Goal: Task Accomplishment & Management: Use online tool/utility

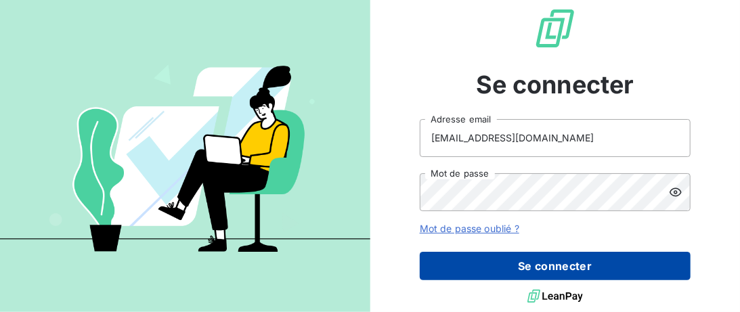
click at [510, 264] on button "Se connecter" at bounding box center [555, 266] width 271 height 28
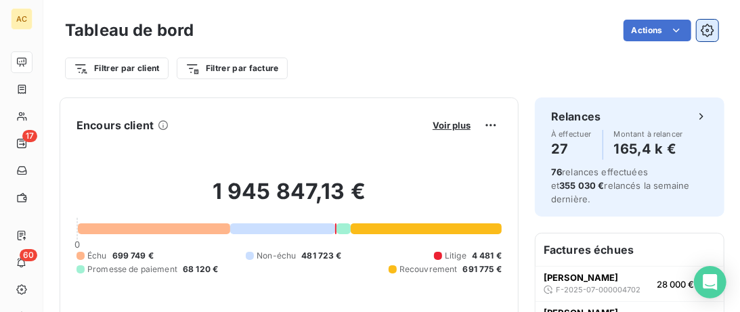
click at [709, 31] on icon "button" at bounding box center [708, 31] width 14 height 14
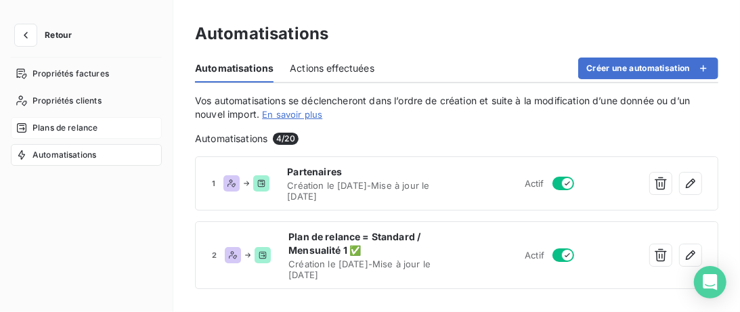
click at [89, 127] on span "Plans de relance" at bounding box center [64, 128] width 65 height 12
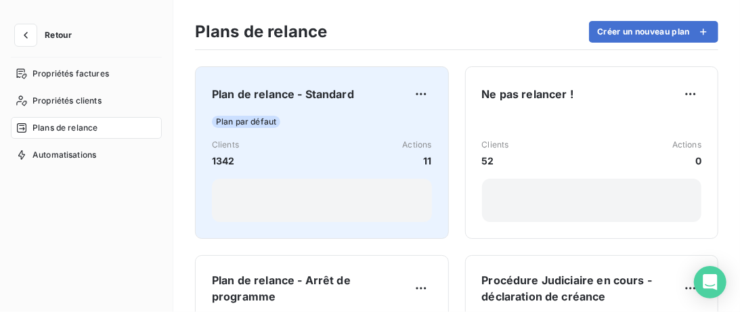
click at [314, 102] on span "Plan de relance - Standard" at bounding box center [283, 94] width 142 height 16
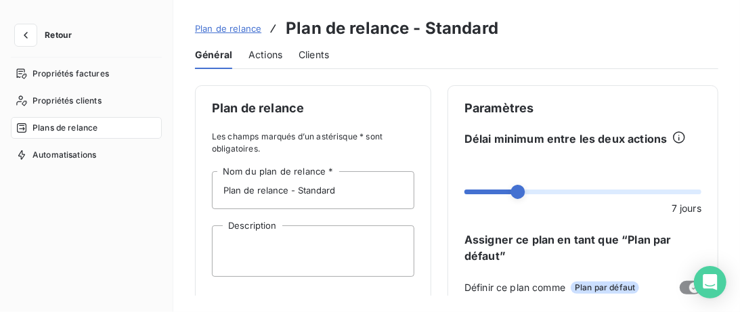
click at [264, 55] on span "Actions" at bounding box center [265, 55] width 34 height 14
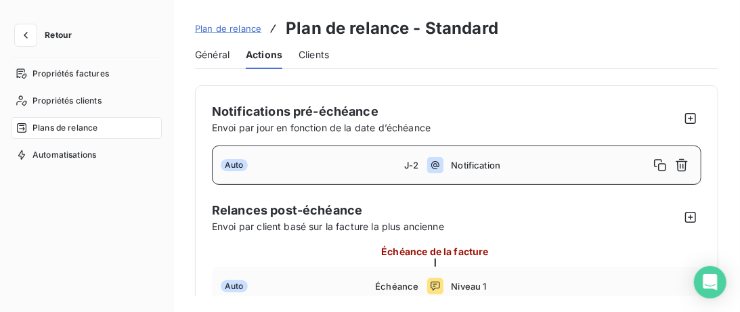
click at [309, 56] on span "Clients" at bounding box center [314, 55] width 30 height 14
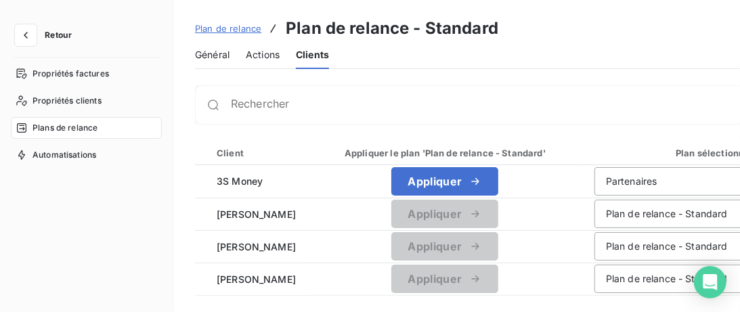
drag, startPoint x: 217, startPoint y: 58, endPoint x: 265, endPoint y: 57, distance: 48.1
click at [218, 58] on span "Général" at bounding box center [212, 55] width 35 height 14
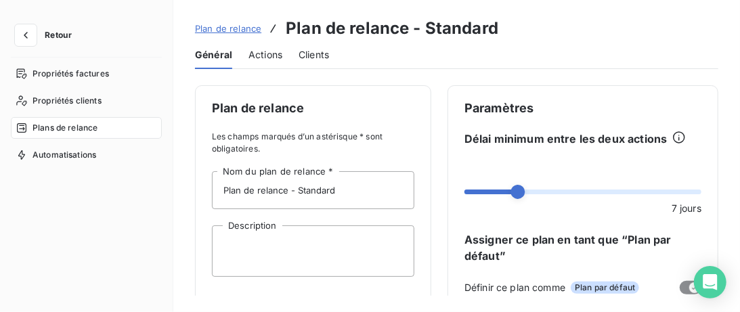
click at [269, 55] on span "Actions" at bounding box center [265, 55] width 34 height 14
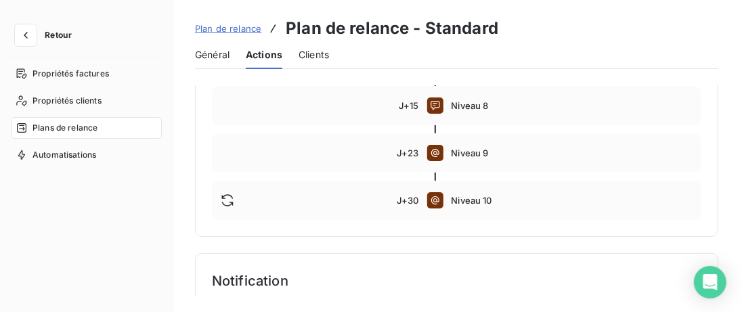
scroll to position [485, 0]
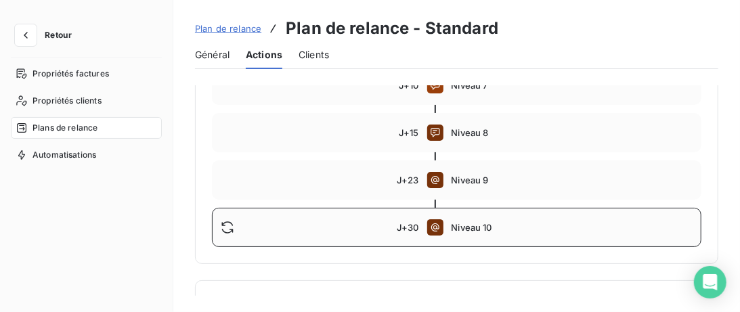
click at [586, 225] on span "Niveau 10" at bounding box center [572, 227] width 242 height 11
type input "30"
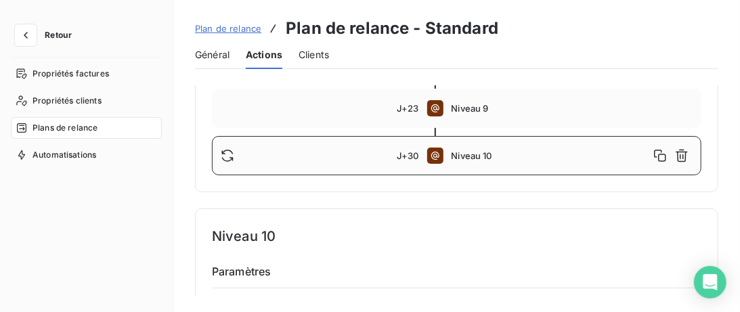
scroll to position [531, 0]
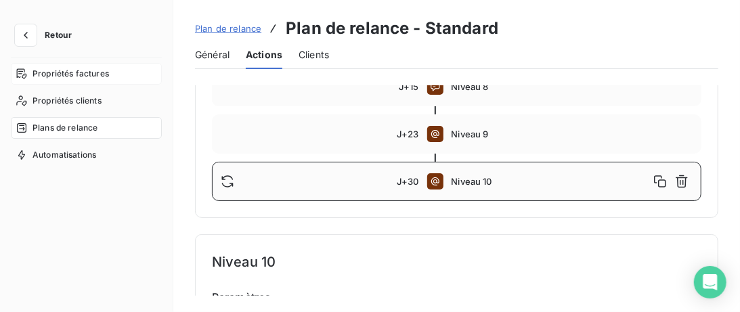
click at [76, 74] on span "Propriétés factures" at bounding box center [70, 74] width 76 height 12
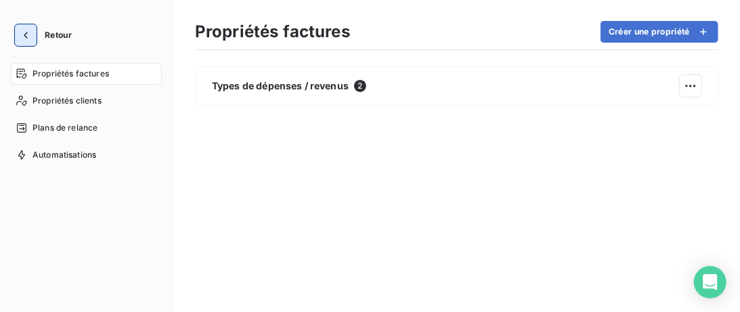
click at [23, 32] on icon "button" at bounding box center [26, 35] width 14 height 14
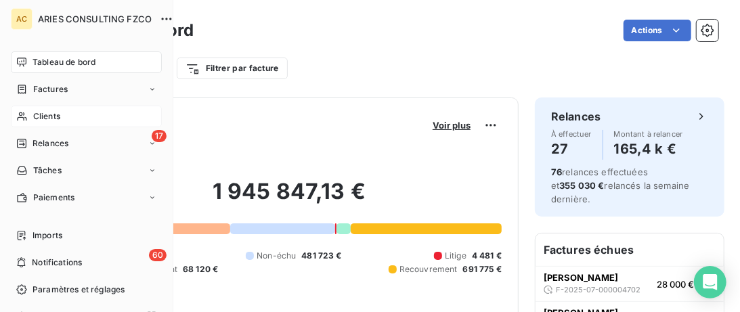
scroll to position [69, 0]
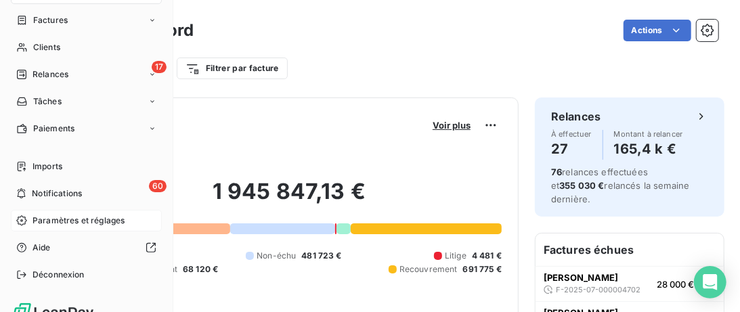
click at [56, 223] on span "Paramètres et réglages" at bounding box center [78, 221] width 92 height 12
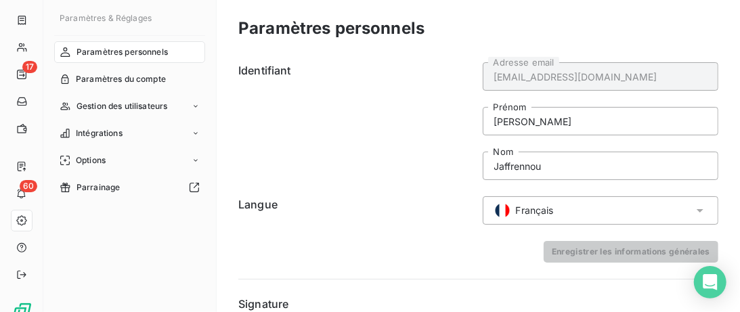
scroll to position [270, 0]
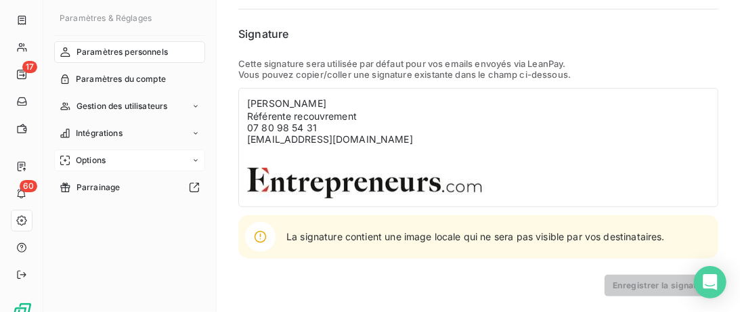
click at [141, 166] on div "Options" at bounding box center [129, 161] width 151 height 22
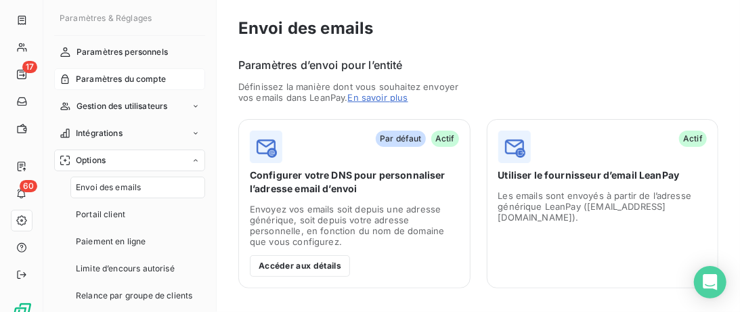
click at [119, 74] on span "Paramètres du compte" at bounding box center [121, 79] width 90 height 12
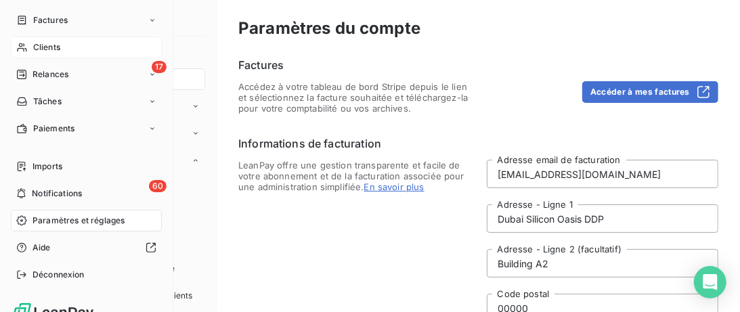
click at [43, 52] on span "Clients" at bounding box center [46, 47] width 27 height 12
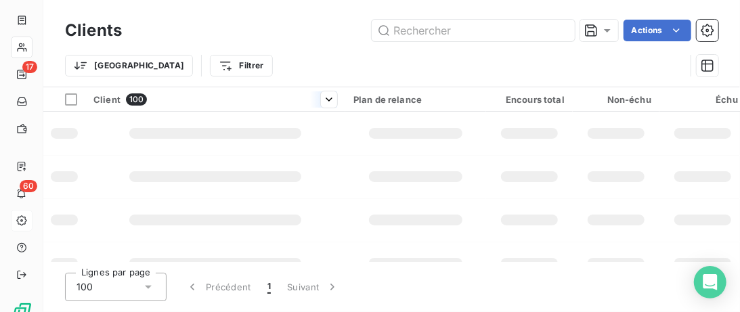
scroll to position [69, 0]
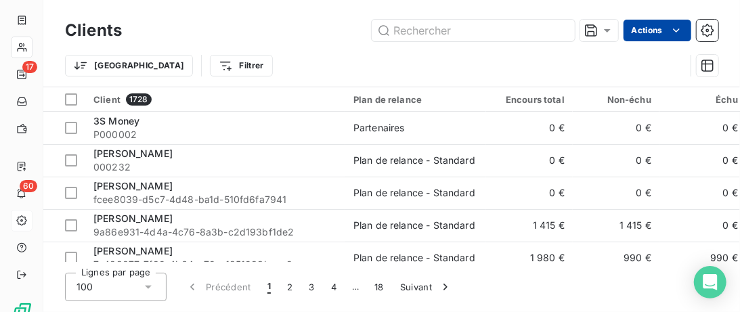
click at [676, 32] on html "AC 17 60 Clients Actions Trier Filtrer Client 1728 Plan de relance Encours tota…" at bounding box center [370, 156] width 740 height 312
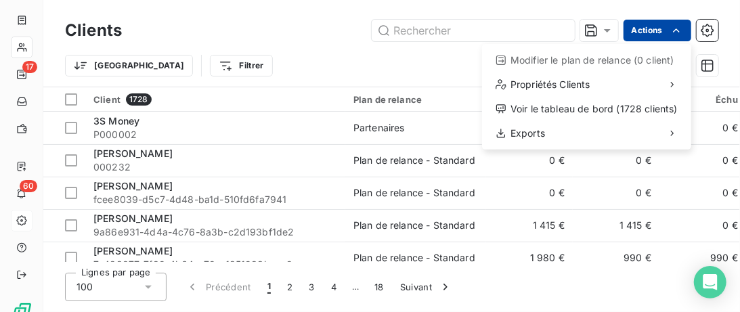
click at [708, 31] on html "AC 17 60 Clients Actions Modifier le plan de relance (0 client) Propriétés Clie…" at bounding box center [370, 156] width 740 height 312
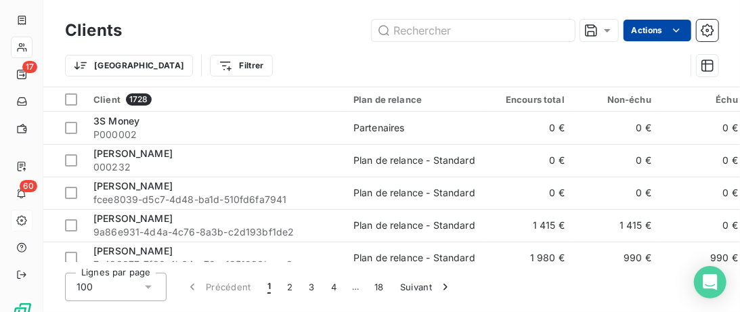
click at [708, 31] on icon "button" at bounding box center [707, 30] width 3 height 3
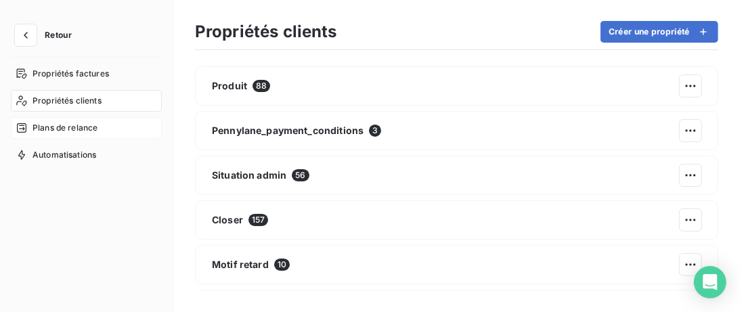
click at [68, 131] on span "Plans de relance" at bounding box center [64, 128] width 65 height 12
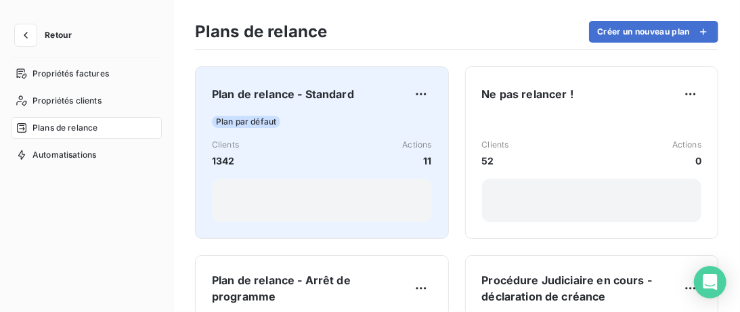
click at [400, 112] on div "Plan de relance - Standard Plan par défaut Clients 1342 Actions 11" at bounding box center [322, 152] width 220 height 139
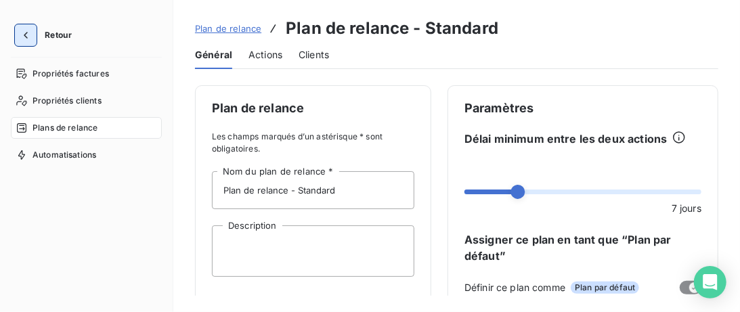
click at [26, 39] on icon "button" at bounding box center [26, 35] width 14 height 14
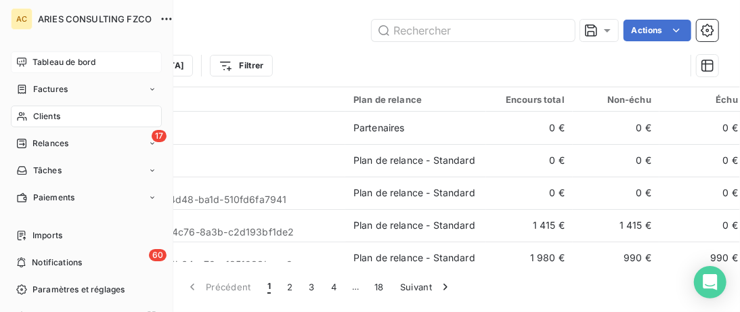
click at [74, 66] on span "Tableau de bord" at bounding box center [63, 62] width 63 height 12
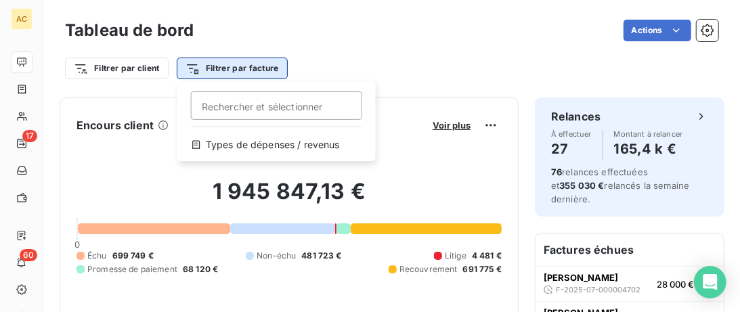
click at [248, 68] on html "AC 17 60 Tableau de bord Actions Filtrer par client Filtrer par facture Recherc…" at bounding box center [370, 156] width 740 height 312
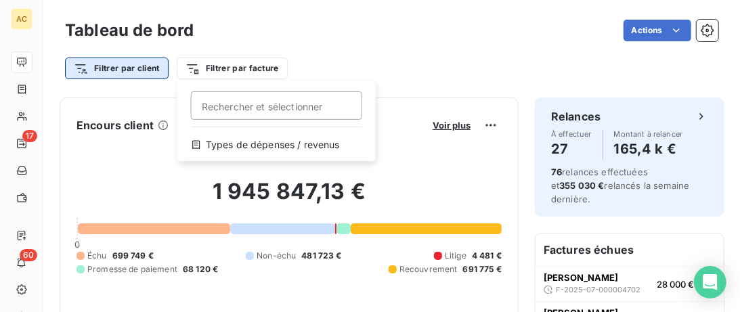
click at [120, 68] on html "AC 17 60 Tableau de bord Actions Filtrer par client Filtrer par facture Recherc…" at bounding box center [370, 156] width 740 height 312
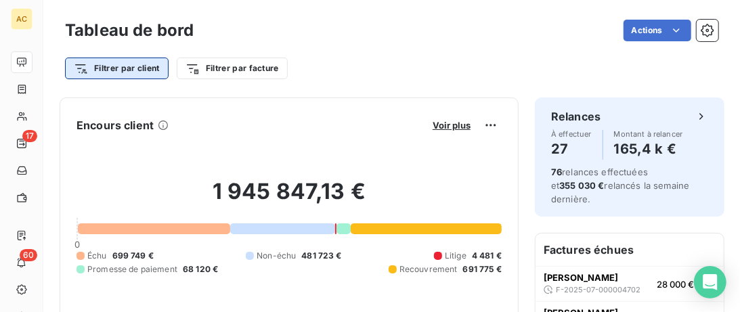
click at [120, 68] on html "AC 17 60 Tableau de bord Actions Filtrer par client Filtrer par facture Encours…" at bounding box center [370, 156] width 740 height 312
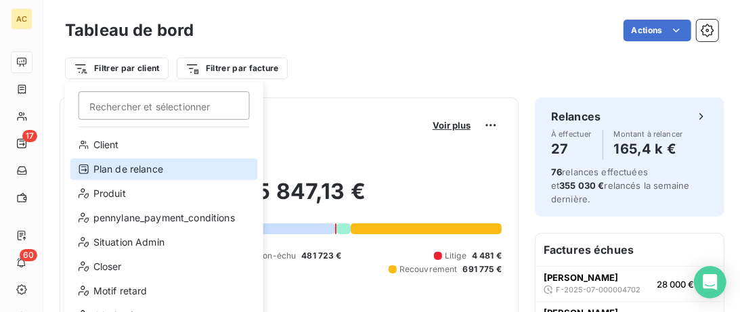
click at [144, 174] on div "Plan de relance" at bounding box center [163, 169] width 187 height 22
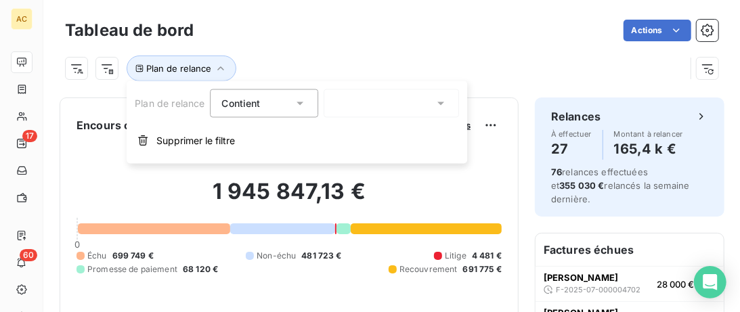
click at [303, 104] on icon at bounding box center [300, 104] width 14 height 14
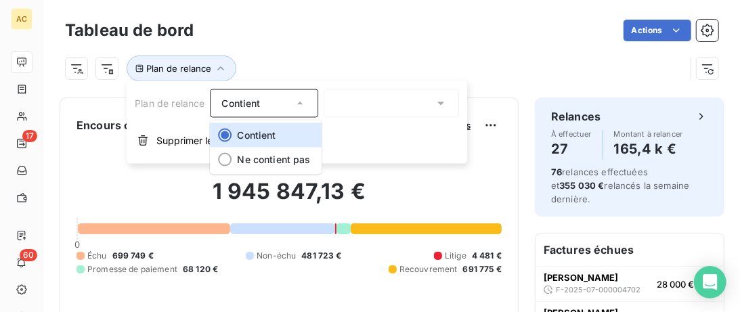
click at [384, 106] on div at bounding box center [391, 103] width 135 height 28
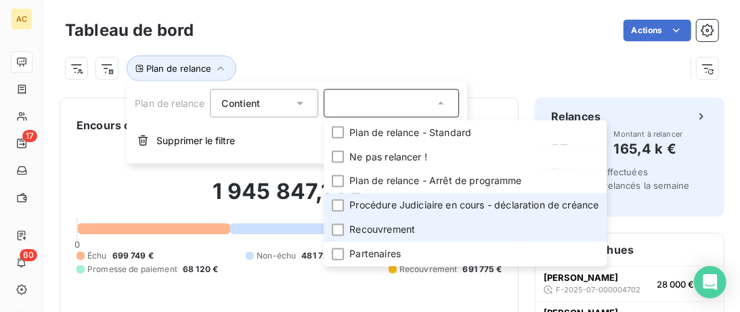
drag, startPoint x: 340, startPoint y: 229, endPoint x: 385, endPoint y: 208, distance: 50.0
click at [340, 229] on div at bounding box center [338, 230] width 12 height 12
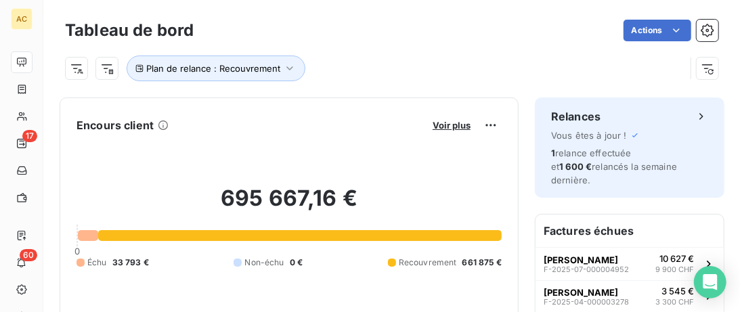
click at [427, 51] on div "Plan de relance : Recouvrement" at bounding box center [391, 63] width 653 height 37
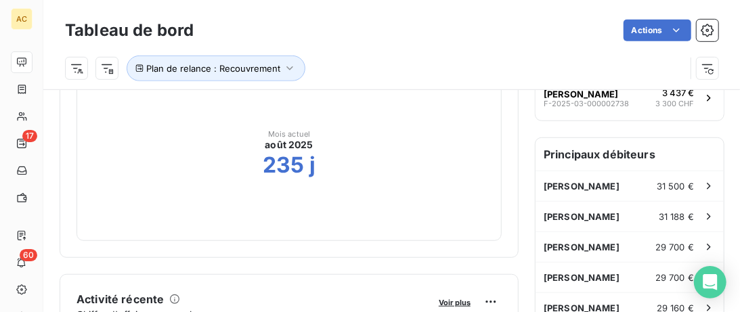
scroll to position [263, 0]
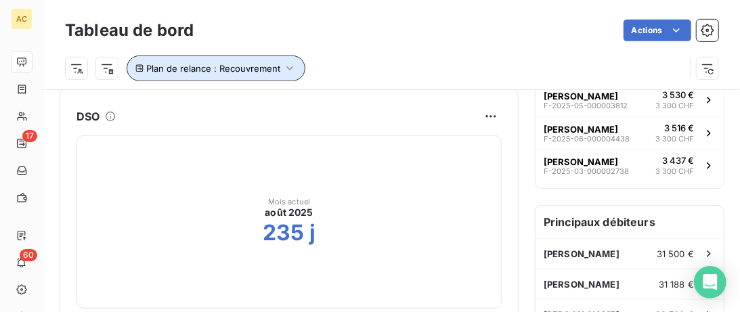
click at [255, 66] on span "Plan de relance : Recouvrement" at bounding box center [213, 68] width 134 height 11
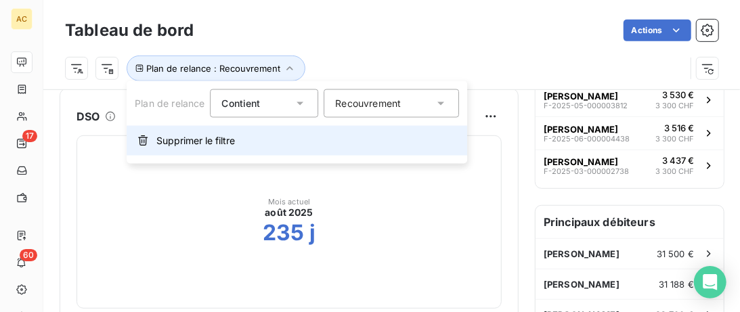
click at [200, 137] on span "Supprimer le filtre" at bounding box center [195, 141] width 79 height 14
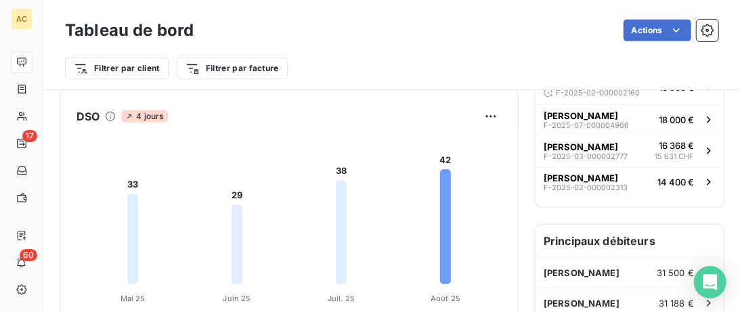
scroll to position [256, 0]
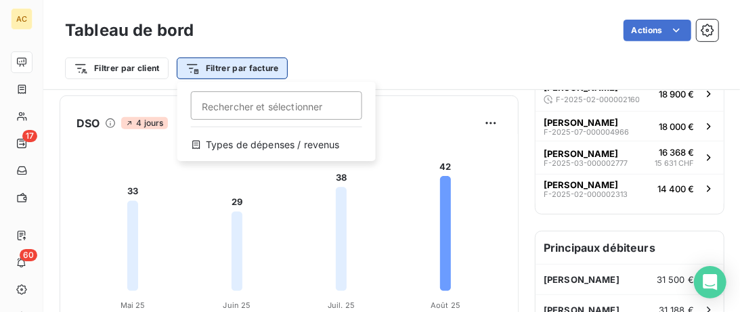
click at [249, 70] on html "AC 17 60 Tableau de bord Actions Filtrer par client Filtrer par facture Recherc…" at bounding box center [370, 156] width 740 height 312
click at [250, 70] on html "AC 17 60 Tableau de bord Actions Filtrer par client Filtrer par facture Recherc…" at bounding box center [370, 156] width 740 height 312
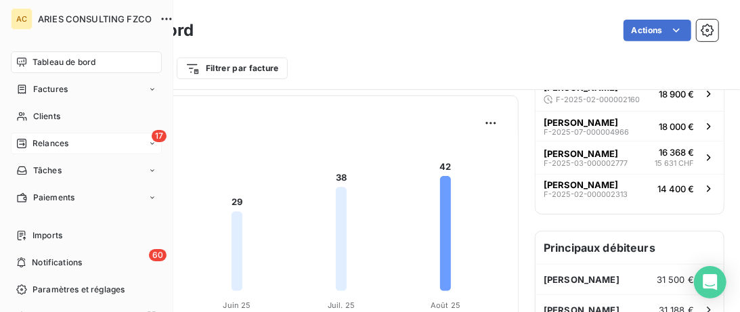
click at [42, 141] on span "Relances" at bounding box center [50, 143] width 36 height 12
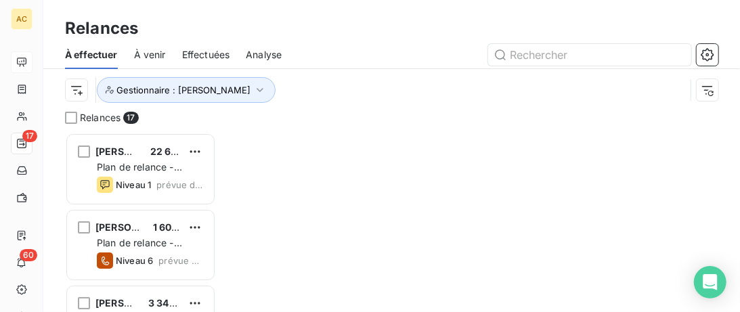
scroll to position [179, 151]
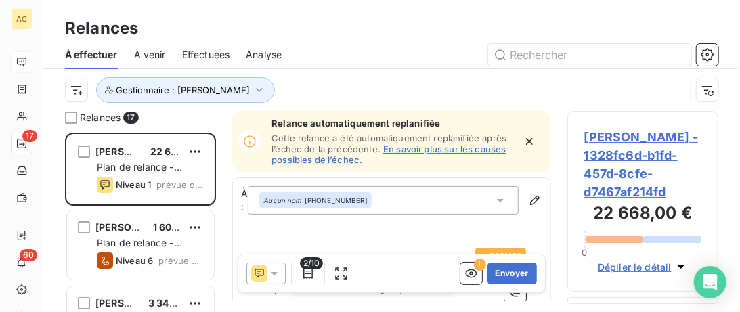
click at [206, 58] on span "Effectuées" at bounding box center [206, 55] width 48 height 14
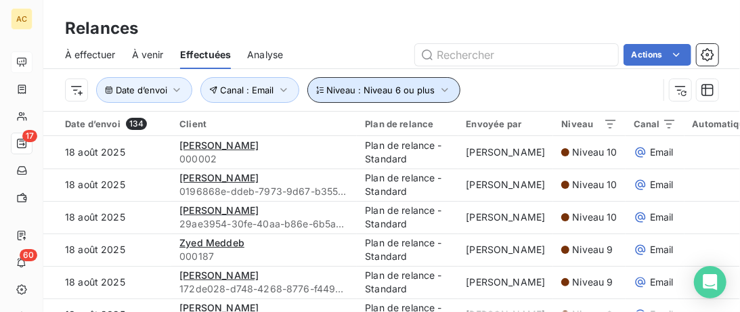
click at [438, 93] on icon "button" at bounding box center [445, 90] width 14 height 14
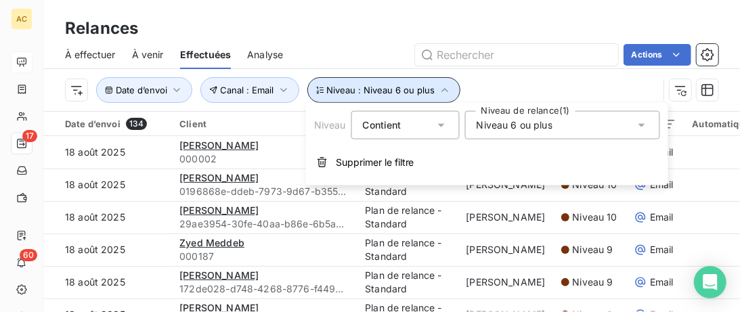
click at [447, 94] on icon "button" at bounding box center [445, 90] width 14 height 14
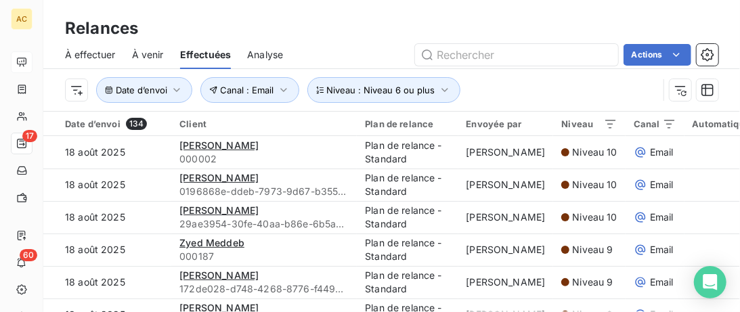
click at [566, 83] on div "Date d’envoi Niveau : Niveau 6 ou plus Canal : Email" at bounding box center [361, 90] width 593 height 26
click at [677, 97] on icon "button" at bounding box center [681, 90] width 14 height 14
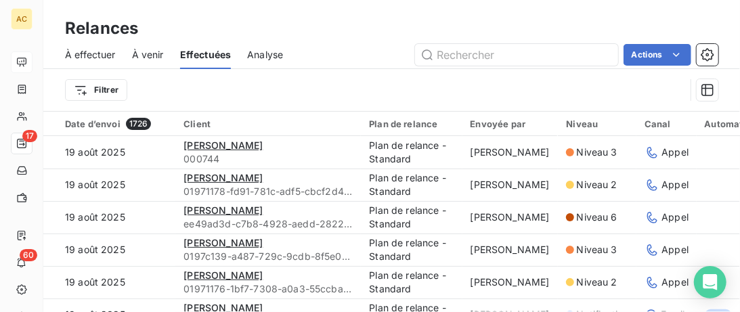
click at [677, 97] on div "Filtrer" at bounding box center [375, 90] width 620 height 26
click at [106, 93] on html "AC 17 60 Relances À effectuer À venir Effectuées Analyse Actions Filtrer Date d…" at bounding box center [370, 156] width 740 height 312
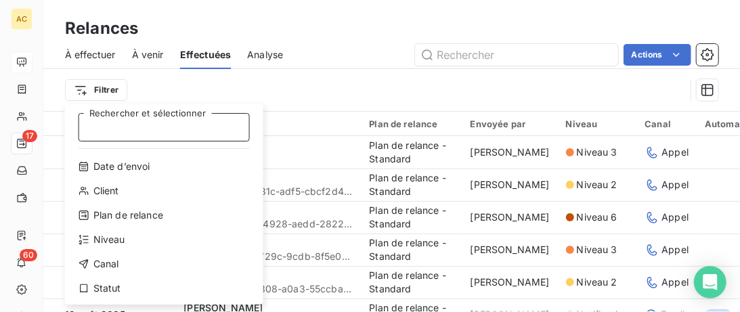
click at [137, 131] on input "Rechercher et sélectionner" at bounding box center [164, 127] width 171 height 28
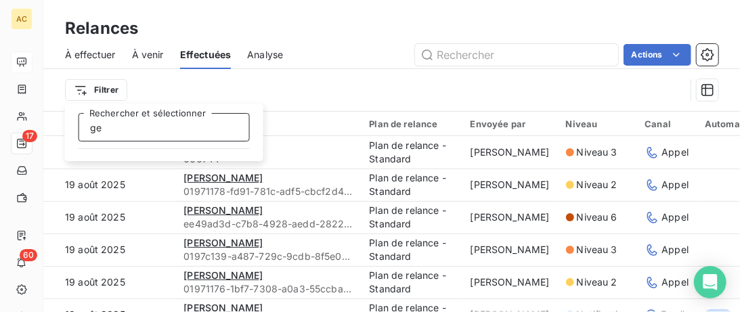
type input "ges"
click at [136, 131] on input "ges" at bounding box center [164, 127] width 171 height 28
drag, startPoint x: 136, startPoint y: 131, endPoint x: 45, endPoint y: 123, distance: 91.7
click at [79, 126] on input "ges" at bounding box center [164, 127] width 171 height 28
click at [269, 58] on html "AC 17 60 Relances À effectuer À venir Effectuées Analyse Actions Filtrer ges Re…" at bounding box center [370, 156] width 740 height 312
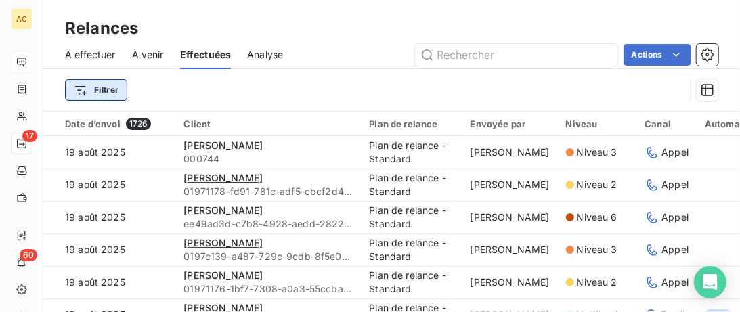
click at [109, 89] on html "AC 17 60 Relances À effectuer À venir Effectuées Analyse Actions Filtrer Date d…" at bounding box center [370, 156] width 740 height 312
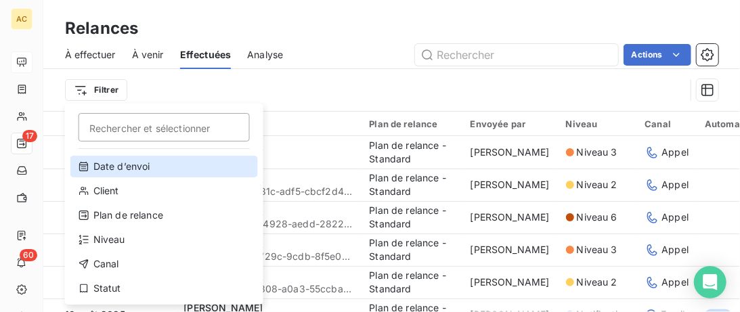
click at [143, 175] on div "Date d’envoi" at bounding box center [163, 167] width 187 height 22
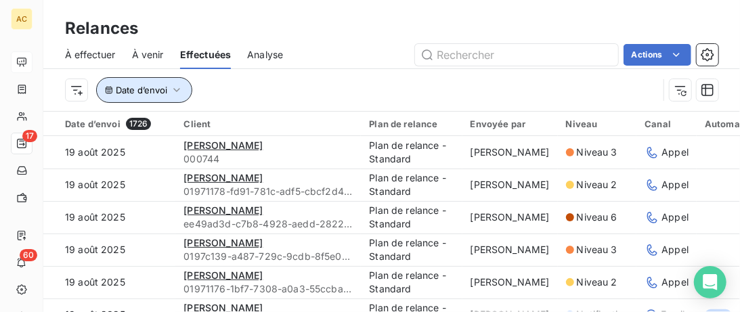
click at [169, 90] on button "Date d’envoi" at bounding box center [144, 90] width 96 height 26
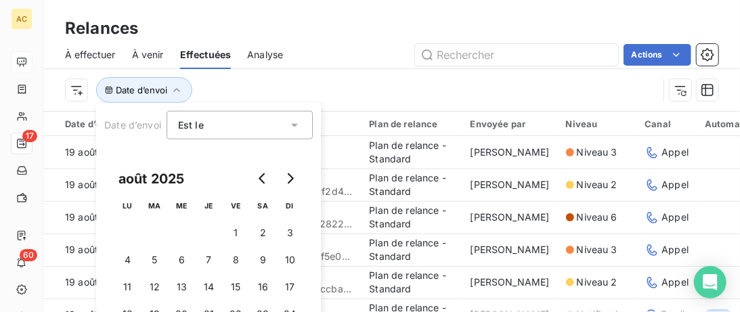
click at [304, 92] on div "Date d’envoi" at bounding box center [361, 90] width 593 height 26
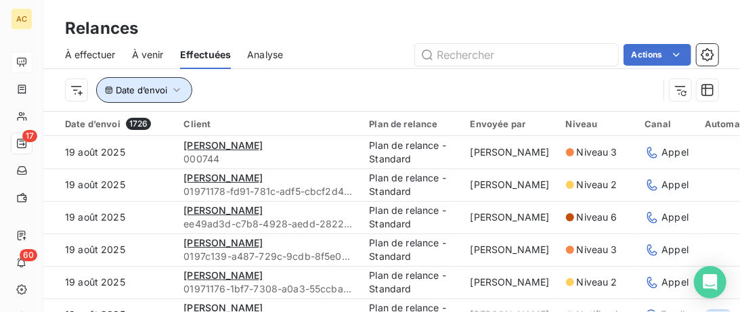
click at [147, 90] on span "Date d’envoi" at bounding box center [141, 90] width 51 height 11
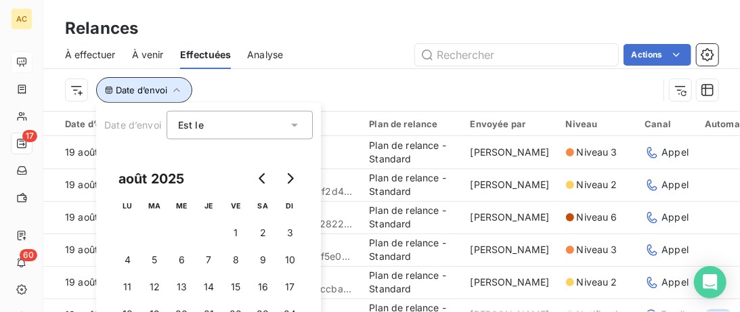
scroll to position [485, 0]
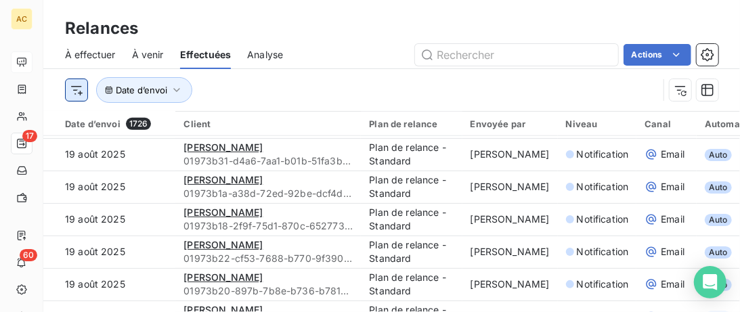
click at [76, 87] on html "AC 17 60 Relances À effectuer À venir Effectuées Analyse Actions Date d’envoi D…" at bounding box center [370, 156] width 740 height 312
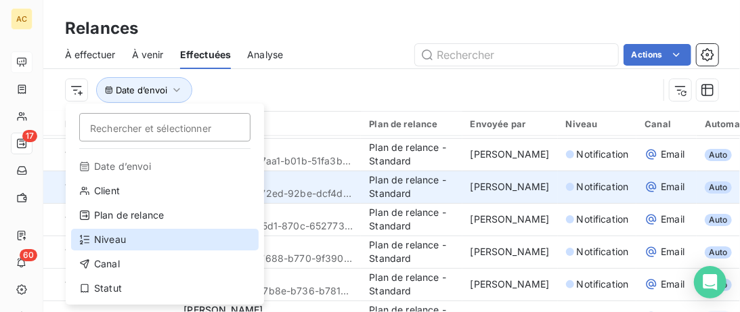
drag, startPoint x: 100, startPoint y: 237, endPoint x: 213, endPoint y: 178, distance: 127.5
click at [100, 236] on div "Niveau" at bounding box center [164, 240] width 187 height 22
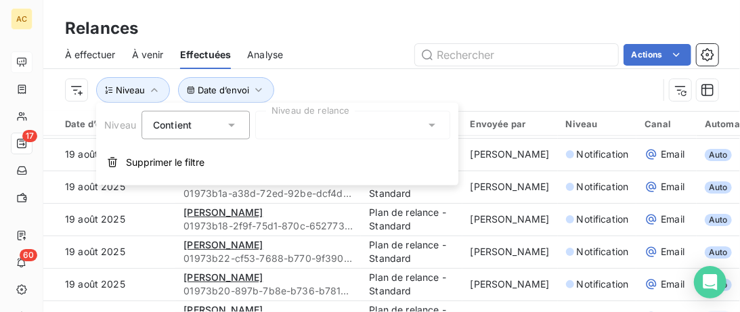
click at [319, 131] on div at bounding box center [352, 125] width 195 height 28
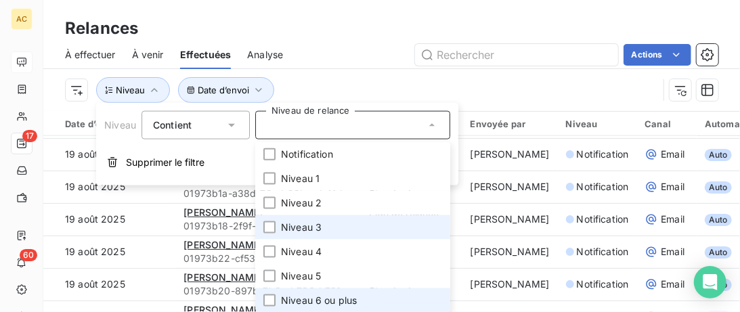
drag, startPoint x: 269, startPoint y: 305, endPoint x: 335, endPoint y: 223, distance: 104.4
click at [269, 304] on div at bounding box center [269, 300] width 12 height 12
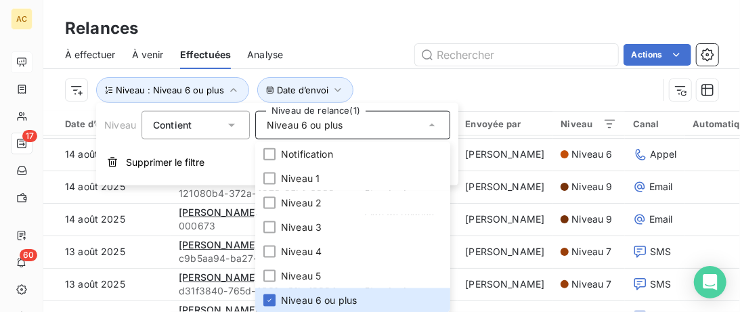
click at [424, 79] on div "Date d’envoi Niveau : Niveau 6 ou plus" at bounding box center [361, 90] width 593 height 26
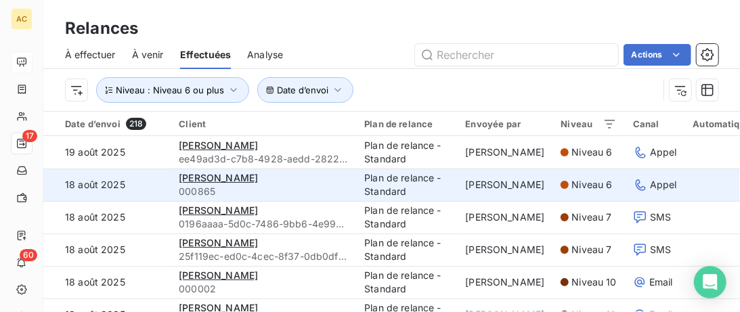
scroll to position [69, 0]
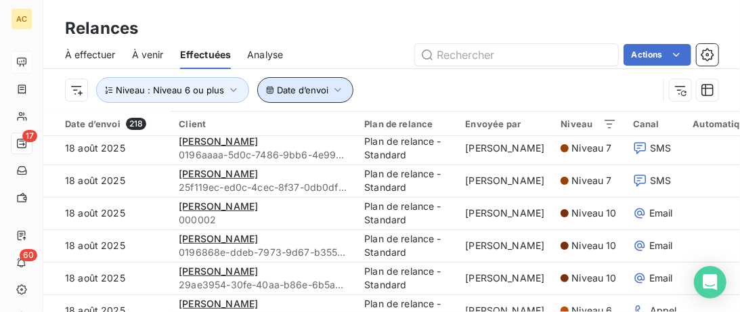
click at [338, 92] on icon "button" at bounding box center [338, 90] width 14 height 14
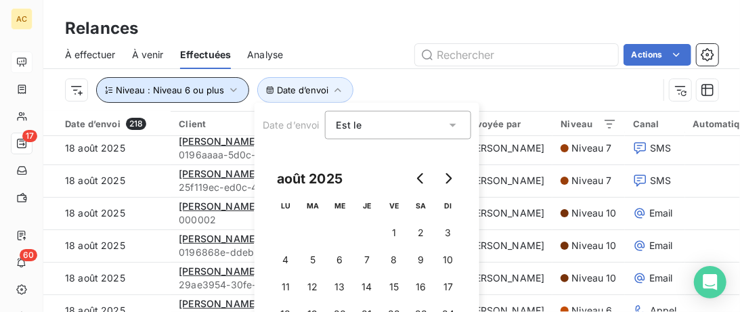
click at [191, 97] on button "Niveau : Niveau 6 ou plus" at bounding box center [172, 90] width 153 height 26
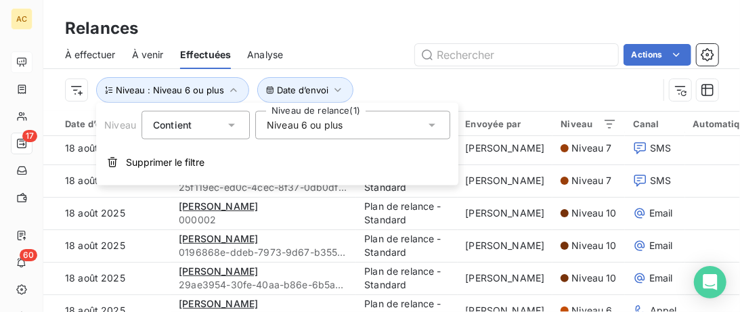
drag, startPoint x: 179, startPoint y: 161, endPoint x: 293, endPoint y: 97, distance: 130.9
click at [176, 161] on span "Supprimer le filtre" at bounding box center [165, 163] width 79 height 14
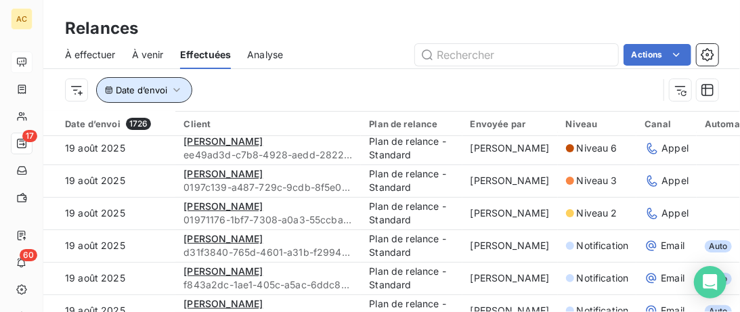
click at [157, 91] on span "Date d’envoi" at bounding box center [141, 90] width 51 height 11
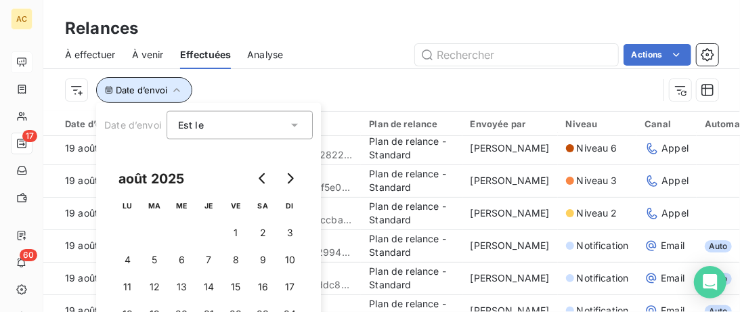
scroll to position [46, 0]
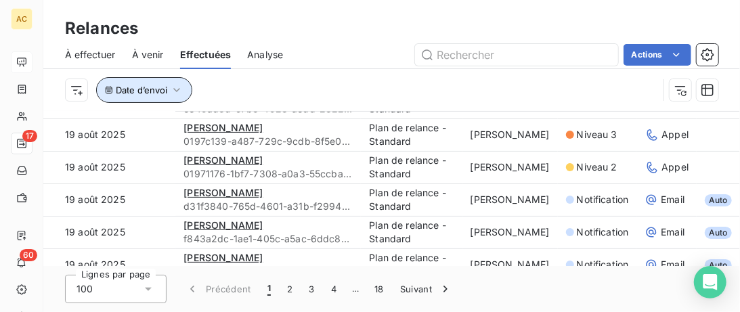
click at [169, 89] on button "Date d’envoi" at bounding box center [144, 90] width 96 height 26
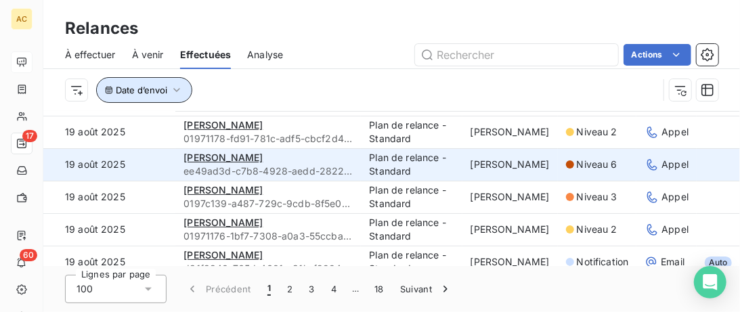
scroll to position [0, 0]
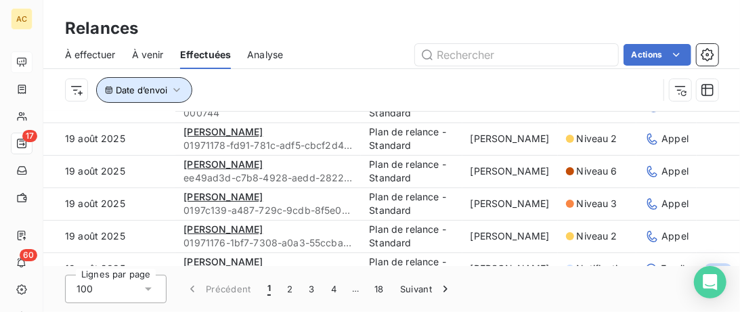
click at [106, 43] on div "À effectuer" at bounding box center [90, 55] width 51 height 28
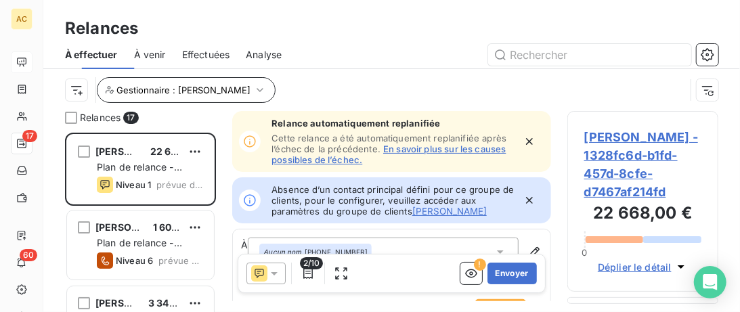
scroll to position [179, 151]
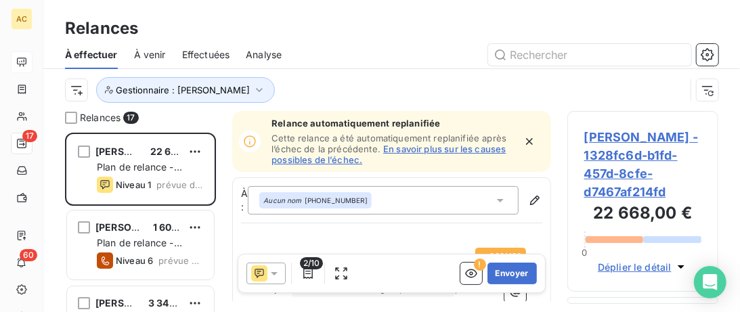
click at [198, 51] on span "Effectuées" at bounding box center [206, 55] width 48 height 14
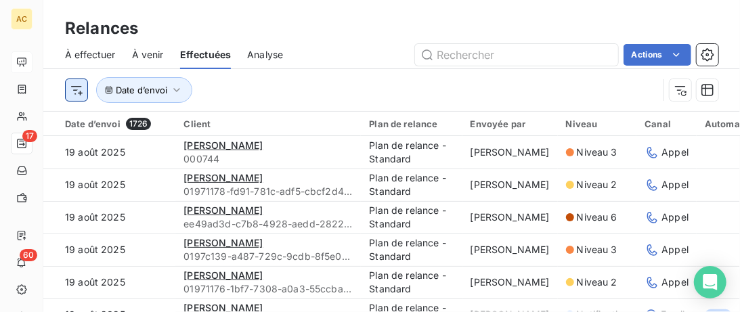
click at [70, 89] on html "AC 17 60 Relances À effectuer À venir Effectuées Analyse Actions Date d’envoi D…" at bounding box center [370, 156] width 740 height 312
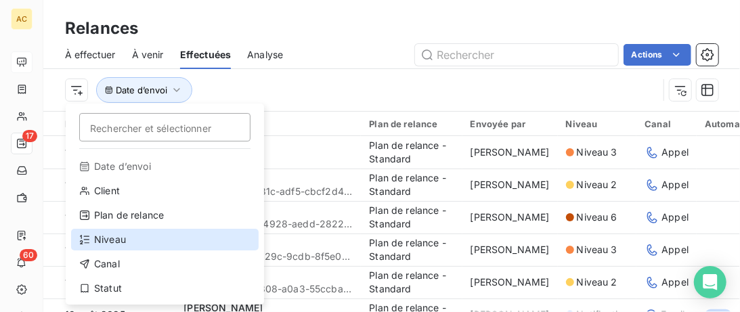
click at [97, 240] on div "Niveau" at bounding box center [164, 240] width 187 height 22
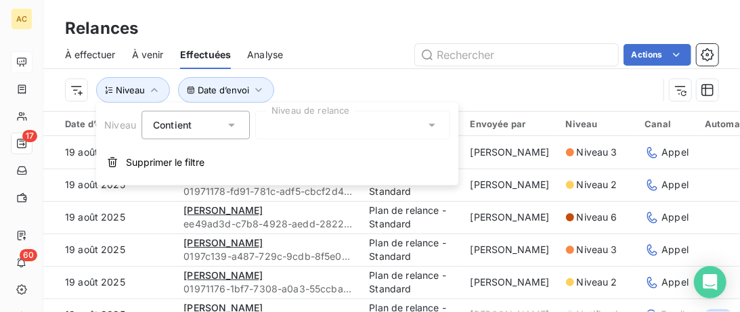
click at [329, 137] on div at bounding box center [352, 125] width 195 height 28
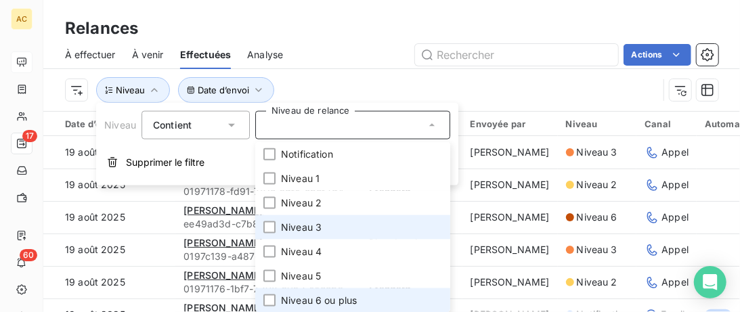
drag, startPoint x: 273, startPoint y: 299, endPoint x: 350, endPoint y: 224, distance: 106.7
click at [273, 298] on div at bounding box center [269, 300] width 12 height 12
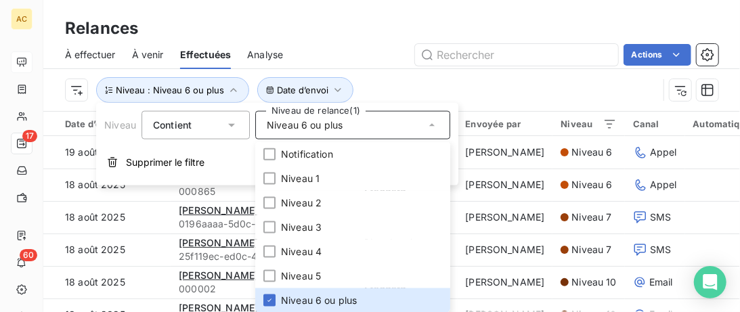
click at [475, 78] on div "Date d’envoi Niveau : Niveau 6 ou plus" at bounding box center [361, 90] width 593 height 26
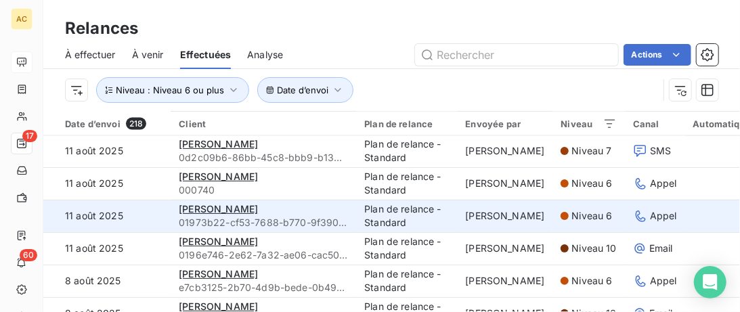
scroll to position [902, 0]
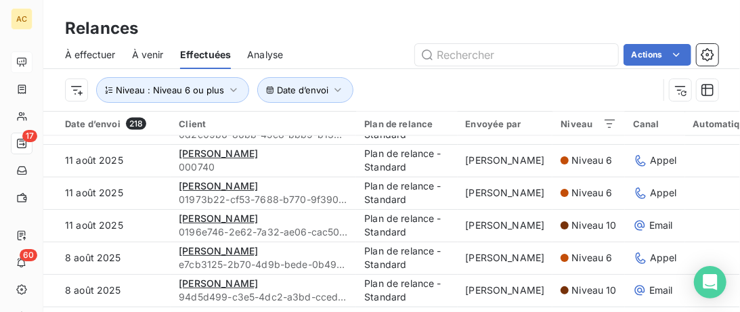
click at [497, 125] on div "Envoyée par" at bounding box center [505, 123] width 79 height 11
click at [581, 127] on html "AC 17 60 Relances À effectuer À venir Effectuées Analyse Actions Date d’envoi N…" at bounding box center [370, 156] width 740 height 312
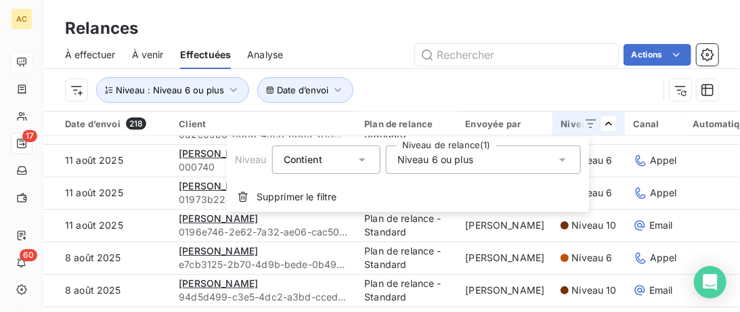
click at [523, 161] on div "Niveau 6 ou plus" at bounding box center [483, 160] width 195 height 28
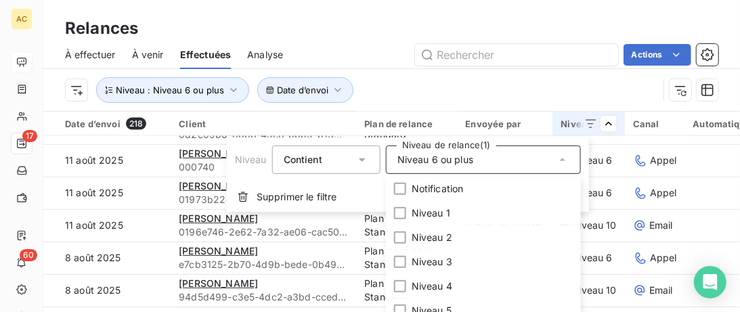
click at [717, 192] on html "AC 17 60 Relances À effectuer À venir Effectuées Analyse Actions Date d’envoi N…" at bounding box center [370, 156] width 740 height 312
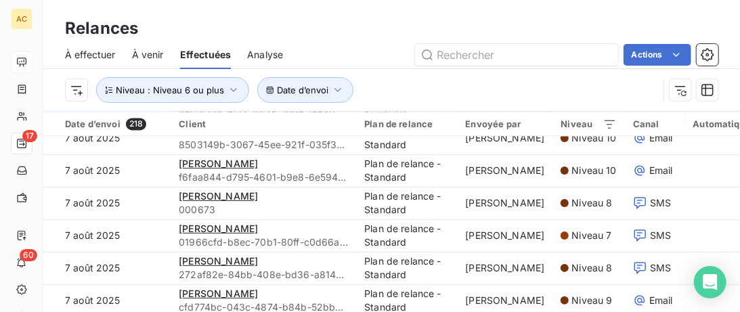
scroll to position [1179, 0]
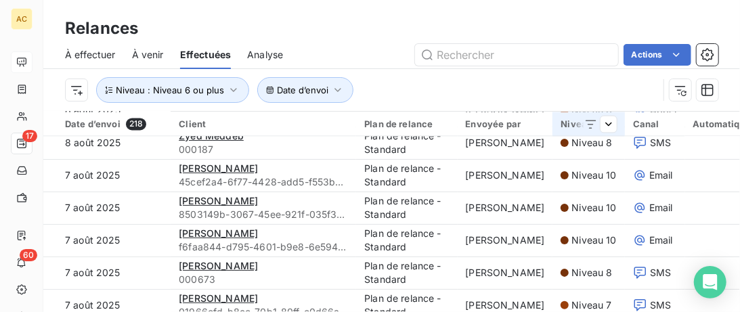
click at [583, 133] on th "Niveau" at bounding box center [588, 124] width 72 height 24
click at [581, 130] on html "AC 17 60 Relances À effectuer À venir Effectuées Analyse Actions Date d’envoi N…" at bounding box center [370, 156] width 740 height 312
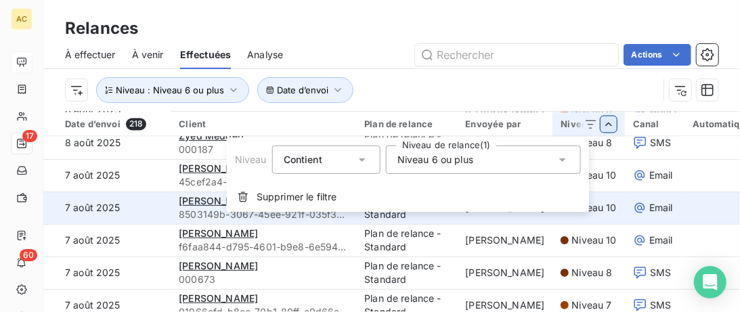
click at [680, 213] on html "AC 17 60 Relances À effectuer À venir Effectuées Analyse Actions Date d’envoi N…" at bounding box center [370, 156] width 740 height 312
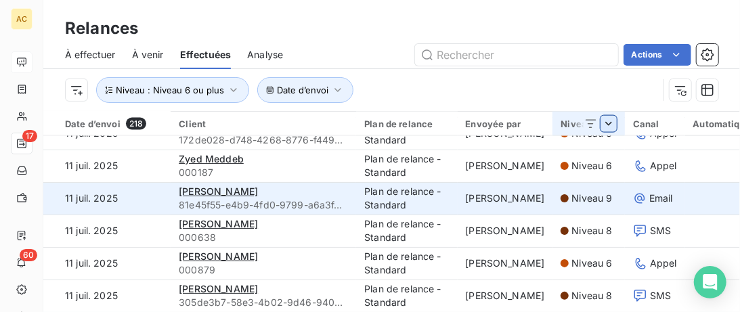
scroll to position [46, 0]
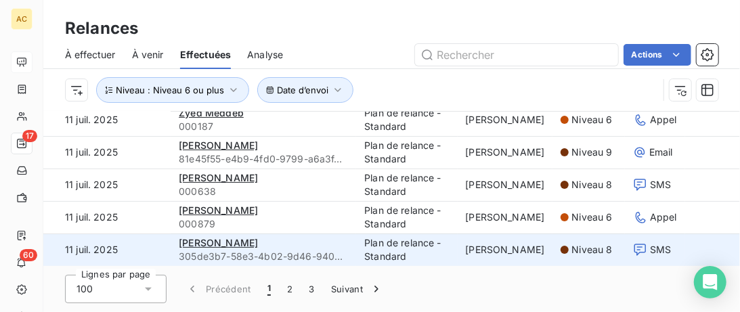
click at [349, 287] on button "Suivant" at bounding box center [357, 289] width 68 height 28
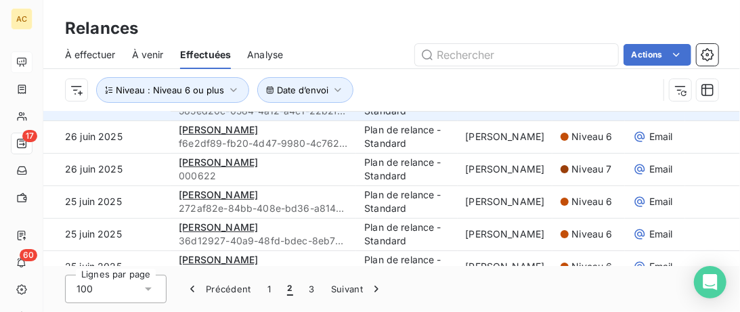
scroll to position [1061, 0]
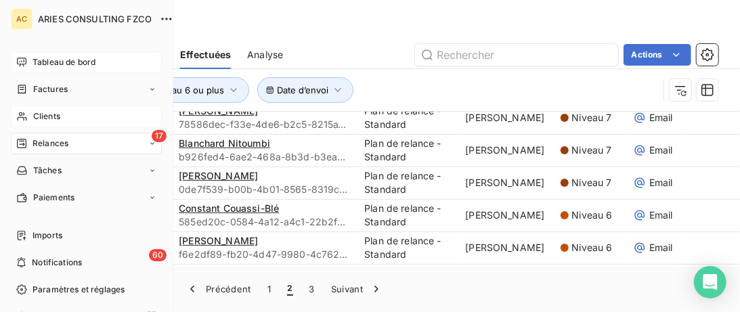
click at [47, 120] on span "Clients" at bounding box center [46, 116] width 27 height 12
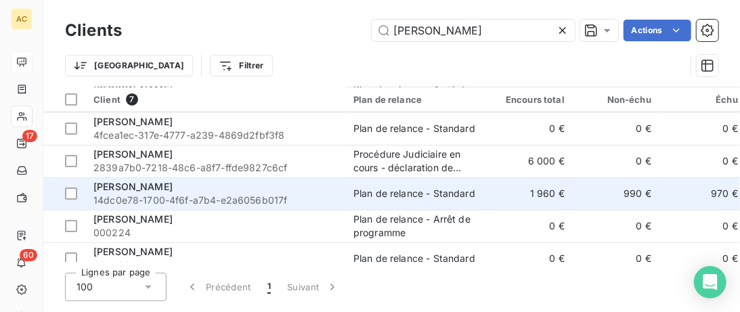
scroll to position [69, 0]
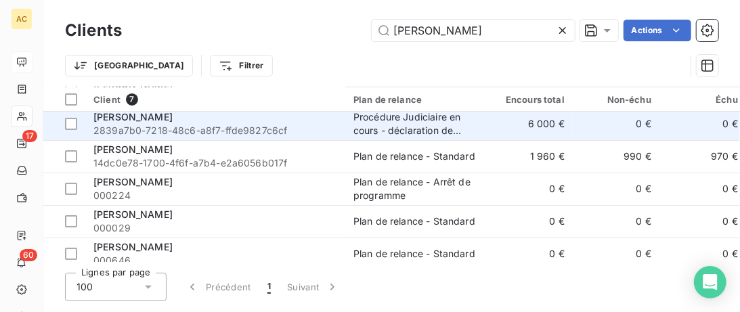
type input "sara"
click at [280, 128] on span "2839a7b0-7218-48c6-a8f7-ffde9827c6cf" at bounding box center [215, 131] width 244 height 14
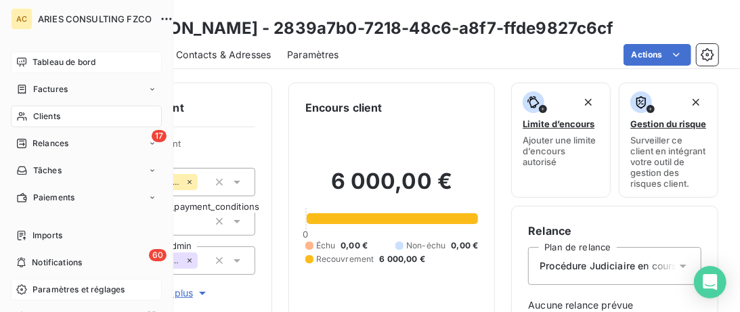
click at [27, 286] on icon at bounding box center [21, 289] width 11 height 11
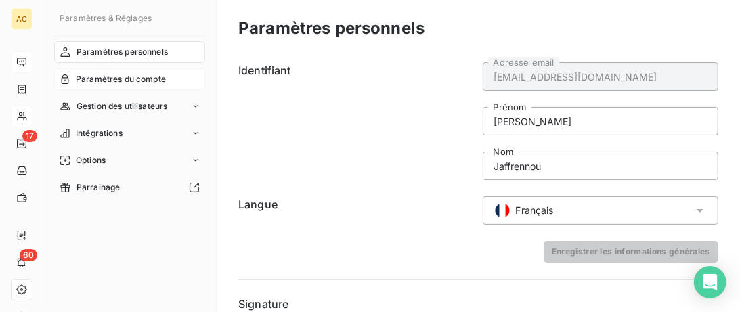
click at [154, 76] on span "Paramètres du compte" at bounding box center [121, 79] width 90 height 12
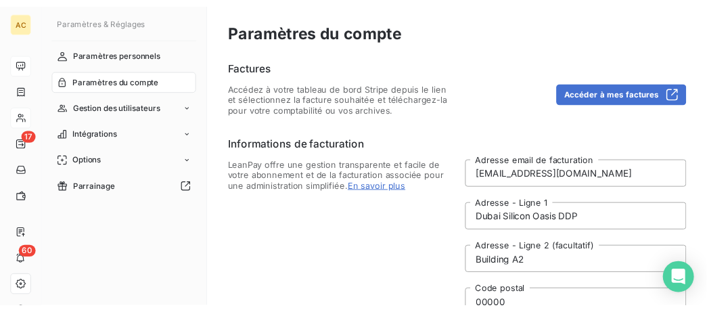
scroll to position [69, 0]
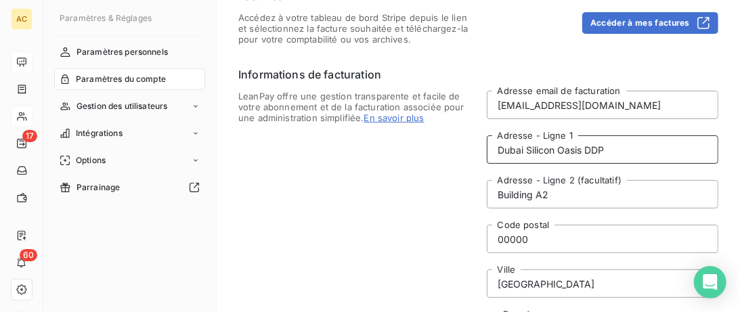
drag, startPoint x: 627, startPoint y: 150, endPoint x: 496, endPoint y: 150, distance: 131.3
click at [496, 150] on input "Dubai Silicon Oasis DDP" at bounding box center [603, 149] width 232 height 28
drag, startPoint x: 558, startPoint y: 149, endPoint x: 636, endPoint y: 149, distance: 77.8
click at [636, 149] on input "Dubai Silicon Oasis DDP" at bounding box center [603, 149] width 232 height 28
drag, startPoint x: 554, startPoint y: 194, endPoint x: 492, endPoint y: 196, distance: 61.7
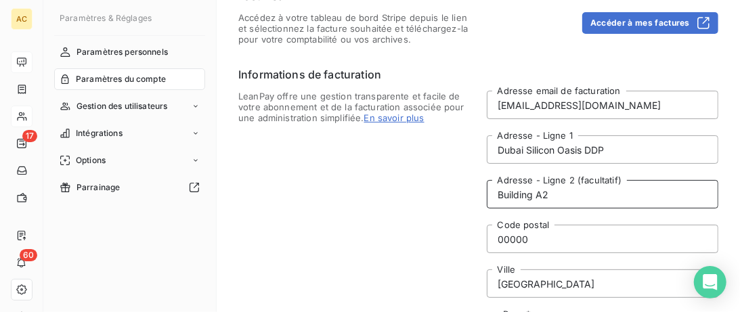
click at [492, 196] on input "Building A2" at bounding box center [603, 194] width 232 height 28
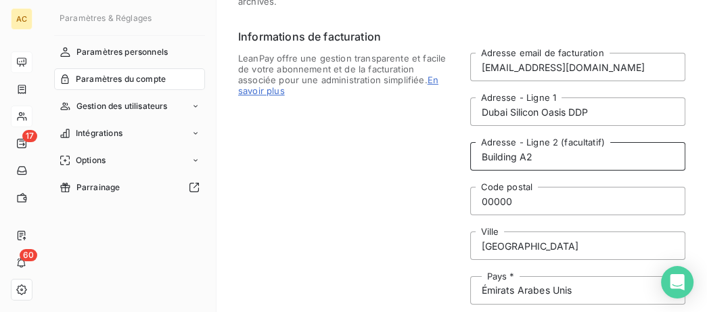
scroll to position [139, 0]
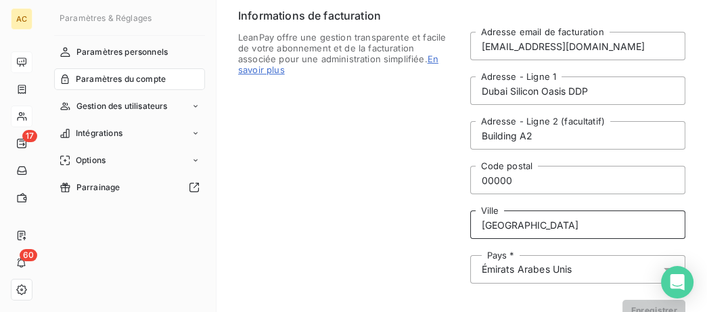
drag, startPoint x: 516, startPoint y: 231, endPoint x: 457, endPoint y: 230, distance: 58.9
click at [470, 230] on input "Dubai" at bounding box center [578, 225] width 216 height 28
drag, startPoint x: 528, startPoint y: 223, endPoint x: 477, endPoint y: 223, distance: 50.8
click at [473, 222] on input "Dubai" at bounding box center [578, 225] width 216 height 28
drag, startPoint x: 579, startPoint y: 266, endPoint x: 503, endPoint y: 274, distance: 76.9
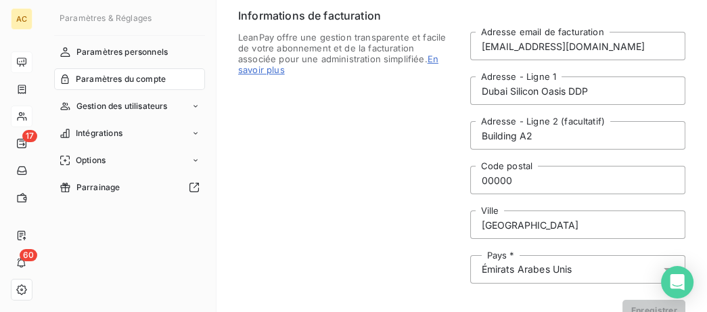
click at [480, 266] on div "Pays * Émirats Arabes Unis" at bounding box center [578, 269] width 216 height 28
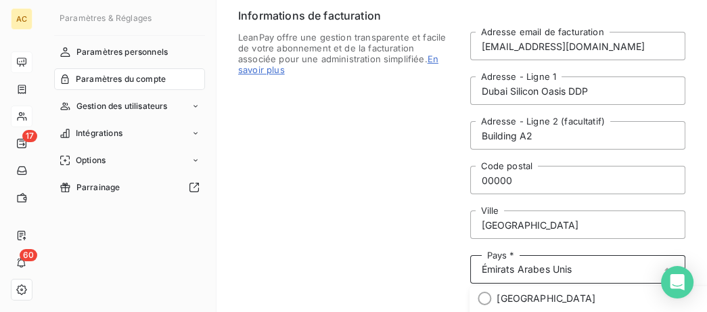
scroll to position [5247, 0]
drag, startPoint x: 579, startPoint y: 272, endPoint x: 496, endPoint y: 269, distance: 83.3
click at [572, 269] on input "text" at bounding box center [616, 269] width 89 height 12
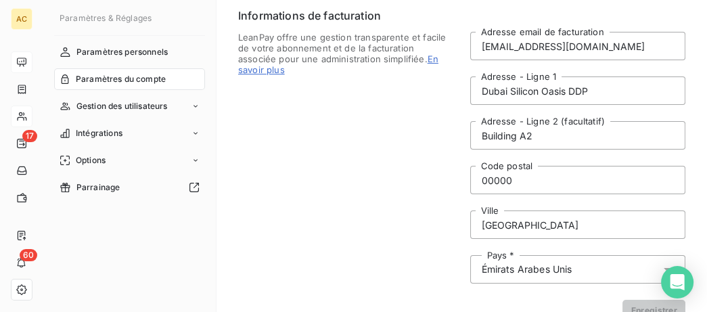
drag, startPoint x: 574, startPoint y: 265, endPoint x: 498, endPoint y: 264, distance: 76.5
click at [498, 264] on div "Pays * Émirats Arabes Unis" at bounding box center [578, 269] width 216 height 28
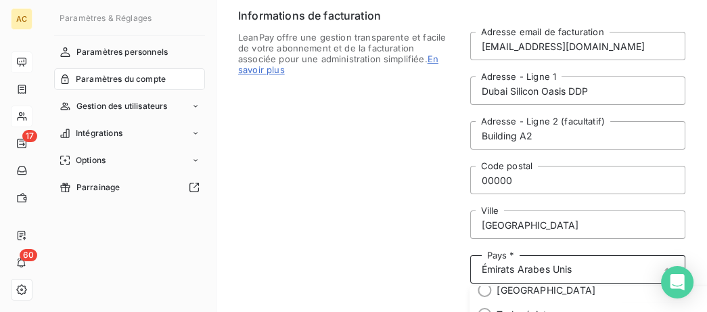
click at [481, 271] on div "Pays * Émirats Arabes Unis" at bounding box center [578, 269] width 216 height 28
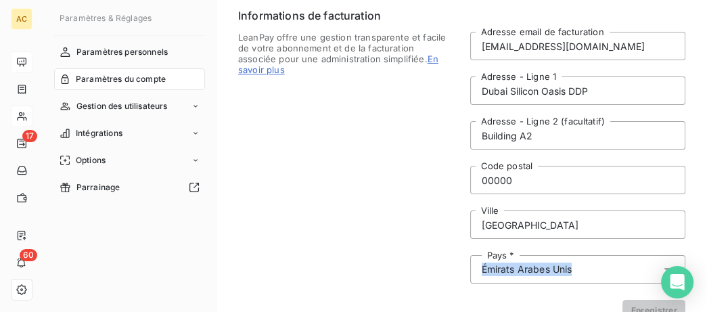
drag, startPoint x: 479, startPoint y: 269, endPoint x: 586, endPoint y: 268, distance: 107.6
click at [586, 268] on div "Pays * Émirats Arabes Unis" at bounding box center [578, 269] width 216 height 28
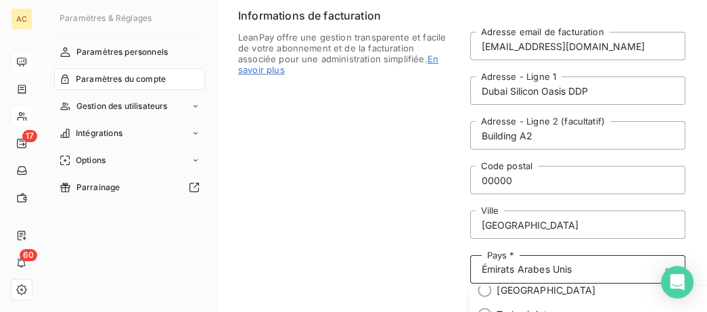
scroll to position [69, 0]
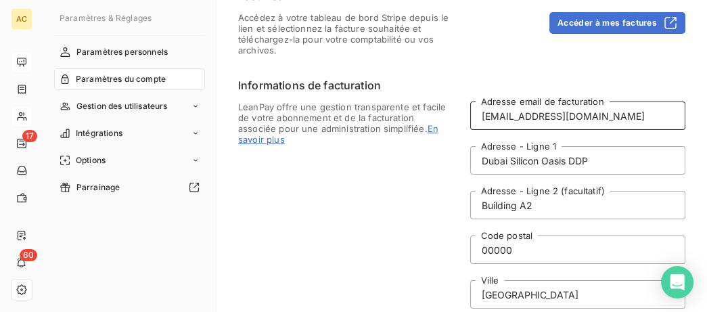
drag, startPoint x: 598, startPoint y: 119, endPoint x: 428, endPoint y: 117, distance: 169.9
click at [470, 117] on input "hilal@entrepreneurs.com" at bounding box center [578, 116] width 216 height 28
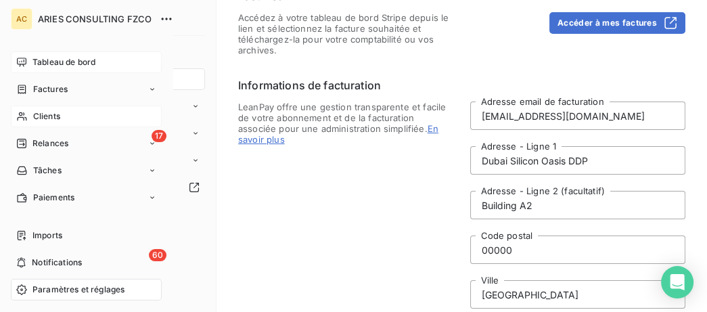
click at [24, 116] on icon at bounding box center [22, 116] width 12 height 11
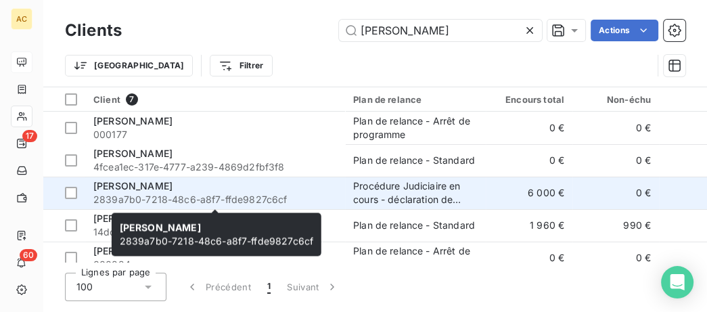
click at [190, 197] on span "2839a7b0-7218-48c6-a8f7-ffde9827c6cf" at bounding box center [215, 200] width 244 height 14
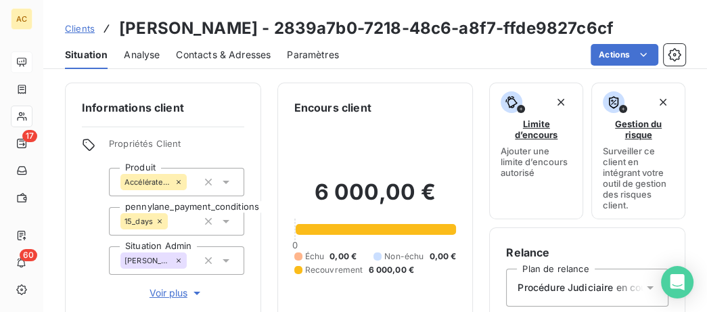
click at [87, 34] on span "Clients" at bounding box center [80, 28] width 30 height 11
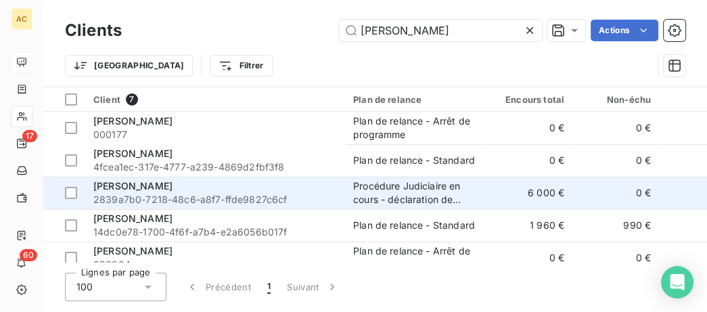
click at [153, 191] on span "Sara Hernandez Hernandez" at bounding box center [132, 186] width 79 height 12
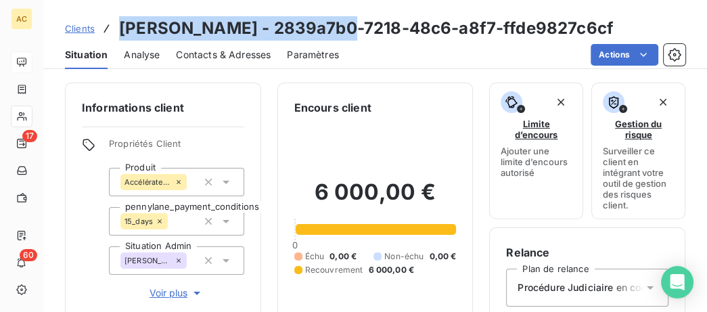
drag, startPoint x: 338, startPoint y: 30, endPoint x: 114, endPoint y: 20, distance: 223.6
click at [114, 20] on div "Clients Sara Hernandez Hernandez - 2839a7b0-7218-48c6-a8f7-ffde9827c6cf" at bounding box center [339, 28] width 549 height 24
copy div "Sara Hernandez Hernandez"
click at [70, 34] on span "Clients" at bounding box center [80, 28] width 30 height 11
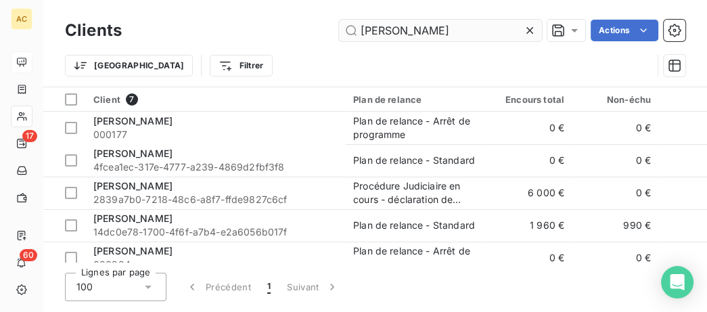
drag, startPoint x: 397, startPoint y: 30, endPoint x: 317, endPoint y: 30, distance: 79.9
click at [339, 30] on input "sara" at bounding box center [440, 31] width 203 height 22
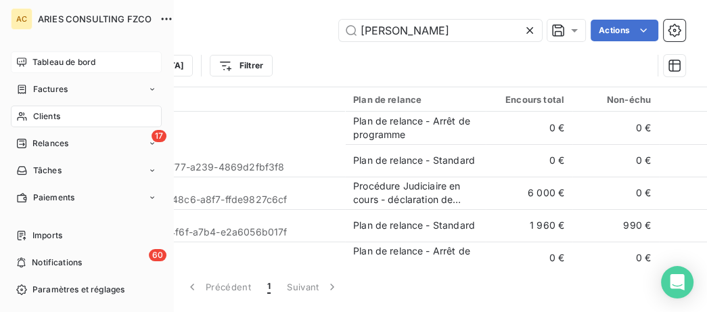
click at [33, 58] on span "Tableau de bord" at bounding box center [63, 62] width 63 height 12
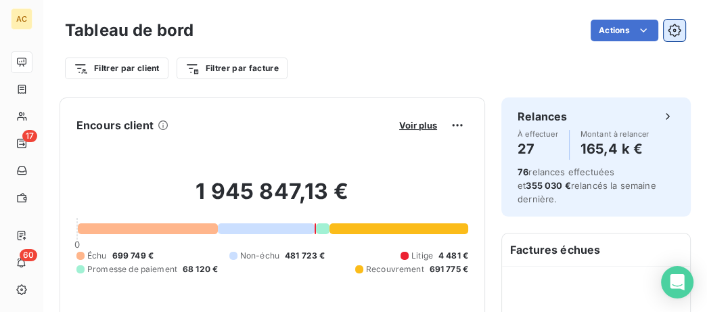
click at [678, 33] on icon "button" at bounding box center [674, 30] width 13 height 13
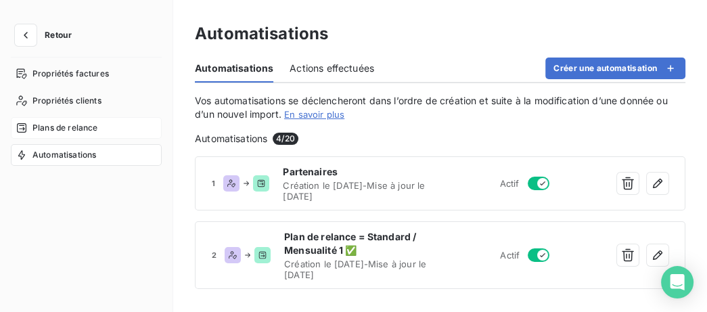
click at [69, 128] on span "Plans de relance" at bounding box center [64, 128] width 65 height 12
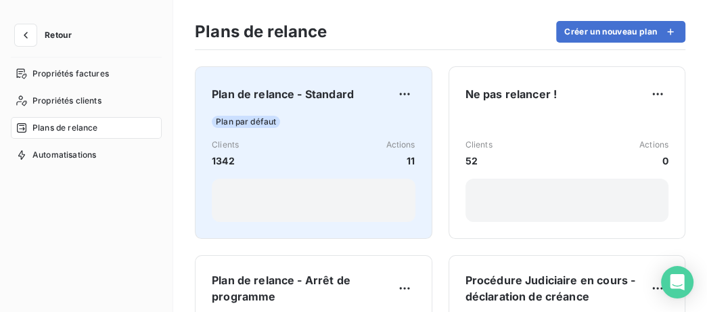
click at [252, 175] on div "Plan par défaut Clients 1342 Actions 11" at bounding box center [314, 169] width 204 height 106
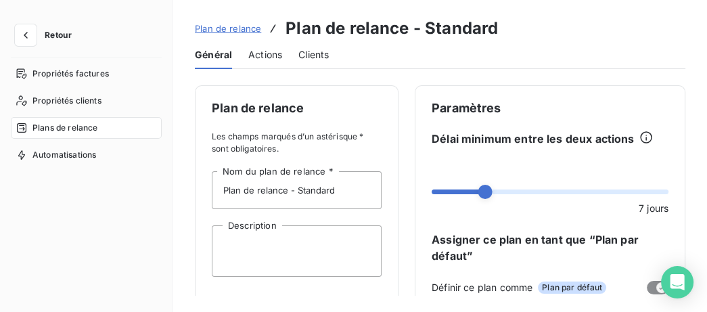
click at [275, 60] on span "Actions" at bounding box center [265, 55] width 34 height 14
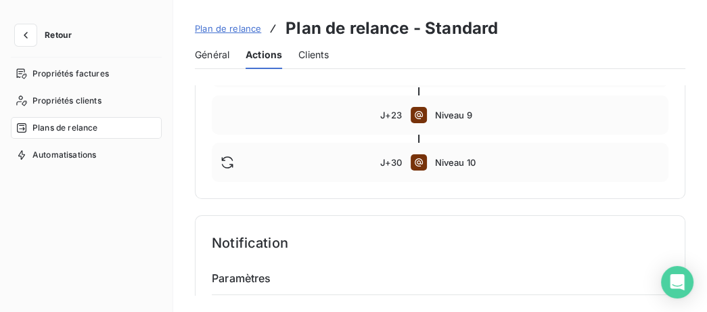
scroll to position [555, 0]
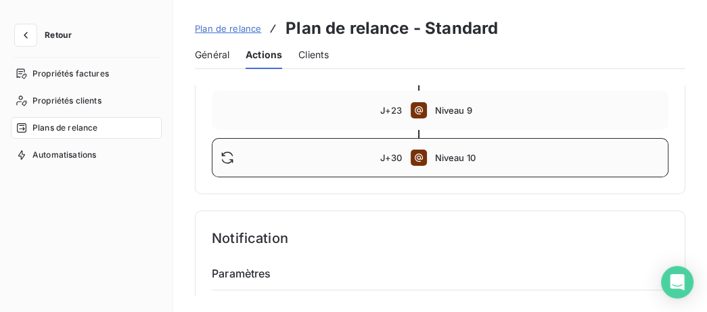
click at [421, 156] on icon at bounding box center [419, 158] width 16 height 16
type input "30"
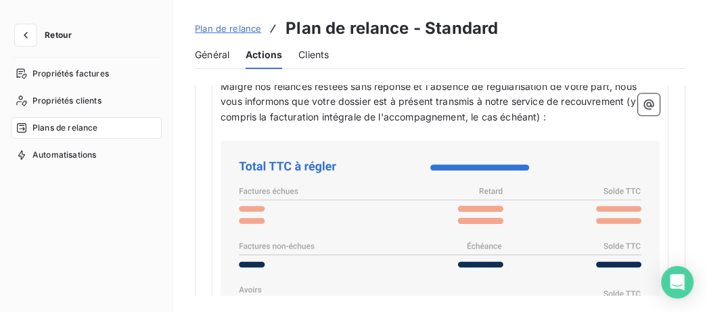
scroll to position [1595, 0]
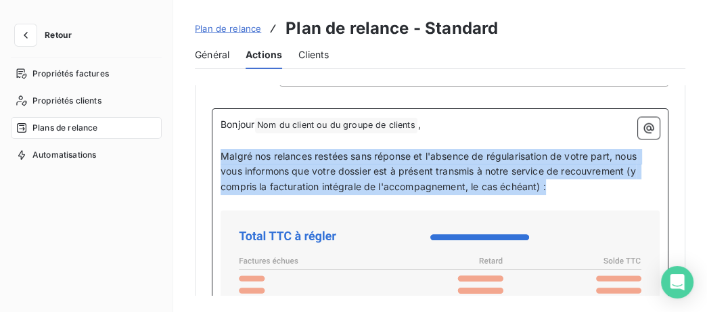
drag, startPoint x: 566, startPoint y: 189, endPoint x: 215, endPoint y: 150, distance: 352.8
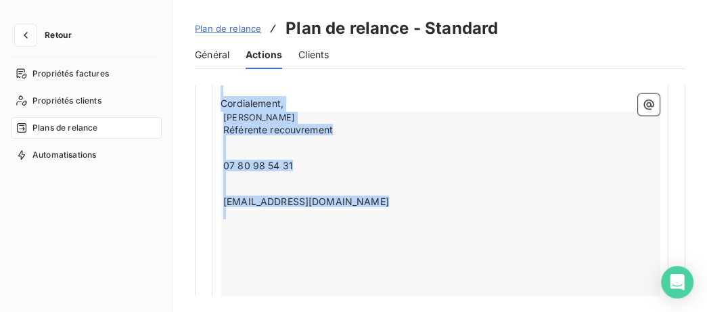
scroll to position [2056, 0]
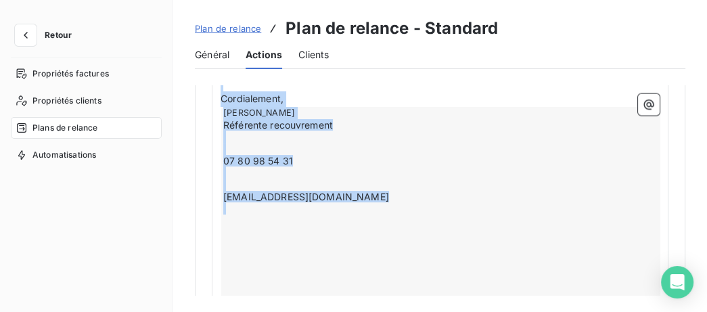
drag, startPoint x: 215, startPoint y: 147, endPoint x: 478, endPoint y: 192, distance: 266.5
click at [479, 194] on div "Bonjour Nom du client ou du groupe de clients ﻿ , ﻿ Malgré nos relances restées…" at bounding box center [440, -1] width 457 height 705
copy div "﻿ ﻿ ﻿ Par conséquent, votre accompagnement est suspendu, et notre service inter…"
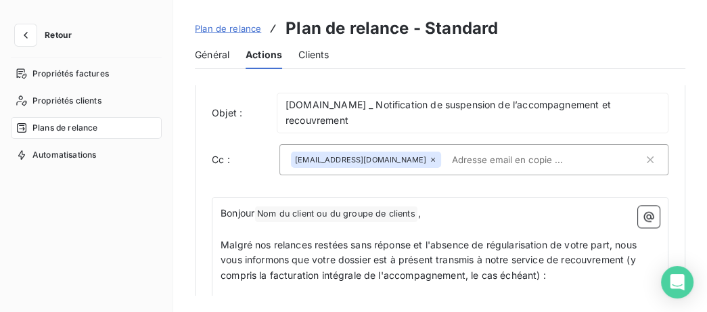
scroll to position [1501, 0]
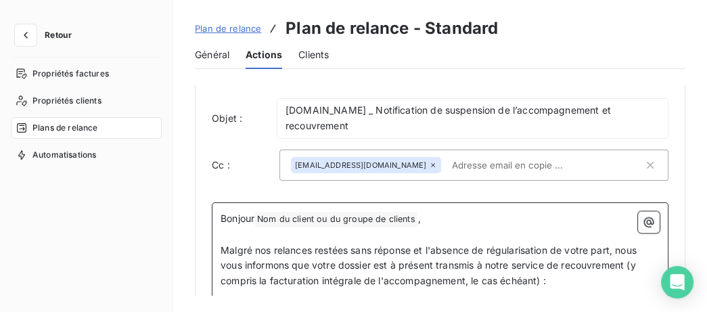
click at [572, 279] on p "Malgré nos relances restées sans réponse et l'absence de régularisation de votr…" at bounding box center [440, 266] width 439 height 47
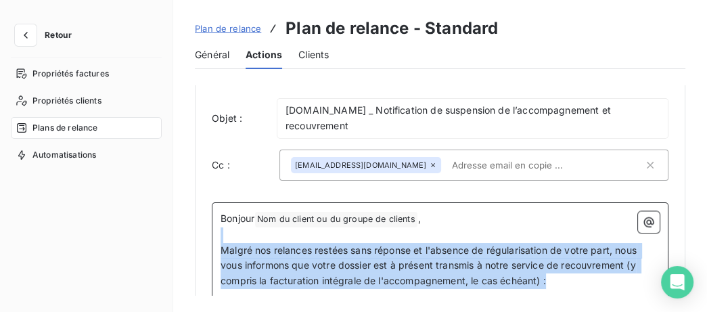
drag, startPoint x: 573, startPoint y: 278, endPoint x: 224, endPoint y: 229, distance: 352.0
copy div "﻿ Malgré nos relances restées sans réponse et l'absence de régularisation de vo…"
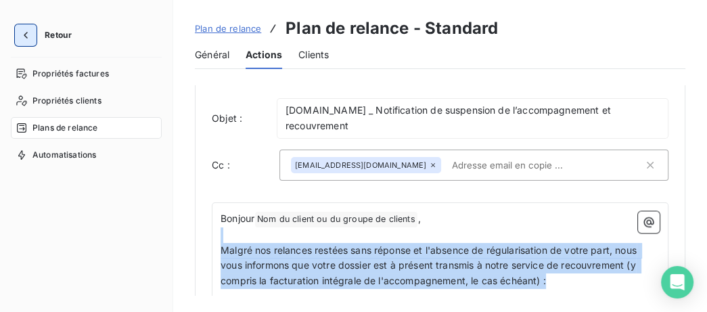
click at [24, 39] on icon "button" at bounding box center [26, 35] width 14 height 14
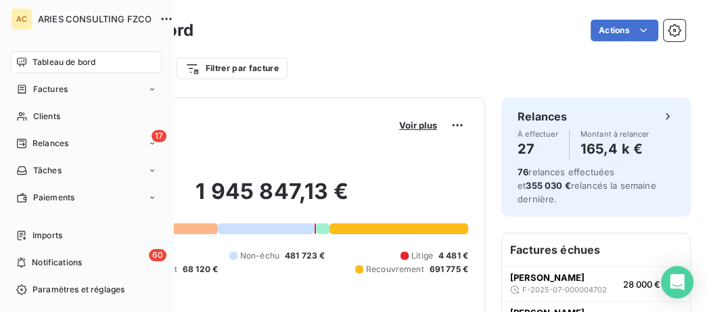
click at [35, 119] on span "Clients" at bounding box center [46, 116] width 27 height 12
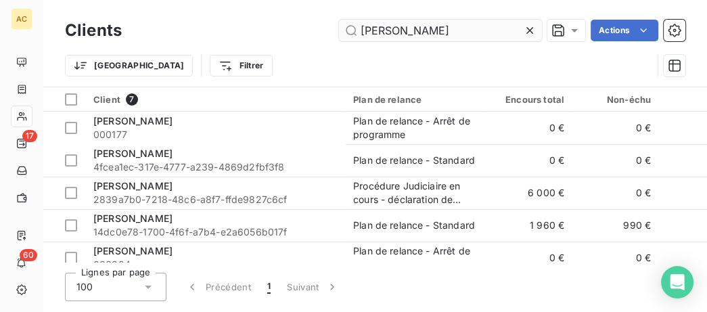
drag, startPoint x: 387, startPoint y: 37, endPoint x: 278, endPoint y: 30, distance: 108.5
click at [339, 30] on input "sara" at bounding box center [440, 31] width 203 height 22
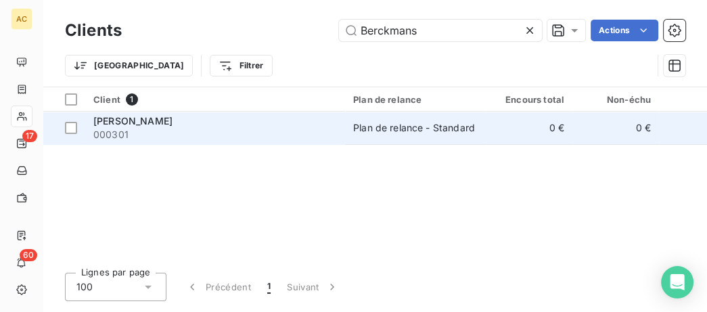
type input "Berckmans"
click at [213, 143] on td "Jean Pierre Berckmans 000301" at bounding box center [215, 128] width 260 height 32
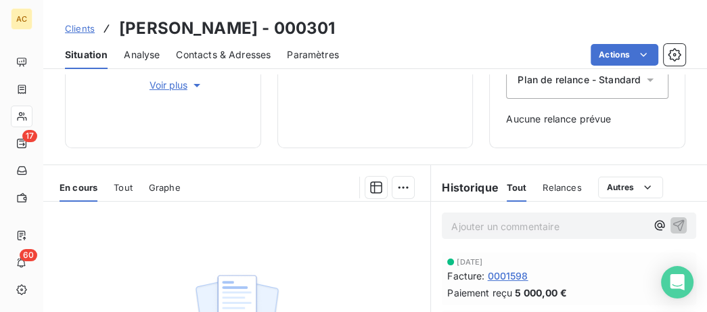
click at [166, 85] on span "Voir plus" at bounding box center [177, 86] width 54 height 14
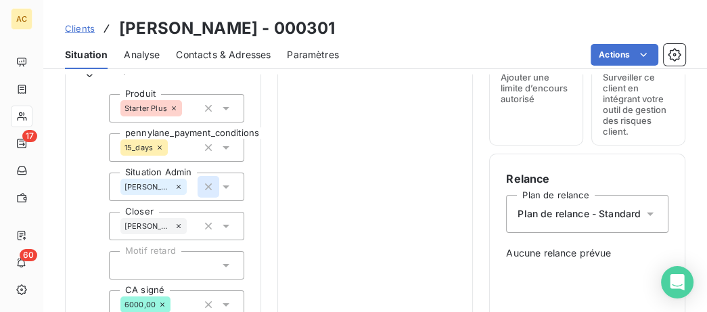
scroll to position [16, 0]
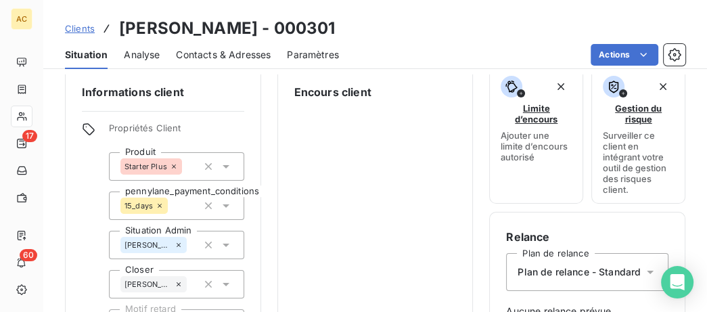
click at [81, 26] on span "Clients" at bounding box center [80, 28] width 30 height 11
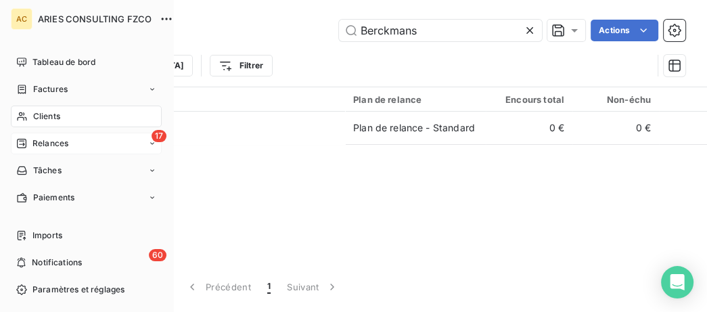
click at [45, 148] on span "Relances" at bounding box center [50, 143] width 36 height 12
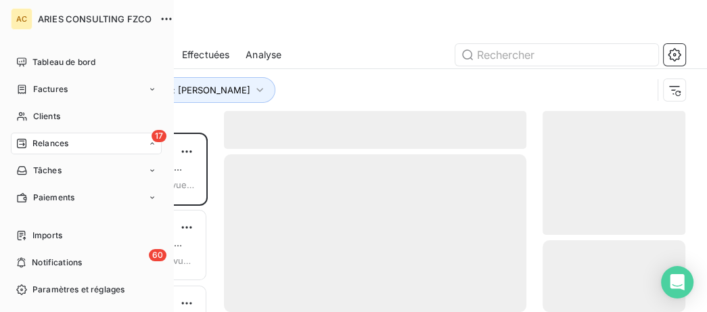
scroll to position [179, 143]
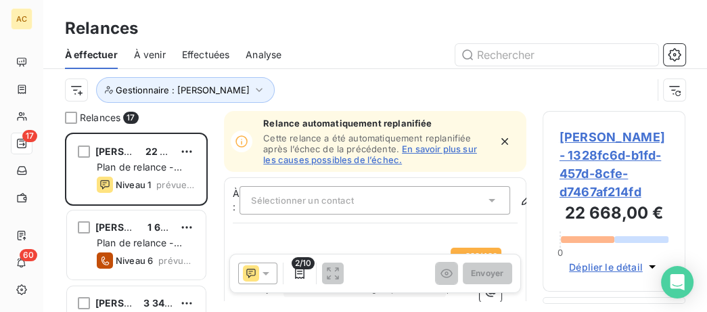
click at [504, 142] on icon "button" at bounding box center [505, 141] width 7 height 7
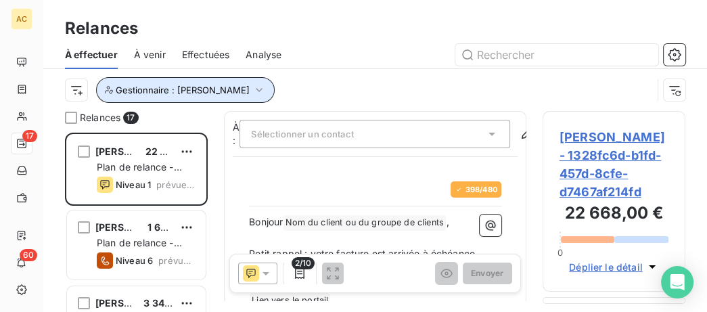
click at [198, 91] on span "Gestionnaire : [PERSON_NAME]" at bounding box center [183, 90] width 134 height 11
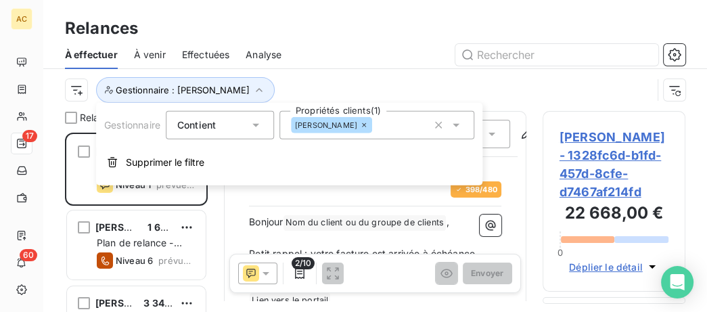
click at [399, 137] on div "[PERSON_NAME]" at bounding box center [377, 125] width 195 height 28
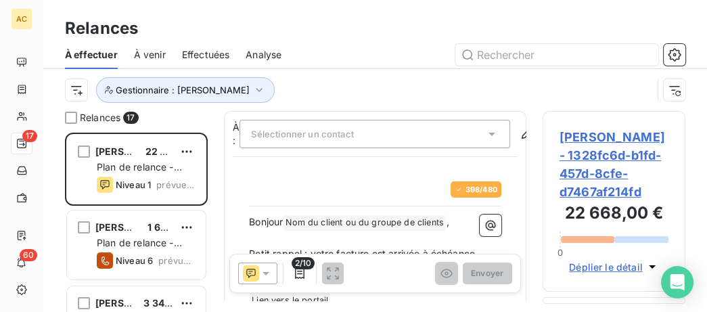
drag, startPoint x: 373, startPoint y: 76, endPoint x: 288, endPoint y: 77, distance: 84.6
click at [372, 76] on div "Gestionnaire : [PERSON_NAME]" at bounding box center [375, 90] width 621 height 42
click at [66, 89] on html "AC 17 60 Relances À effectuer À venir Effectuées Analyse Gestionnaire : Valérie…" at bounding box center [353, 156] width 707 height 312
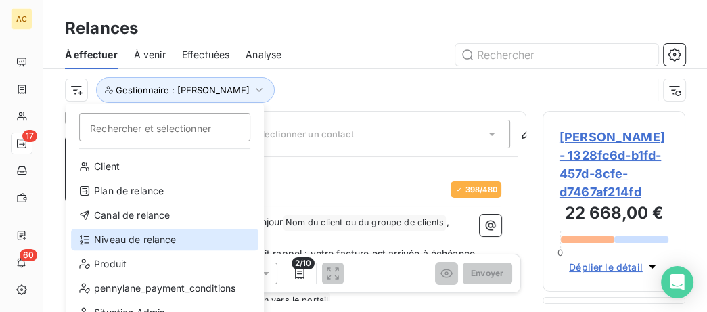
click at [122, 240] on div "Niveau de relance" at bounding box center [164, 240] width 187 height 22
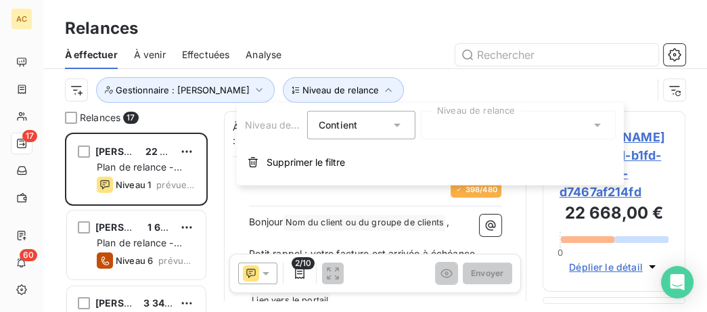
click at [453, 86] on div "Niveau de relance Gestionnaire : Valérie" at bounding box center [359, 90] width 588 height 26
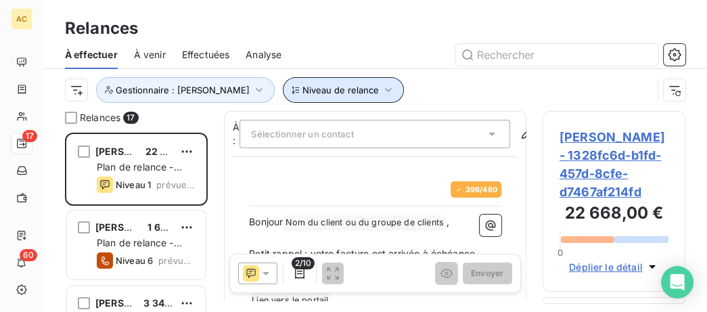
click at [382, 92] on icon "button" at bounding box center [389, 90] width 14 height 14
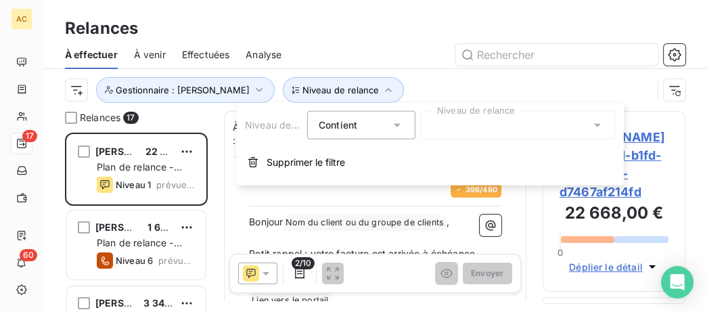
click at [469, 131] on div at bounding box center [518, 125] width 195 height 28
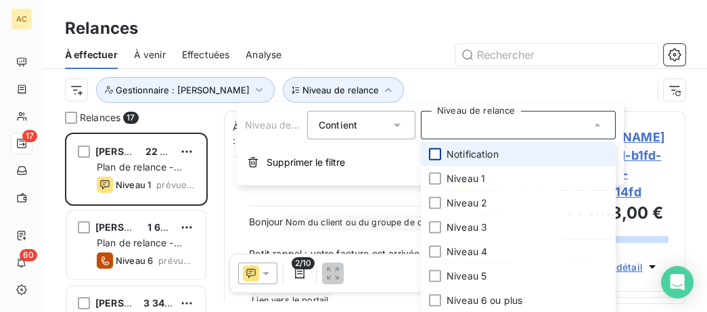
click at [438, 159] on div at bounding box center [435, 154] width 12 height 12
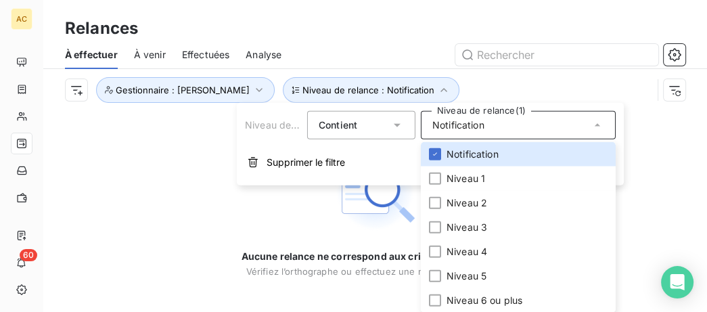
click at [460, 131] on span "Notification" at bounding box center [459, 125] width 52 height 14
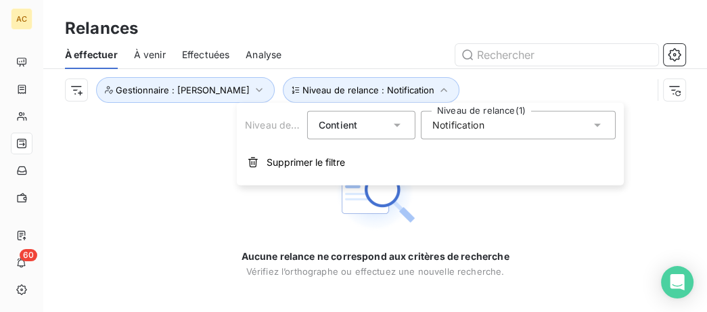
click at [454, 123] on span "Notification" at bounding box center [459, 125] width 52 height 14
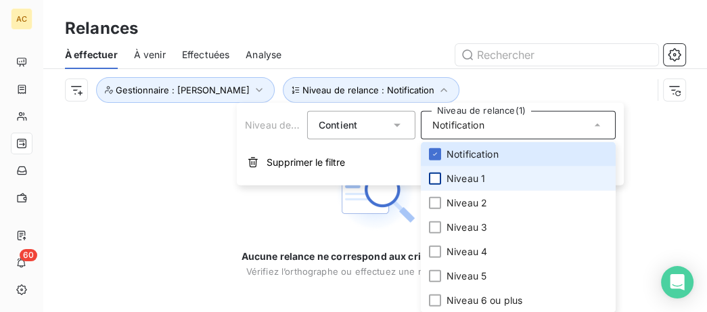
click at [439, 179] on div at bounding box center [435, 179] width 12 height 12
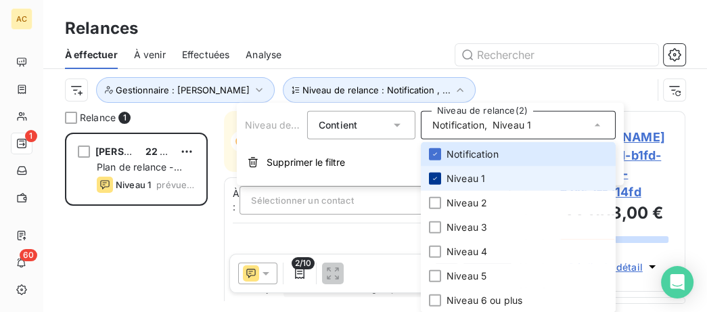
scroll to position [179, 143]
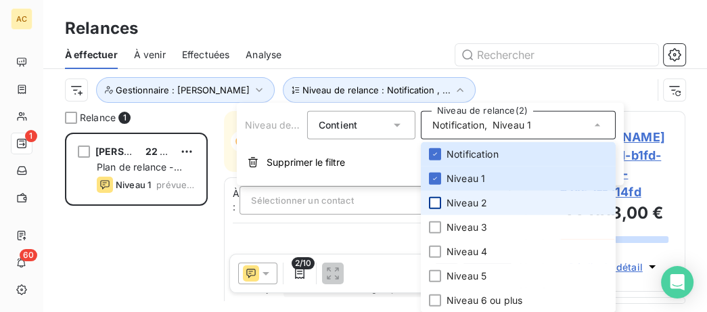
click at [439, 204] on div at bounding box center [435, 203] width 12 height 12
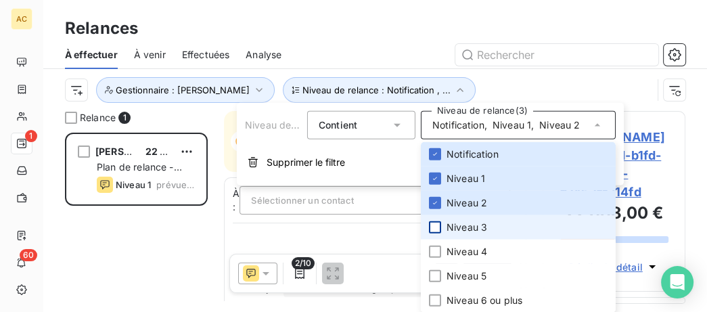
click at [435, 226] on div at bounding box center [435, 227] width 12 height 12
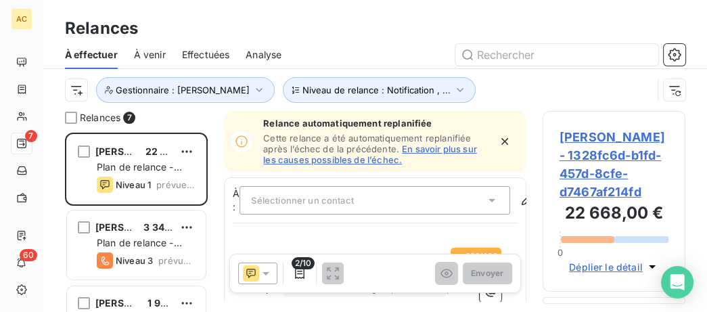
click at [398, 51] on div at bounding box center [492, 55] width 388 height 22
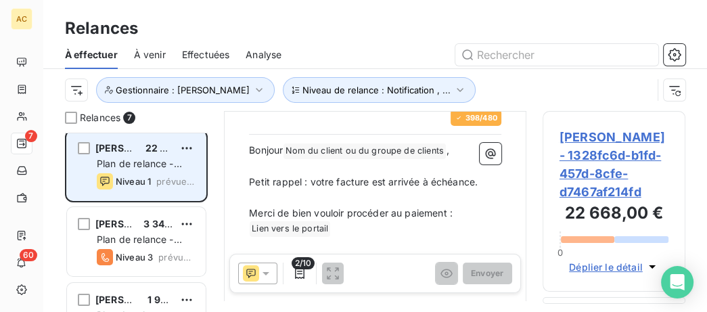
scroll to position [0, 0]
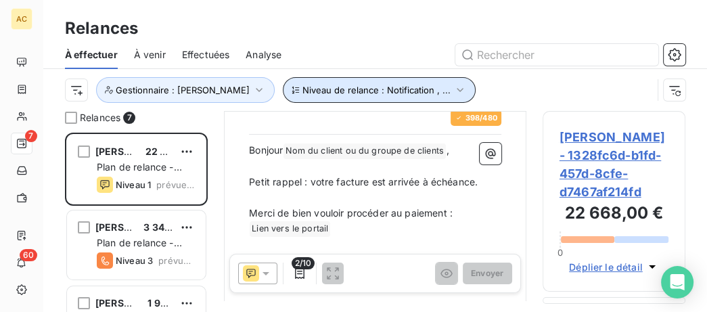
click at [398, 94] on span "Niveau de relance : Notification , ..." at bounding box center [377, 90] width 148 height 11
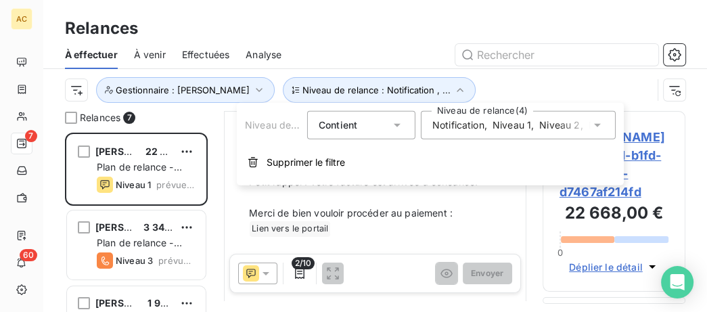
drag, startPoint x: 307, startPoint y: 164, endPoint x: 244, endPoint y: 139, distance: 67.4
click at [306, 164] on span "Supprimer le filtre" at bounding box center [306, 163] width 79 height 14
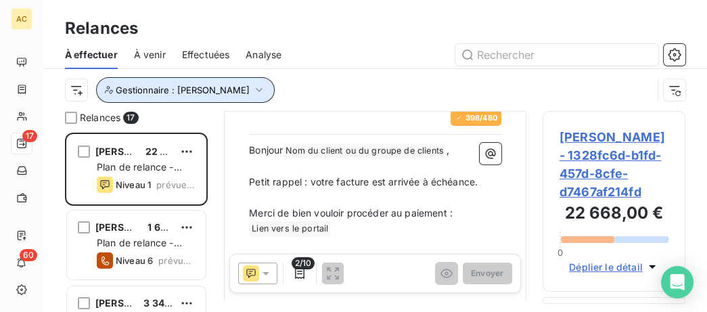
click at [187, 83] on button "Gestionnaire : [PERSON_NAME]" at bounding box center [185, 90] width 179 height 26
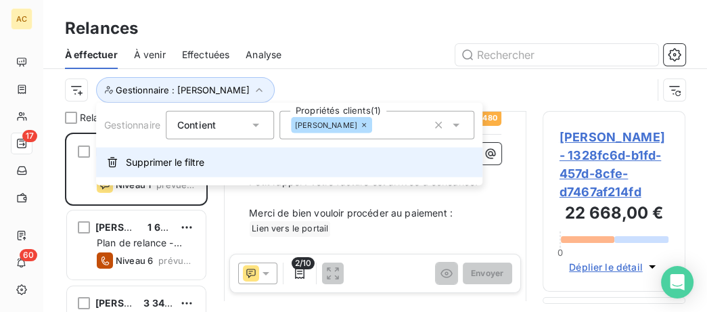
click at [182, 160] on span "Supprimer le filtre" at bounding box center [165, 163] width 79 height 14
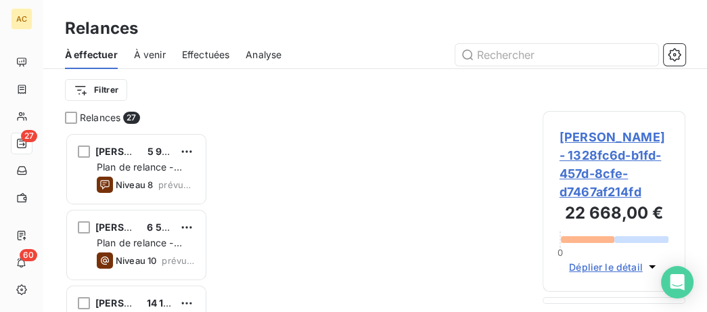
scroll to position [179, 143]
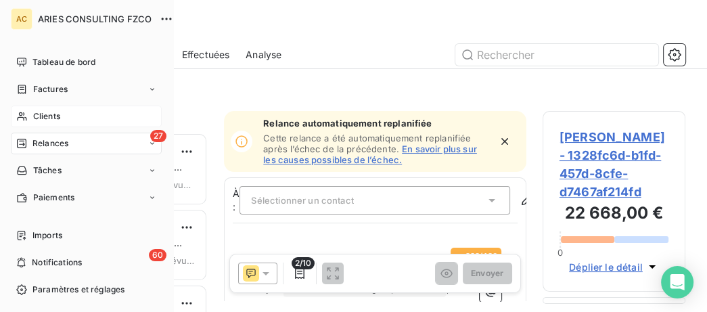
click at [31, 119] on div "Clients" at bounding box center [86, 117] width 151 height 22
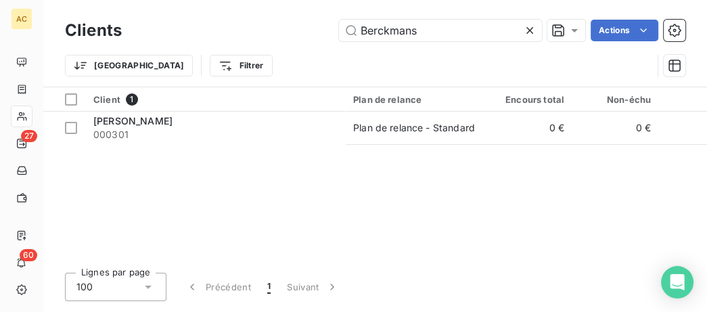
drag, startPoint x: 443, startPoint y: 35, endPoint x: 95, endPoint y: 22, distance: 348.2
click at [339, 22] on input "Berckmans" at bounding box center [440, 31] width 203 height 22
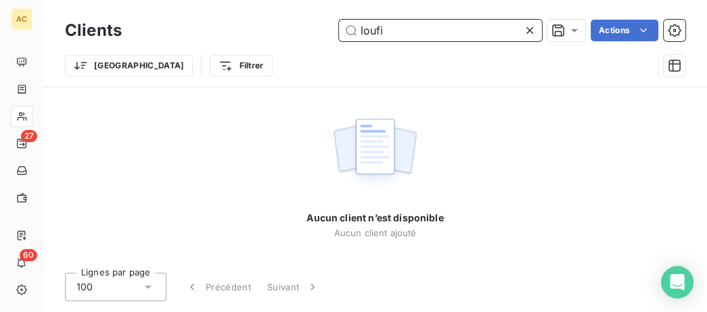
click at [365, 32] on input "loufi" at bounding box center [440, 31] width 203 height 22
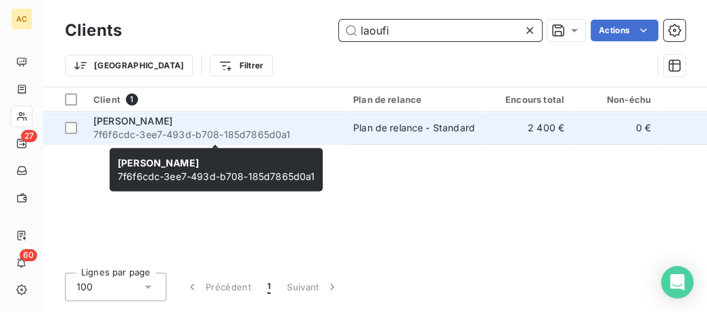
type input "laoufi"
click at [313, 133] on span "7f6f6cdc-3ee7-493d-b708-185d7865d0a1" at bounding box center [215, 135] width 244 height 14
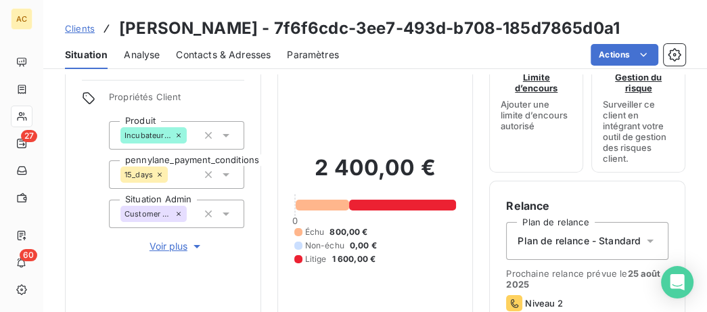
scroll to position [69, 0]
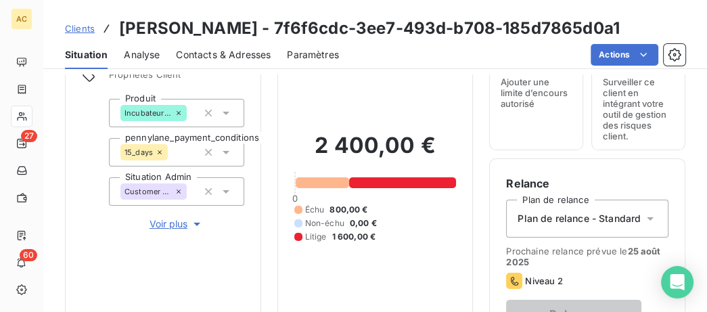
click at [161, 223] on span "Voir plus" at bounding box center [177, 224] width 54 height 14
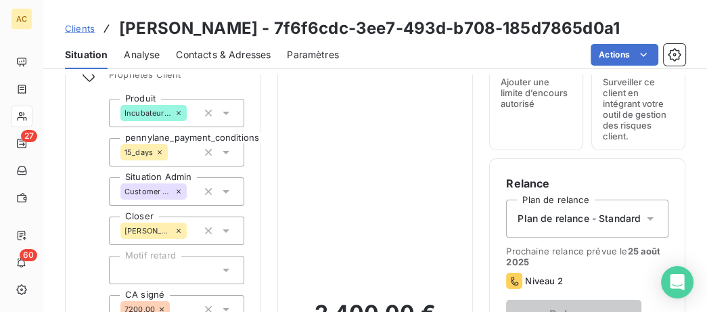
scroll to position [0, 0]
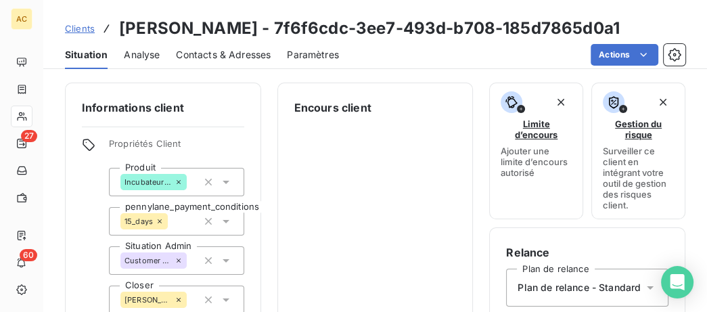
click at [78, 30] on span "Clients" at bounding box center [80, 28] width 30 height 11
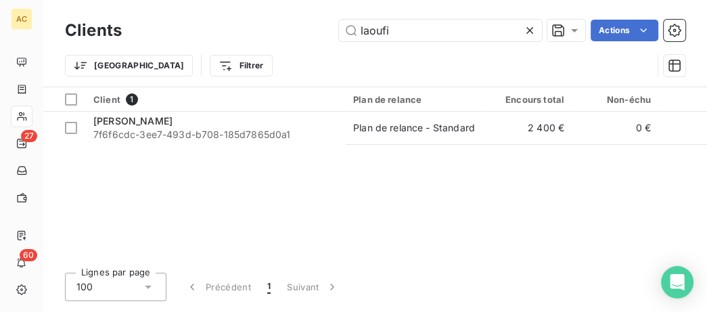
drag, startPoint x: 477, startPoint y: 29, endPoint x: 94, endPoint y: 26, distance: 382.5
click at [339, 30] on input "laoufi" at bounding box center [440, 31] width 203 height 22
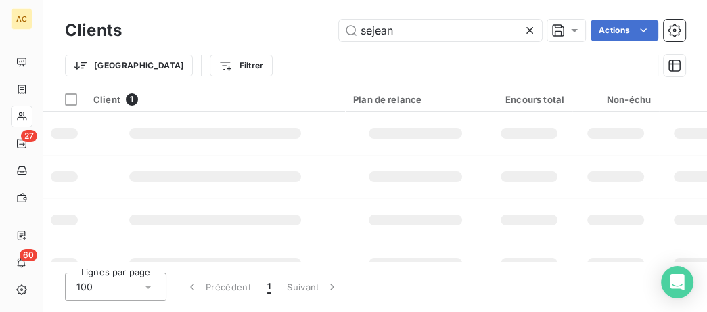
type input "sejean"
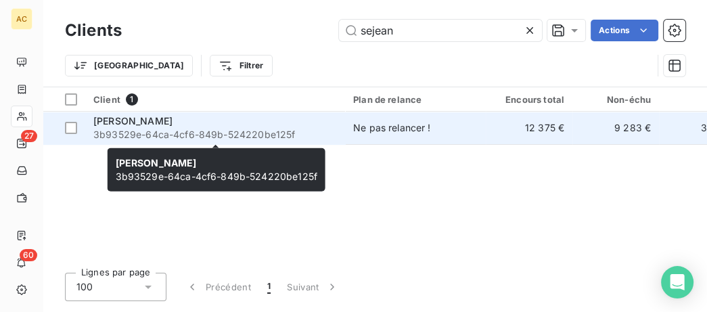
click at [196, 122] on div "Joe Sejean" at bounding box center [215, 121] width 244 height 14
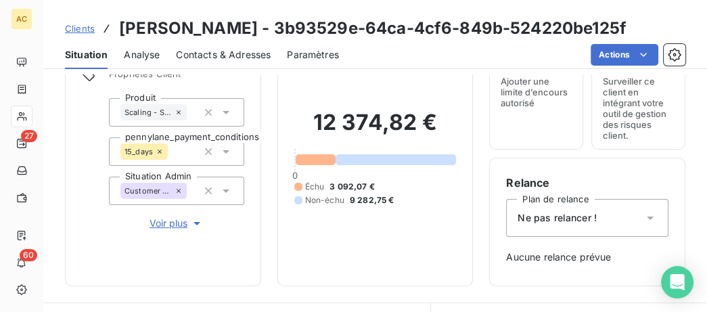
scroll to position [69, 0]
click at [167, 227] on span "Voir plus" at bounding box center [177, 224] width 54 height 14
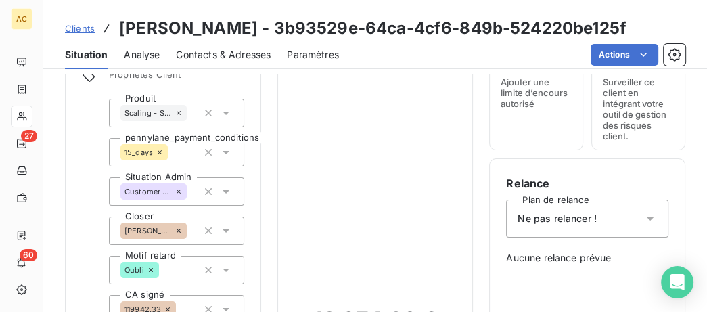
click at [89, 29] on span "Clients" at bounding box center [80, 28] width 30 height 11
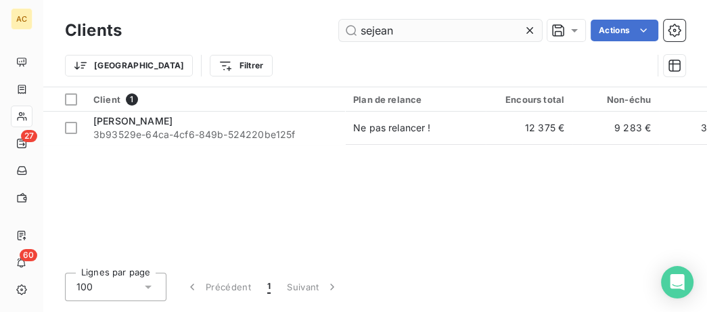
drag, startPoint x: 414, startPoint y: 36, endPoint x: 313, endPoint y: 43, distance: 101.1
click at [339, 41] on input "sejean" at bounding box center [440, 31] width 203 height 22
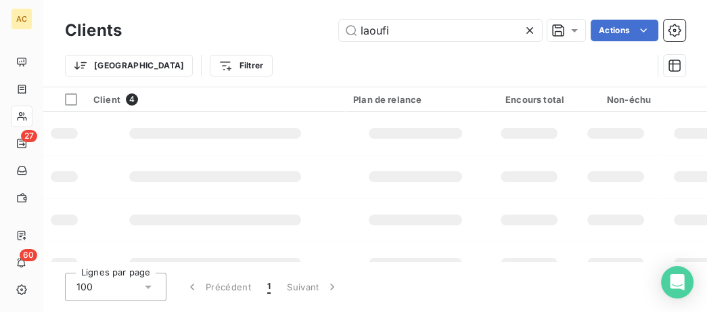
type input "laoufi"
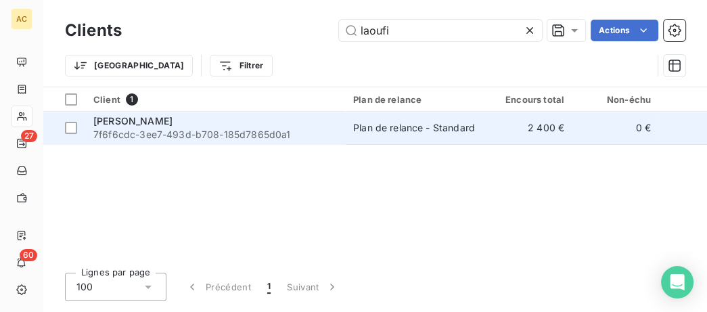
click at [312, 132] on span "7f6f6cdc-3ee7-493d-b708-185d7865d0a1" at bounding box center [215, 135] width 244 height 14
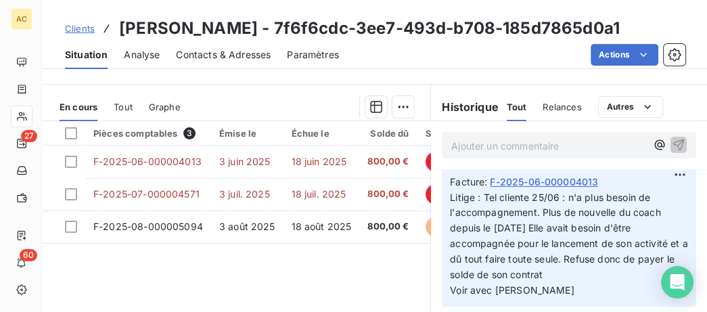
scroll to position [278, 0]
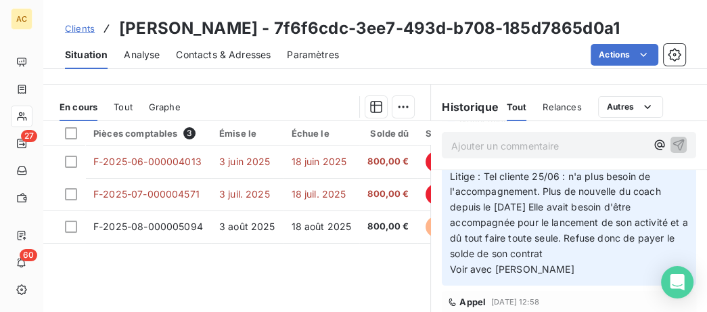
click at [80, 29] on span "Clients" at bounding box center [80, 28] width 30 height 11
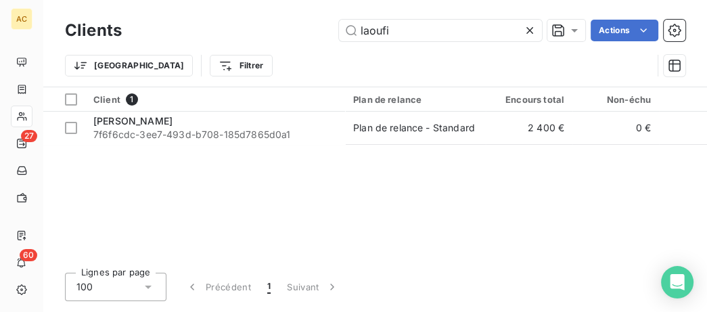
drag, startPoint x: 422, startPoint y: 29, endPoint x: 138, endPoint y: 18, distance: 284.5
click at [339, 23] on input "laoufi" at bounding box center [440, 31] width 203 height 22
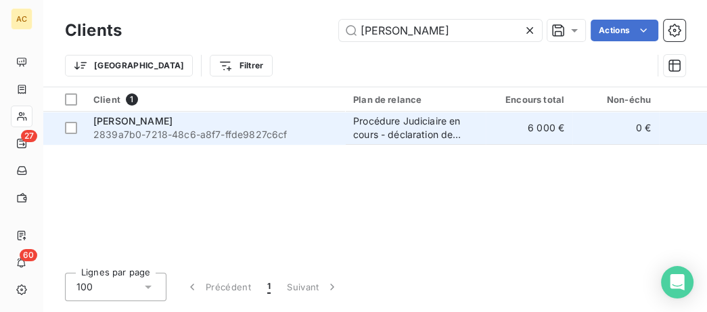
type input "hernandez"
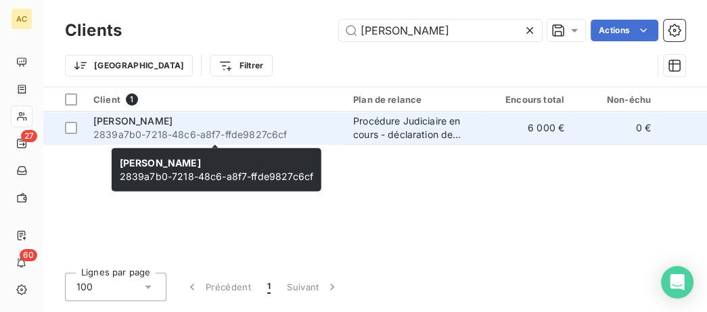
click at [173, 120] on span "Sara Hernandez Hernandez" at bounding box center [132, 121] width 79 height 12
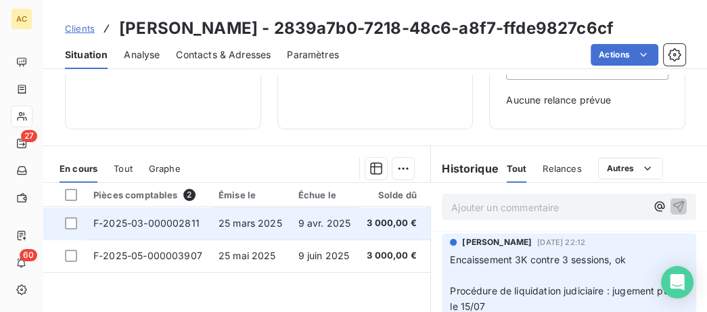
scroll to position [208, 0]
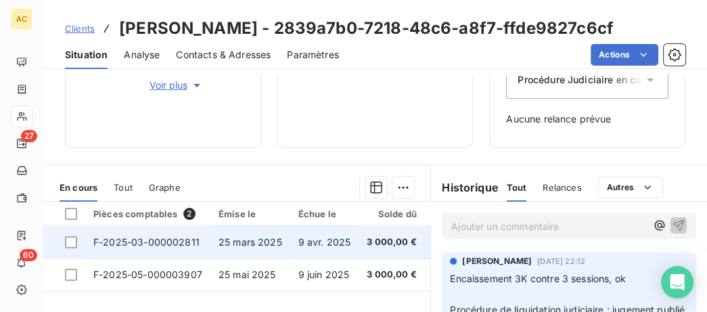
click at [146, 248] on span "F-2025-03-000002811" at bounding box center [146, 242] width 106 height 12
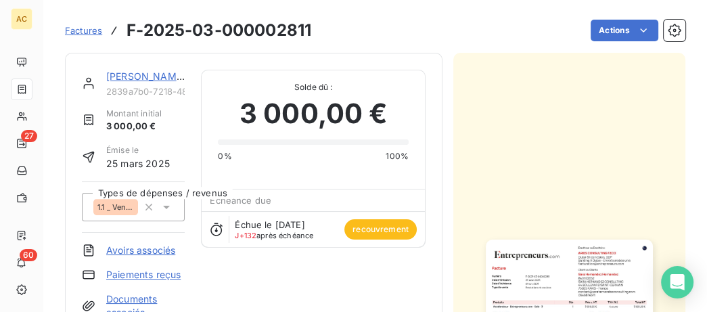
scroll to position [70, 0]
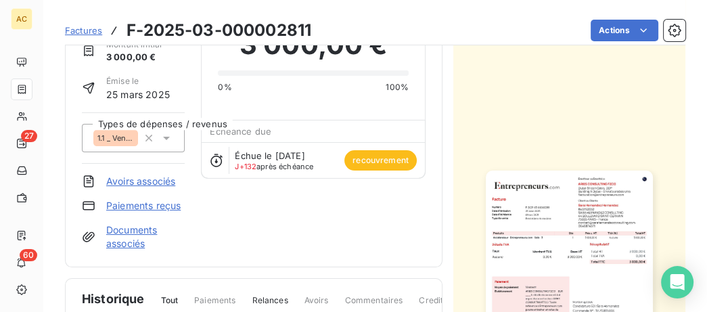
click at [138, 225] on link "Documents associés" at bounding box center [145, 236] width 79 height 27
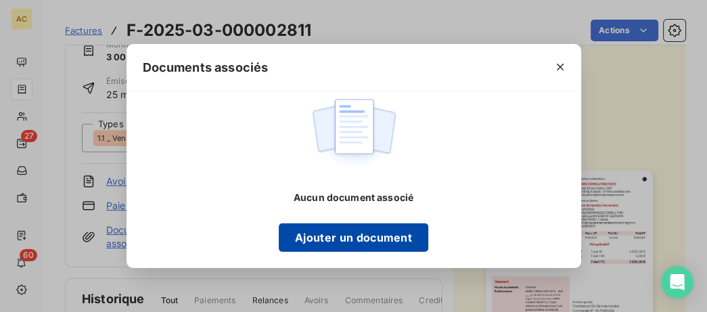
click at [326, 235] on button "Ajouter un document" at bounding box center [354, 237] width 150 height 28
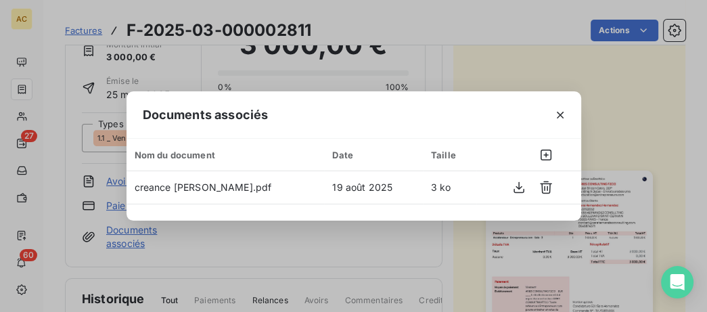
click at [564, 114] on icon "button" at bounding box center [561, 115] width 14 height 14
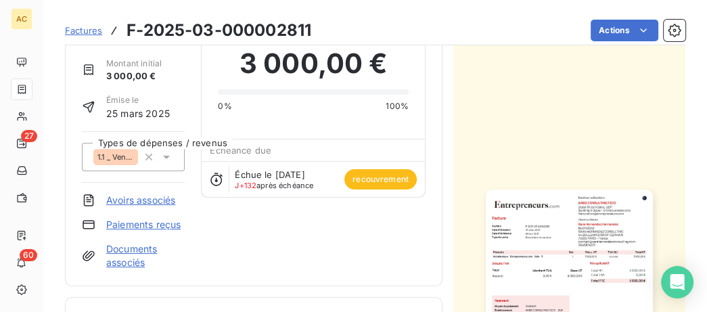
scroll to position [0, 0]
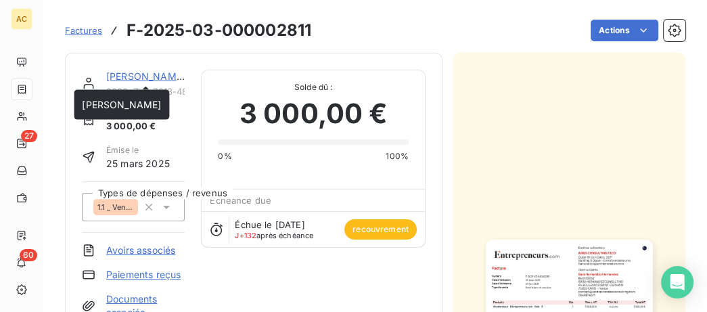
click at [148, 76] on link "Sara Hernandez Hernandez" at bounding box center [145, 76] width 79 height 12
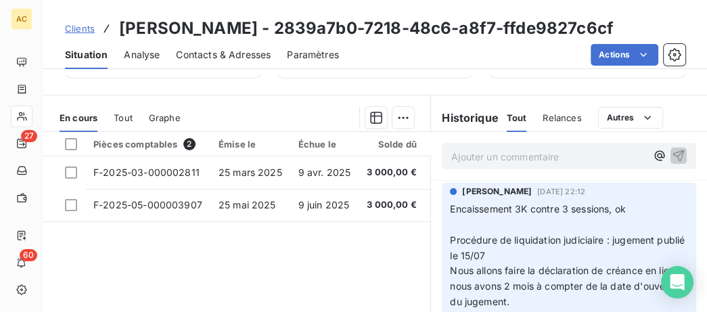
scroll to position [278, 0]
click at [471, 165] on p "Ajouter un commentaire ﻿" at bounding box center [548, 156] width 195 height 17
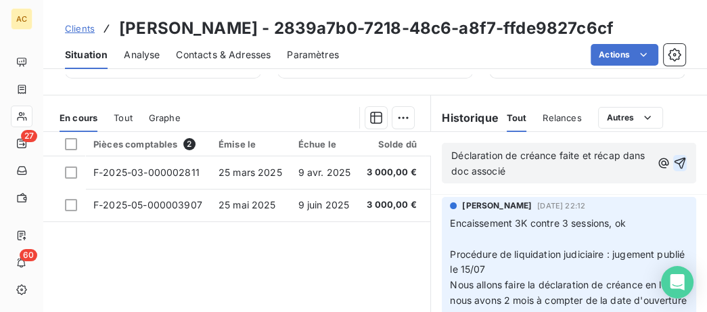
click at [680, 169] on icon "button" at bounding box center [681, 164] width 12 height 12
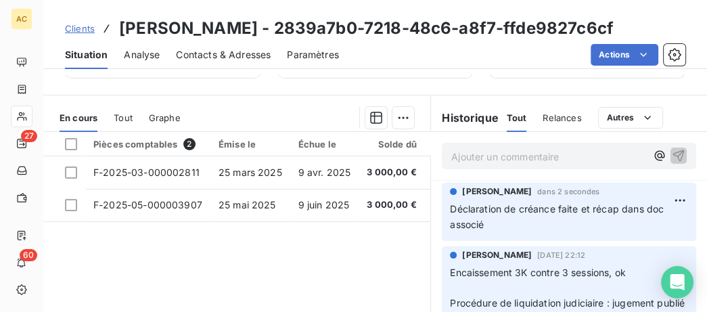
click at [83, 34] on span "Clients" at bounding box center [80, 28] width 30 height 11
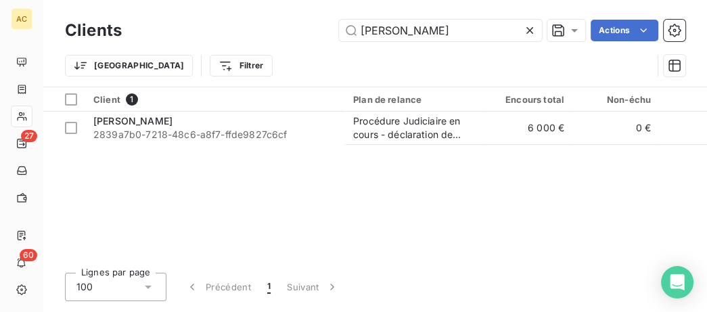
drag, startPoint x: 406, startPoint y: 23, endPoint x: 181, endPoint y: 18, distance: 225.5
click at [339, 20] on input "hernandez" at bounding box center [440, 31] width 203 height 22
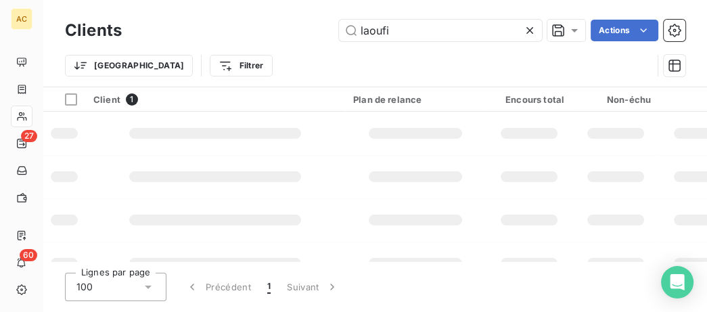
type input "laoufi"
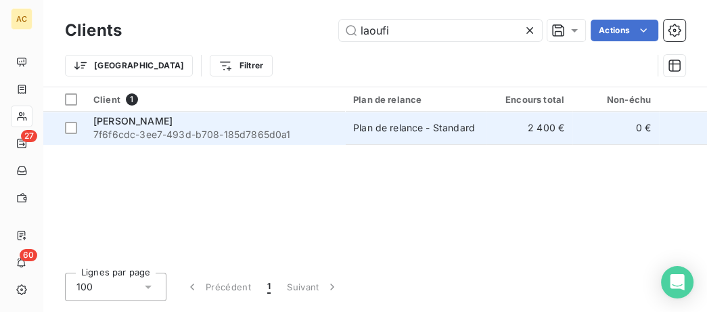
click at [297, 136] on span "7f6f6cdc-3ee7-493d-b708-185d7865d0a1" at bounding box center [215, 135] width 244 height 14
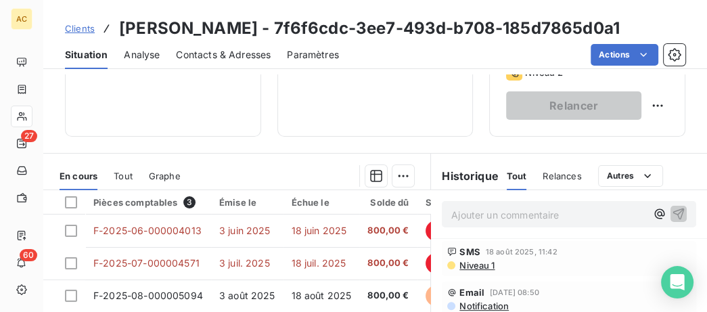
scroll to position [139, 0]
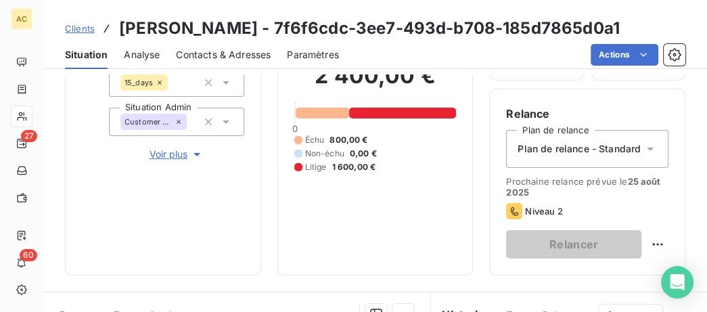
click at [166, 160] on span "Voir plus" at bounding box center [177, 155] width 54 height 14
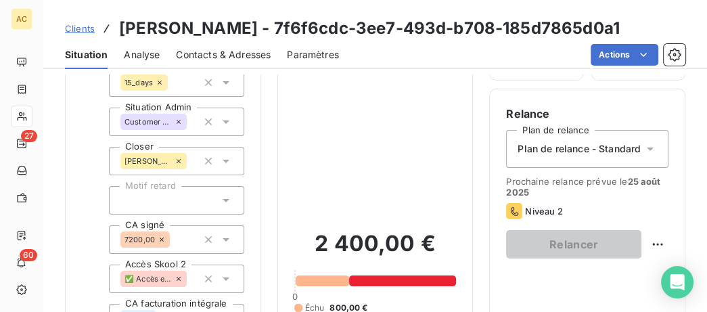
click at [648, 149] on icon at bounding box center [651, 149] width 14 height 14
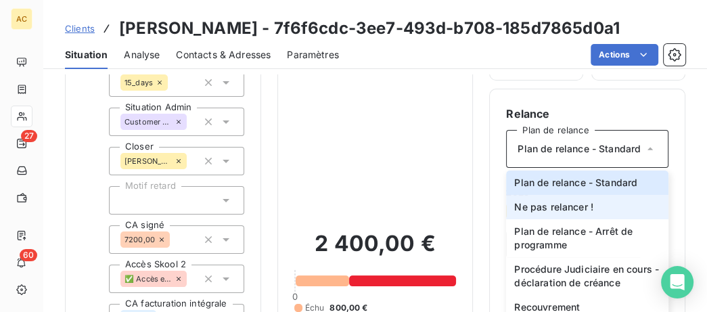
click at [582, 202] on span "Ne pas relancer !" at bounding box center [553, 207] width 79 height 14
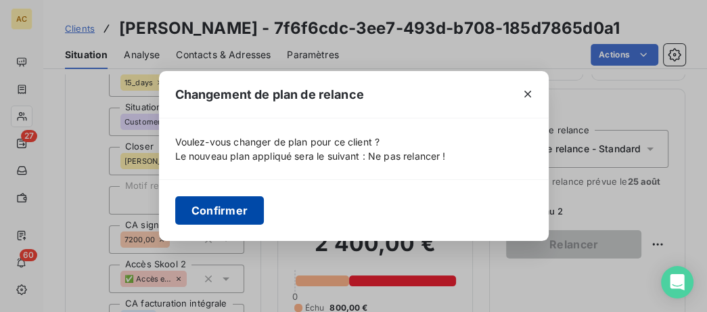
click at [217, 214] on button "Confirmer" at bounding box center [219, 210] width 89 height 28
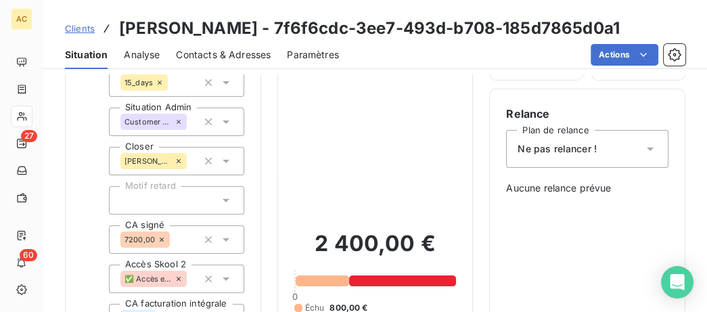
click at [74, 37] on div "Clients Inès LAOUFI - 7f6f6cdc-3ee7-493d-b708-185d7865d0a1" at bounding box center [342, 28] width 555 height 24
click at [78, 26] on span "Clients" at bounding box center [80, 28] width 30 height 11
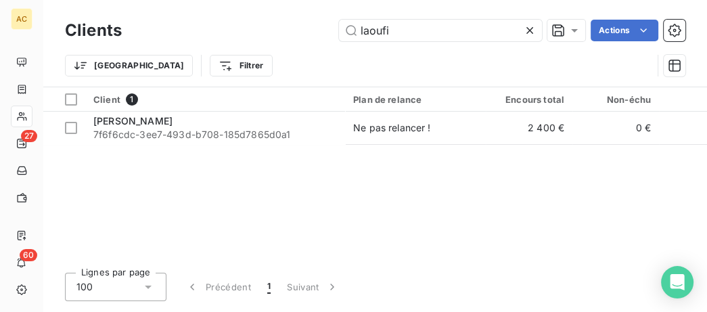
drag, startPoint x: 433, startPoint y: 35, endPoint x: 109, endPoint y: 23, distance: 323.8
click at [339, 31] on input "laoufi" at bounding box center [440, 31] width 203 height 22
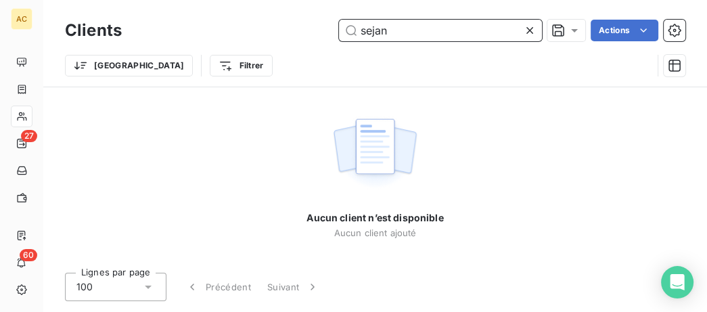
click at [374, 31] on input "sejan" at bounding box center [440, 31] width 203 height 22
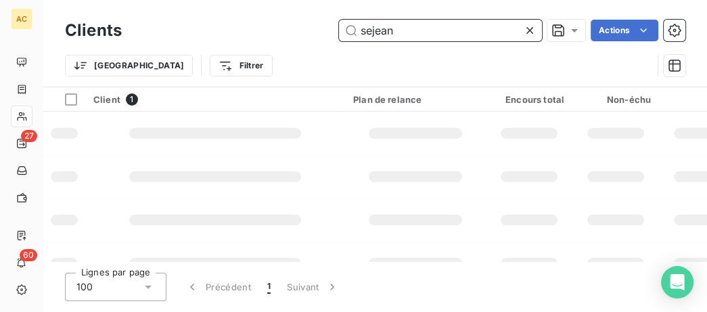
type input "sejean"
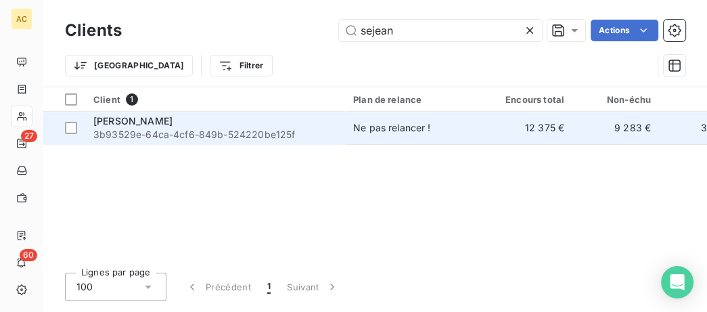
click at [331, 135] on span "3b93529e-64ca-4cf6-849b-524220be125f" at bounding box center [215, 135] width 244 height 14
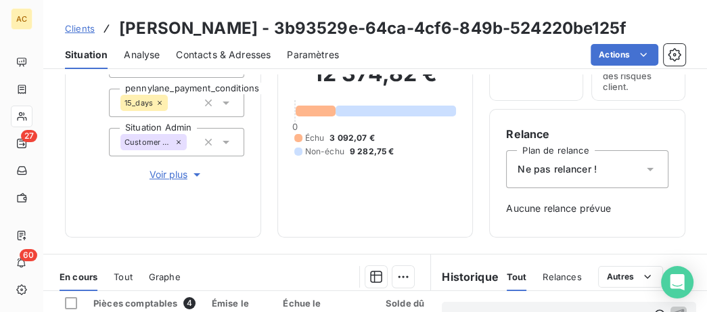
scroll to position [139, 0]
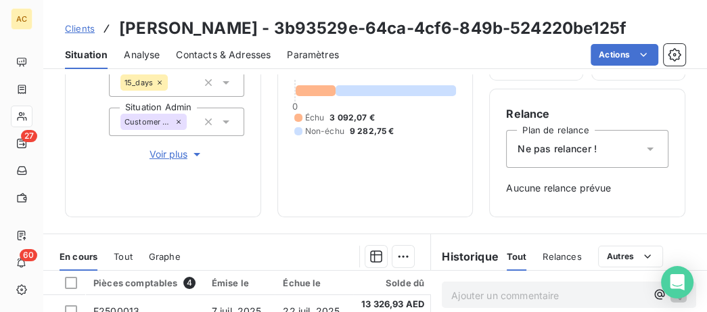
click at [170, 157] on span "Voir plus" at bounding box center [177, 155] width 54 height 14
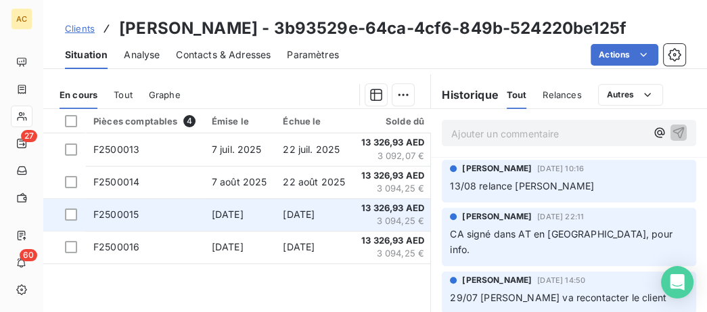
scroll to position [555, 0]
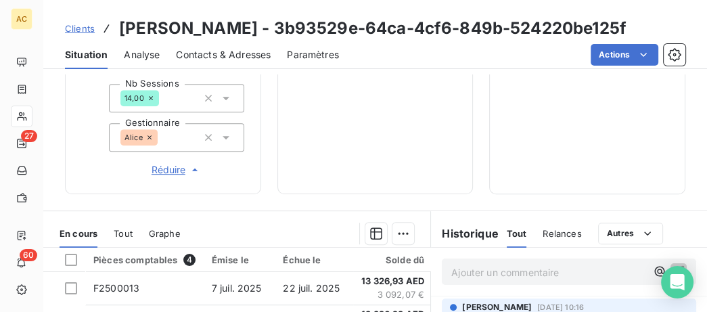
click at [108, 234] on div "En cours Tout Graphe" at bounding box center [236, 233] width 387 height 28
click at [136, 232] on div "En cours Tout Graphe" at bounding box center [236, 233] width 387 height 28
click at [123, 231] on span "Tout" at bounding box center [123, 233] width 19 height 11
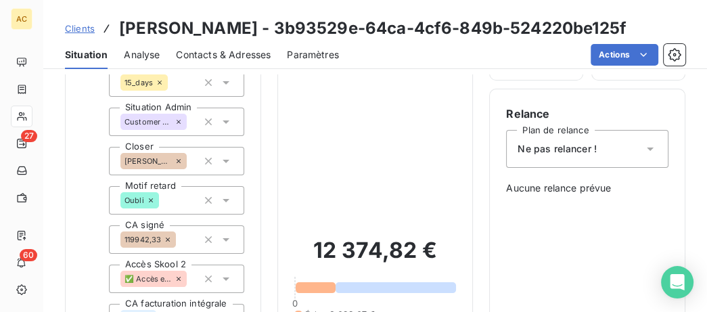
scroll to position [0, 0]
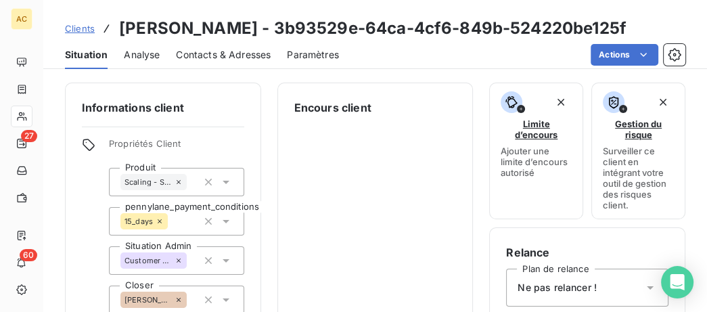
click at [85, 26] on span "Clients" at bounding box center [80, 28] width 30 height 11
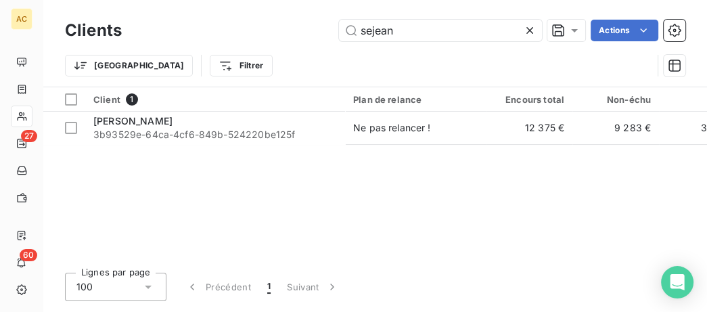
drag, startPoint x: 402, startPoint y: 30, endPoint x: 91, endPoint y: 30, distance: 310.7
click at [339, 30] on input "sejean" at bounding box center [440, 31] width 203 height 22
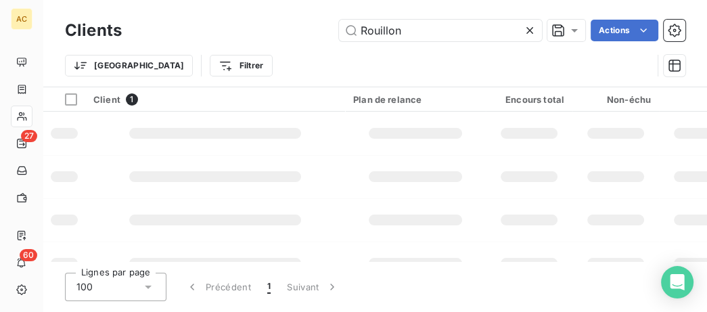
type input "Rouillon"
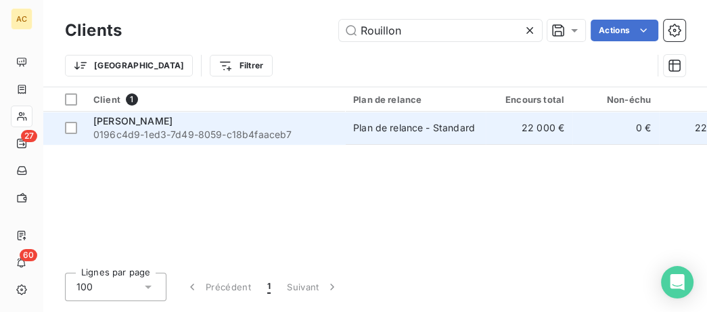
click at [153, 132] on span "0196c4d9-1ed3-7d49-8059-c18b4faaceb7" at bounding box center [215, 135] width 244 height 14
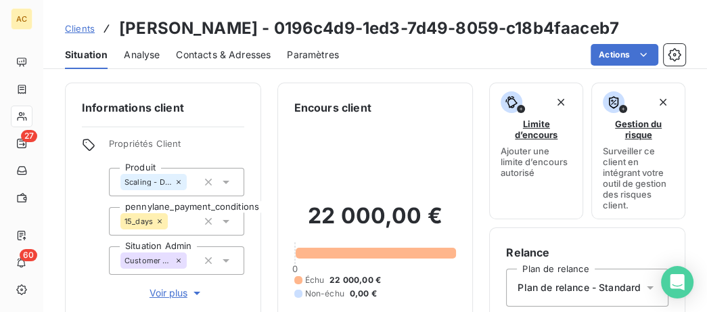
click at [171, 299] on span "Voir plus" at bounding box center [177, 293] width 54 height 14
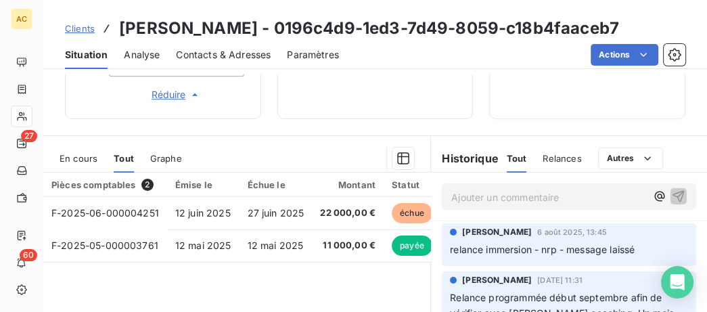
scroll to position [694, 0]
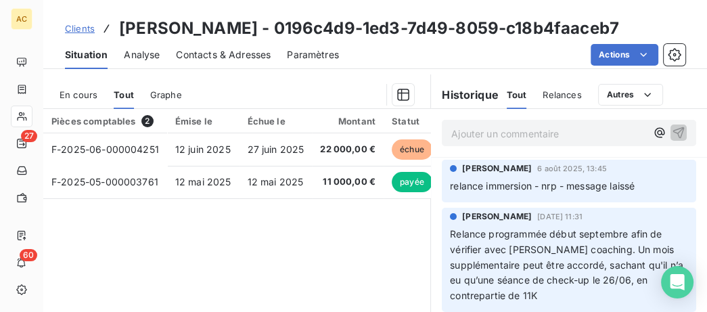
click at [93, 30] on span "Clients" at bounding box center [80, 28] width 30 height 11
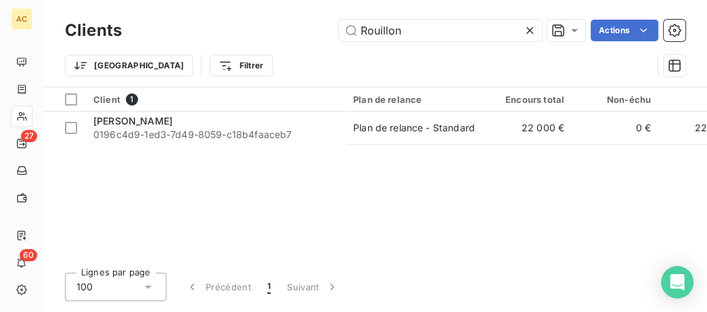
drag, startPoint x: 436, startPoint y: 32, endPoint x: 91, endPoint y: 15, distance: 345.7
click at [339, 20] on input "Rouillon" at bounding box center [440, 31] width 203 height 22
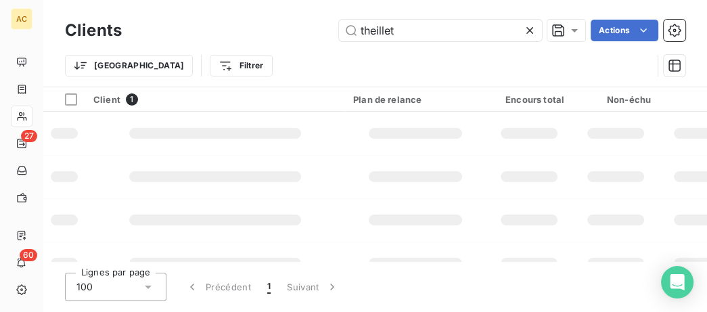
type input "theillet"
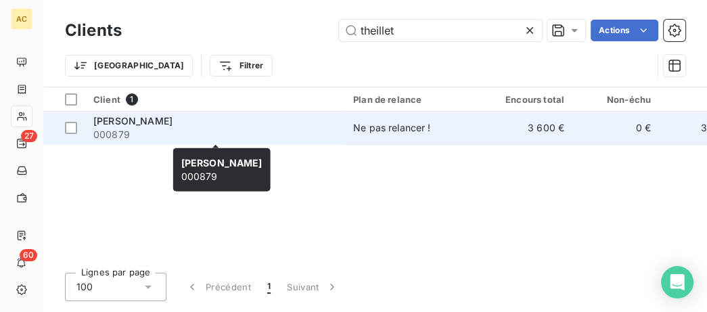
click at [200, 128] on span "000879" at bounding box center [215, 135] width 244 height 14
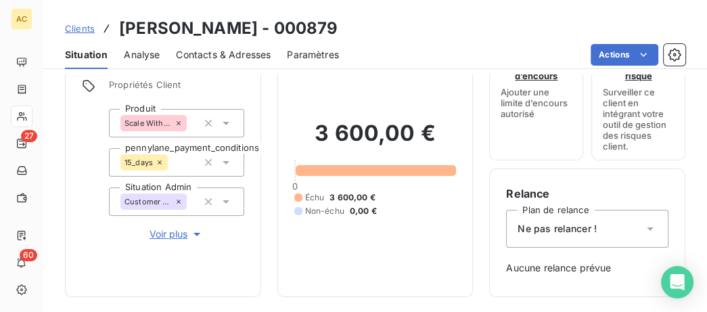
scroll to position [69, 0]
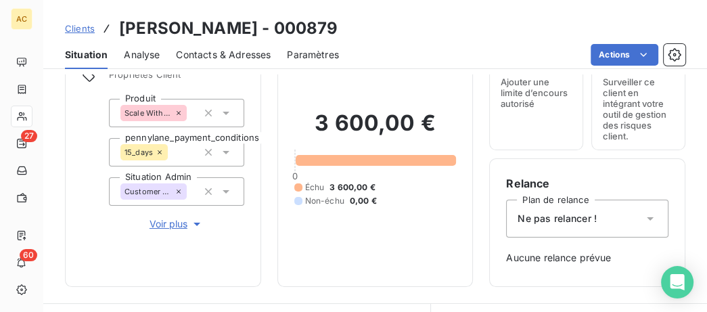
click at [169, 219] on span "Voir plus" at bounding box center [177, 224] width 54 height 14
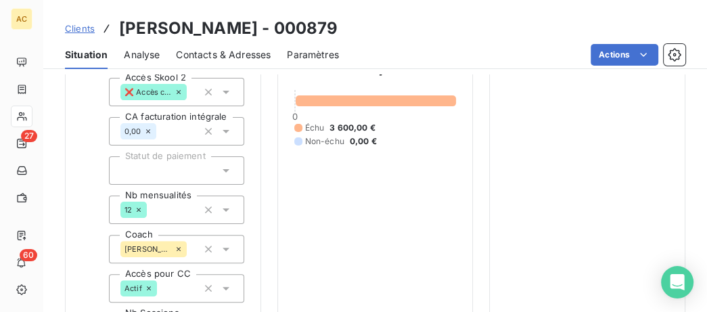
scroll to position [167, 0]
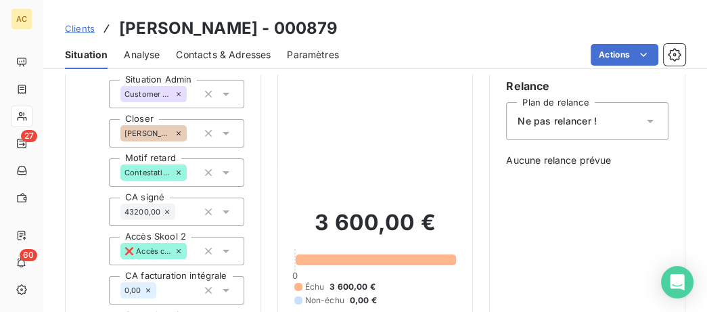
drag, startPoint x: 90, startPoint y: 55, endPoint x: 83, endPoint y: 47, distance: 11.0
click at [87, 54] on span "Situation" at bounding box center [86, 55] width 43 height 14
click at [80, 27] on span "Clients" at bounding box center [80, 28] width 30 height 11
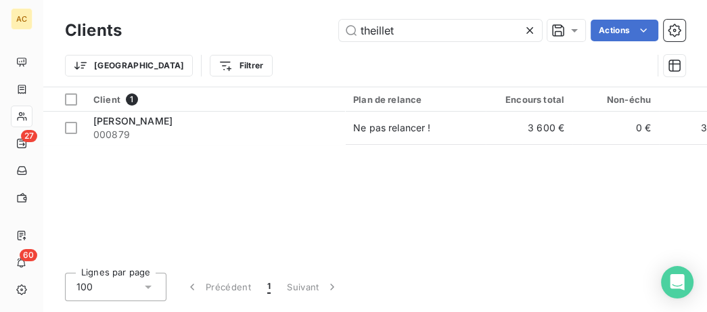
drag, startPoint x: 407, startPoint y: 30, endPoint x: 76, endPoint y: 24, distance: 330.4
click at [339, 26] on input "theillet" at bounding box center [440, 31] width 203 height 22
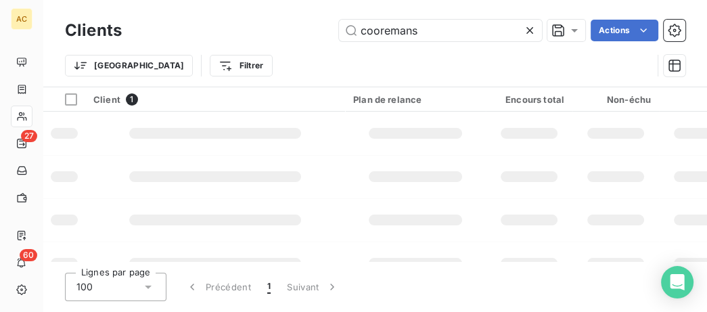
type input "cooremans"
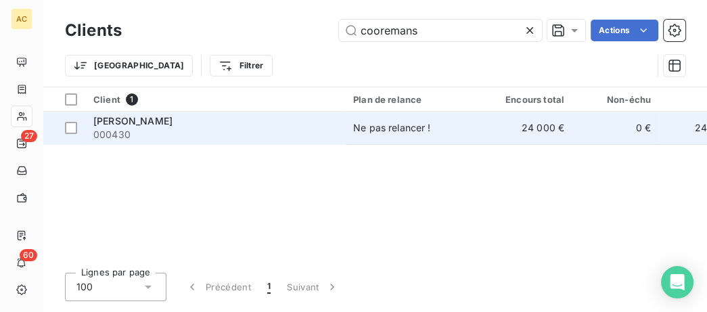
click at [212, 114] on div "Guillaume Francis Cooremans" at bounding box center [215, 121] width 244 height 14
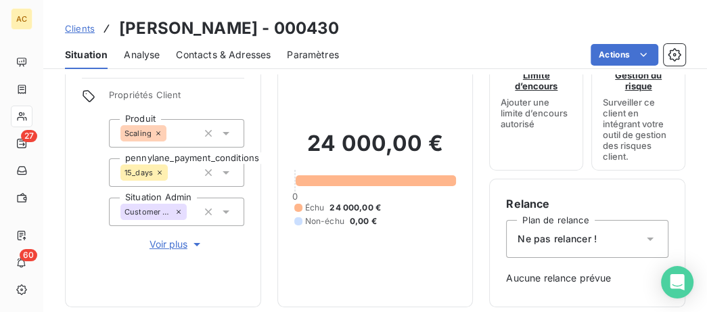
scroll to position [69, 0]
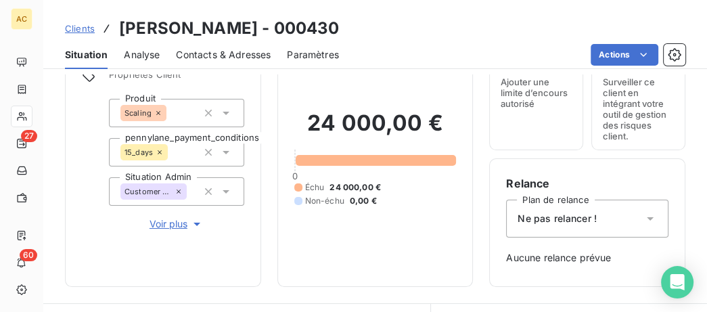
click at [179, 225] on span "Voir plus" at bounding box center [177, 224] width 54 height 14
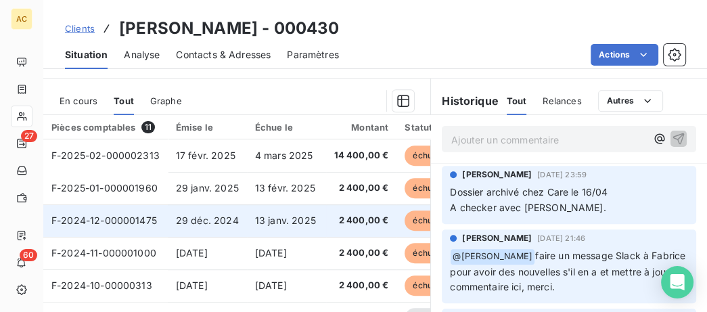
scroll to position [763, 0]
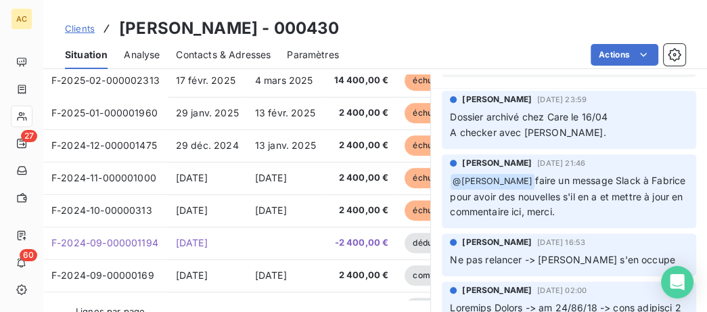
click at [79, 26] on span "Clients" at bounding box center [80, 28] width 30 height 11
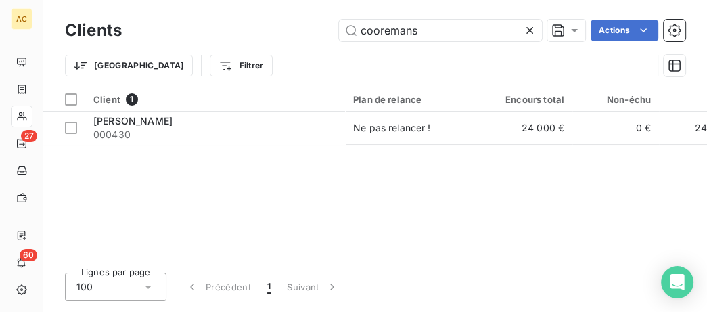
drag, startPoint x: 436, startPoint y: 25, endPoint x: 41, endPoint y: 9, distance: 394.9
click at [339, 20] on input "cooremans" at bounding box center [440, 31] width 203 height 22
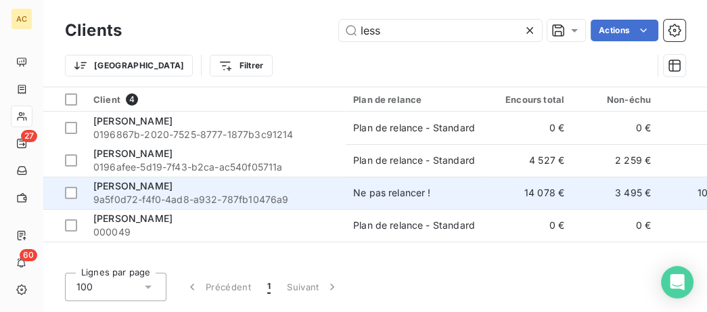
type input "less"
click at [313, 193] on div "Nathalie Lesselin" at bounding box center [215, 186] width 244 height 14
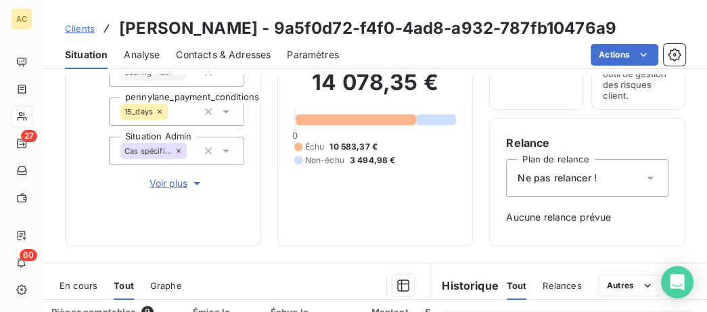
scroll to position [139, 0]
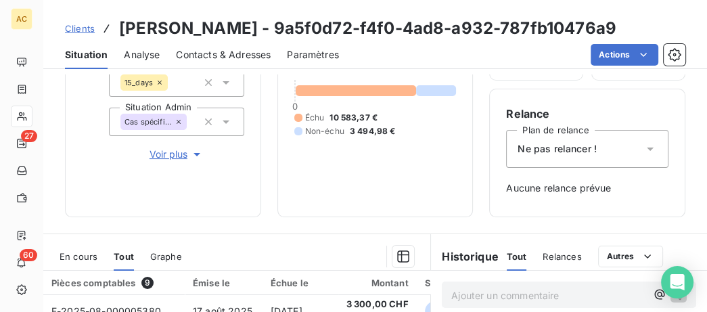
click at [154, 158] on span "Voir plus" at bounding box center [177, 155] width 54 height 14
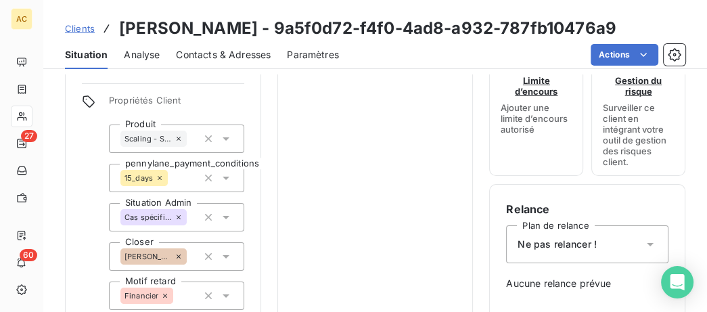
scroll to position [69, 0]
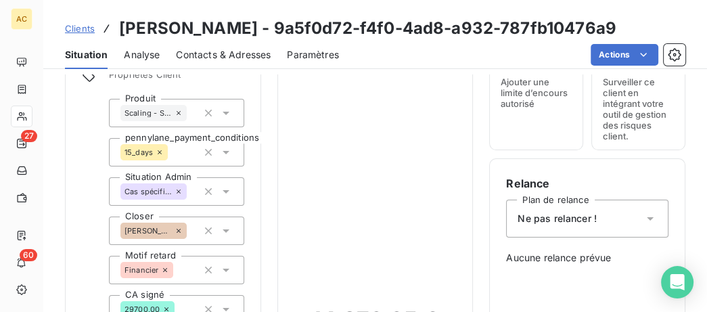
click at [227, 192] on icon at bounding box center [226, 192] width 14 height 14
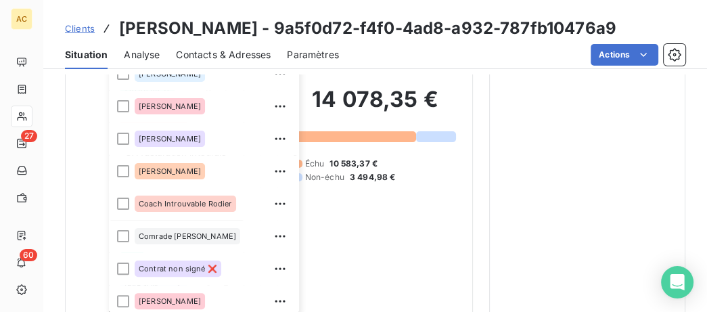
scroll to position [416, 0]
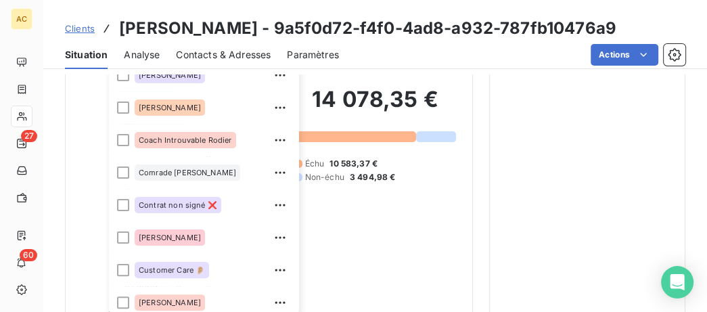
click at [579, 170] on div "Relance Plan de relance Ne pas relancer ! Aucune relance prévue" at bounding box center [587, 199] width 162 height 488
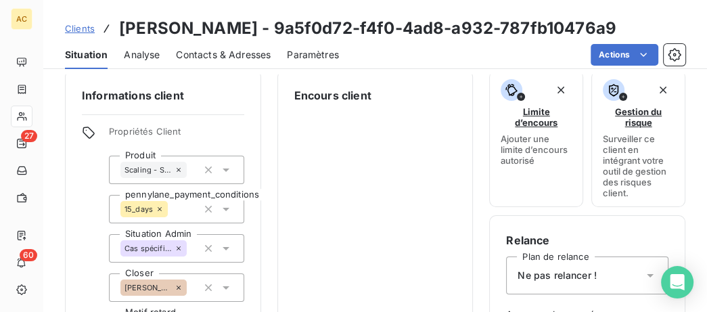
scroll to position [0, 0]
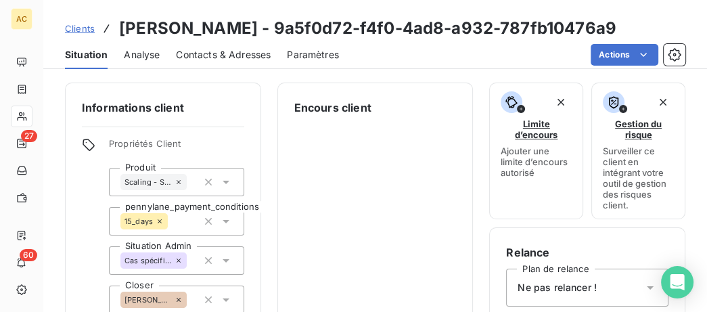
click at [212, 53] on span "Contacts & Adresses" at bounding box center [223, 55] width 95 height 14
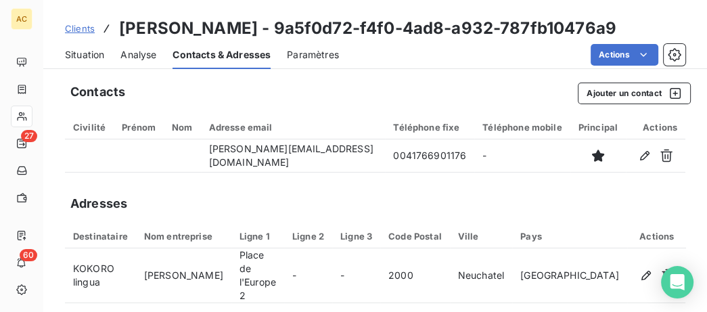
click at [85, 29] on span "Clients" at bounding box center [80, 28] width 30 height 11
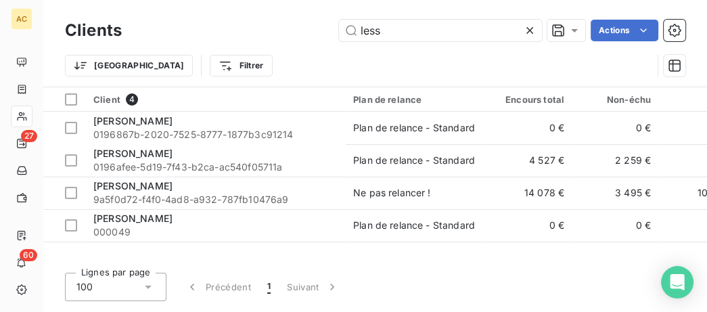
drag, startPoint x: 404, startPoint y: 28, endPoint x: 169, endPoint y: 16, distance: 235.9
click at [339, 27] on input "less" at bounding box center [440, 31] width 203 height 22
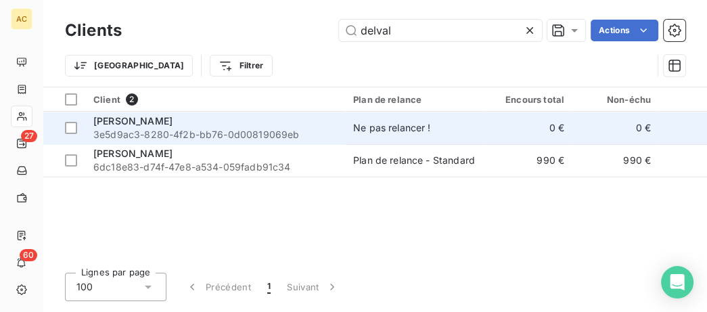
type input "delval"
click at [230, 122] on div "Gregory DELVAL" at bounding box center [215, 121] width 244 height 14
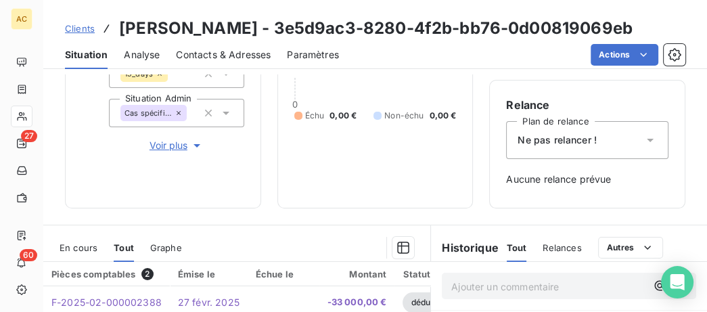
scroll to position [208, 0]
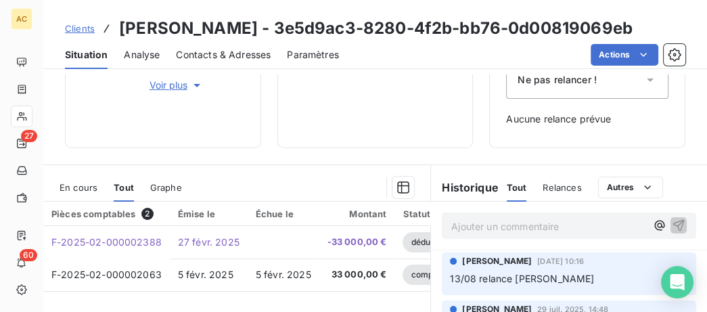
click at [169, 89] on span "Voir plus" at bounding box center [177, 86] width 54 height 14
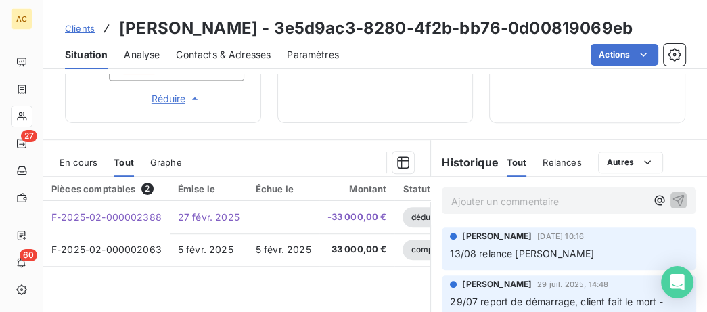
scroll to position [624, 0]
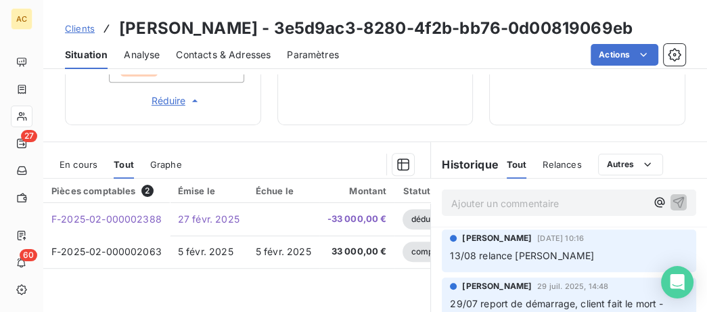
drag, startPoint x: 248, startPoint y: 26, endPoint x: 97, endPoint y: 21, distance: 151.7
click at [97, 21] on div "Clients Gregory DELVAL - 3e5d9ac3-8280-4f2b-bb76-0d00819069eb" at bounding box center [349, 28] width 568 height 24
copy span
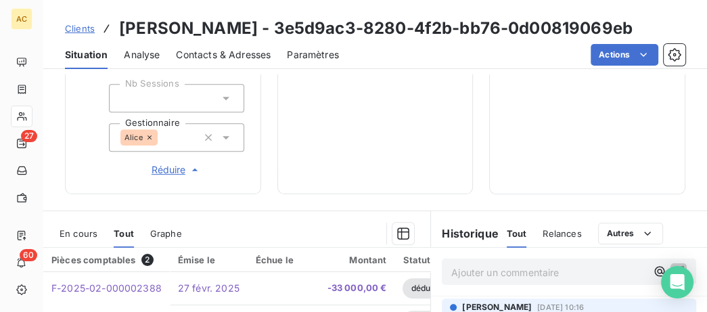
click at [71, 31] on span "Clients" at bounding box center [80, 28] width 30 height 11
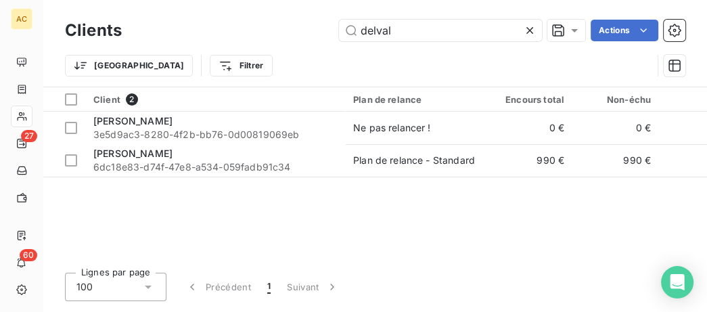
drag, startPoint x: 422, startPoint y: 42, endPoint x: 207, endPoint y: 32, distance: 215.5
click at [207, 32] on div "Clients delval Actions" at bounding box center [375, 30] width 621 height 28
drag, startPoint x: 437, startPoint y: 33, endPoint x: 238, endPoint y: 26, distance: 199.1
click at [339, 26] on input "delval" at bounding box center [440, 31] width 203 height 22
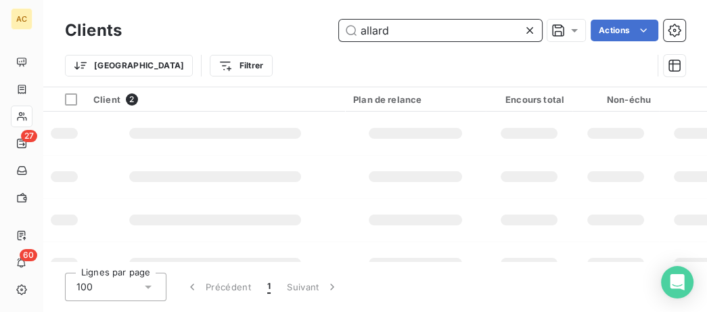
type input "allard"
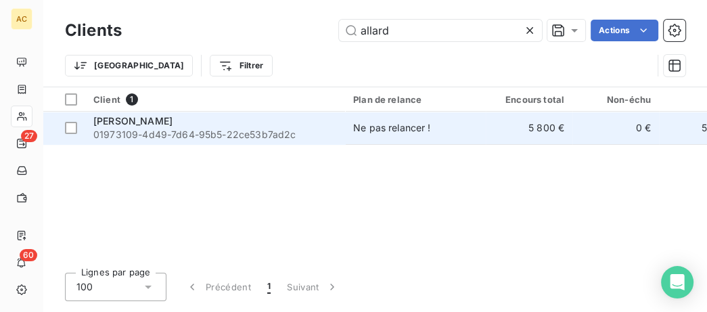
click at [252, 119] on div "gilles allard" at bounding box center [215, 121] width 244 height 14
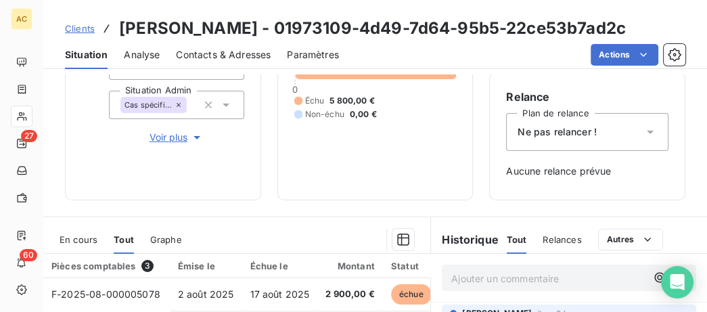
scroll to position [120, 0]
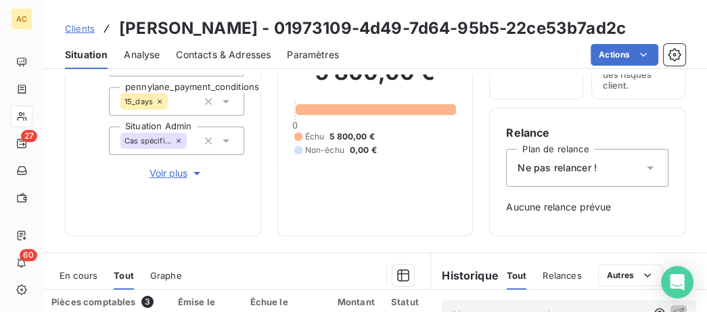
click at [158, 177] on span "Voir plus" at bounding box center [177, 174] width 54 height 14
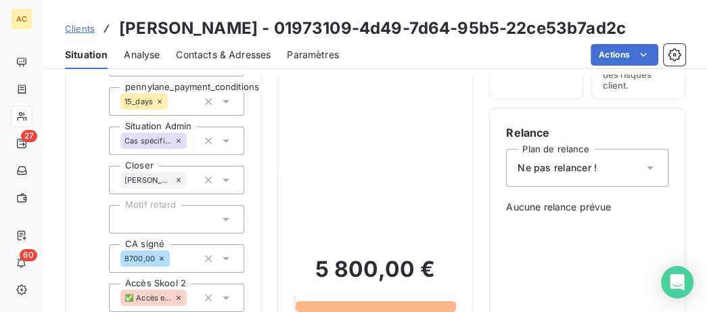
scroll to position [0, 0]
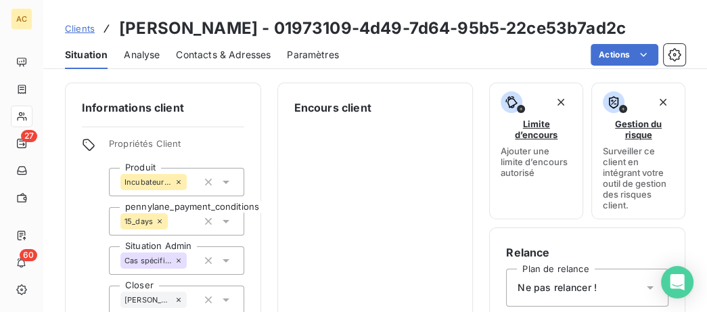
click at [80, 30] on span "Clients" at bounding box center [80, 28] width 30 height 11
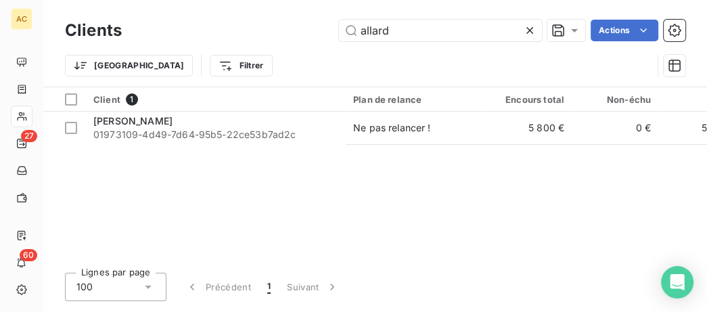
drag, startPoint x: 399, startPoint y: 30, endPoint x: 183, endPoint y: 20, distance: 216.9
click at [339, 22] on input "allard" at bounding box center [440, 31] width 203 height 22
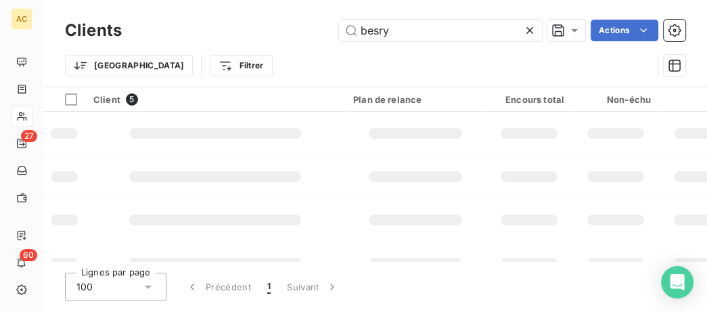
type input "besry"
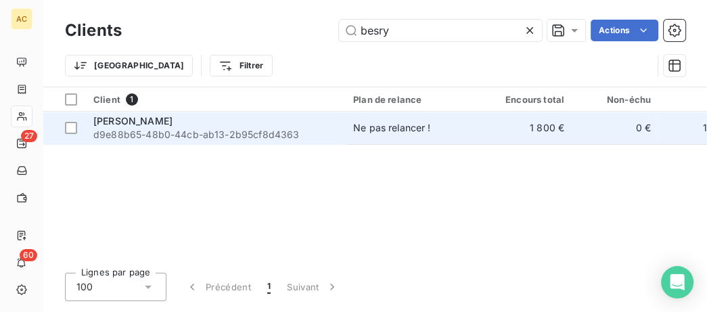
click at [284, 140] on span "d9e88b65-48b0-44cb-ab13-2b95cf8d4363" at bounding box center [215, 135] width 244 height 14
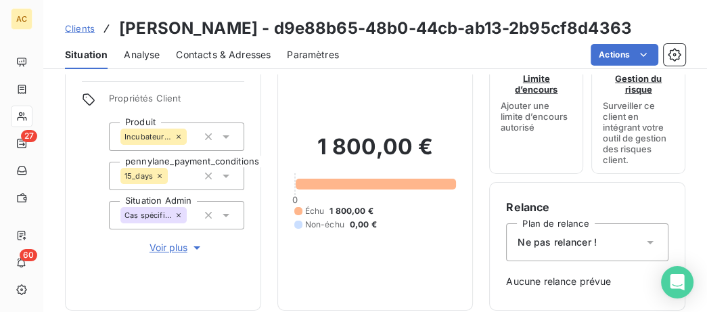
scroll to position [69, 0]
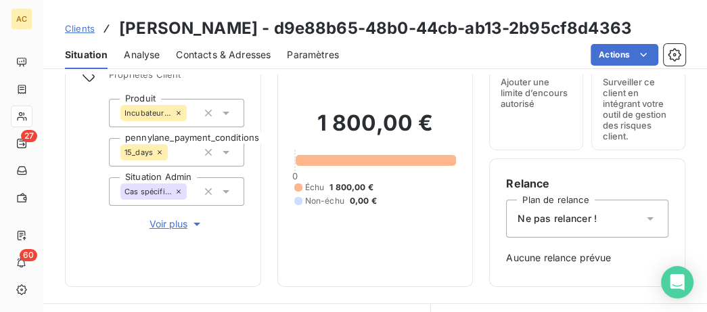
click at [168, 229] on span "Voir plus" at bounding box center [177, 224] width 54 height 14
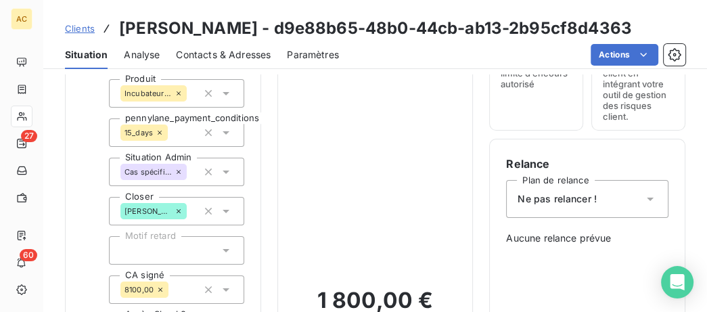
scroll to position [0, 0]
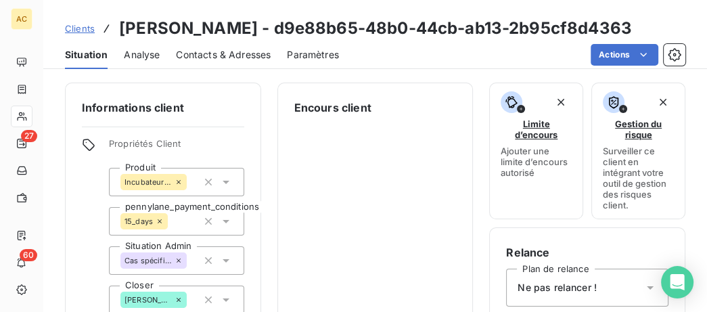
click at [83, 30] on span "Clients" at bounding box center [80, 28] width 30 height 11
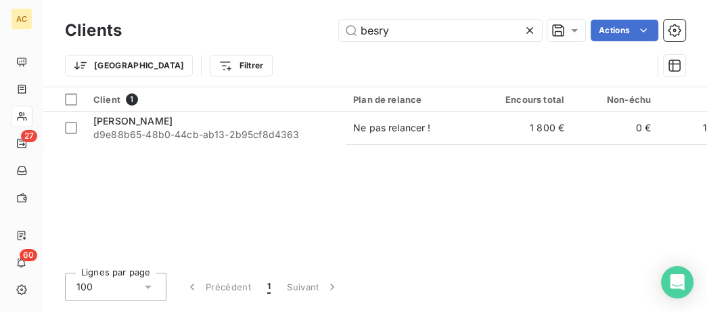
drag, startPoint x: 268, startPoint y: 27, endPoint x: 216, endPoint y: 29, distance: 52.2
click at [339, 29] on input "besry" at bounding box center [440, 31] width 203 height 22
type input "y"
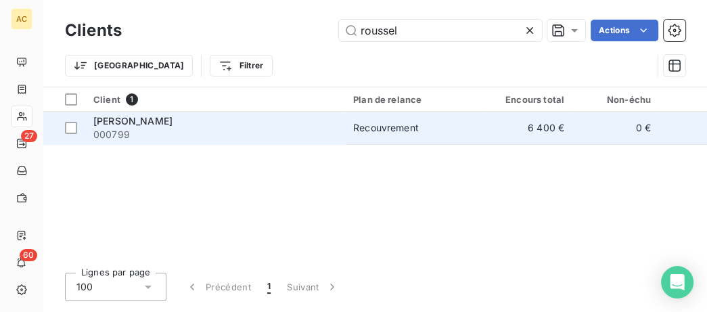
type input "roussel"
click at [255, 135] on span "000799" at bounding box center [215, 135] width 244 height 14
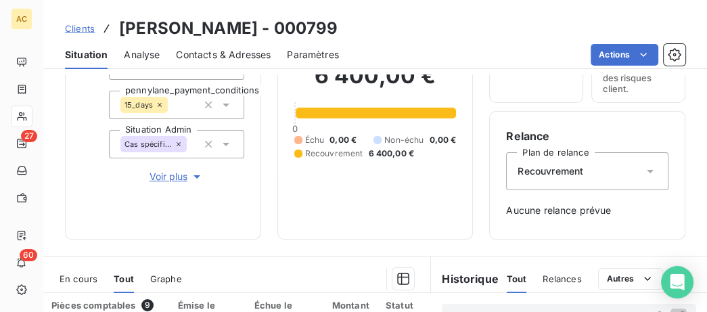
scroll to position [139, 0]
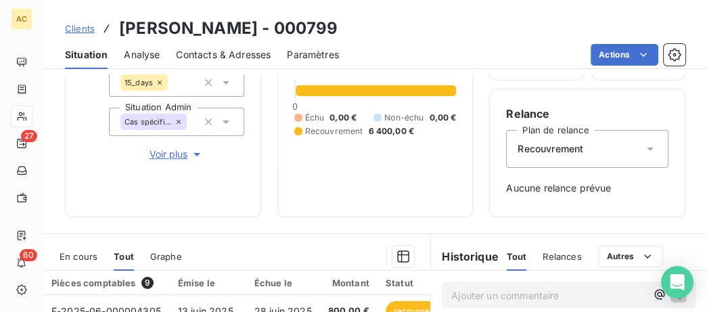
click at [167, 157] on span "Voir plus" at bounding box center [177, 155] width 54 height 14
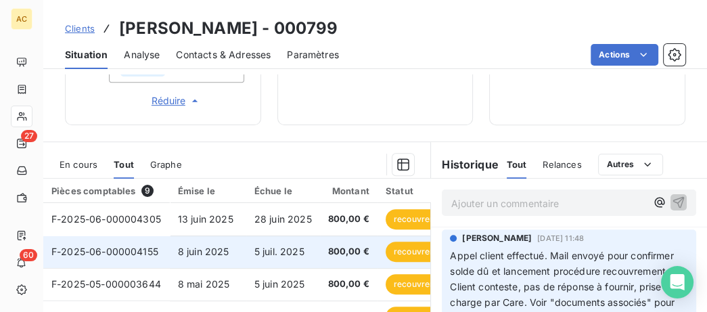
scroll to position [555, 0]
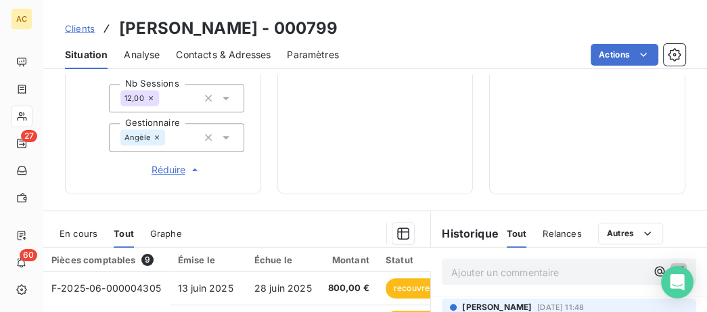
click at [80, 33] on span "Clients" at bounding box center [80, 28] width 30 height 11
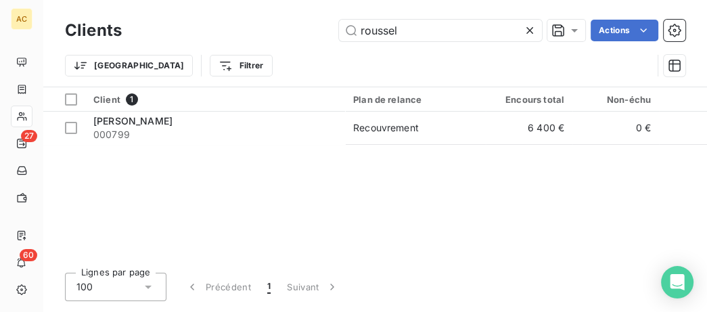
drag, startPoint x: 330, startPoint y: 32, endPoint x: 261, endPoint y: 31, distance: 69.1
click at [280, 32] on div "Clients roussel Actions Trier Filtrer" at bounding box center [375, 43] width 664 height 87
drag, startPoint x: 447, startPoint y: 26, endPoint x: 227, endPoint y: 39, distance: 220.4
click at [339, 34] on input "roussel" at bounding box center [440, 31] width 203 height 22
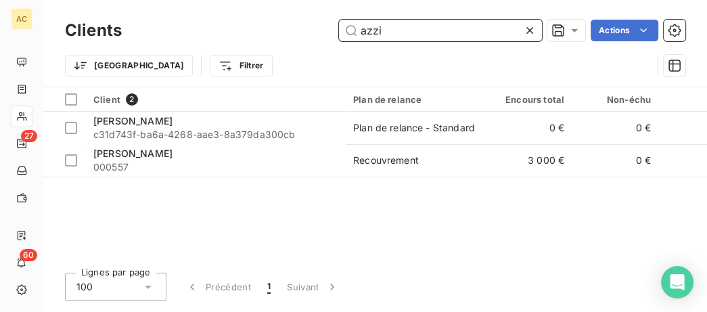
type input "azzi"
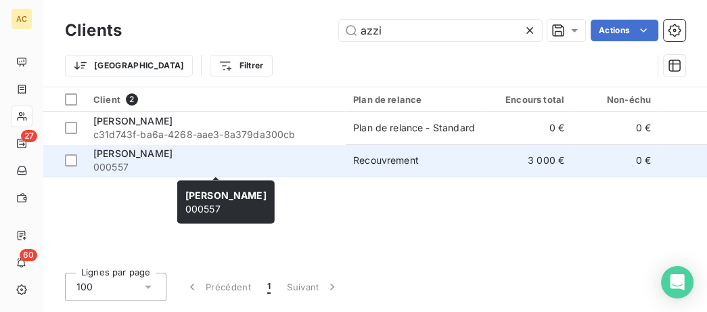
click at [251, 171] on span "000557" at bounding box center [215, 167] width 244 height 14
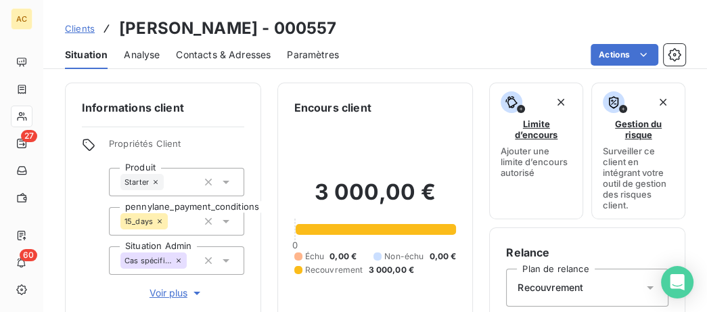
click at [176, 295] on span "Voir plus" at bounding box center [177, 293] width 54 height 14
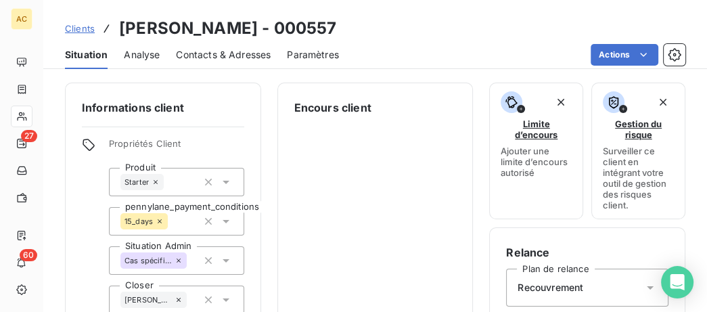
click at [88, 28] on span "Clients" at bounding box center [80, 28] width 30 height 11
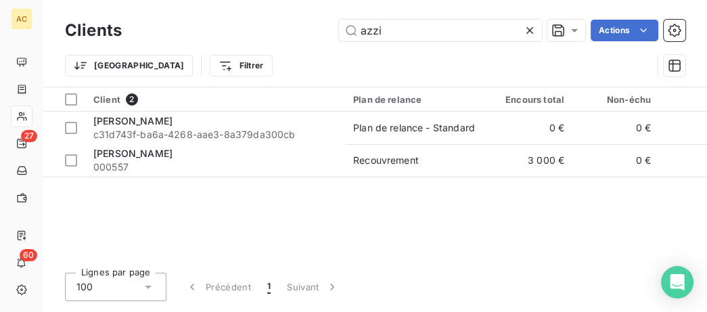
drag, startPoint x: 403, startPoint y: 36, endPoint x: 269, endPoint y: 28, distance: 133.6
click at [339, 31] on input "azzi" at bounding box center [440, 31] width 203 height 22
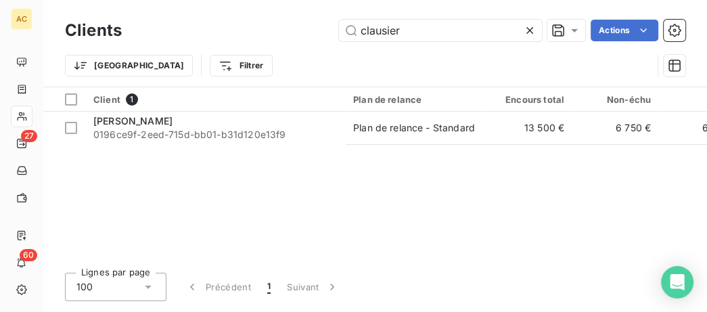
type input "clausier"
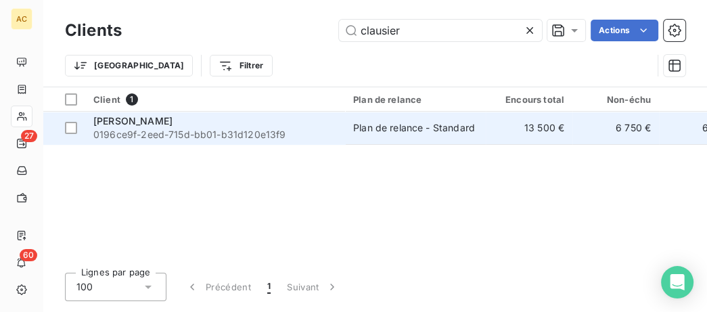
click at [307, 133] on span "0196ce9f-2eed-715d-bb01-b31d120e13f9" at bounding box center [215, 135] width 244 height 14
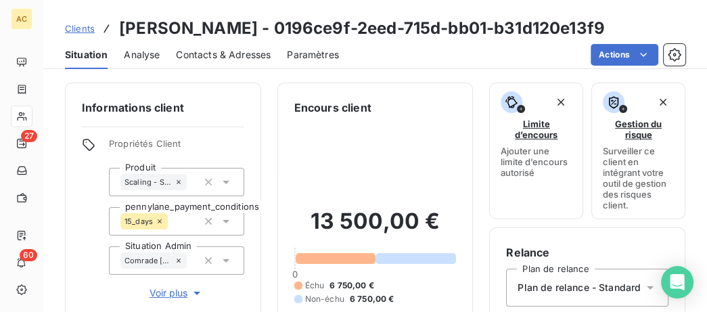
click at [84, 26] on span "Clients" at bounding box center [80, 28] width 30 height 11
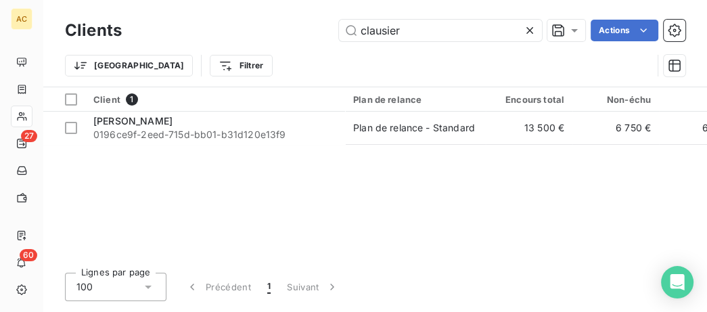
drag, startPoint x: 452, startPoint y: 33, endPoint x: 328, endPoint y: 31, distance: 124.6
click at [339, 32] on input "clausier" at bounding box center [440, 31] width 203 height 22
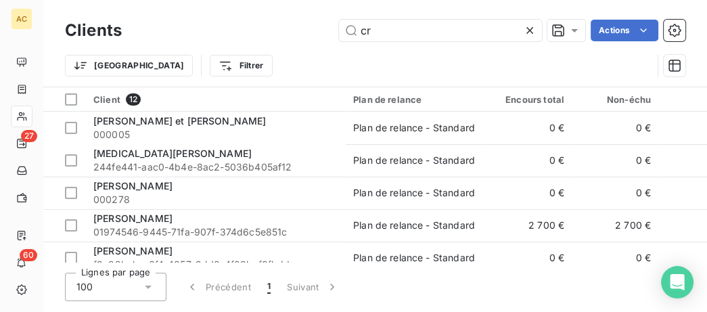
type input "c"
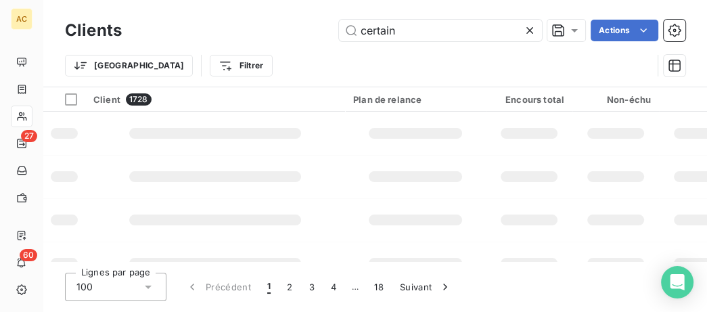
type input "certain"
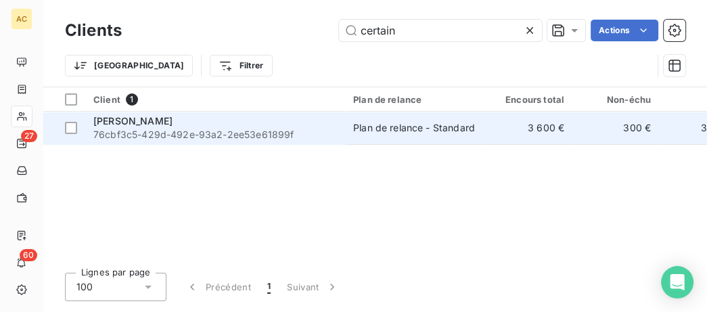
click at [307, 119] on div "[PERSON_NAME]" at bounding box center [215, 121] width 244 height 14
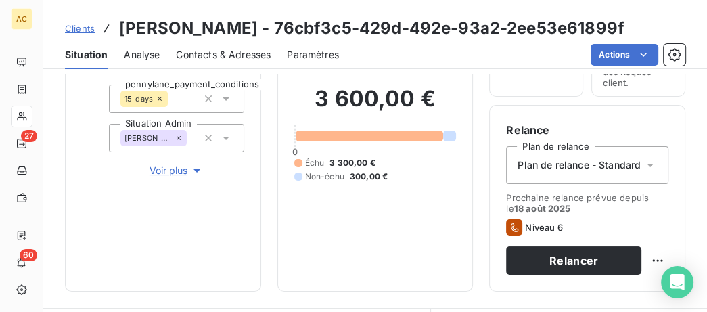
scroll to position [208, 0]
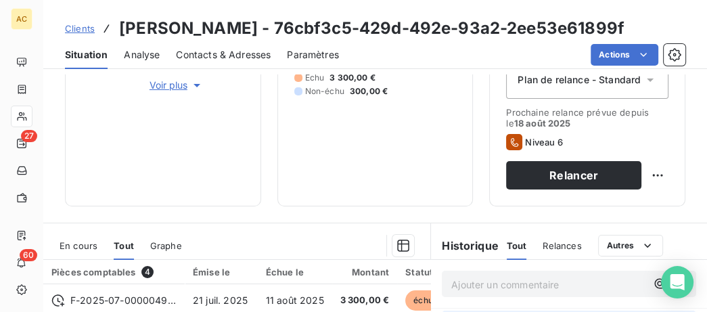
click at [159, 84] on span "Voir plus" at bounding box center [177, 86] width 54 height 14
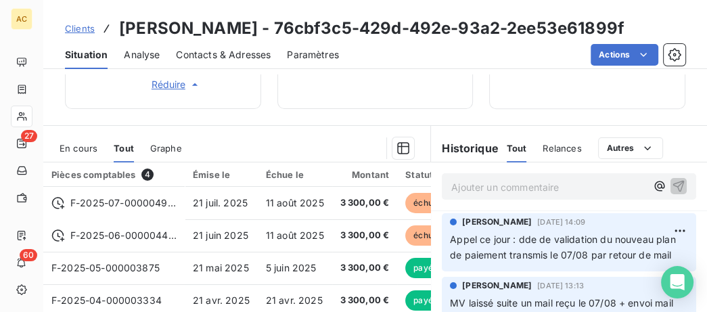
scroll to position [571, 0]
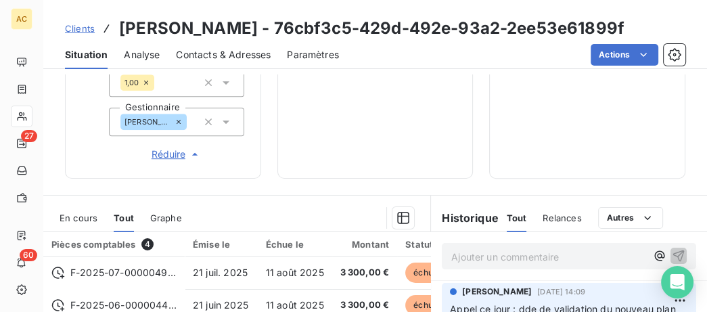
click at [89, 30] on span "Clients" at bounding box center [80, 28] width 30 height 11
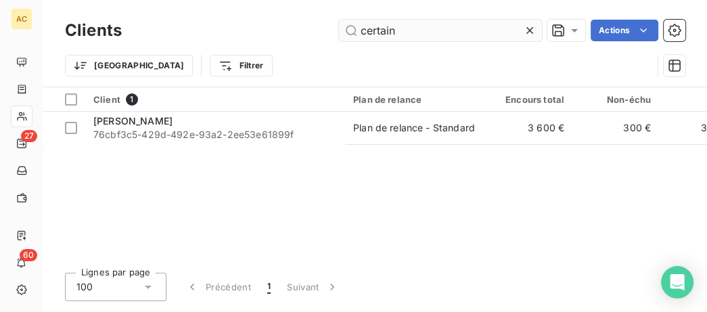
drag, startPoint x: 406, startPoint y: 36, endPoint x: 332, endPoint y: 36, distance: 74.5
click at [339, 36] on input "certain" at bounding box center [440, 31] width 203 height 22
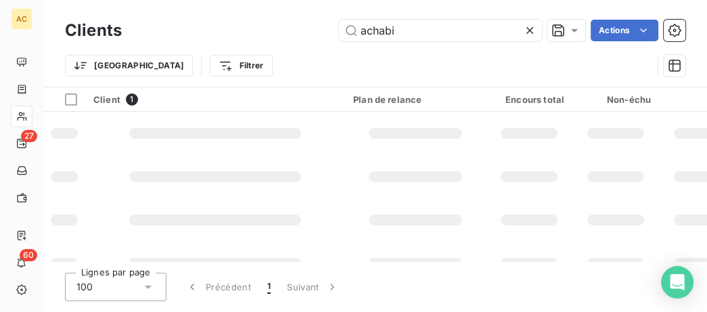
type input "achabi"
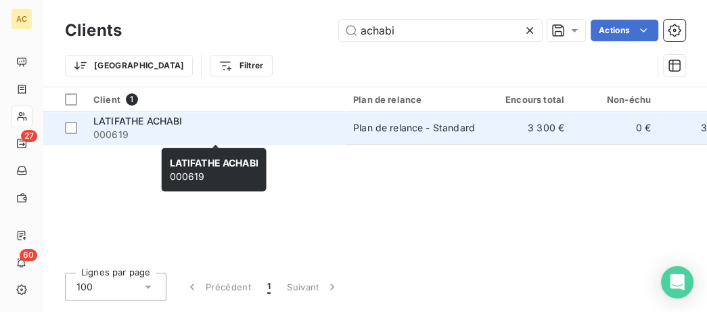
click at [293, 129] on span "000619" at bounding box center [215, 135] width 244 height 14
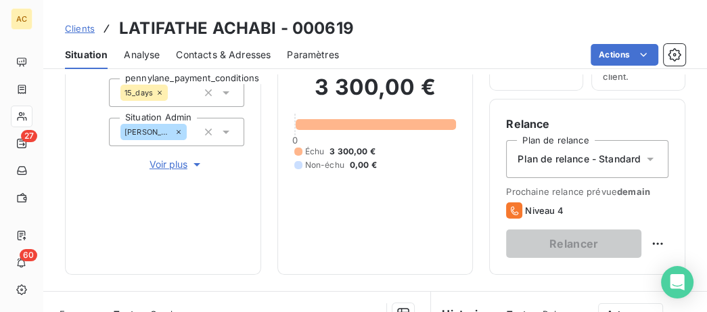
scroll to position [139, 0]
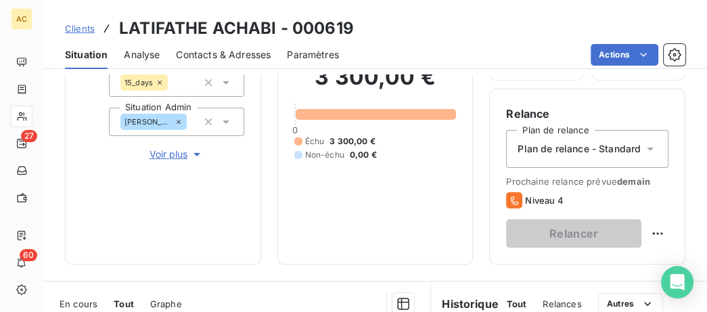
click at [169, 156] on span "Voir plus" at bounding box center [177, 155] width 54 height 14
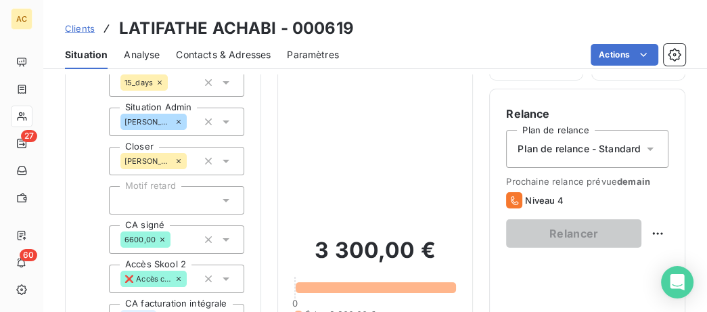
click at [229, 120] on icon at bounding box center [226, 122] width 14 height 14
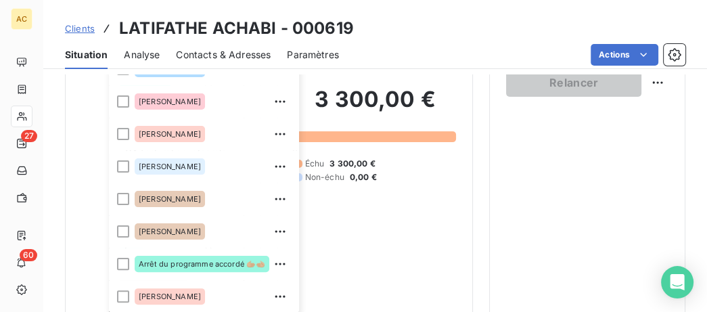
scroll to position [812, 0]
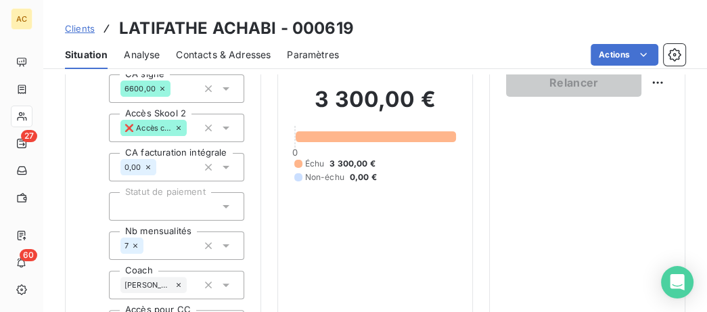
click at [359, 224] on div "3 300,00 € 0 Échu 3 300,00 € Non-échu 0,00 €" at bounding box center [375, 134] width 162 height 617
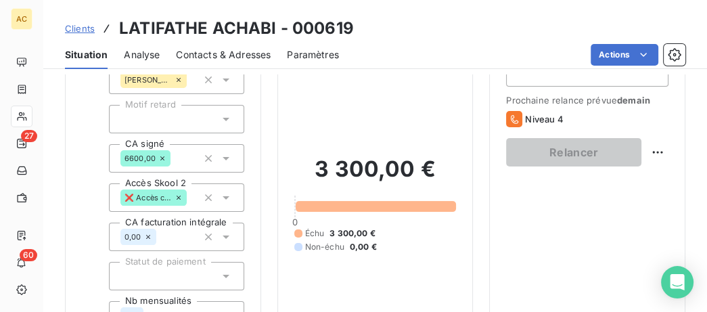
scroll to position [12, 0]
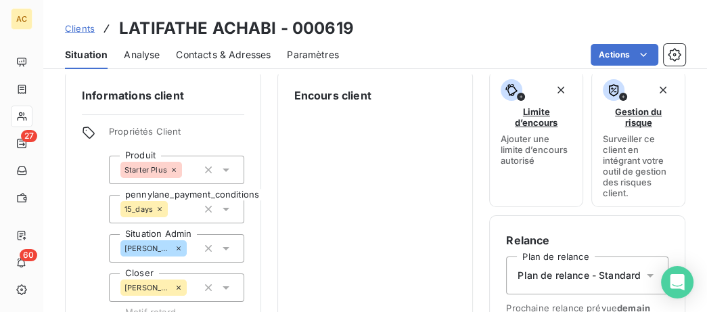
click at [227, 206] on icon at bounding box center [226, 209] width 14 height 14
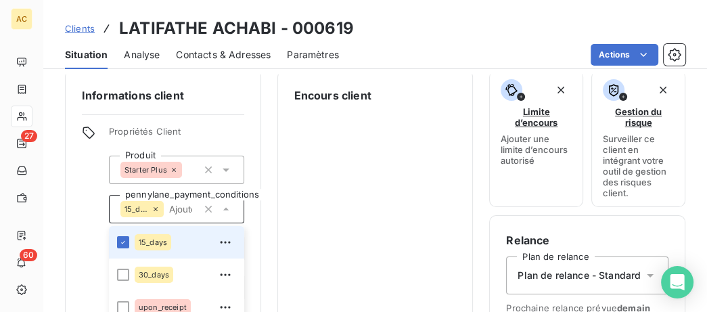
click at [227, 206] on icon at bounding box center [226, 209] width 14 height 14
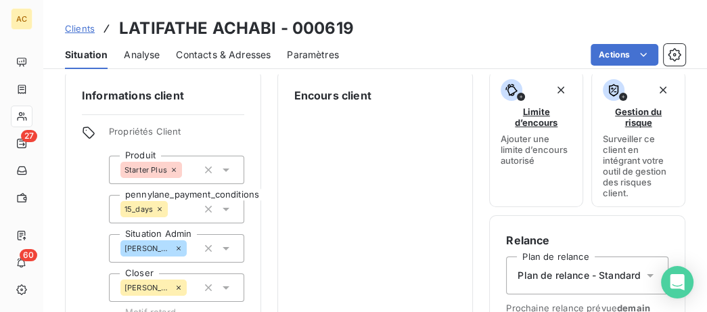
click at [226, 248] on icon at bounding box center [226, 248] width 7 height 3
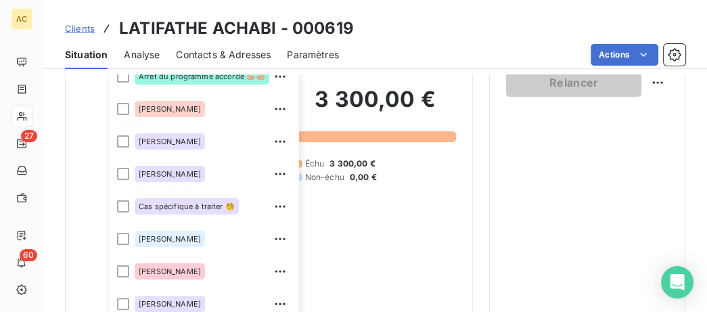
scroll to position [174, 0]
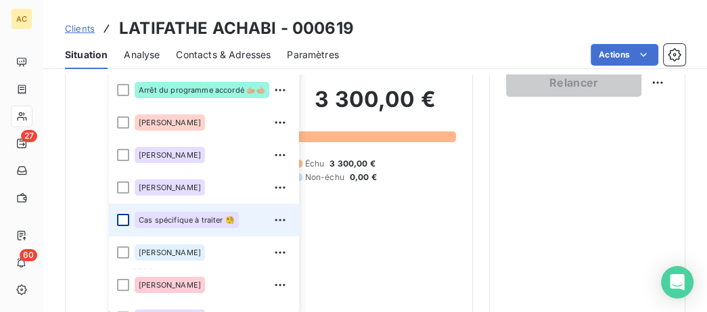
click at [120, 216] on div at bounding box center [123, 220] width 12 height 12
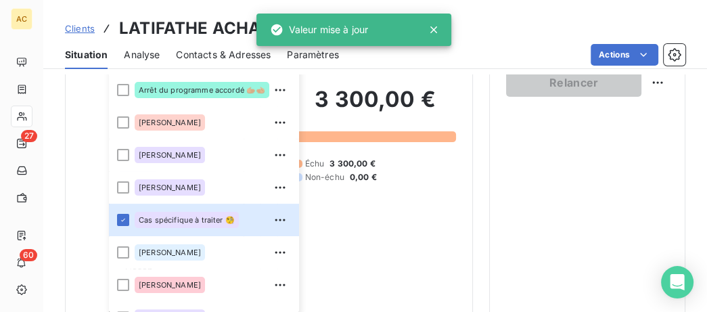
click at [423, 227] on div "3 300,00 € 0 Échu 3 300,00 € Non-échu 0,00 €" at bounding box center [375, 134] width 162 height 617
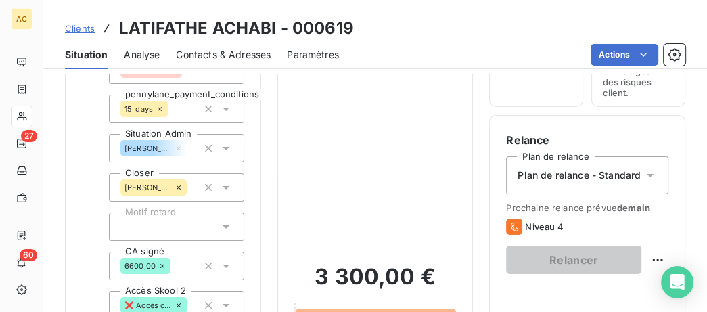
scroll to position [81, 0]
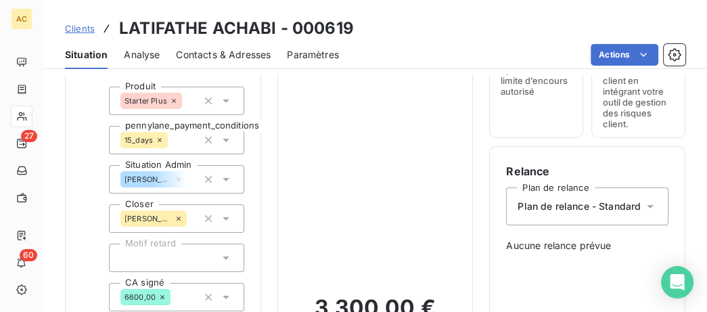
click at [86, 24] on span "Clients" at bounding box center [80, 28] width 30 height 11
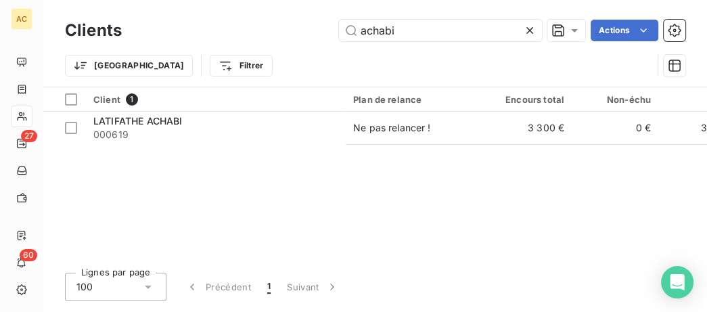
drag, startPoint x: 419, startPoint y: 32, endPoint x: 267, endPoint y: 37, distance: 152.4
click at [339, 31] on input "achabi" at bounding box center [440, 31] width 203 height 22
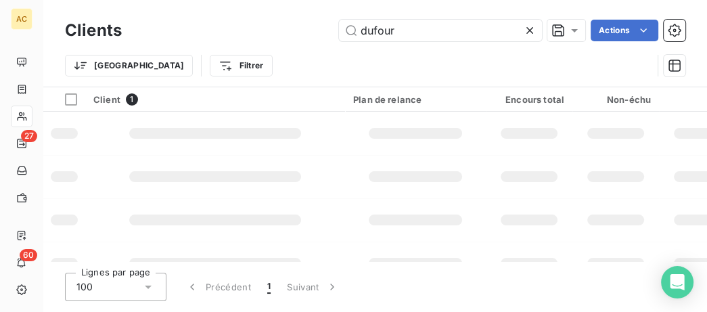
type input "dufour"
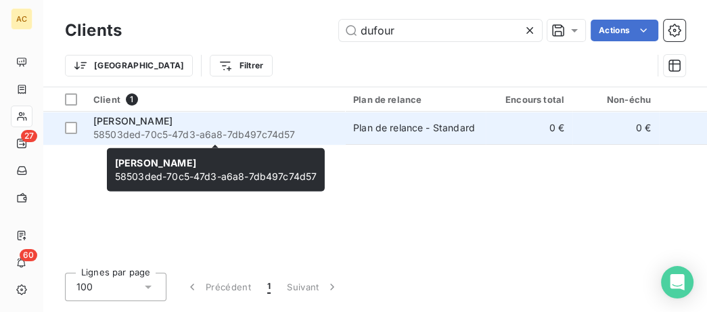
click at [255, 135] on span "58503ded-70c5-47d3-a6a8-7db497c74d57" at bounding box center [215, 135] width 244 height 14
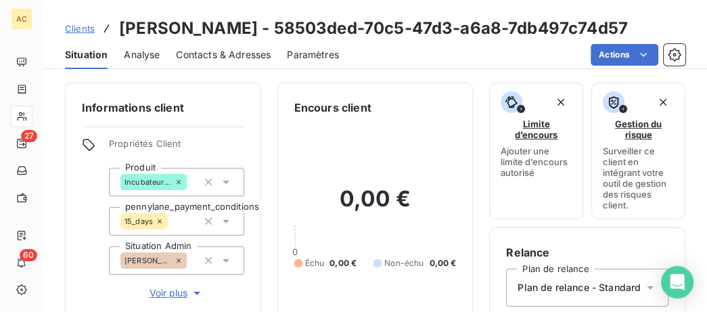
scroll to position [139, 0]
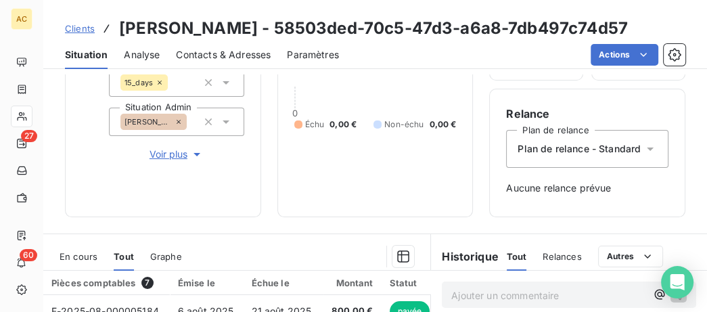
click at [158, 152] on span "Voir plus" at bounding box center [177, 155] width 54 height 14
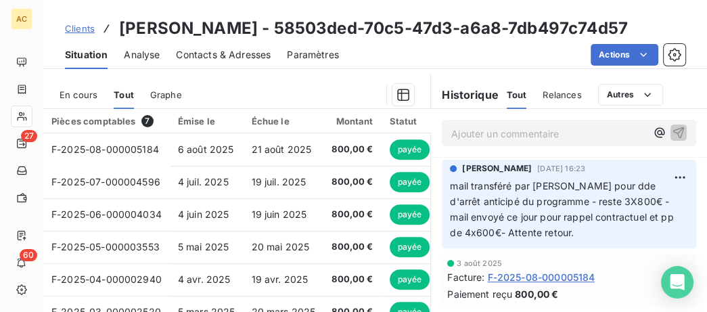
scroll to position [555, 0]
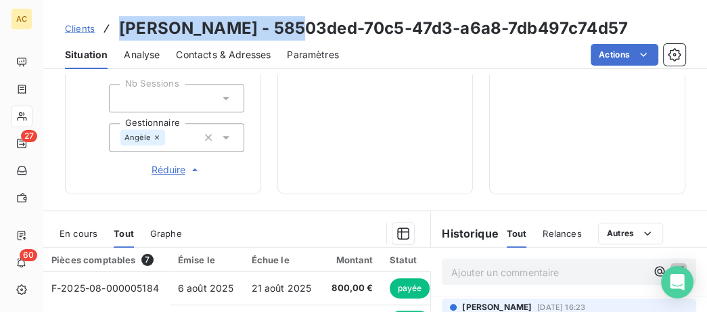
drag, startPoint x: 288, startPoint y: 28, endPoint x: 104, endPoint y: 28, distance: 184.1
click at [104, 28] on div "Clients Marie-Hélène Dufour - 58503ded-70c5-47d3-a6a8-7db497c74d57" at bounding box center [346, 28] width 563 height 24
copy div "Marie-Hélène Dufour"
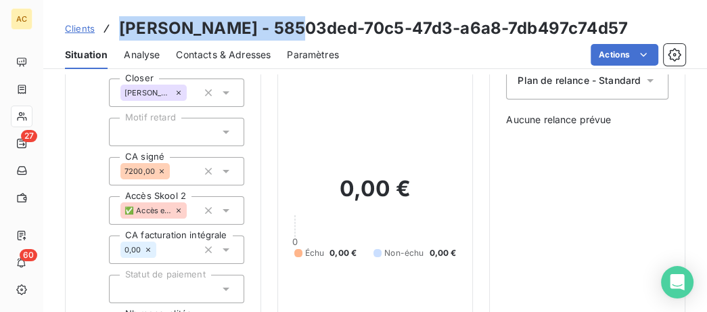
scroll to position [208, 0]
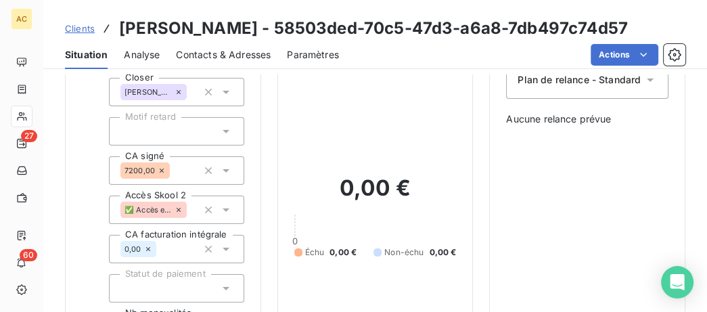
click at [167, 208] on span "✅ Accès en cours" at bounding box center [148, 210] width 47 height 8
click at [275, 196] on div "Informations client Propriétés Client Produit Incubateur - Solo pennylane_payme…" at bounding box center [375, 208] width 664 height 667
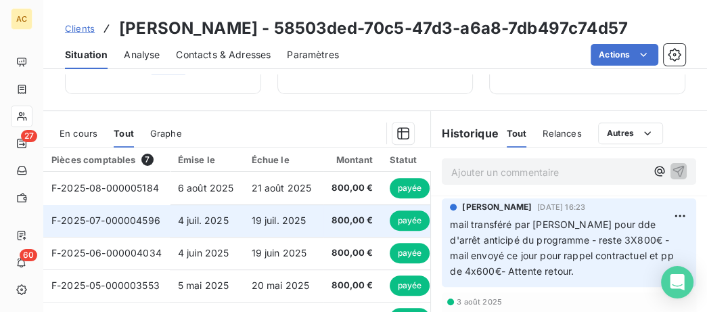
scroll to position [624, 0]
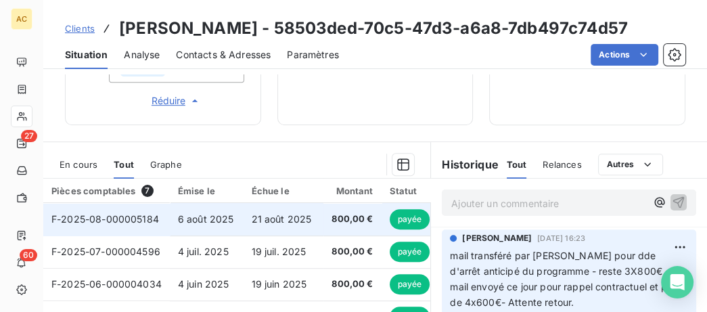
click at [204, 221] on span "6 août 2025" at bounding box center [206, 219] width 56 height 12
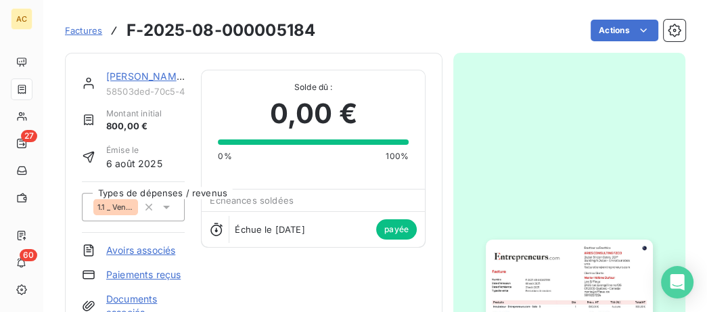
click at [145, 75] on link "Marie-Hélène Dufour" at bounding box center [145, 76] width 79 height 12
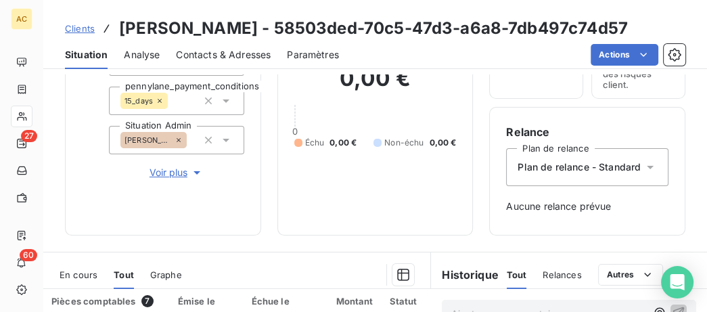
scroll to position [69, 0]
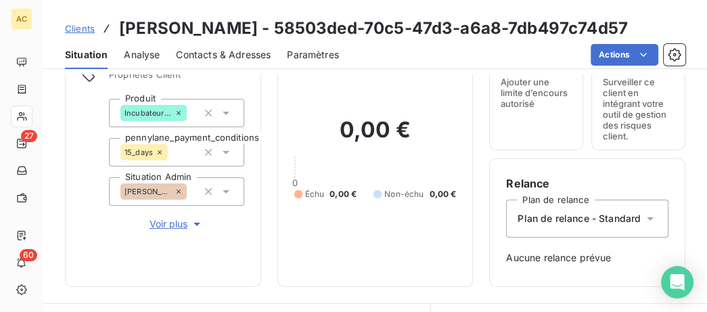
click at [177, 223] on span "Voir plus" at bounding box center [177, 224] width 54 height 14
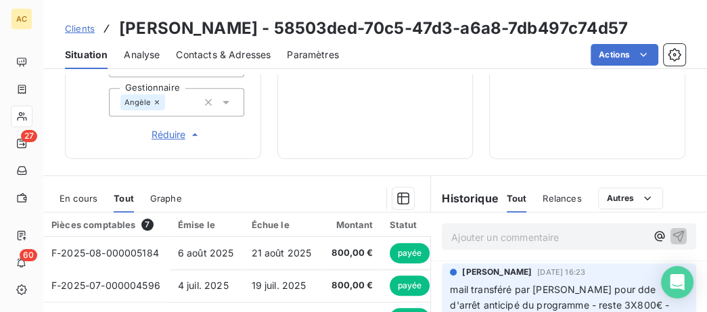
scroll to position [583, 0]
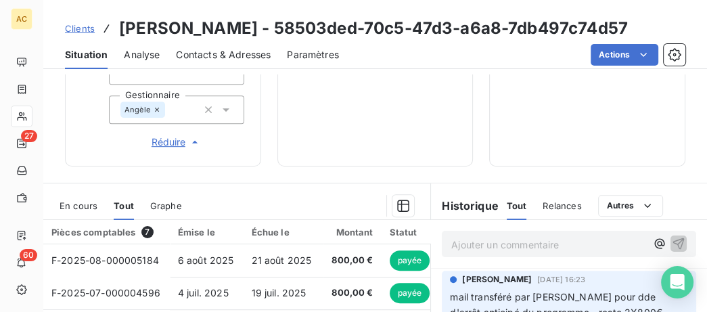
click at [72, 26] on span "Clients" at bounding box center [80, 28] width 30 height 11
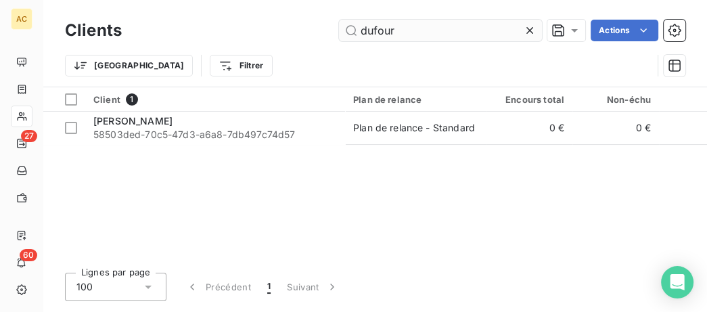
drag, startPoint x: 396, startPoint y: 28, endPoint x: 206, endPoint y: 27, distance: 190.2
click at [339, 27] on input "dufour" at bounding box center [440, 31] width 203 height 22
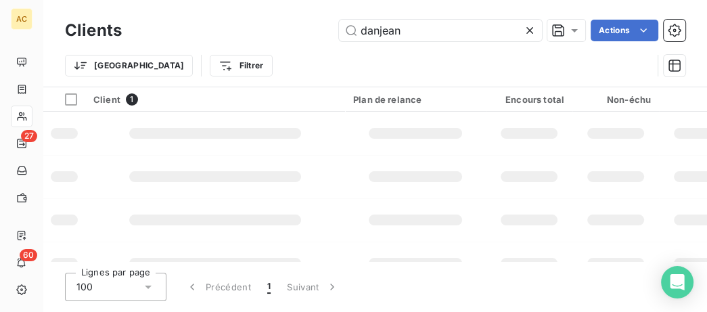
type input "danjean"
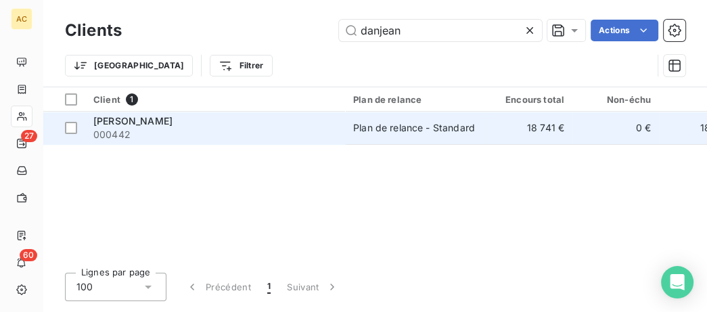
click at [256, 136] on span "000442" at bounding box center [215, 135] width 244 height 14
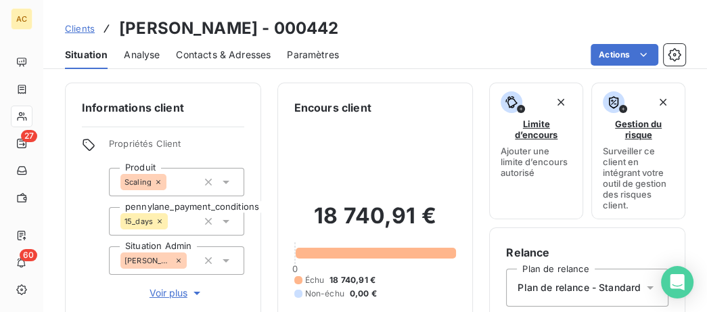
click at [154, 293] on span "Voir plus" at bounding box center [177, 293] width 54 height 14
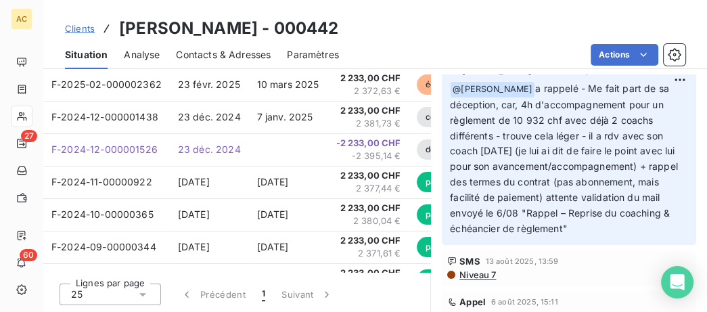
scroll to position [722, 0]
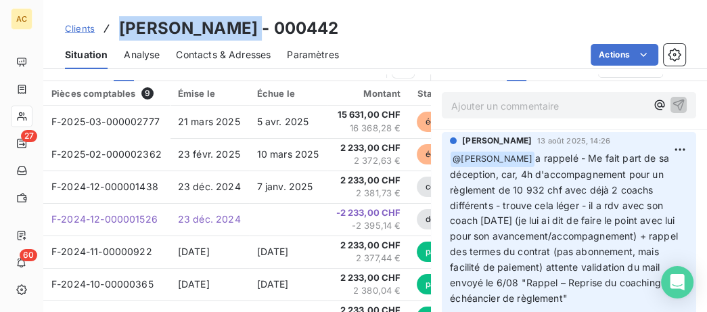
drag, startPoint x: 248, startPoint y: 28, endPoint x: 106, endPoint y: 29, distance: 141.5
click at [106, 29] on div "Clients Arnaud Danjean - 000442" at bounding box center [201, 28] width 273 height 24
copy div "Arnaud Danjean"
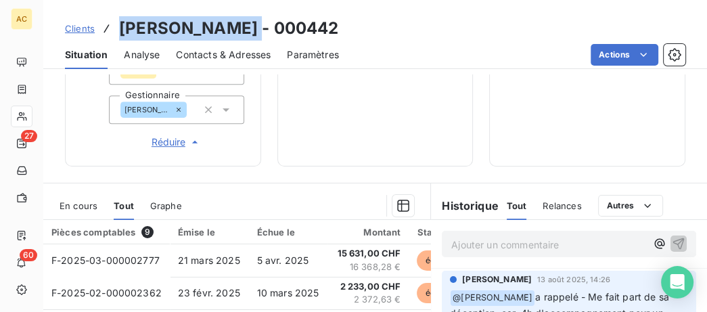
scroll to position [444, 0]
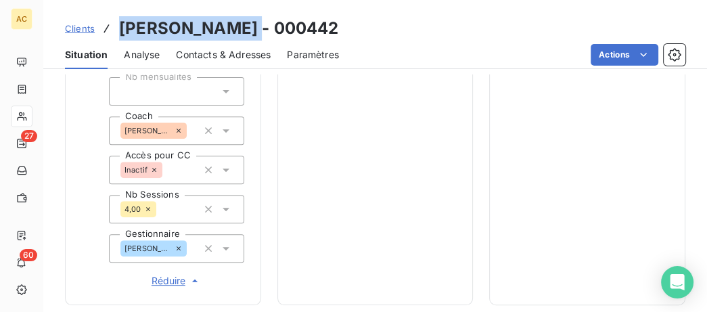
click at [227, 51] on span "Contacts & Adresses" at bounding box center [223, 55] width 95 height 14
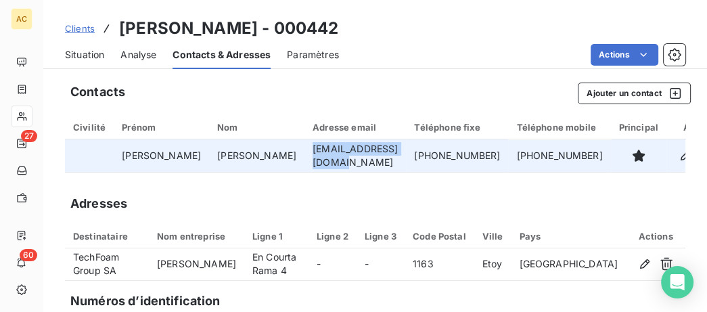
drag, startPoint x: 353, startPoint y: 152, endPoint x: 233, endPoint y: 157, distance: 119.9
click at [305, 157] on td "a.danjean@techfoam.ch" at bounding box center [356, 155] width 102 height 32
copy td "a.danjean@techfoam.ch"
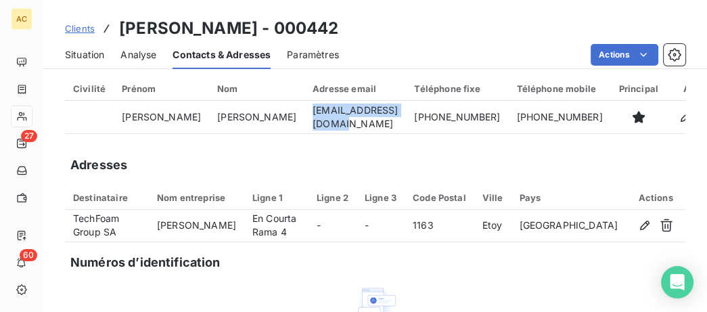
scroll to position [0, 0]
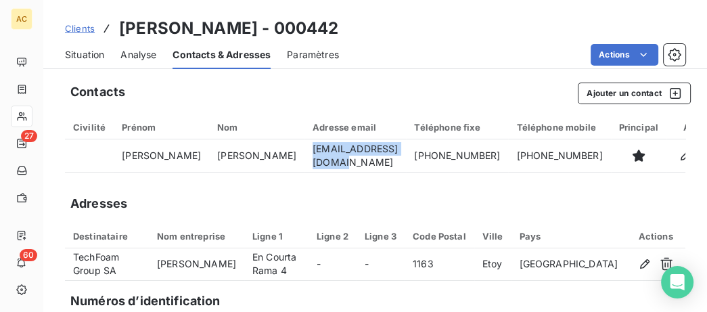
click at [85, 53] on span "Situation" at bounding box center [84, 55] width 39 height 14
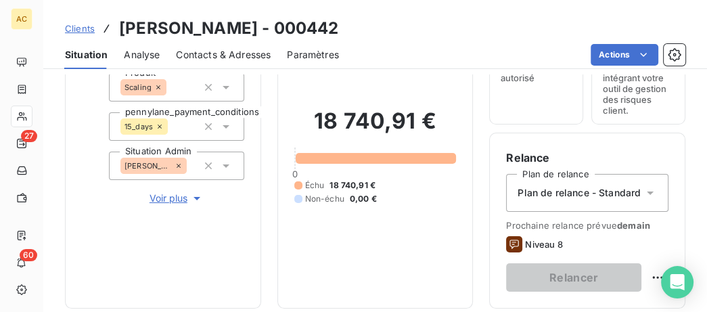
scroll to position [139, 0]
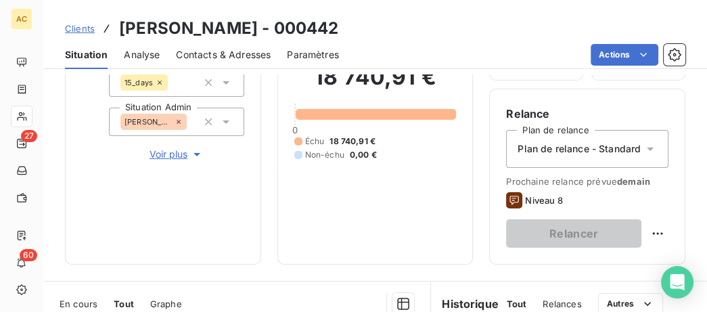
click at [166, 161] on button "Voir plus" at bounding box center [176, 154] width 135 height 15
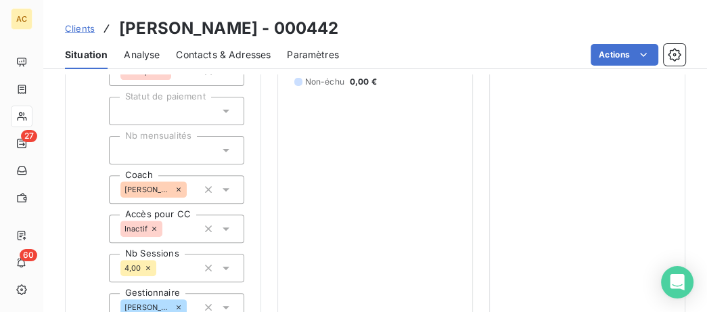
scroll to position [416, 0]
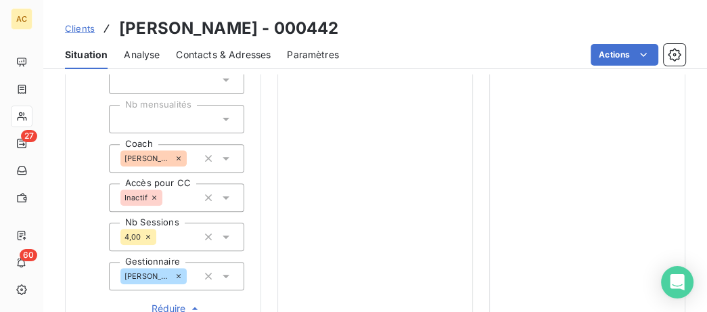
click at [90, 29] on span "Clients" at bounding box center [80, 28] width 30 height 11
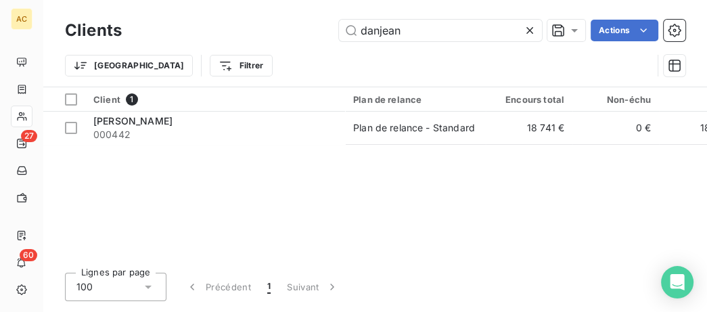
drag, startPoint x: 220, startPoint y: 36, endPoint x: 154, endPoint y: 40, distance: 65.8
click at [339, 37] on input "danjean" at bounding box center [440, 31] width 203 height 22
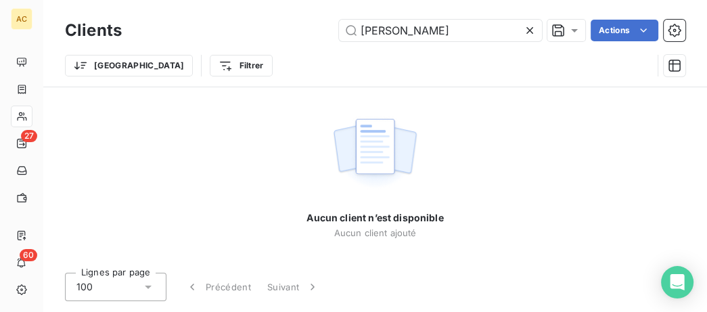
drag, startPoint x: 403, startPoint y: 30, endPoint x: 286, endPoint y: 44, distance: 118.0
click at [339, 41] on input "gregory lucas" at bounding box center [440, 31] width 203 height 22
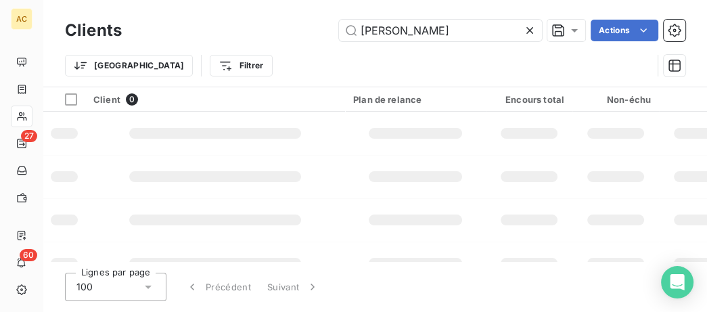
type input "lucas"
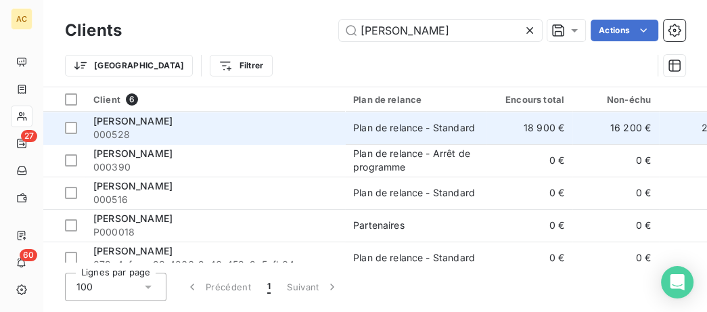
click at [269, 114] on div "Grégory Lucas" at bounding box center [215, 121] width 244 height 14
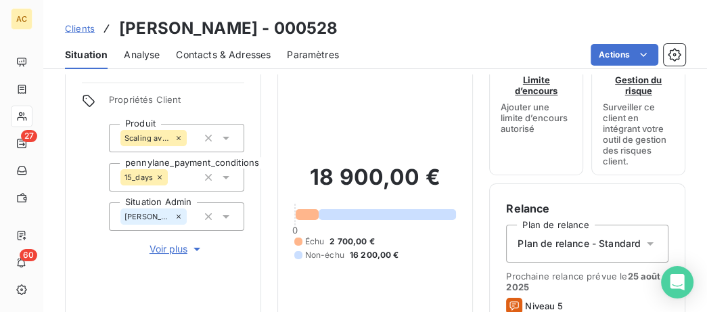
scroll to position [69, 0]
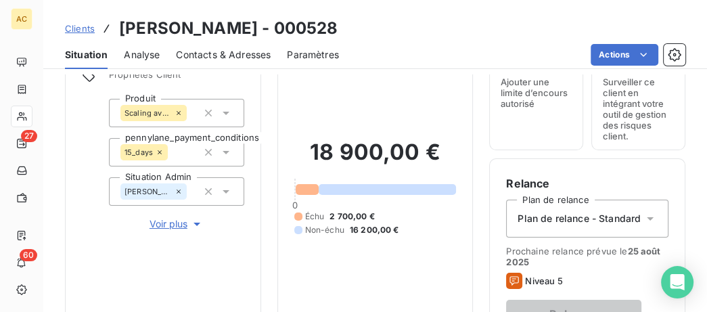
click at [183, 221] on span "Voir plus" at bounding box center [177, 224] width 54 height 14
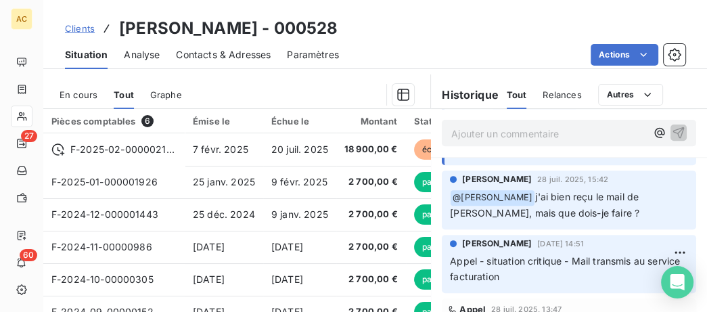
scroll to position [485, 0]
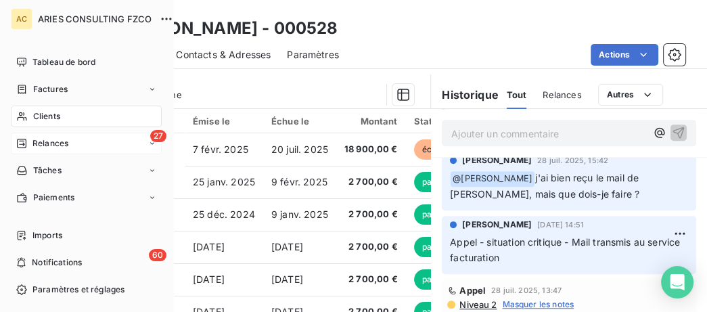
click at [37, 146] on span "Relances" at bounding box center [50, 143] width 36 height 12
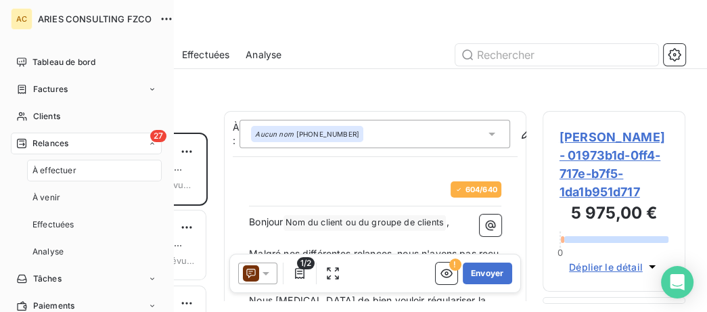
scroll to position [179, 143]
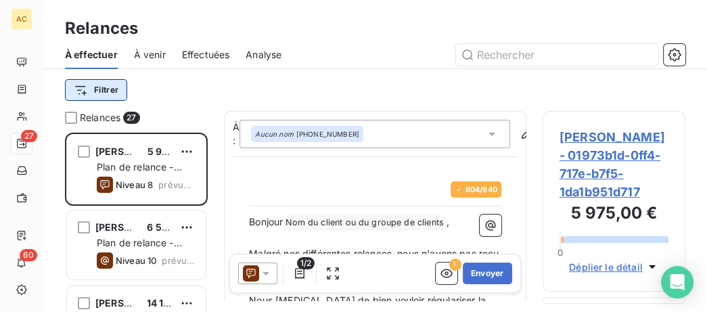
click at [105, 91] on html "AC 27 60 Relances À effectuer À venir Effectuées Analyse Filtrer Relances 27 Fa…" at bounding box center [353, 156] width 707 height 312
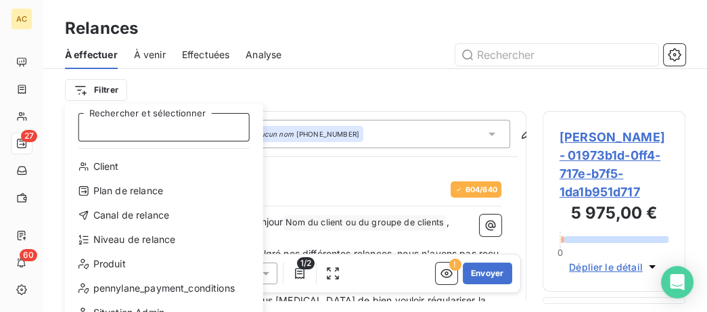
click at [149, 131] on input "Rechercher et sélectionner" at bounding box center [164, 127] width 171 height 28
type input "g"
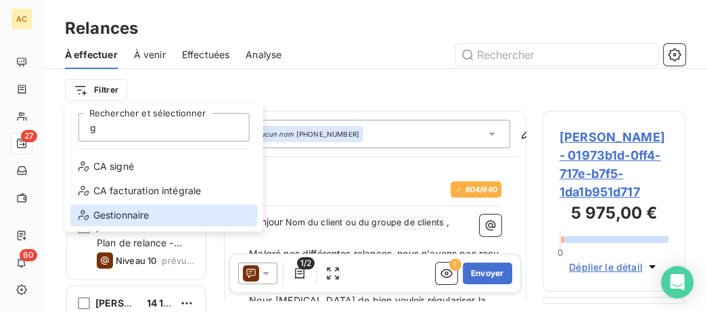
click at [211, 220] on div "Gestionnaire" at bounding box center [163, 215] width 187 height 22
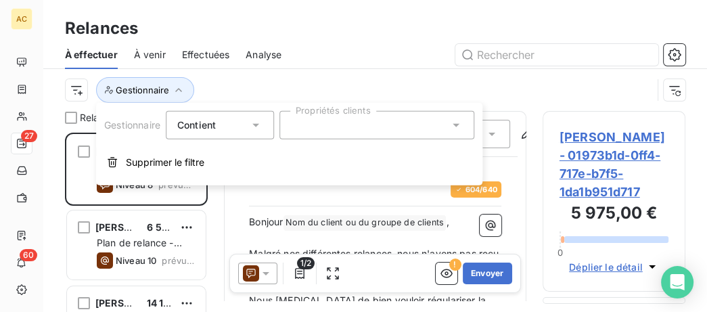
click at [401, 122] on div at bounding box center [377, 125] width 195 height 28
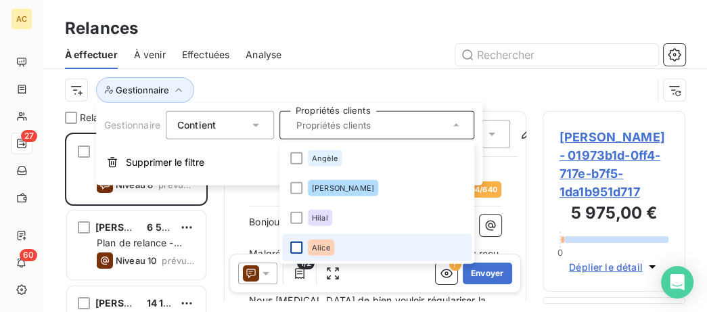
click at [299, 244] on div at bounding box center [296, 248] width 12 height 12
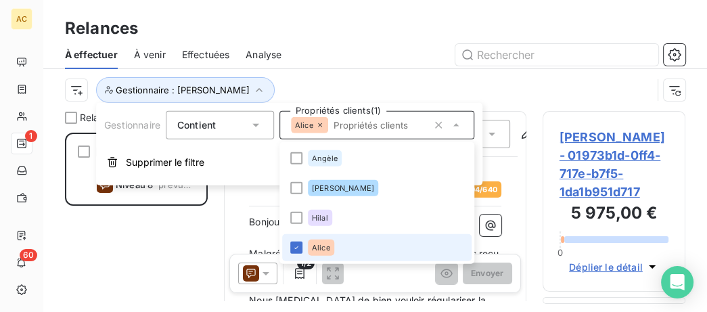
drag, startPoint x: 296, startPoint y: 249, endPoint x: 275, endPoint y: 184, distance: 68.3
click at [296, 249] on icon at bounding box center [296, 248] width 8 height 8
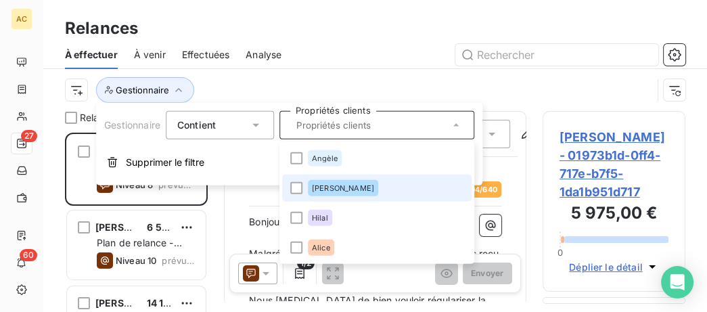
click at [297, 186] on div at bounding box center [296, 188] width 12 height 12
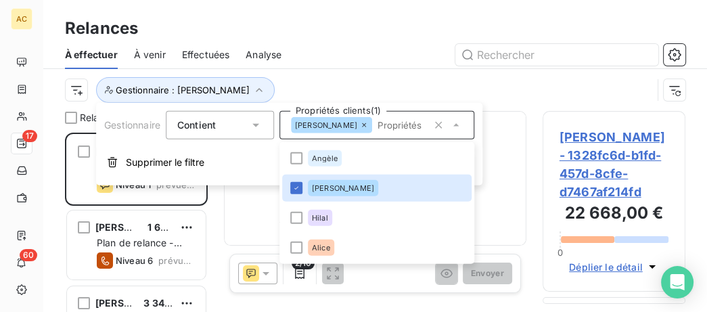
scroll to position [179, 143]
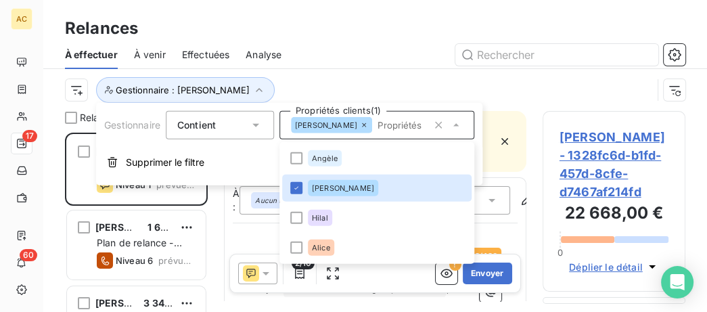
click at [397, 67] on div "À effectuer À venir Effectuées Analyse" at bounding box center [375, 55] width 664 height 28
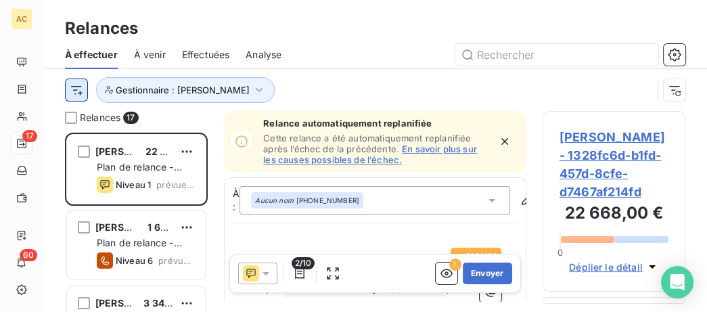
click at [79, 92] on html "AC 17 60 Relances À effectuer À venir Effectuées Analyse Gestionnaire : Valérie…" at bounding box center [353, 156] width 707 height 312
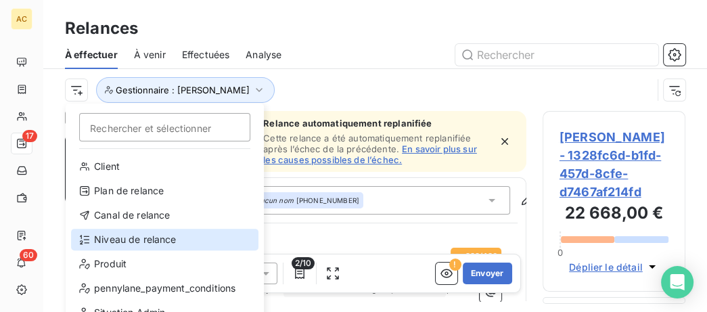
click at [136, 239] on div "Niveau de relance" at bounding box center [164, 240] width 187 height 22
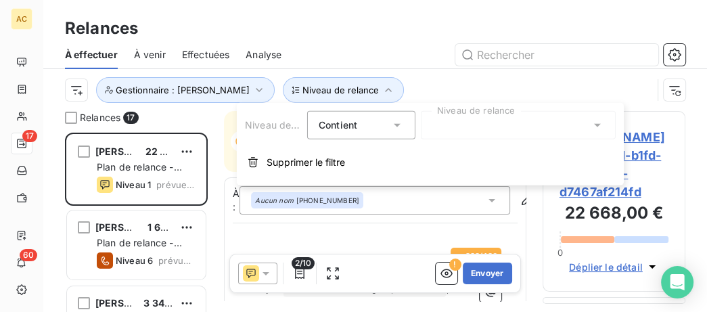
drag, startPoint x: 314, startPoint y: 163, endPoint x: 325, endPoint y: 161, distance: 11.0
click at [316, 160] on span "Supprimer le filtre" at bounding box center [306, 163] width 79 height 14
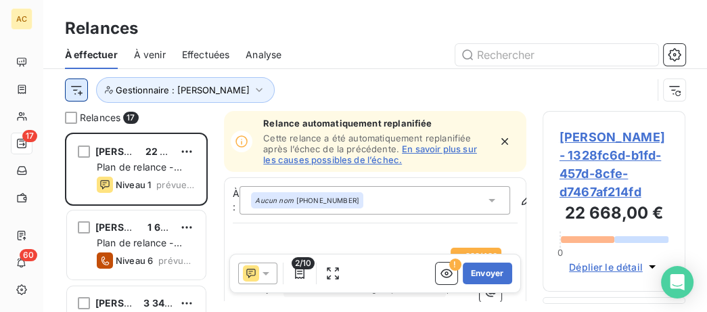
click at [83, 84] on html "AC 17 60 Relances À effectuer À venir Effectuées Analyse Gestionnaire : Valérie…" at bounding box center [353, 156] width 707 height 312
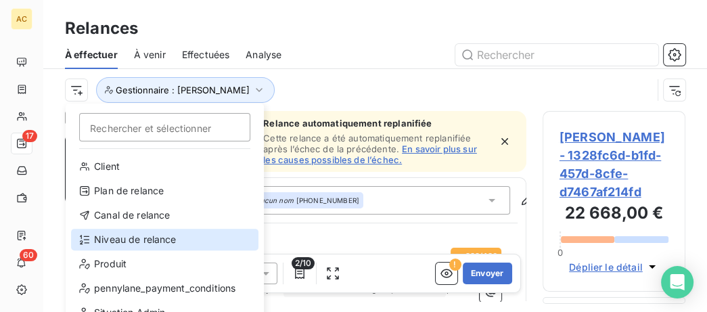
click at [144, 238] on div "Niveau de relance" at bounding box center [164, 240] width 187 height 22
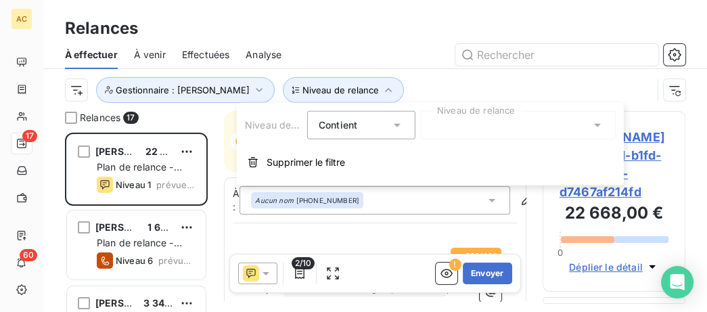
click at [489, 123] on div at bounding box center [518, 125] width 195 height 28
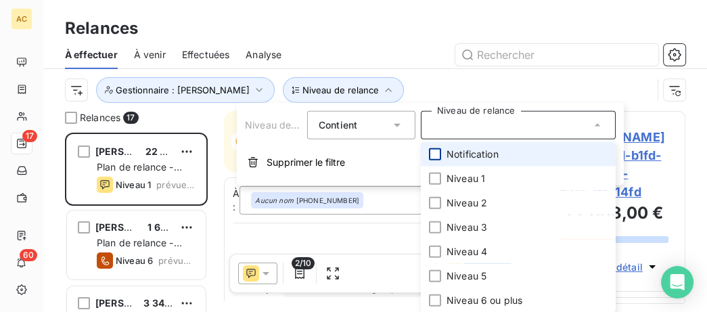
click at [436, 158] on div at bounding box center [435, 154] width 12 height 12
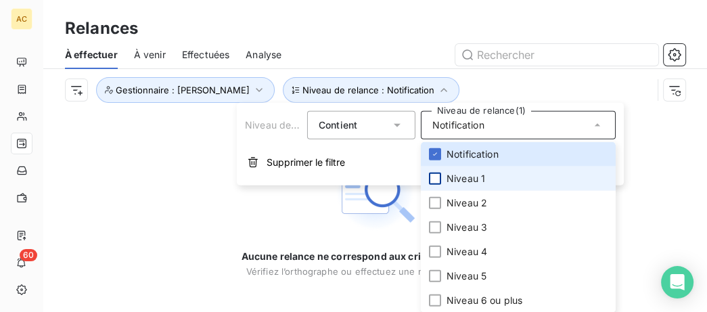
click at [435, 175] on div at bounding box center [435, 179] width 12 height 12
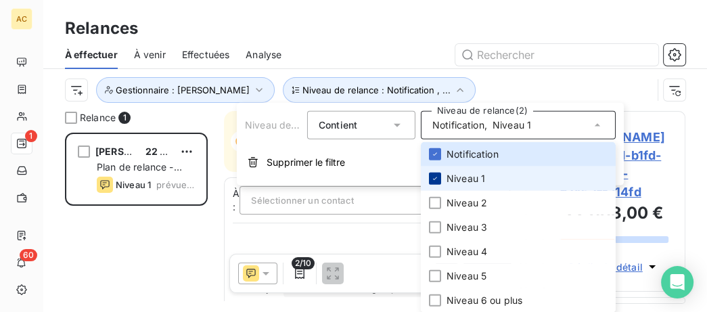
scroll to position [179, 143]
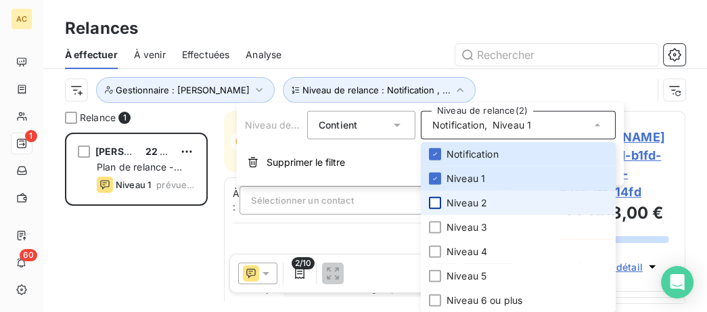
click at [433, 204] on div at bounding box center [435, 203] width 12 height 12
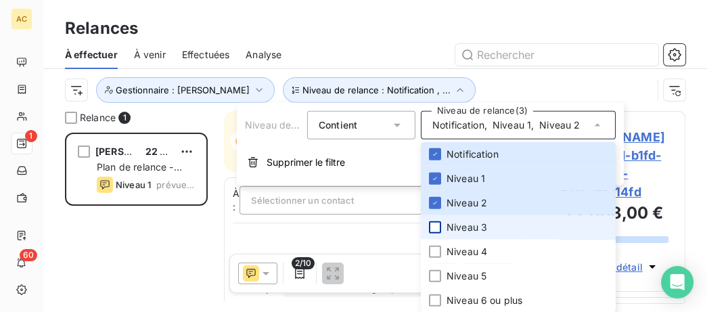
click at [437, 229] on div at bounding box center [435, 227] width 12 height 12
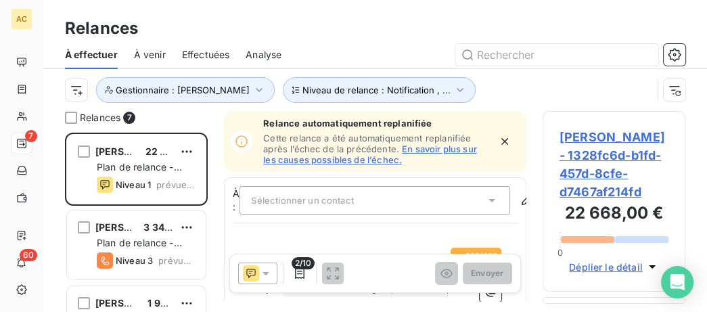
click at [382, 45] on div at bounding box center [492, 55] width 388 height 22
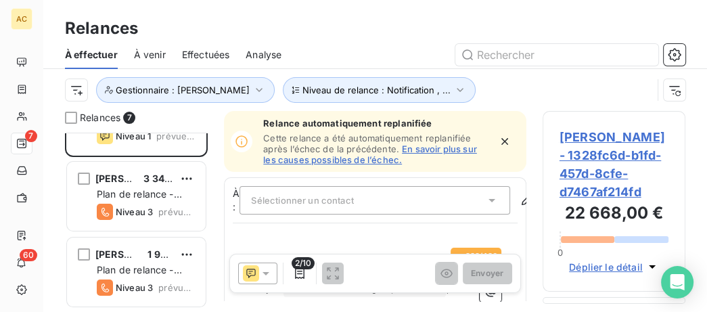
scroll to position [70, 0]
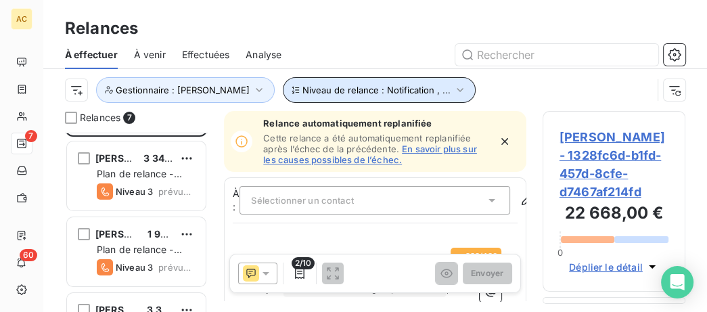
click at [454, 97] on icon "button" at bounding box center [461, 90] width 14 height 14
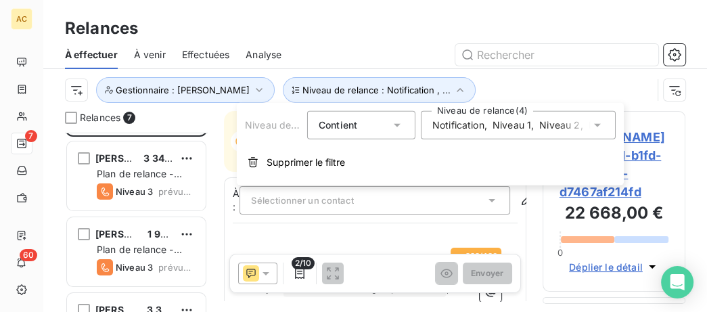
click at [519, 135] on div "Notification , Niveau 1 , Niveau 2 , Niveau 3" at bounding box center [518, 125] width 195 height 28
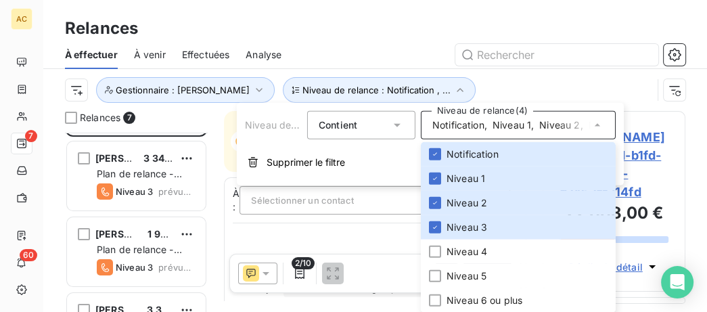
click at [403, 49] on div at bounding box center [492, 55] width 388 height 22
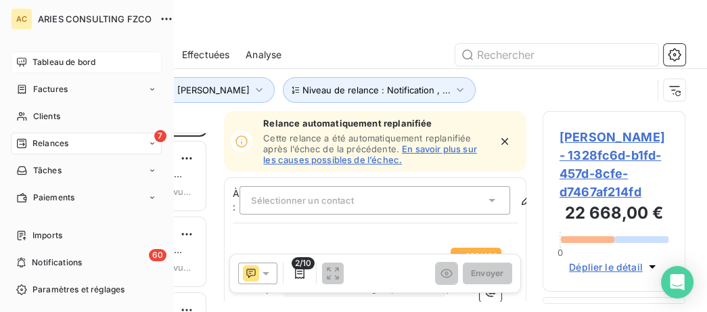
click at [33, 62] on span "Tableau de bord" at bounding box center [63, 62] width 63 height 12
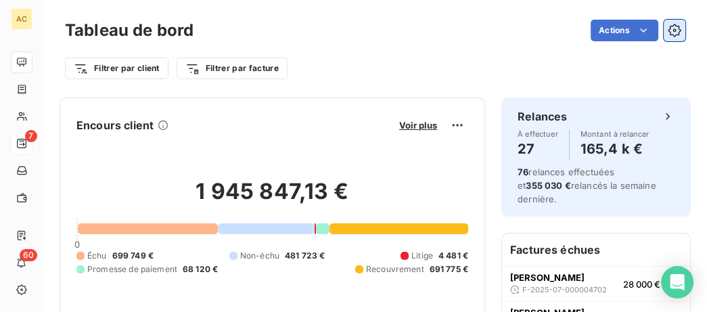
click at [677, 24] on icon "button" at bounding box center [675, 31] width 14 height 14
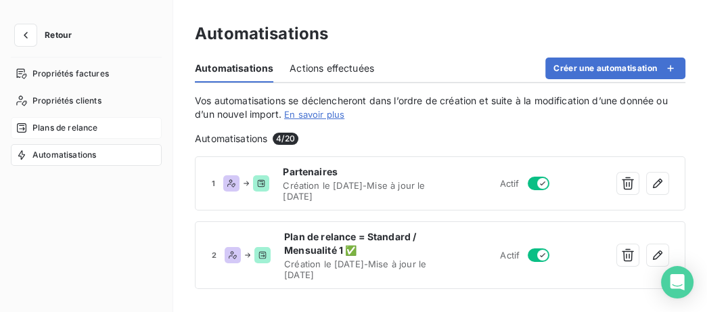
click at [65, 129] on span "Plans de relance" at bounding box center [64, 128] width 65 height 12
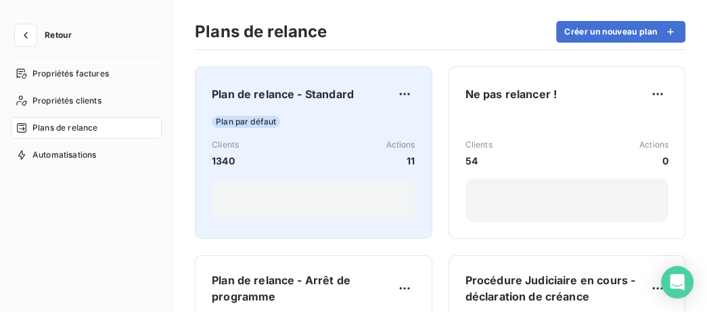
click at [332, 137] on div "Plan par défaut Clients 1340 Actions 11" at bounding box center [314, 169] width 204 height 106
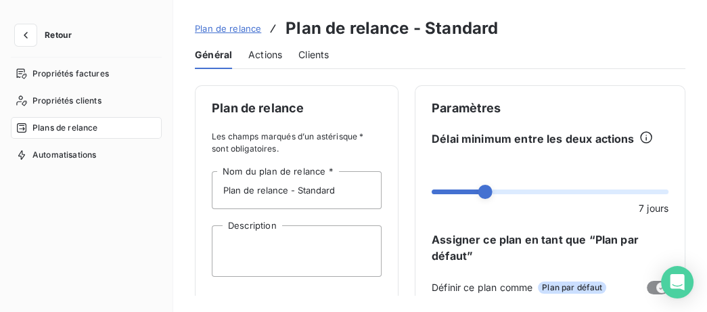
click at [266, 52] on span "Actions" at bounding box center [265, 55] width 34 height 14
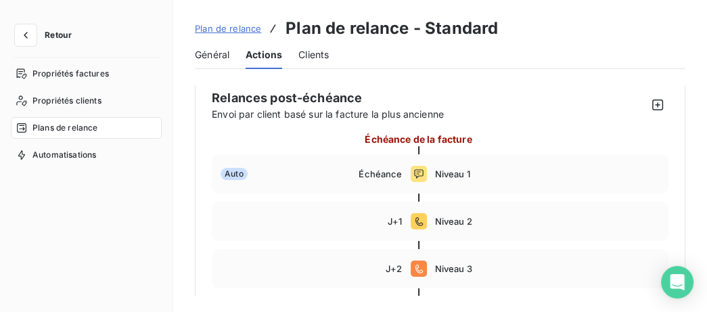
scroll to position [139, 0]
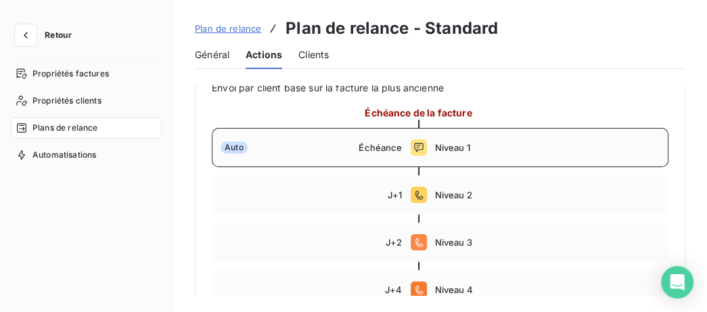
click at [510, 150] on span "Niveau 1" at bounding box center [547, 147] width 225 height 11
click at [482, 148] on span "Niveau 1" at bounding box center [526, 147] width 182 height 11
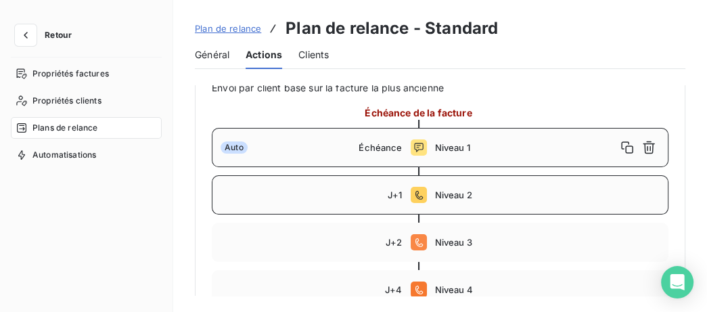
click at [373, 191] on div "J+1" at bounding box center [312, 195] width 182 height 11
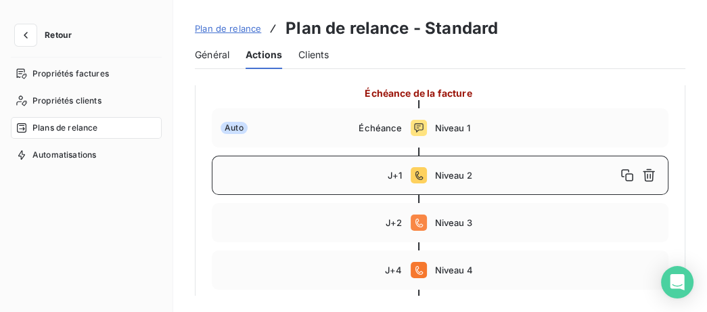
scroll to position [156, 0]
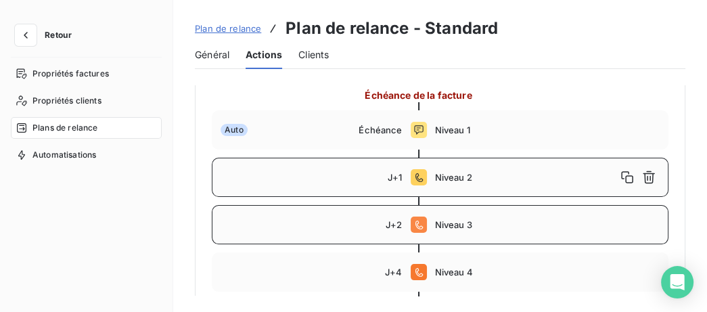
click at [508, 229] on span "Niveau 3" at bounding box center [547, 224] width 225 height 11
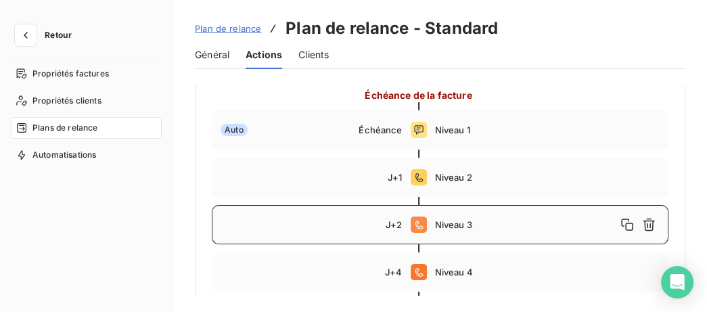
type input "2"
type textarea "-> SI LE CLIENT N'A PAS REPONDU A L'APPEL DU NIVEAU 2 -> Confirmer que le clien…"
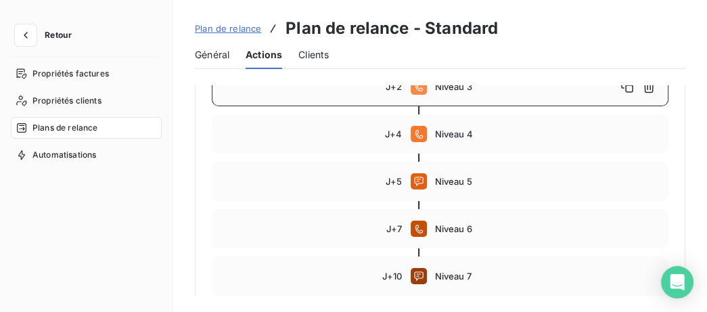
scroll to position [295, 0]
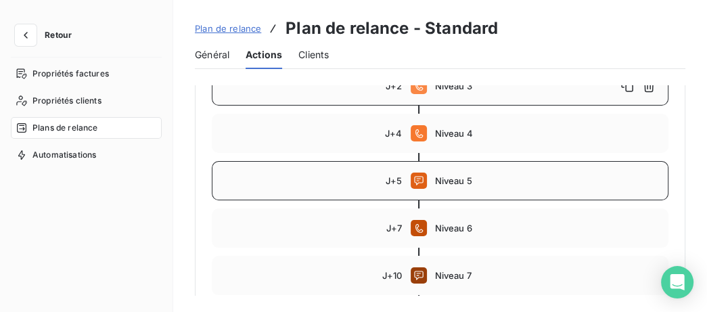
click at [519, 176] on span "Niveau 5" at bounding box center [547, 180] width 225 height 11
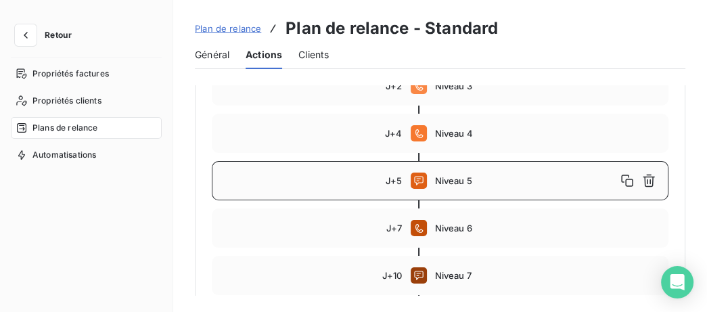
click at [345, 189] on div "J+5 Niveau 5" at bounding box center [440, 180] width 457 height 39
click at [370, 182] on div "J+5" at bounding box center [312, 180] width 182 height 11
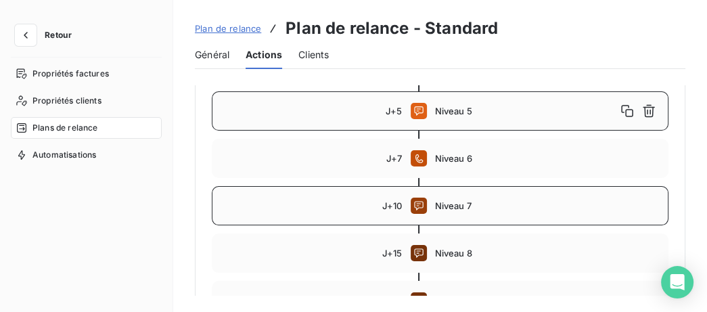
scroll to position [365, 0]
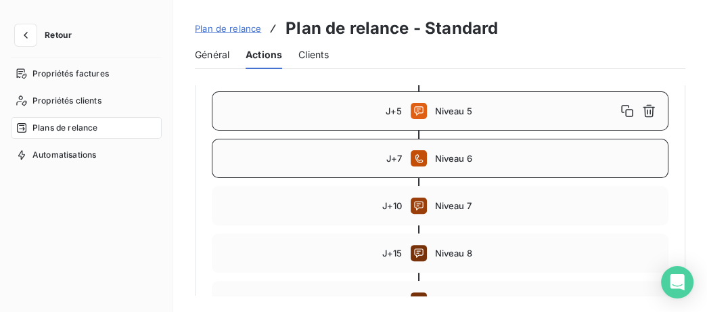
click at [351, 157] on div "J+7" at bounding box center [312, 158] width 182 height 11
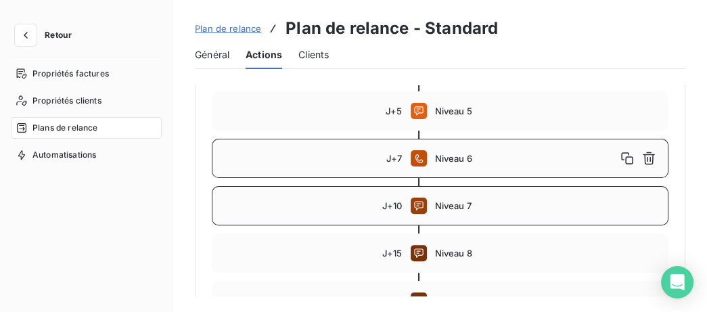
click at [349, 205] on div "J+10" at bounding box center [312, 205] width 182 height 11
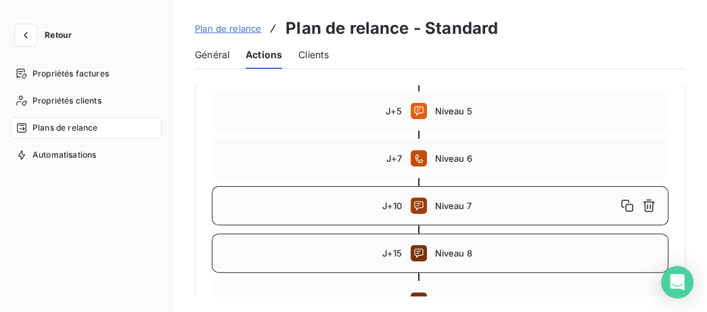
click at [506, 257] on span "Niveau 8" at bounding box center [547, 253] width 225 height 11
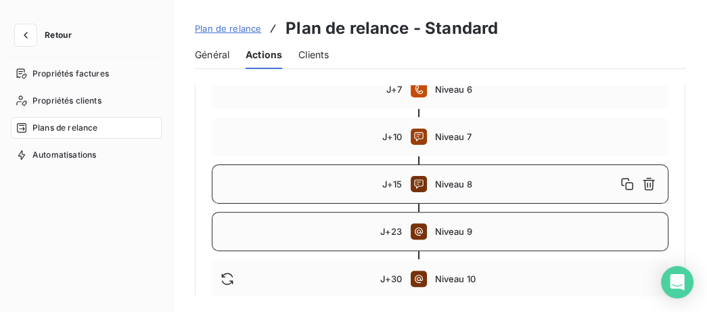
scroll to position [504, 0]
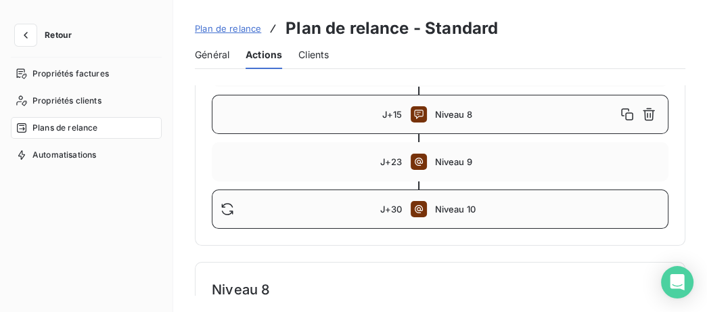
click at [520, 202] on div "J+30 Niveau 10" at bounding box center [440, 209] width 457 height 39
type input "30"
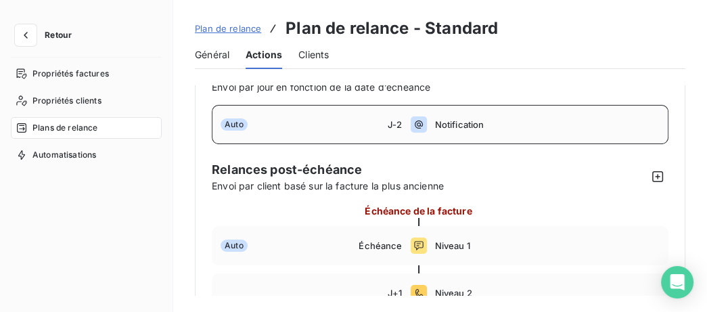
scroll to position [0, 0]
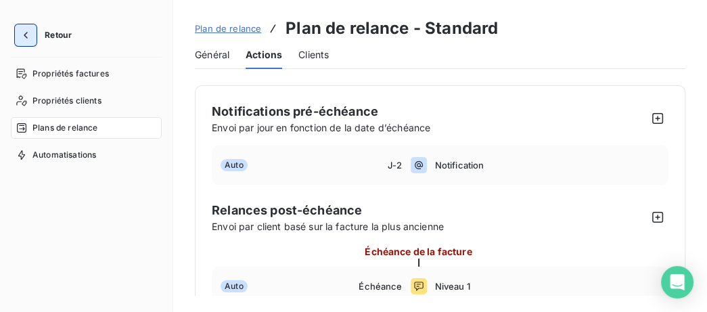
click at [22, 32] on icon "button" at bounding box center [26, 35] width 14 height 14
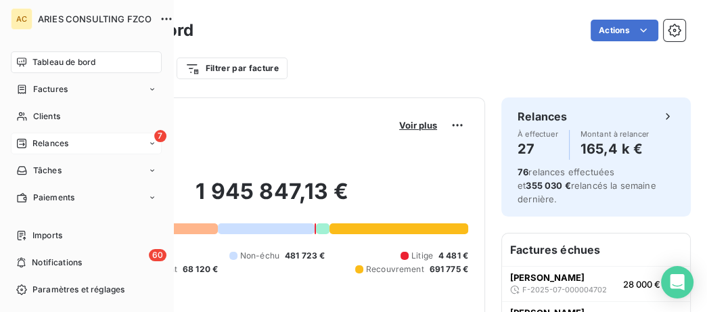
click at [45, 146] on span "Relances" at bounding box center [50, 143] width 36 height 12
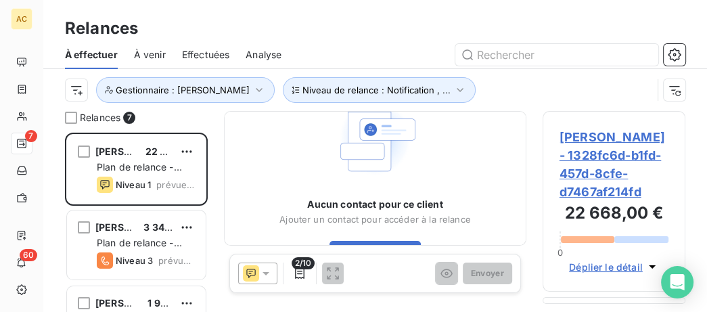
scroll to position [179, 143]
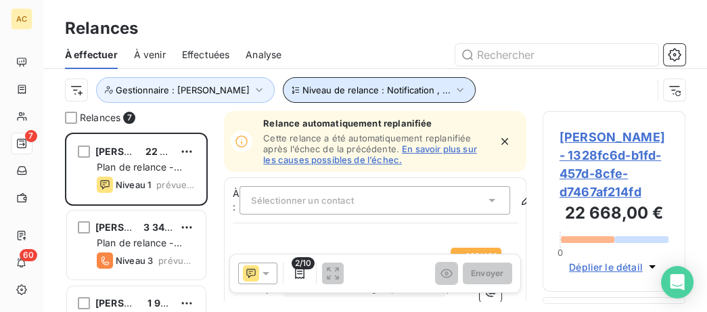
click at [454, 95] on icon "button" at bounding box center [461, 90] width 14 height 14
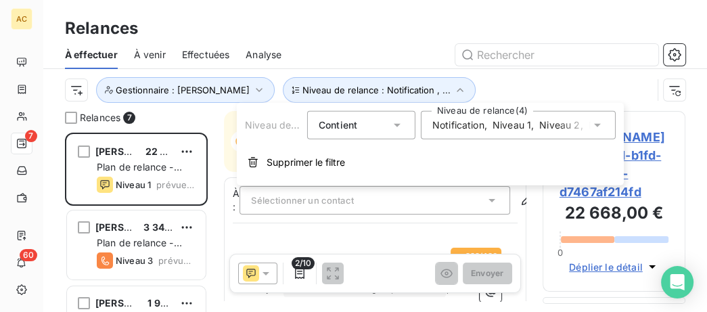
click at [554, 129] on span "Niveau 2" at bounding box center [559, 125] width 41 height 14
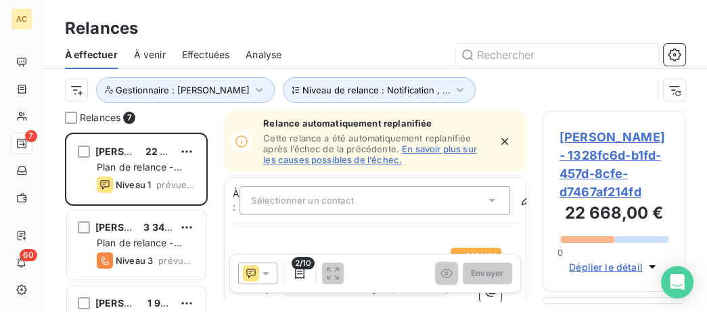
click at [376, 40] on div "Relances" at bounding box center [375, 28] width 664 height 24
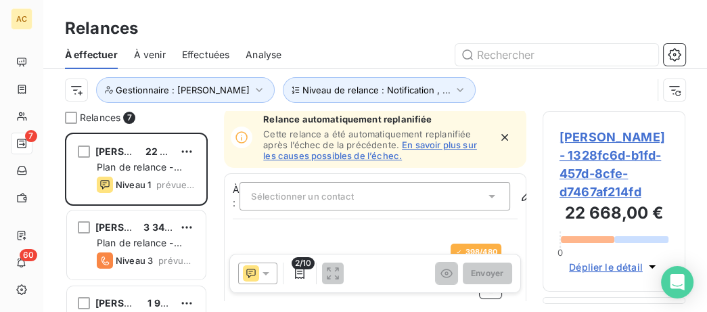
scroll to position [0, 0]
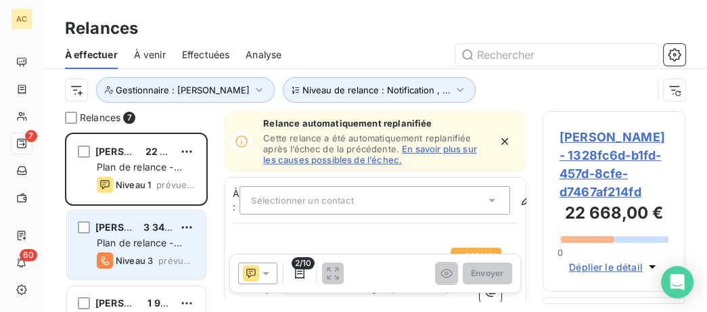
click at [137, 225] on div "Edmanuel Manelia 3 349,38 CHF" at bounding box center [146, 227] width 98 height 12
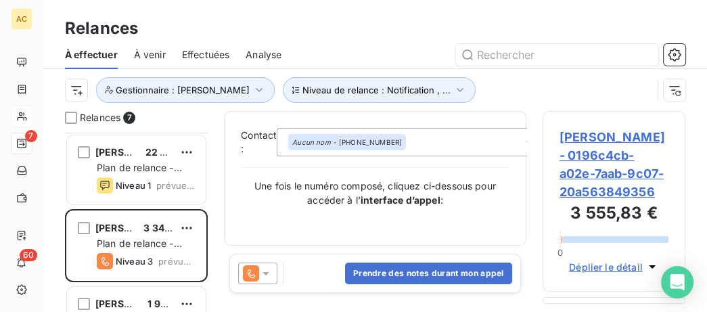
scroll to position [70, 0]
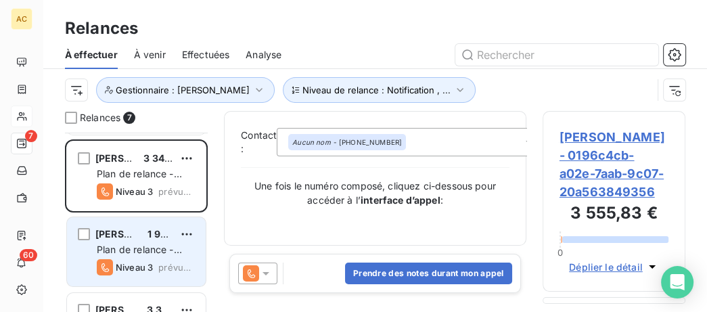
click at [127, 234] on span "[PERSON_NAME]" at bounding box center [135, 234] width 81 height 12
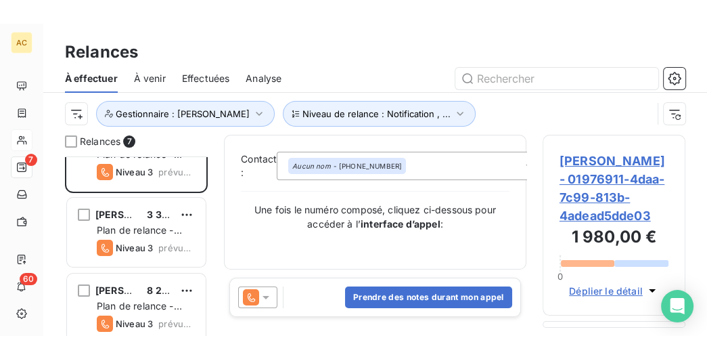
scroll to position [208, 0]
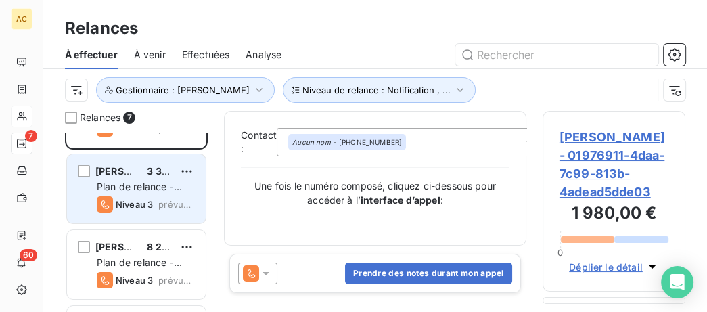
click at [84, 206] on div "Jean-Daniel GRUETTE 3 300,00 € Plan de relance - Standard Niveau 3 prévue depui…" at bounding box center [136, 188] width 139 height 69
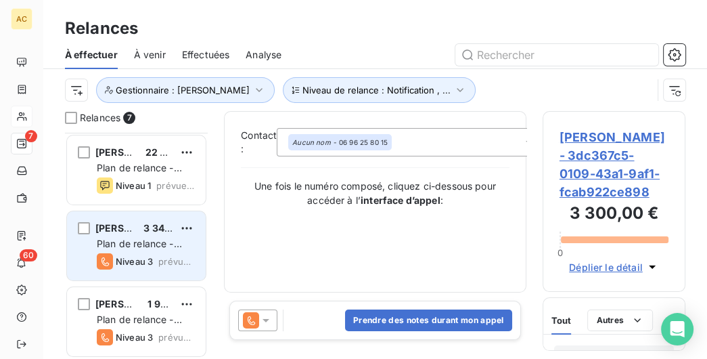
click at [133, 232] on span "[PERSON_NAME]" at bounding box center [135, 228] width 81 height 12
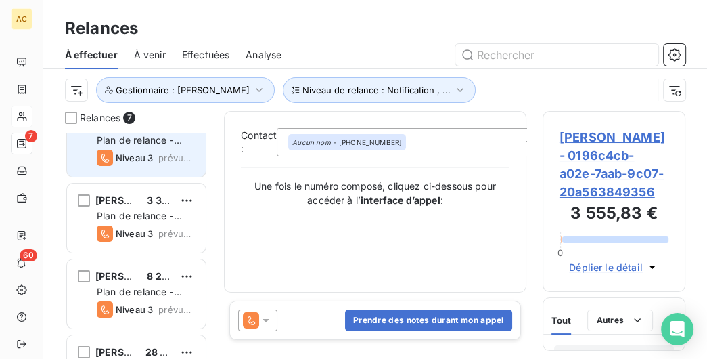
scroll to position [208, 0]
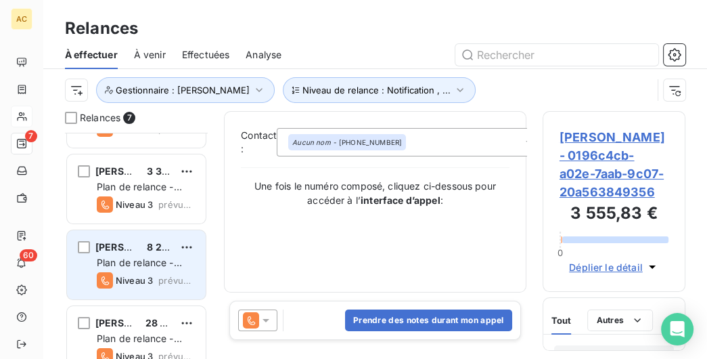
click at [132, 241] on div "Kimly Chau 8 250,00 €" at bounding box center [146, 247] width 98 height 12
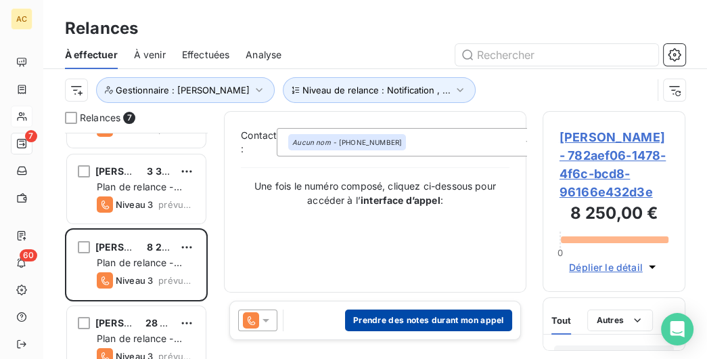
click at [395, 311] on button "Prendre des notes durant mon appel" at bounding box center [428, 320] width 167 height 22
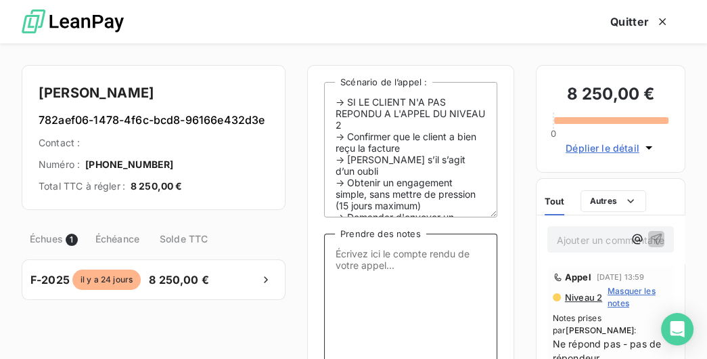
click at [372, 257] on textarea "Prendre des notes" at bounding box center [410, 301] width 173 height 135
drag, startPoint x: 328, startPoint y: 250, endPoint x: 343, endPoint y: 255, distance: 15.6
click at [330, 250] on textarea "Prendre des notes" at bounding box center [410, 301] width 173 height 135
paste textarea "MV : DDE régularisation + PP par mail ou WA"
click at [443, 257] on textarea "MV : DDE régularisation + PP par mail ou WA" at bounding box center [410, 301] width 173 height 135
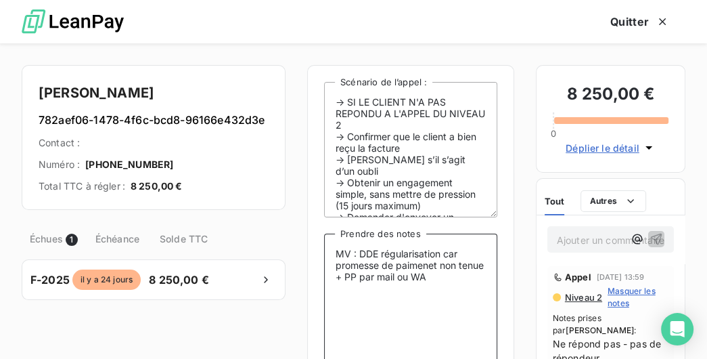
click at [419, 266] on textarea "MV : DDE régularisation car promesse de paimenet non tenue + PP par mail ou WA" at bounding box center [410, 301] width 173 height 135
click at [410, 267] on textarea "MV : DDE régularisation car promesse de paimenet non tenue + PP par mail ou WA" at bounding box center [410, 301] width 173 height 135
click at [411, 267] on textarea "MV : DDE régularisation car promesse de paimenet non tenue + PP par mail ou WA" at bounding box center [410, 301] width 173 height 135
click at [0, 0] on lt-span "paiement" at bounding box center [0, 0] width 0 height 0
click at [488, 267] on textarea "MV : DDE régularisation car promesse de paiement non tenue + PP par mail ou WA" at bounding box center [410, 301] width 173 height 135
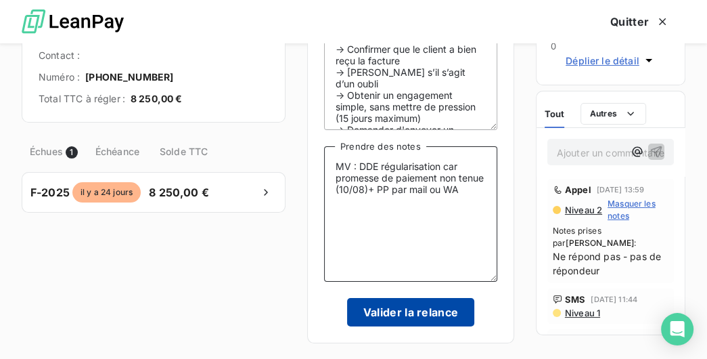
scroll to position [95, 0]
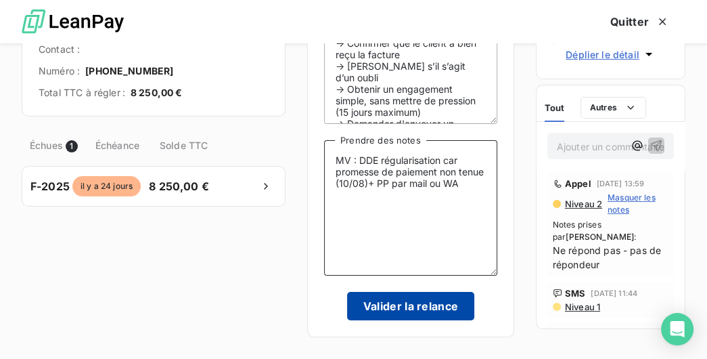
type textarea "MV : DDE régularisation car promesse de paiement non tenue (10/08)+ PP par mail…"
click at [390, 303] on button "Valider la relance" at bounding box center [411, 306] width 128 height 28
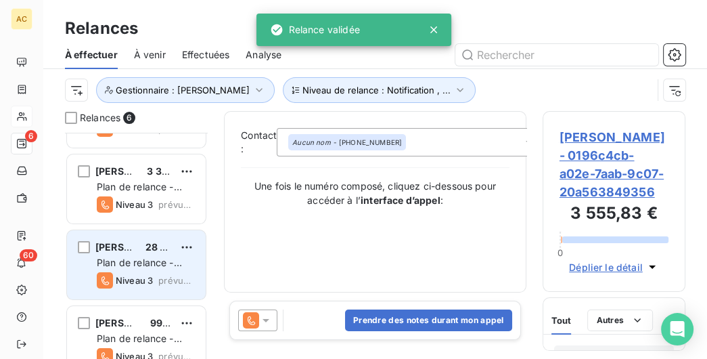
click at [148, 235] on div "Adrien Teixeira 28 000,00 € Plan de relance - Standard Niveau 3 prévue aujourd’…" at bounding box center [136, 264] width 139 height 69
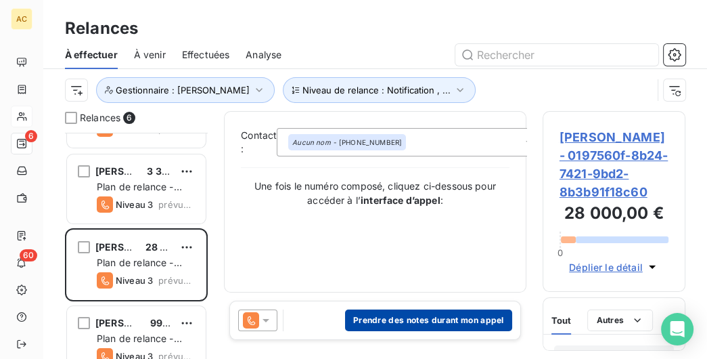
click at [445, 311] on button "Prendre des notes durant mon appel" at bounding box center [428, 320] width 167 height 22
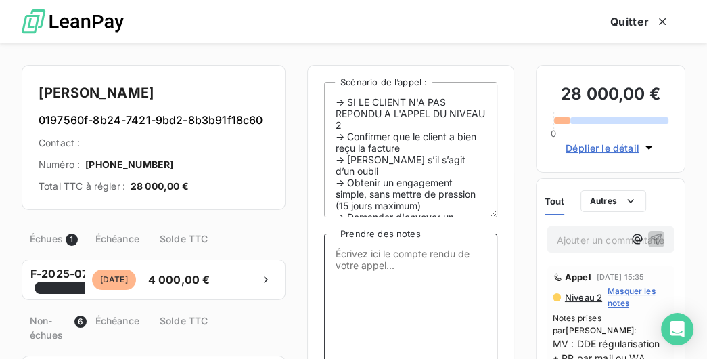
click at [369, 268] on textarea "Prendre des notes" at bounding box center [410, 301] width 173 height 135
paste textarea "MV : DDE régularisation + PP par mail ou WA"
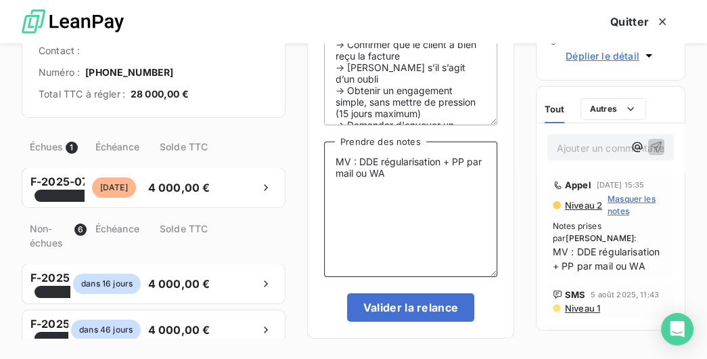
scroll to position [95, 0]
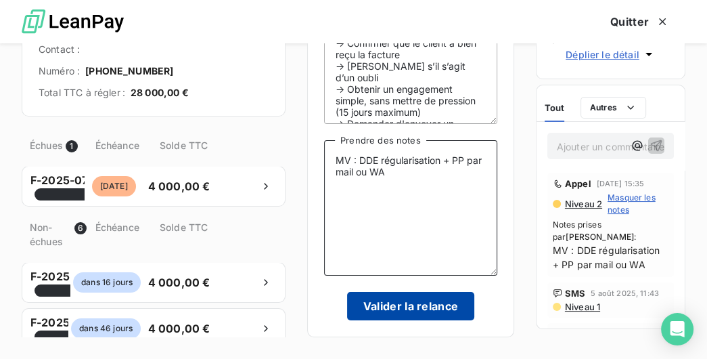
type textarea "MV : DDE régularisation + PP par mail ou WA"
click at [392, 303] on button "Valider la relance" at bounding box center [411, 306] width 128 height 28
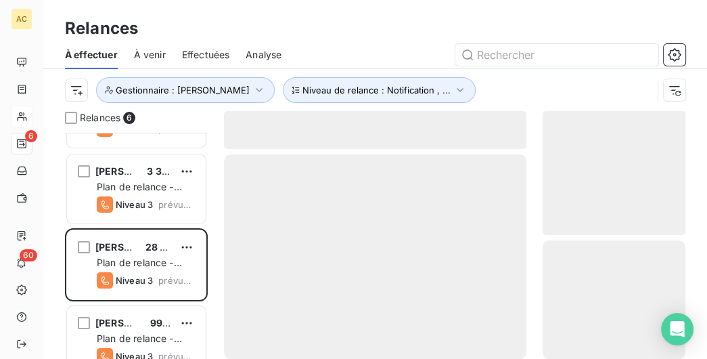
scroll to position [153, 0]
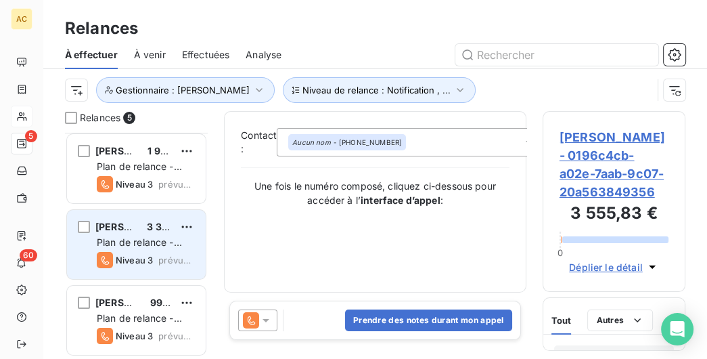
click at [152, 218] on div "Jean-Daniel GRUETTE 3 300,00 € Plan de relance - Standard Niveau 3 prévue depui…" at bounding box center [136, 244] width 139 height 69
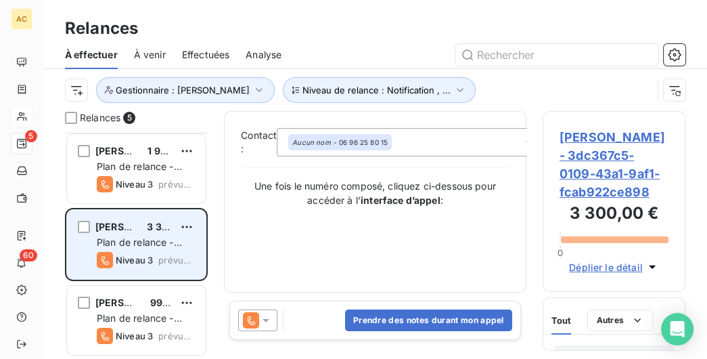
scroll to position [153, 0]
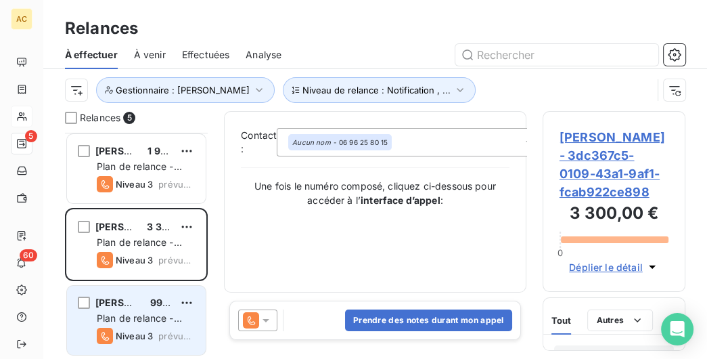
click at [131, 292] on div "Aïssatou CHAMBAUD 990,00 € Plan de relance - Standard Niveau 3 prévue aujourd’h…" at bounding box center [136, 320] width 139 height 69
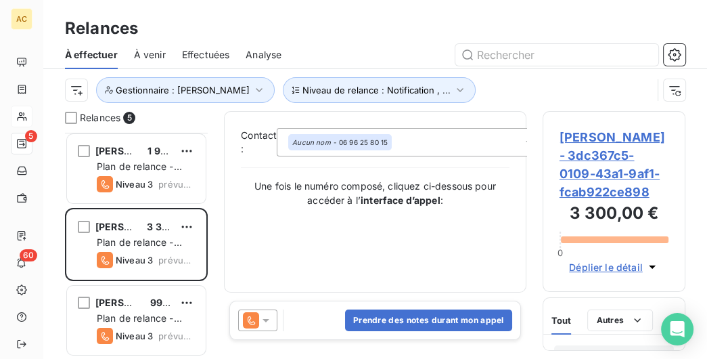
scroll to position [153, 0]
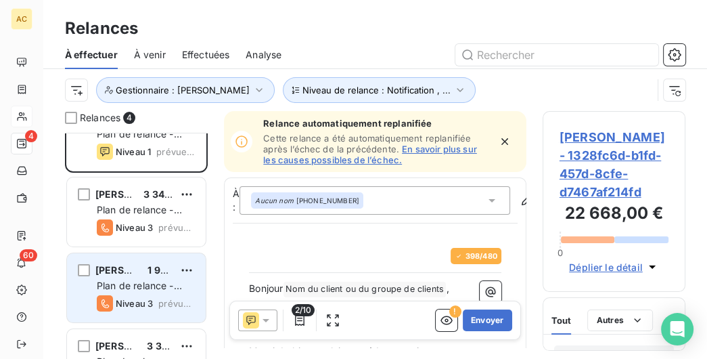
scroll to position [7, 0]
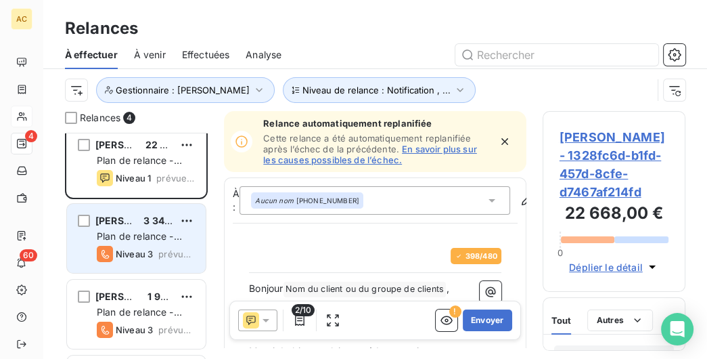
click at [131, 215] on span "[PERSON_NAME]" at bounding box center [135, 221] width 81 height 12
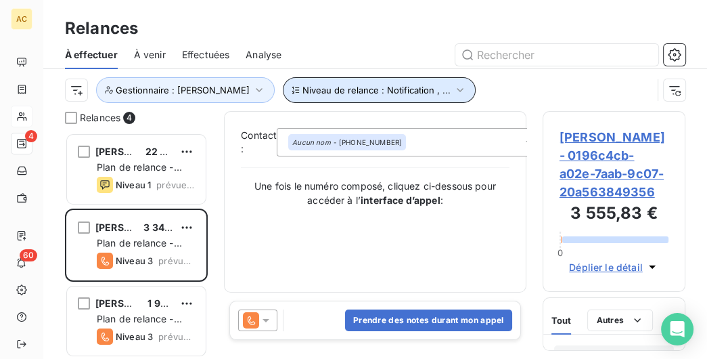
click at [454, 88] on icon "button" at bounding box center [461, 90] width 14 height 14
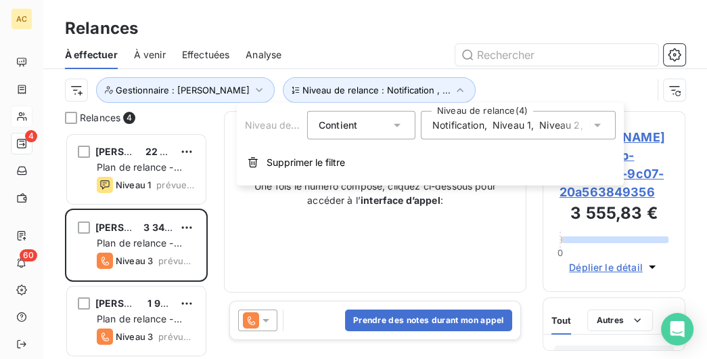
click at [509, 128] on span "Niveau 1" at bounding box center [512, 125] width 39 height 14
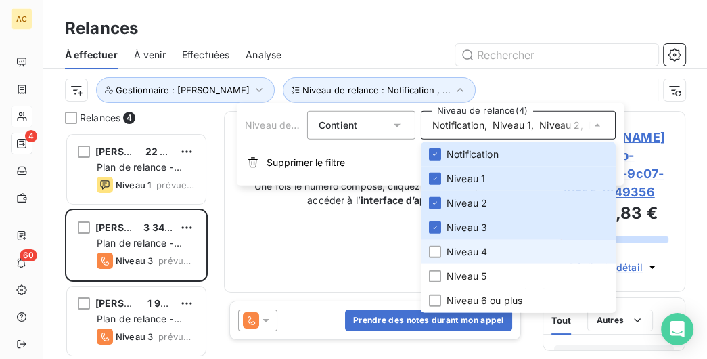
click at [482, 246] on span "Niveau 4" at bounding box center [467, 252] width 41 height 14
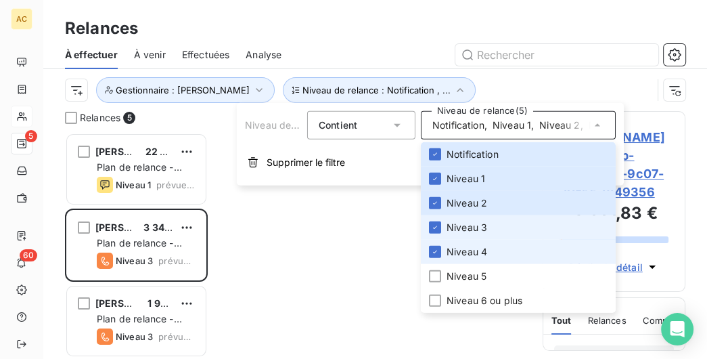
scroll to position [226, 143]
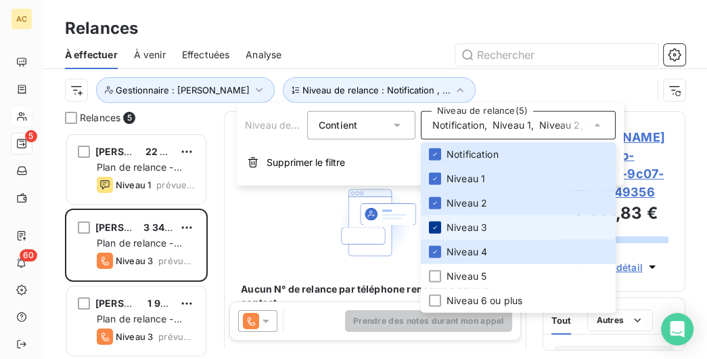
click at [441, 231] on div at bounding box center [435, 227] width 12 height 12
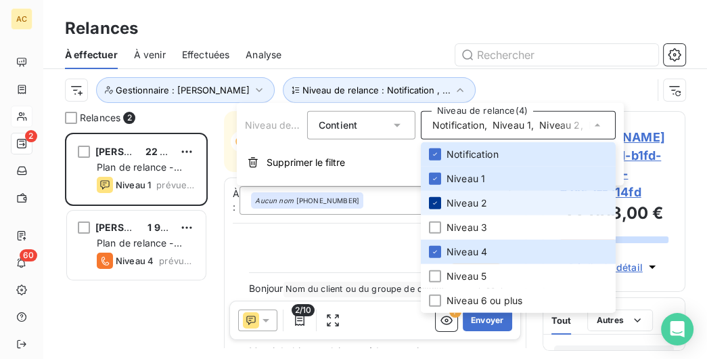
scroll to position [226, 143]
click at [432, 204] on icon at bounding box center [435, 203] width 8 height 8
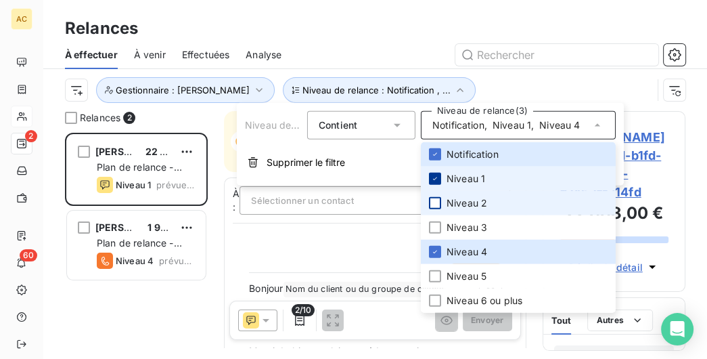
click at [436, 177] on icon at bounding box center [435, 179] width 8 height 8
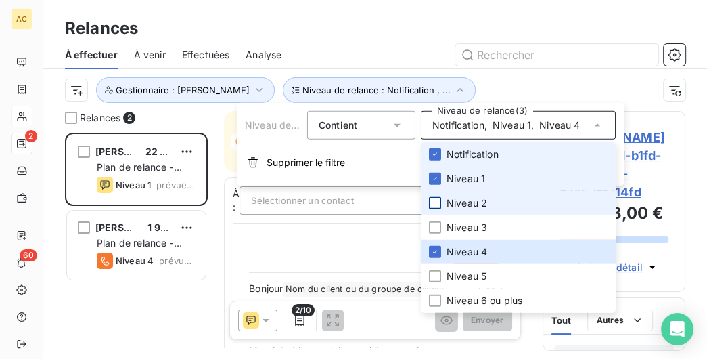
scroll to position [0, 0]
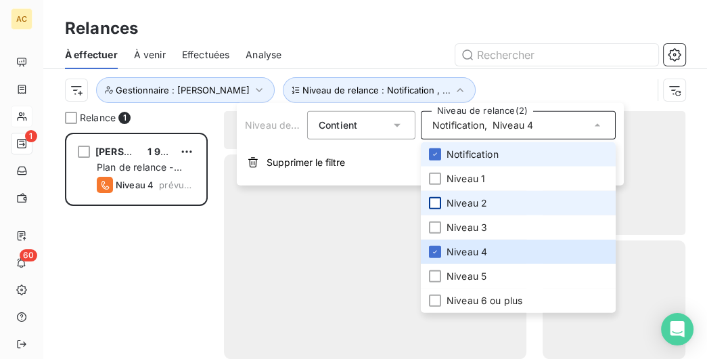
scroll to position [226, 143]
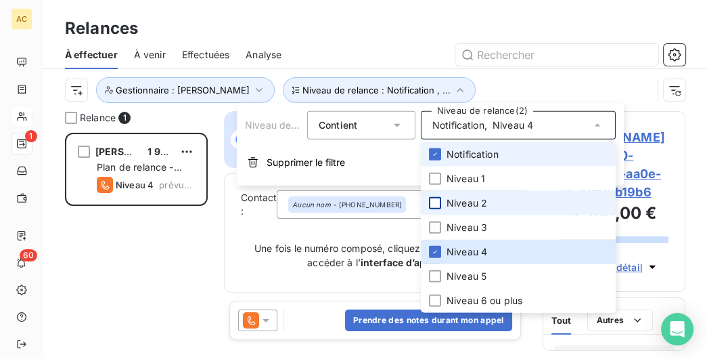
click at [429, 146] on li "Notification" at bounding box center [518, 154] width 195 height 24
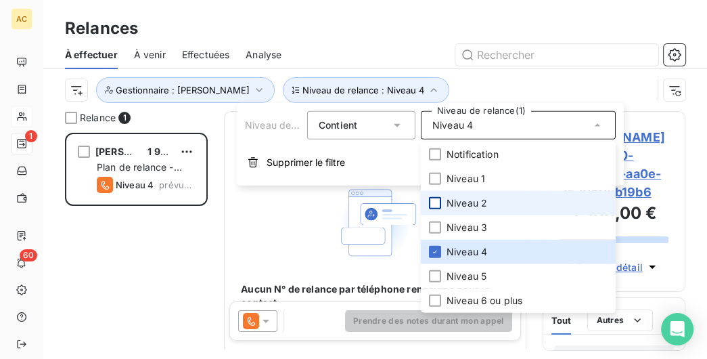
click at [120, 253] on div "Alexandre Coelho Boiça 1 980,00 € Plan de relance - Standard Niveau 4 prévue au…" at bounding box center [136, 246] width 143 height 226
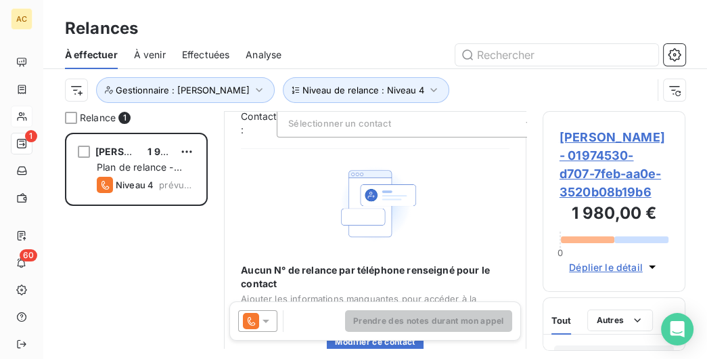
scroll to position [0, 0]
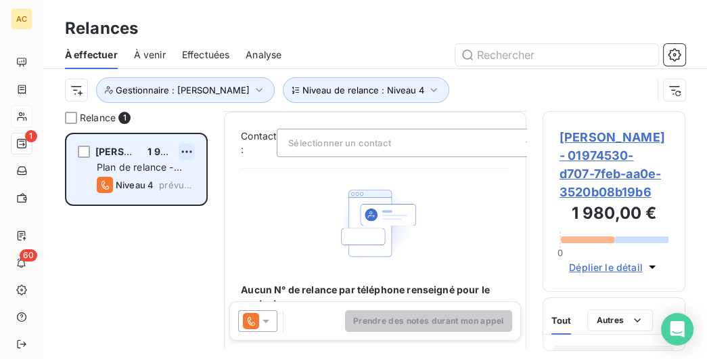
click at [189, 150] on html "AC 1 60 Relances À effectuer À venir Effectuées Analyse Niveau de relance : Niv…" at bounding box center [353, 179] width 707 height 359
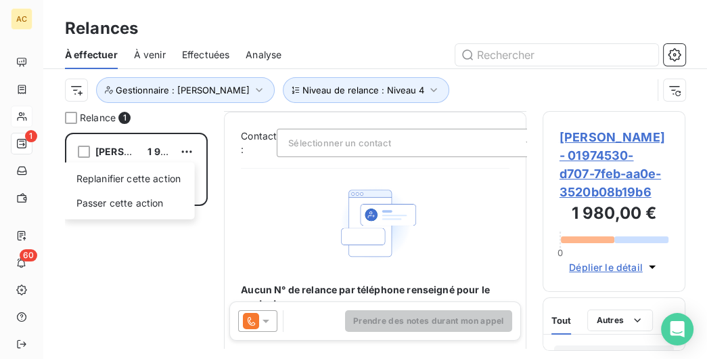
click at [274, 201] on html "AC 1 60 Relances À effectuer À venir Effectuées Analyse Niveau de relance : Niv…" at bounding box center [353, 179] width 707 height 359
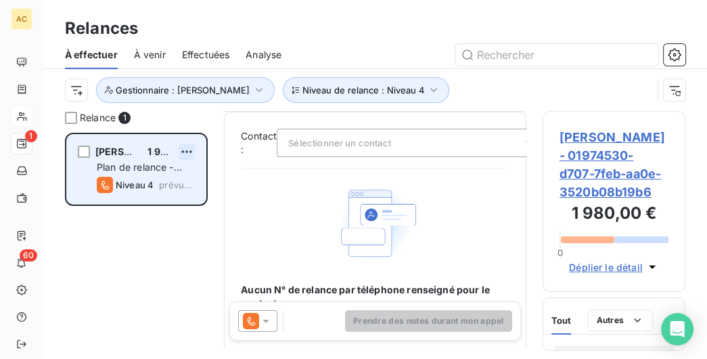
click at [184, 153] on html "AC 1 60 Relances À effectuer À venir Effectuées Analyse Niveau de relance : Niv…" at bounding box center [353, 179] width 707 height 359
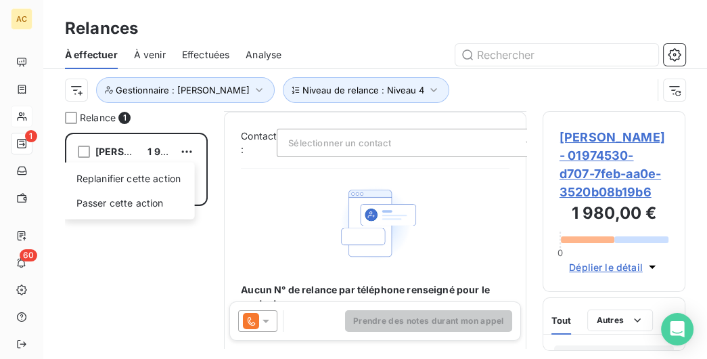
click at [224, 196] on html "AC 1 60 Relances À effectuer À venir Effectuées Analyse Niveau de relance : Niv…" at bounding box center [353, 179] width 707 height 359
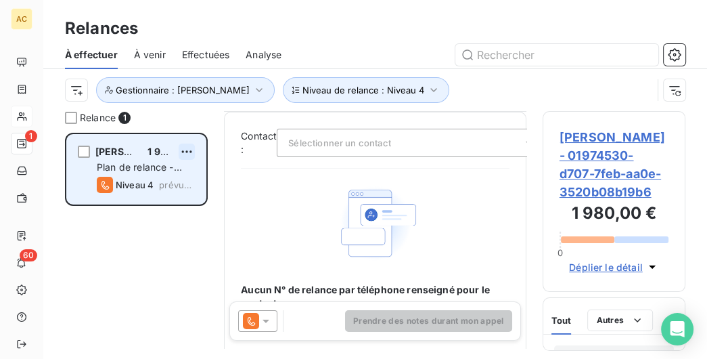
click at [189, 150] on html "AC 1 60 Relances À effectuer À venir Effectuées Analyse Niveau de relance : Niv…" at bounding box center [353, 179] width 707 height 359
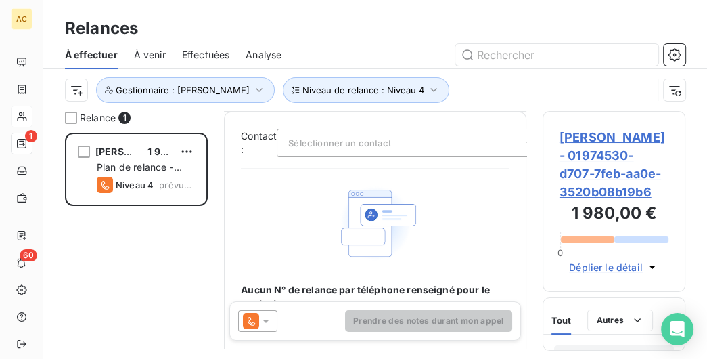
click at [163, 270] on html "AC 1 60 Relances À effectuer À venir Effectuées Analyse Niveau de relance : Niv…" at bounding box center [353, 179] width 707 height 359
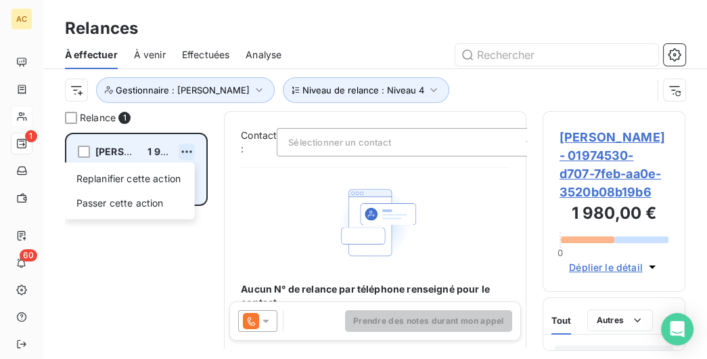
click at [185, 152] on html "AC 1 60 Relances À effectuer À venir Effectuées Analyse Niveau de relance : Niv…" at bounding box center [353, 179] width 707 height 359
click at [120, 208] on div "Passer cette action" at bounding box center [128, 203] width 121 height 22
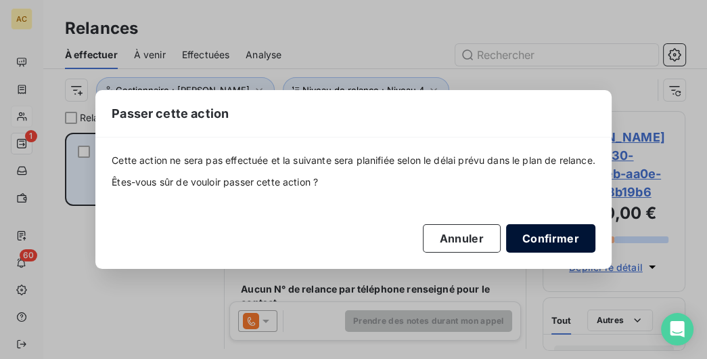
click at [566, 238] on button "Confirmer" at bounding box center [550, 238] width 89 height 28
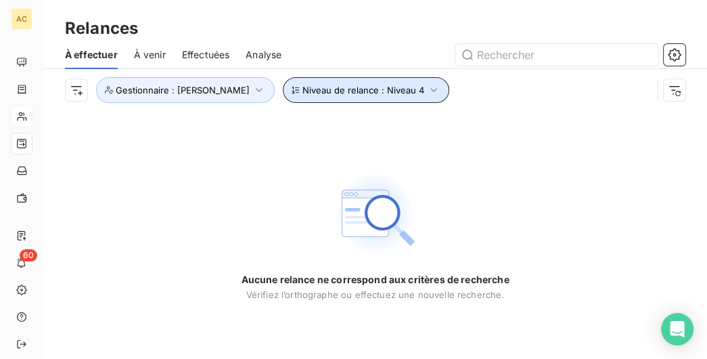
click at [355, 102] on button "Niveau de relance : Niveau 4" at bounding box center [366, 90] width 167 height 26
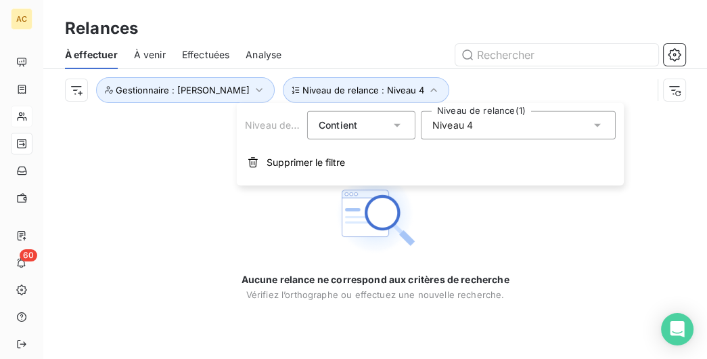
click at [487, 125] on div "Niveau 4" at bounding box center [518, 125] width 195 height 28
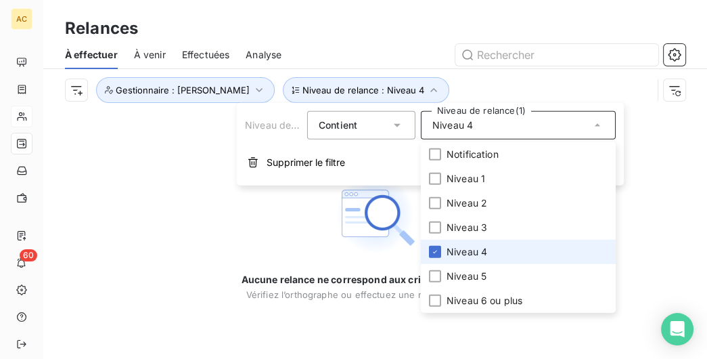
click at [428, 254] on li "Niveau 4" at bounding box center [518, 252] width 195 height 24
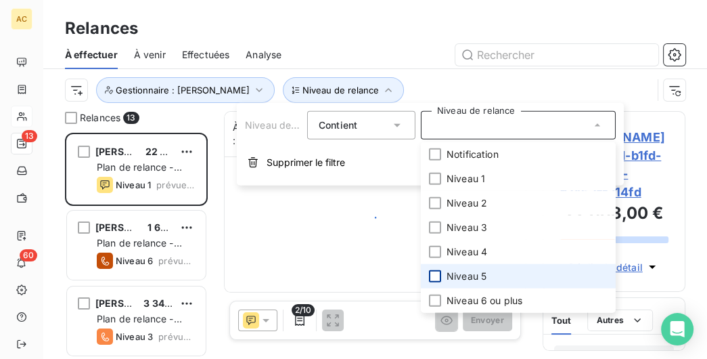
scroll to position [226, 143]
click at [431, 280] on div at bounding box center [435, 276] width 12 height 12
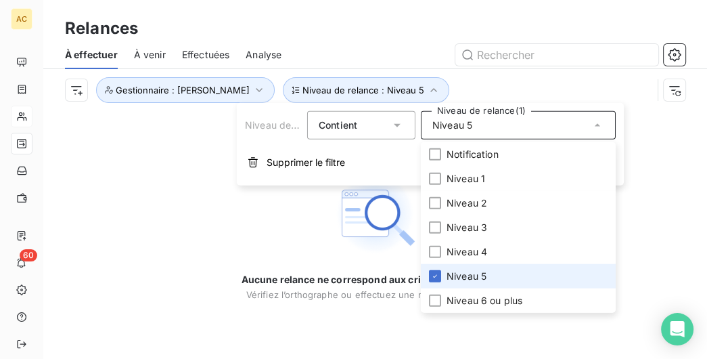
click at [437, 269] on li "Niveau 5" at bounding box center [518, 276] width 195 height 24
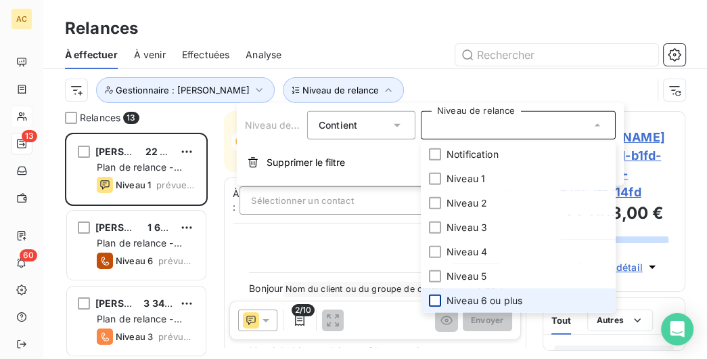
scroll to position [226, 143]
click at [437, 303] on div at bounding box center [435, 300] width 12 height 12
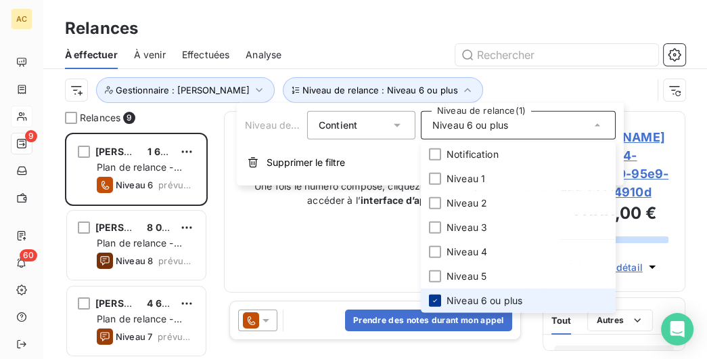
scroll to position [226, 143]
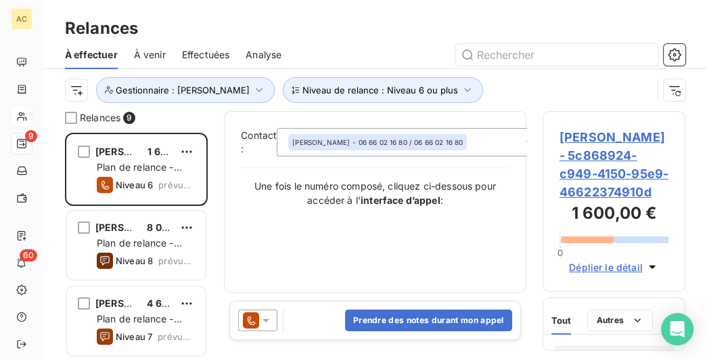
click at [202, 125] on div "Relances 9 Marie-laure Tournemouly 1 600,00 € Plan de relance - Standard Niveau…" at bounding box center [136, 235] width 143 height 248
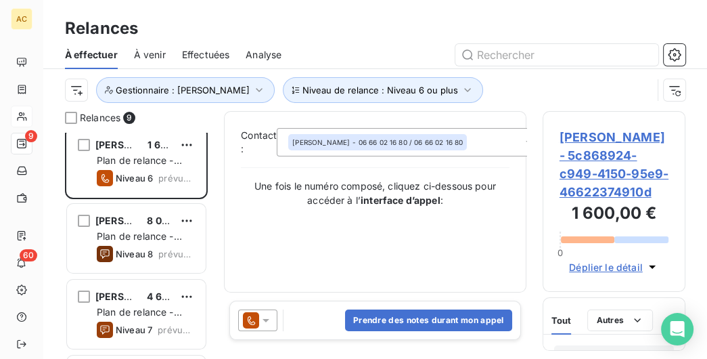
scroll to position [0, 0]
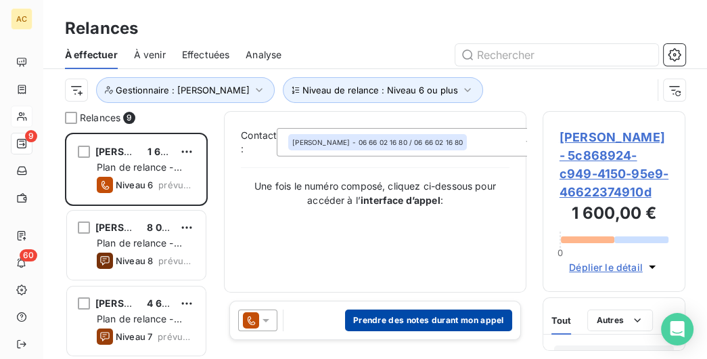
click at [441, 311] on button "Prendre des notes durant mon appel" at bounding box center [428, 320] width 167 height 22
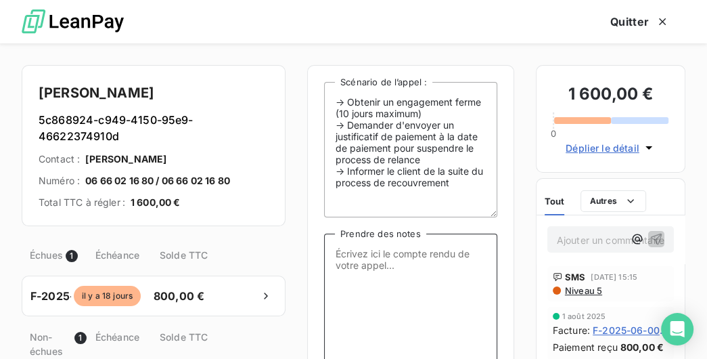
click at [387, 261] on textarea "Prendre des notes" at bounding box center [410, 301] width 173 height 135
paste textarea "MV : DDE régularisation + PP par mail ou WA"
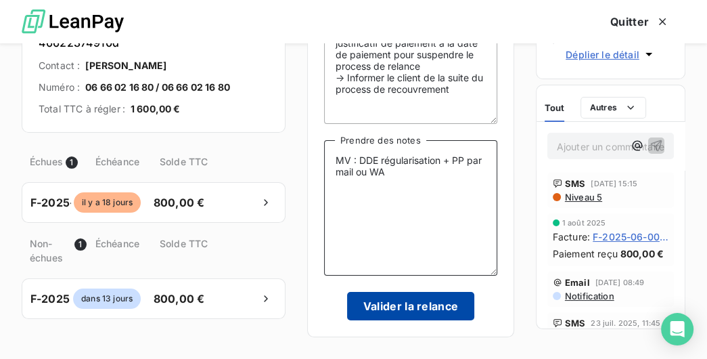
type textarea "MV : DDE régularisation + PP par mail ou WA"
click at [413, 311] on button "Valider la relance" at bounding box center [411, 306] width 128 height 28
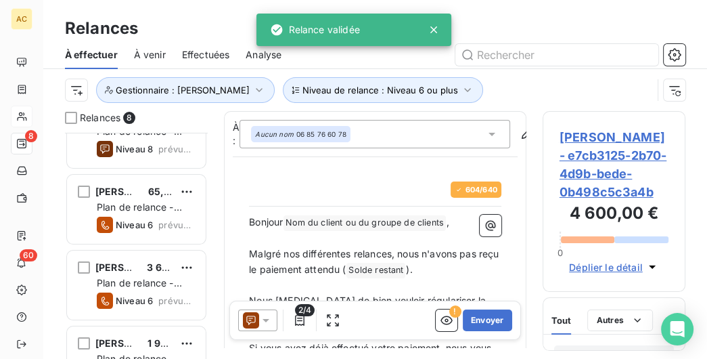
scroll to position [208, 0]
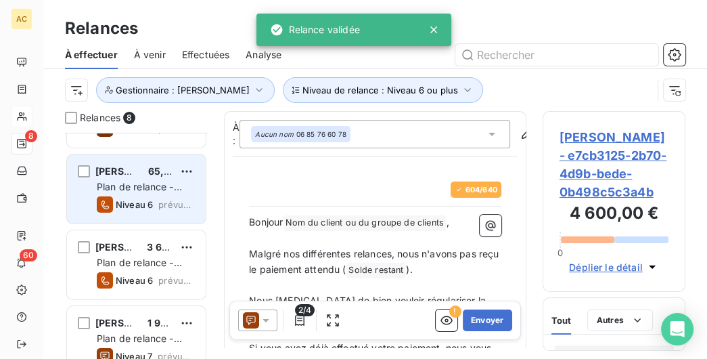
click at [84, 196] on div "Stela Vignoli 65,87 CHF Plan de relance - Standard Niveau 6 prévue depuis hier" at bounding box center [136, 188] width 139 height 69
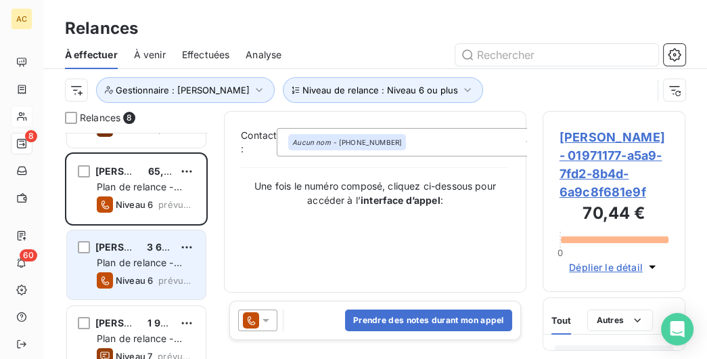
click at [137, 249] on div "Jérôme Certain 3 600,00 €" at bounding box center [146, 247] width 98 height 12
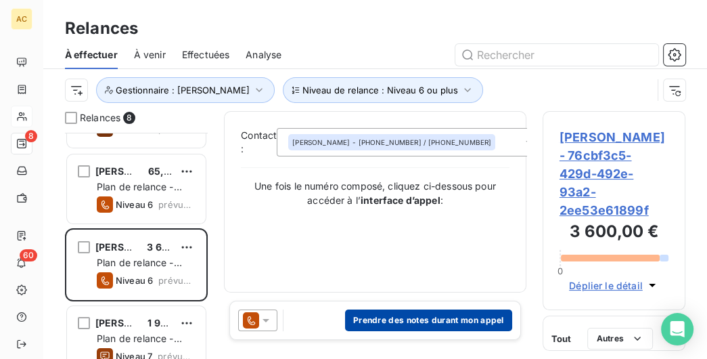
click at [395, 311] on button "Prendre des notes durant mon appel" at bounding box center [428, 320] width 167 height 22
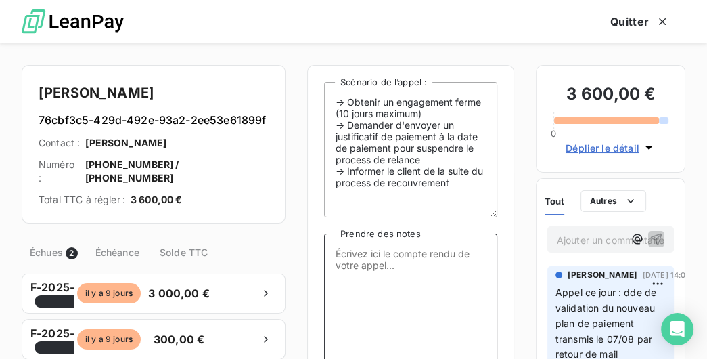
click at [368, 269] on textarea "Prendre des notes" at bounding box center [410, 301] width 173 height 135
type textarea "A"
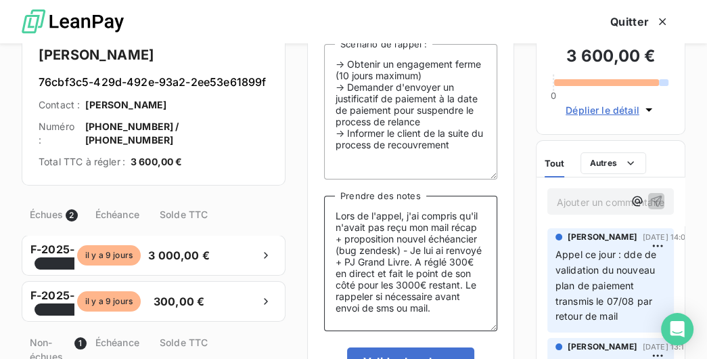
scroll to position [95, 0]
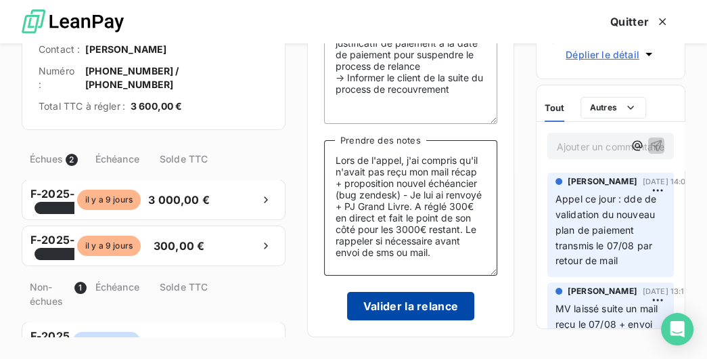
type textarea "Lors de l'appel, j'ai compris qu'il n'avait pas reçu mon mail récap + propositi…"
click at [425, 303] on button "Valider la relance" at bounding box center [411, 306] width 128 height 28
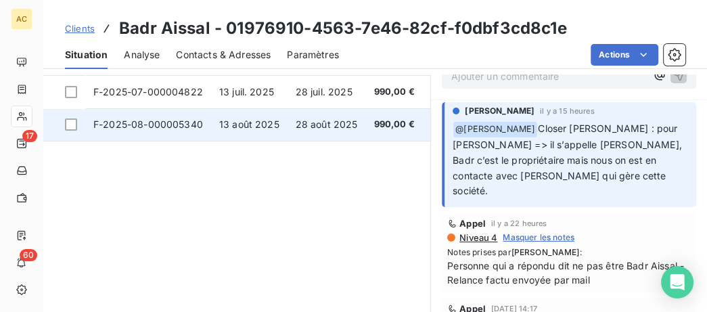
scroll to position [208, 0]
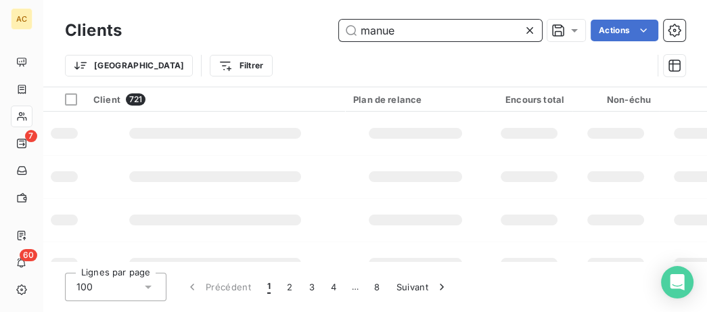
type input "manu"
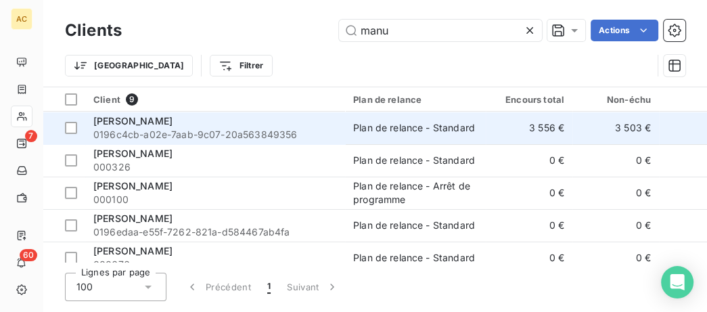
click at [278, 116] on div "[PERSON_NAME]" at bounding box center [215, 121] width 244 height 14
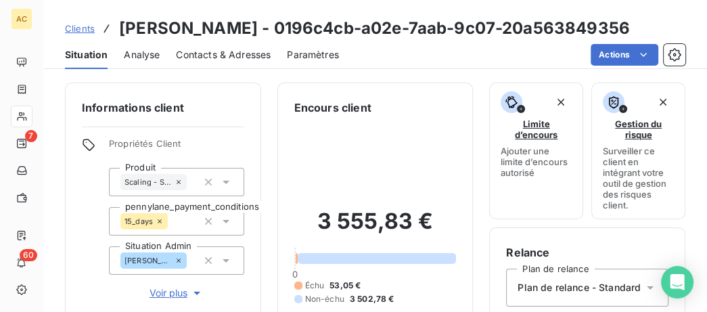
click at [167, 288] on span "Voir plus" at bounding box center [177, 293] width 54 height 14
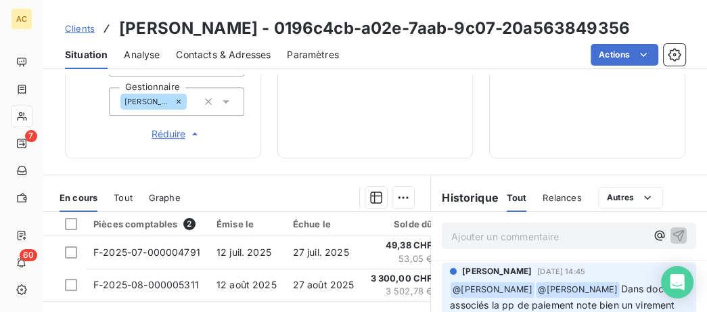
scroll to position [624, 0]
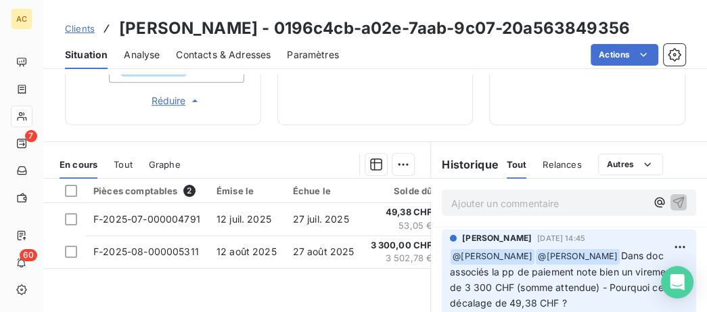
click at [127, 163] on span "Tout" at bounding box center [123, 164] width 19 height 11
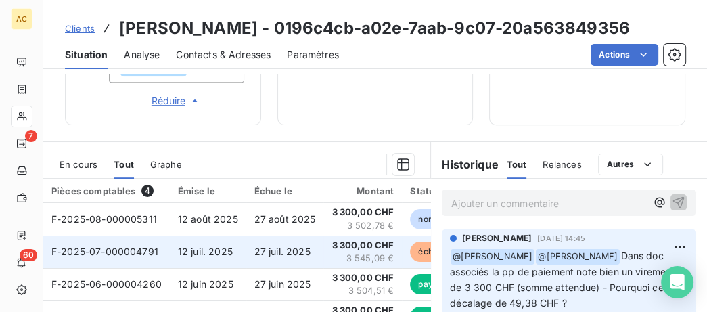
click at [262, 257] on td "27 juil. 2025" at bounding box center [285, 252] width 78 height 32
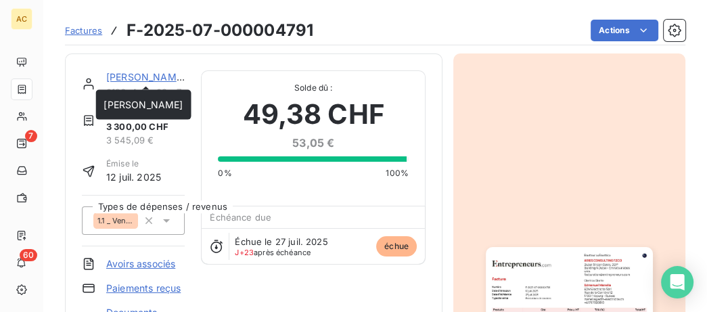
click at [139, 80] on link "[PERSON_NAME]" at bounding box center [145, 77] width 79 height 12
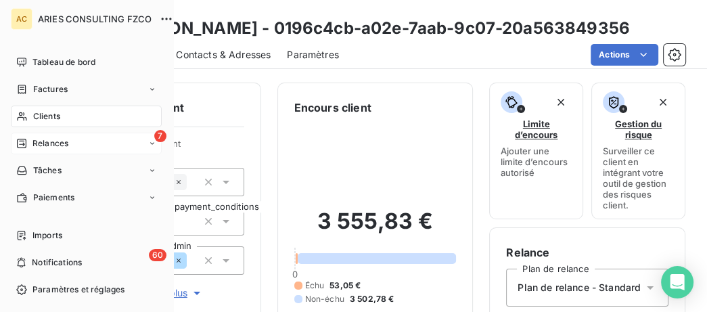
click at [56, 148] on span "Relances" at bounding box center [50, 143] width 36 height 12
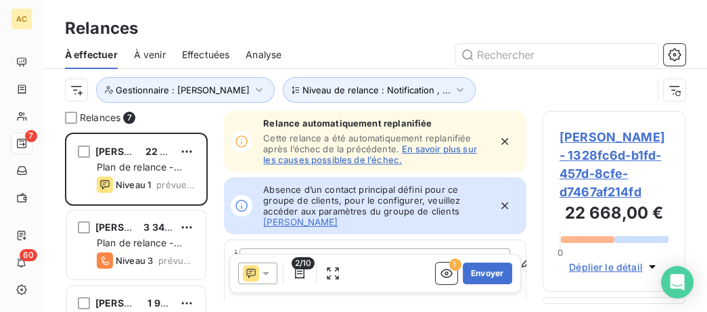
scroll to position [179, 143]
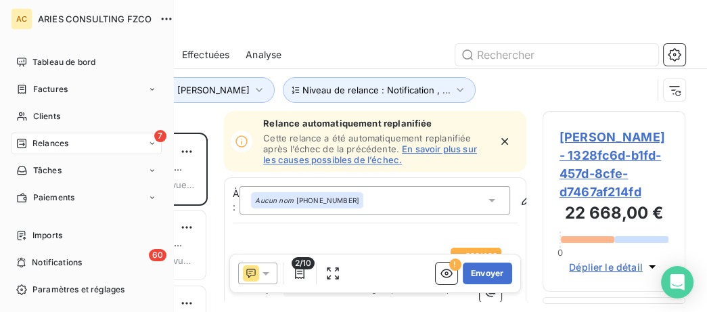
drag, startPoint x: 30, startPoint y: 118, endPoint x: 56, endPoint y: 5, distance: 115.9
click at [31, 118] on div "Clients" at bounding box center [86, 117] width 151 height 22
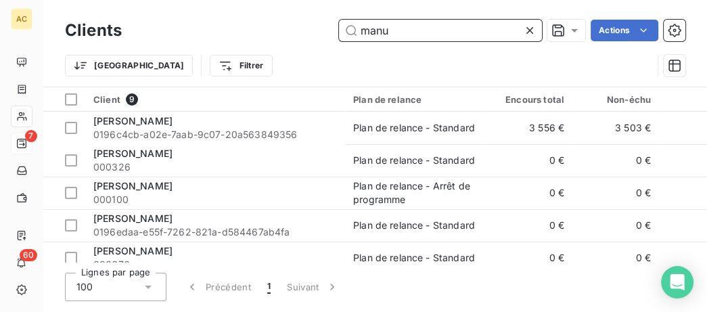
drag, startPoint x: 417, startPoint y: 24, endPoint x: 194, endPoint y: 24, distance: 222.7
click at [339, 26] on input "manu" at bounding box center [440, 31] width 203 height 22
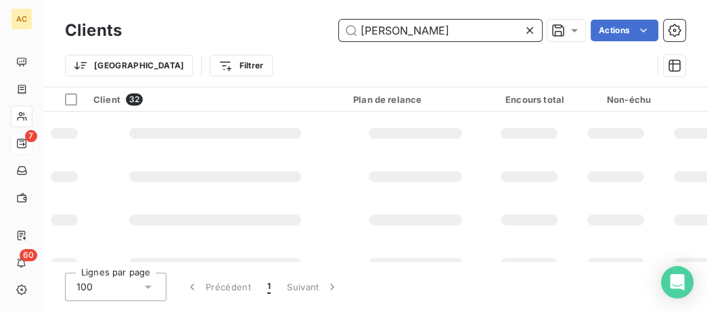
type input "[PERSON_NAME]"
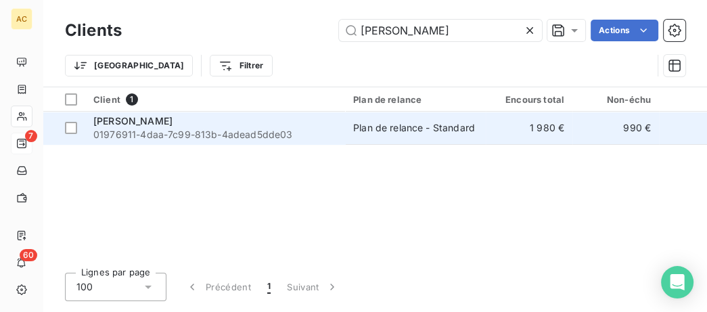
click at [307, 126] on div "[PERSON_NAME]" at bounding box center [215, 121] width 244 height 14
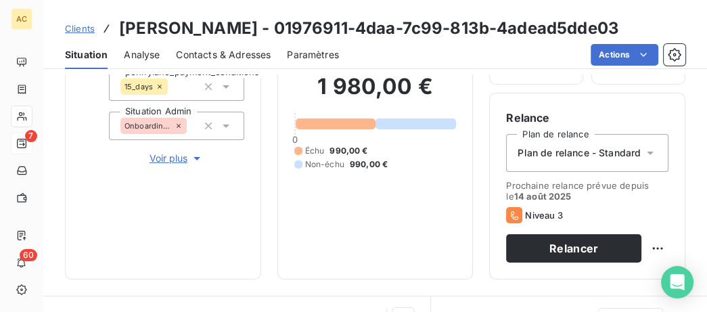
scroll to position [139, 0]
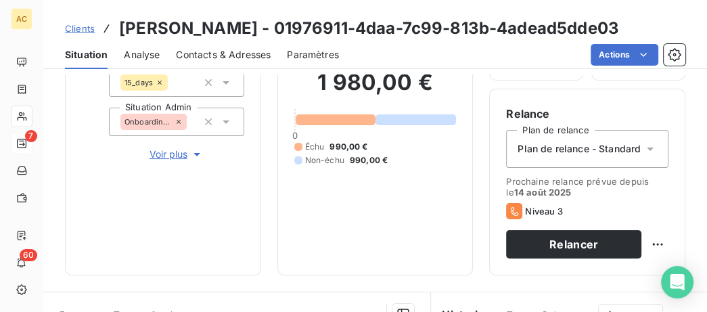
click at [167, 156] on span "Voir plus" at bounding box center [177, 155] width 54 height 14
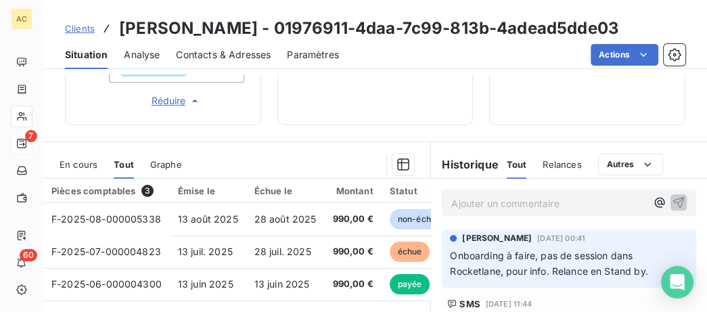
scroll to position [694, 0]
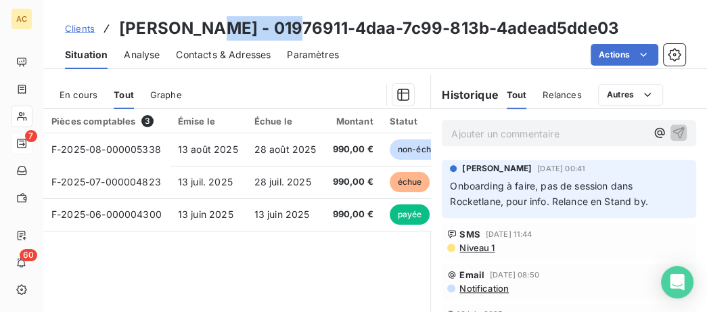
drag, startPoint x: 282, startPoint y: 30, endPoint x: 208, endPoint y: 26, distance: 73.2
click at [208, 26] on h3 "[PERSON_NAME] - 01976911-4daa-7c99-813b-4adead5dde03" at bounding box center [369, 28] width 500 height 24
copy h3 "[PERSON_NAME]"
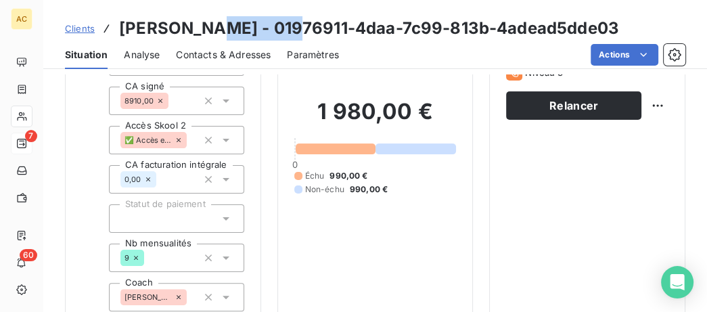
scroll to position [0, 0]
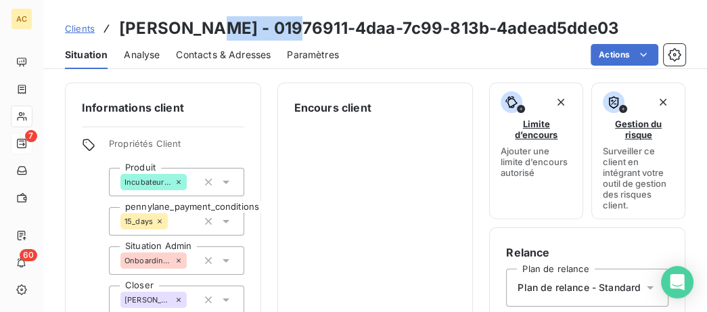
click at [74, 28] on span "Clients" at bounding box center [80, 28] width 30 height 11
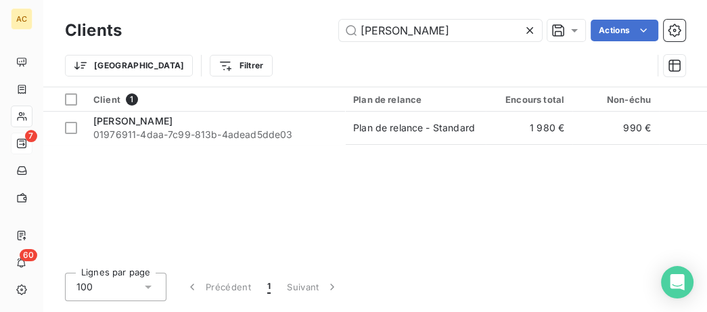
drag, startPoint x: 435, startPoint y: 39, endPoint x: 219, endPoint y: 33, distance: 216.0
click at [339, 33] on input "[PERSON_NAME]" at bounding box center [440, 31] width 203 height 22
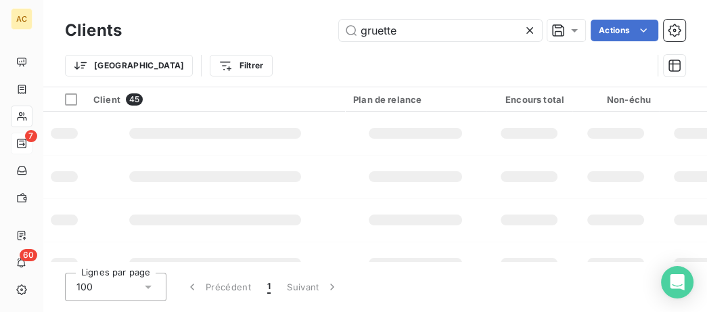
type input "gruette"
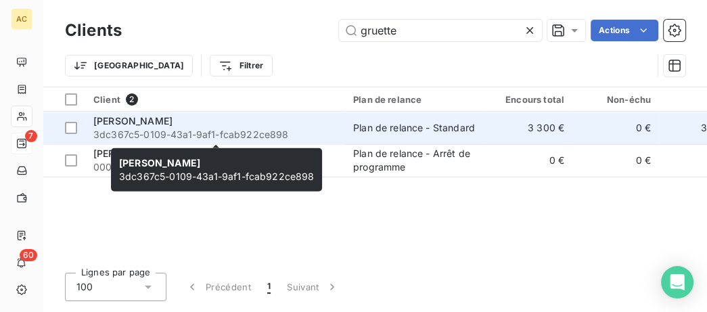
click at [282, 135] on span "3dc367c5-0109-43a1-9af1-fcab922ce898" at bounding box center [215, 135] width 244 height 14
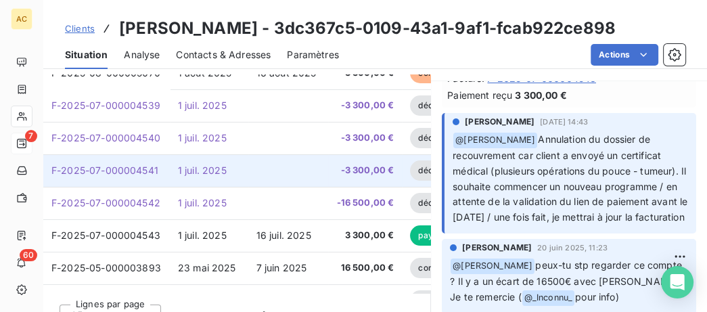
scroll to position [366, 0]
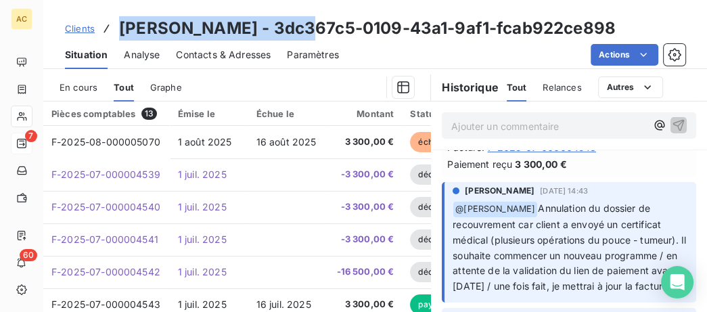
drag, startPoint x: 301, startPoint y: 26, endPoint x: 119, endPoint y: 27, distance: 182.1
click at [119, 27] on h3 "[PERSON_NAME] - 3dc367c5-0109-43a1-9af1-fcab922ce898" at bounding box center [367, 28] width 497 height 24
copy h3 "[PERSON_NAME]"
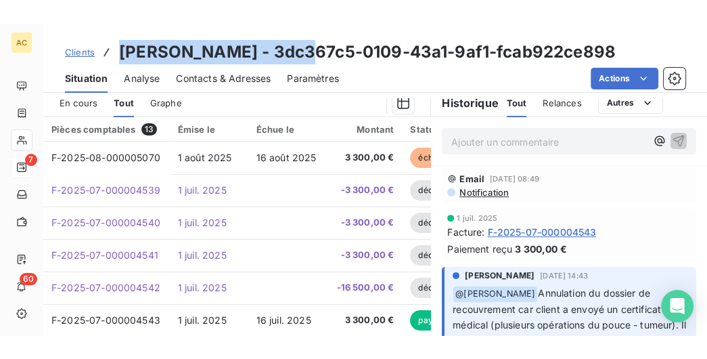
scroll to position [347, 0]
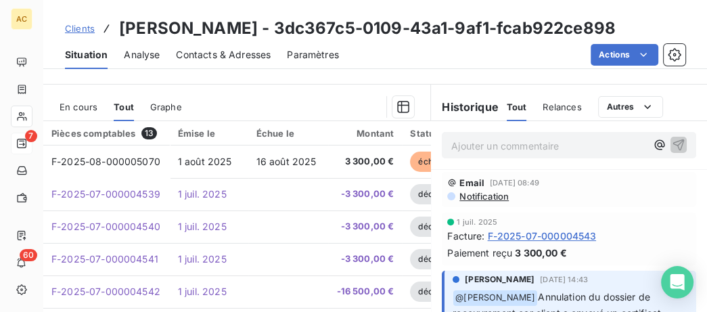
click at [308, 35] on h3 "[PERSON_NAME] - 3dc367c5-0109-43a1-9af1-fcab922ce898" at bounding box center [367, 28] width 497 height 24
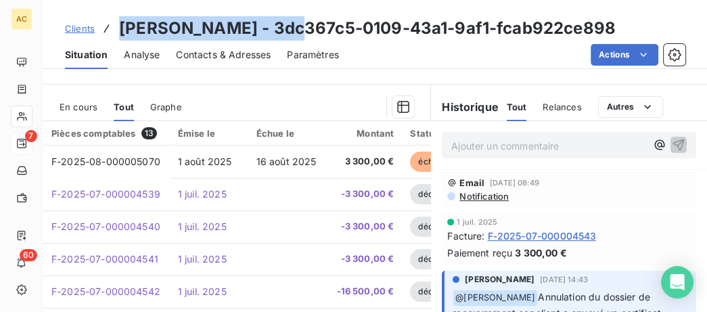
drag, startPoint x: 298, startPoint y: 27, endPoint x: 122, endPoint y: 22, distance: 176.1
click at [122, 22] on h3 "[PERSON_NAME] - 3dc367c5-0109-43a1-9af1-fcab922ce898" at bounding box center [367, 28] width 497 height 24
copy h3 "[PERSON_NAME]"
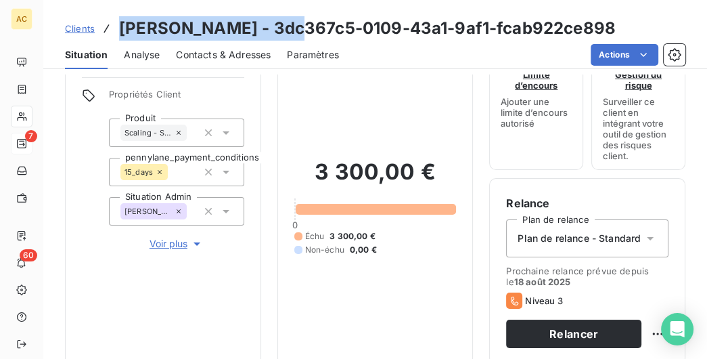
scroll to position [0, 0]
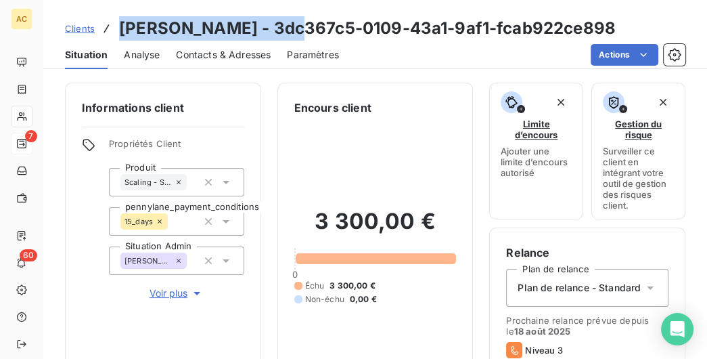
click at [164, 288] on span "Voir plus" at bounding box center [177, 293] width 54 height 14
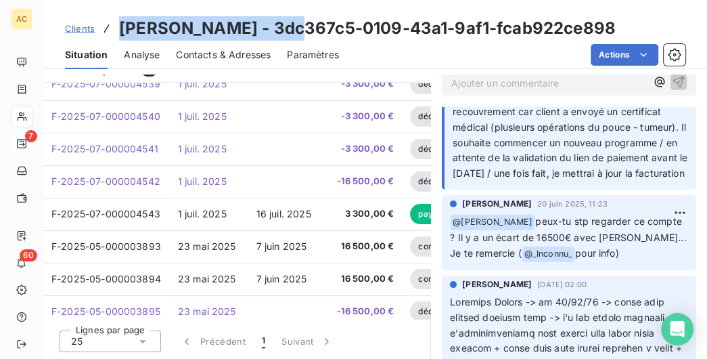
scroll to position [69, 0]
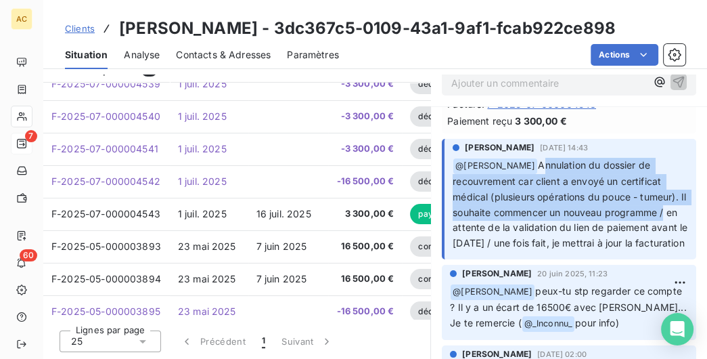
drag, startPoint x: 544, startPoint y: 164, endPoint x: 669, endPoint y: 215, distance: 134.9
click at [669, 215] on span "Annulation du dossier de recouvrement car client a envoyé un certificat médical…" at bounding box center [572, 203] width 238 height 89
copy span "Annulation du dossier de recouvrement car client a envoyé un certificat médical…"
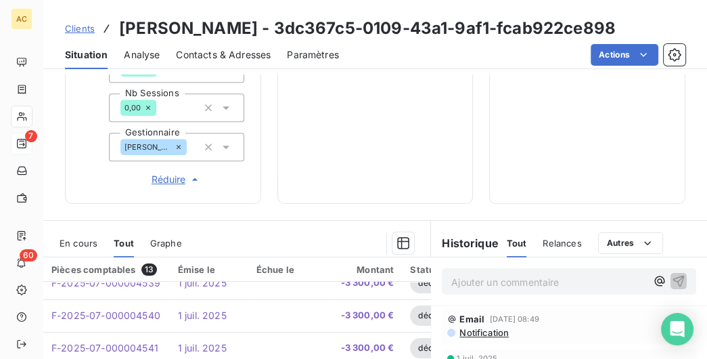
scroll to position [606, 0]
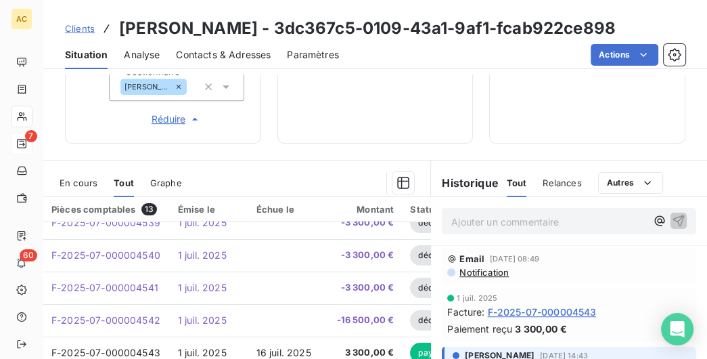
drag, startPoint x: 485, startPoint y: 226, endPoint x: 496, endPoint y: 231, distance: 12.7
click at [486, 225] on p "Ajouter un commentaire ﻿" at bounding box center [548, 221] width 195 height 17
click at [460, 227] on p "Ajouter un commentaire ﻿" at bounding box center [548, 221] width 195 height 17
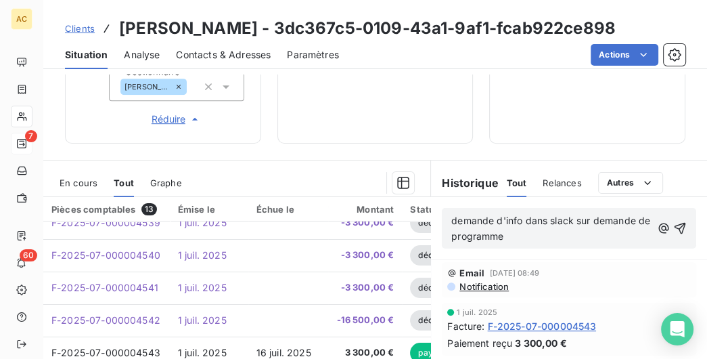
click at [452, 239] on span "demande d'info dans slack sur demande de programme" at bounding box center [552, 228] width 202 height 27
click at [572, 240] on p "demande d'info dans slack sur demande de nouveau programme" at bounding box center [551, 228] width 200 height 31
click at [682, 222] on icon "button" at bounding box center [681, 228] width 14 height 14
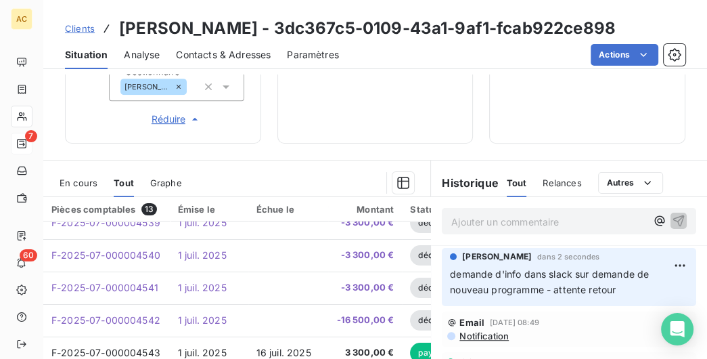
click at [93, 26] on span "Clients" at bounding box center [80, 28] width 30 height 11
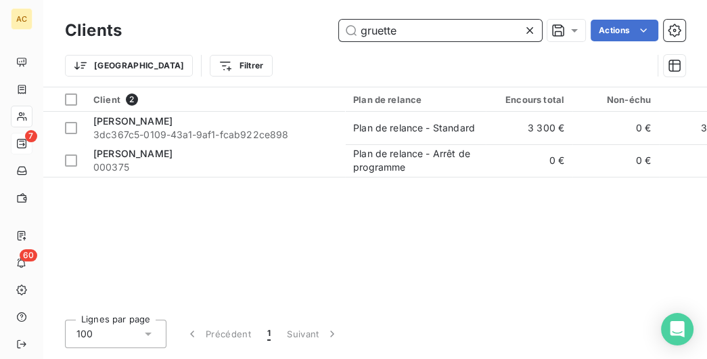
drag, startPoint x: 429, startPoint y: 36, endPoint x: 311, endPoint y: 30, distance: 118.6
click at [339, 30] on input "gruette" at bounding box center [440, 31] width 203 height 22
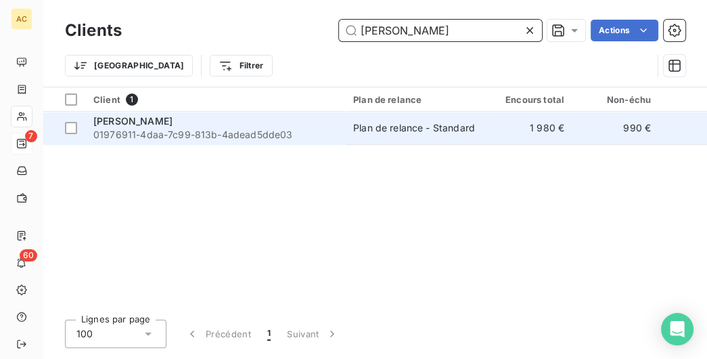
type input "[PERSON_NAME]"
click at [305, 116] on div "[PERSON_NAME]" at bounding box center [215, 121] width 244 height 14
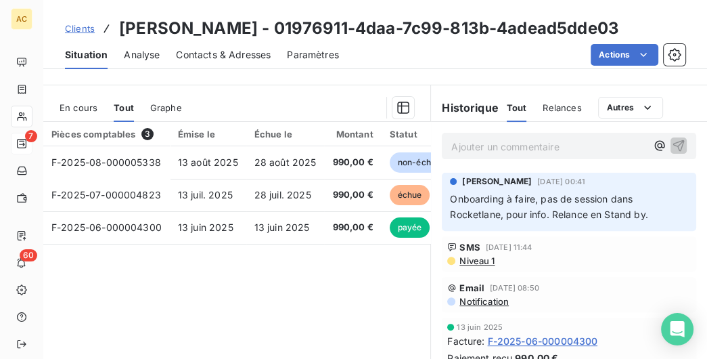
scroll to position [347, 0]
click at [474, 146] on p "Ajouter un commentaire ﻿" at bounding box center [548, 145] width 195 height 17
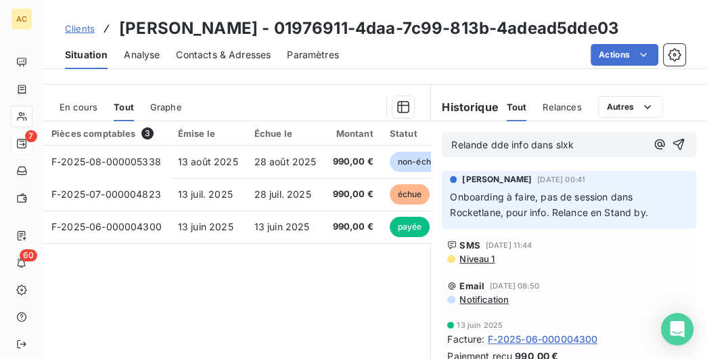
click at [565, 146] on span "Relande dde info dans slxk" at bounding box center [512, 145] width 123 height 12
click at [682, 147] on icon "button" at bounding box center [679, 144] width 14 height 14
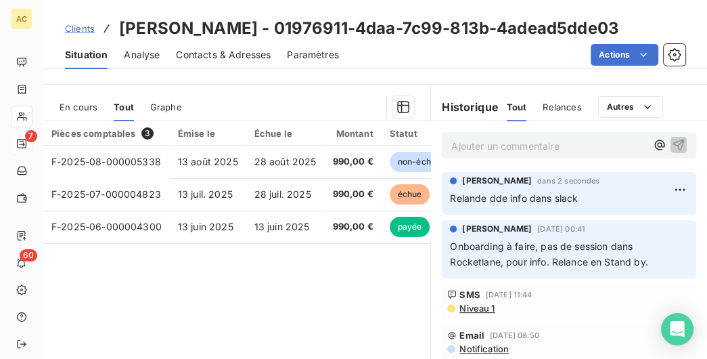
click at [91, 28] on span "Clients" at bounding box center [80, 28] width 30 height 11
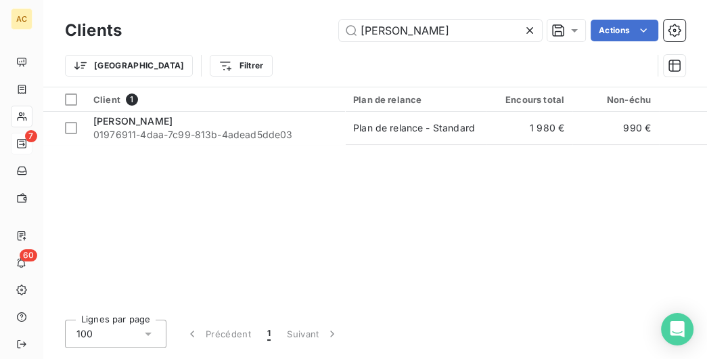
drag, startPoint x: 447, startPoint y: 32, endPoint x: 176, endPoint y: 26, distance: 271.5
click at [339, 28] on input "[PERSON_NAME]" at bounding box center [440, 31] width 203 height 22
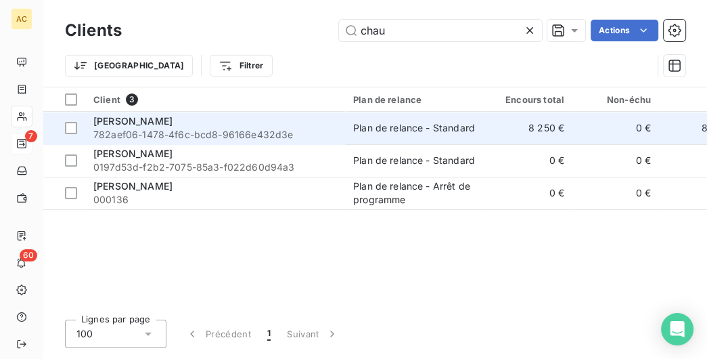
type input "chau"
click at [236, 125] on div "[PERSON_NAME]" at bounding box center [215, 121] width 244 height 14
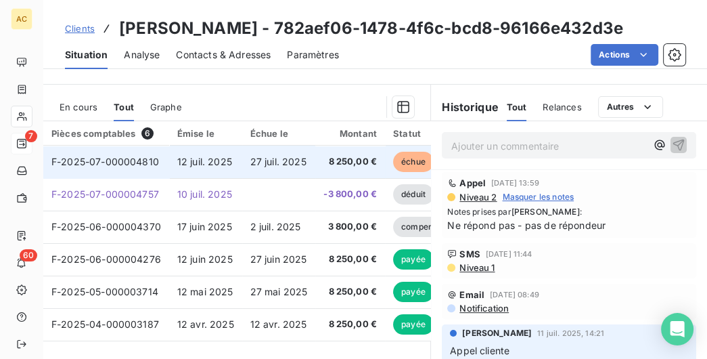
click at [227, 166] on td "12 juil. 2025" at bounding box center [205, 162] width 73 height 32
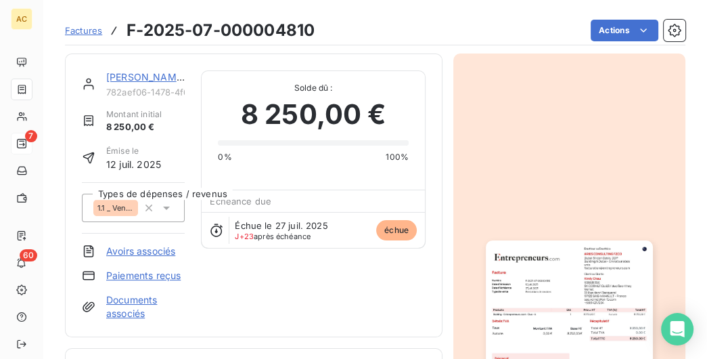
click at [129, 78] on link "[PERSON_NAME]" at bounding box center [145, 77] width 79 height 12
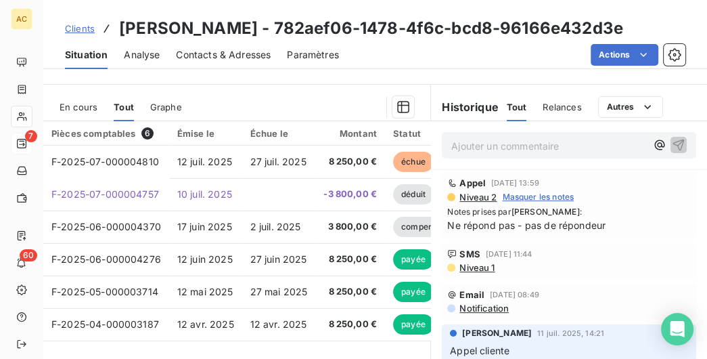
scroll to position [278, 0]
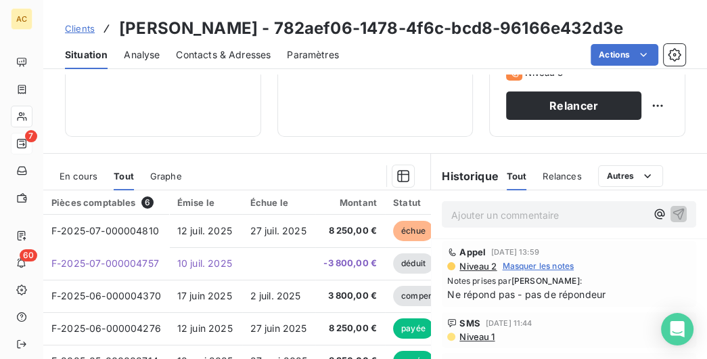
drag, startPoint x: 217, startPoint y: 56, endPoint x: 246, endPoint y: 72, distance: 33.9
click at [217, 56] on span "Contacts & Adresses" at bounding box center [223, 55] width 95 height 14
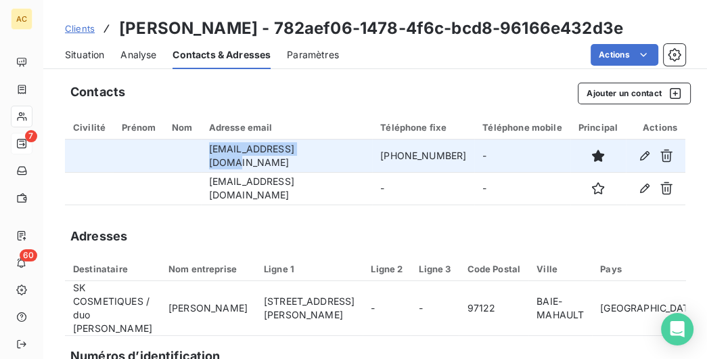
drag, startPoint x: 334, startPoint y: 156, endPoint x: 222, endPoint y: 167, distance: 112.2
click at [222, 167] on td "[EMAIL_ADDRESS][DOMAIN_NAME]" at bounding box center [287, 155] width 172 height 32
copy td "[EMAIL_ADDRESS][DOMAIN_NAME]"
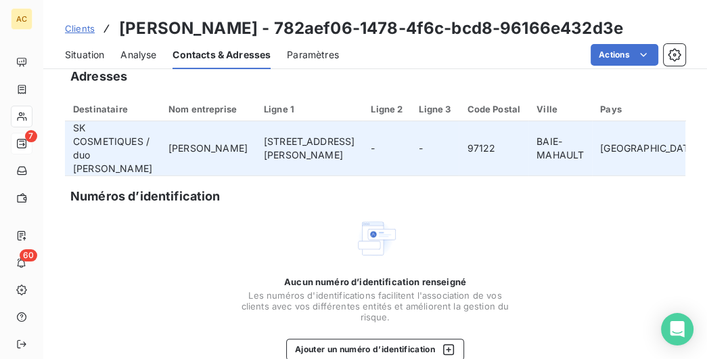
scroll to position [21, 0]
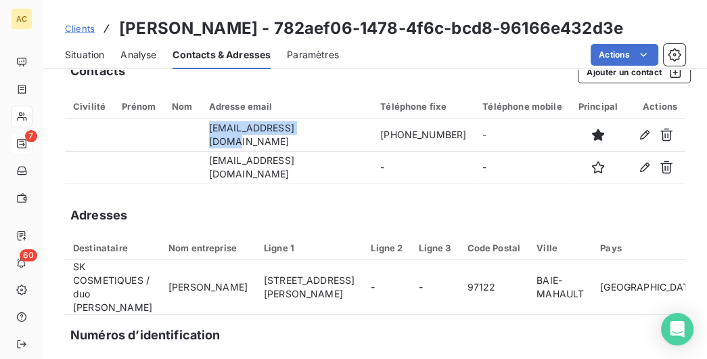
click at [87, 58] on span "Situation" at bounding box center [84, 55] width 39 height 14
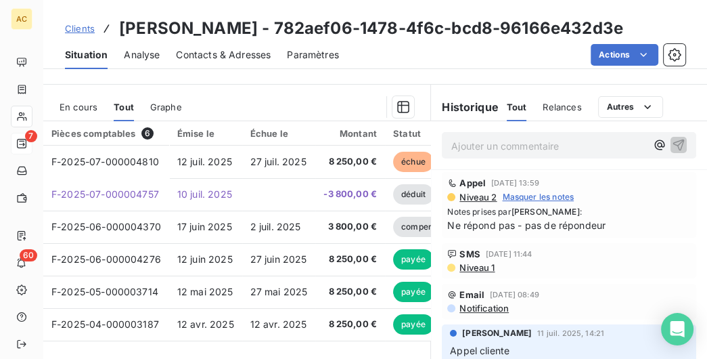
scroll to position [278, 0]
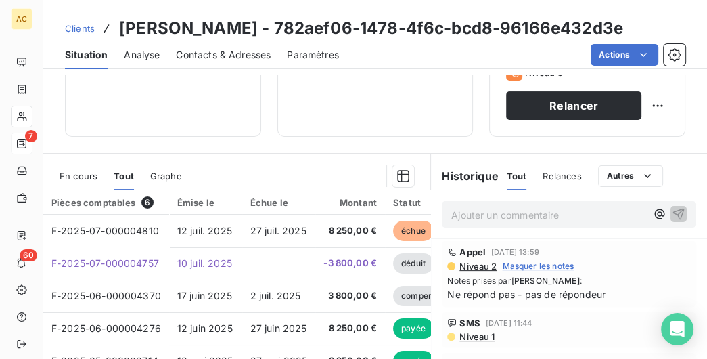
click at [214, 56] on span "Contacts & Adresses" at bounding box center [223, 55] width 95 height 14
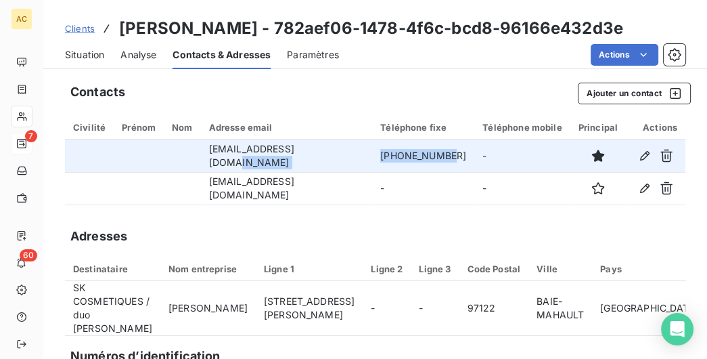
drag, startPoint x: 432, startPoint y: 154, endPoint x: 354, endPoint y: 152, distance: 77.9
click at [353, 152] on tr "[EMAIL_ADDRESS][DOMAIN_NAME] [PHONE_NUMBER] -" at bounding box center [375, 155] width 621 height 32
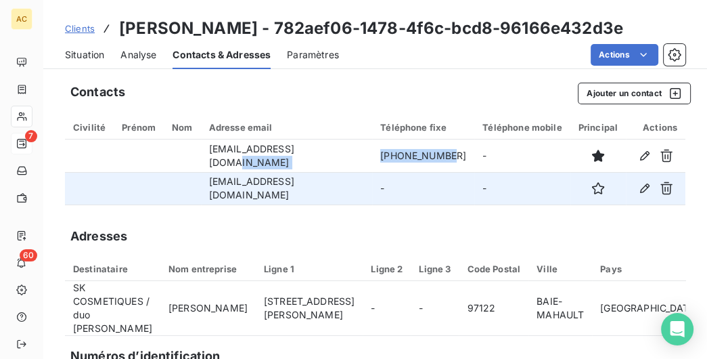
copy tr "[PHONE_NUMBER]"
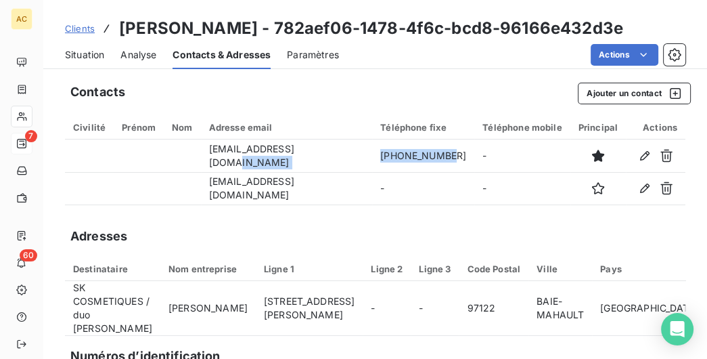
click at [80, 55] on span "Situation" at bounding box center [84, 55] width 39 height 14
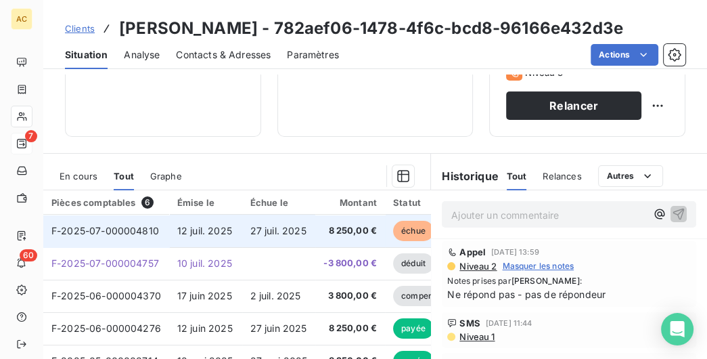
click at [289, 223] on td "27 juil. 2025" at bounding box center [279, 231] width 74 height 32
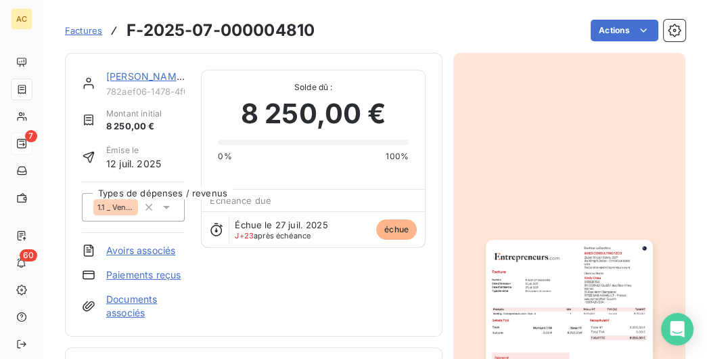
click at [143, 76] on link "[PERSON_NAME]" at bounding box center [145, 76] width 79 height 12
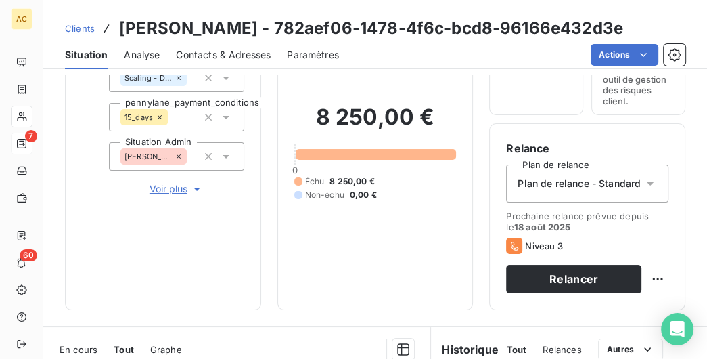
scroll to position [139, 0]
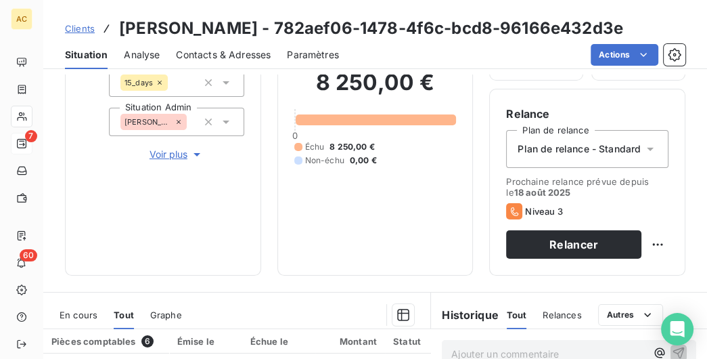
click at [171, 162] on div "Informations client Propriétés Client Produit Scaling - Duo pennylane_payment_c…" at bounding box center [163, 110] width 196 height 332
click at [169, 157] on span "Voir plus" at bounding box center [177, 155] width 54 height 14
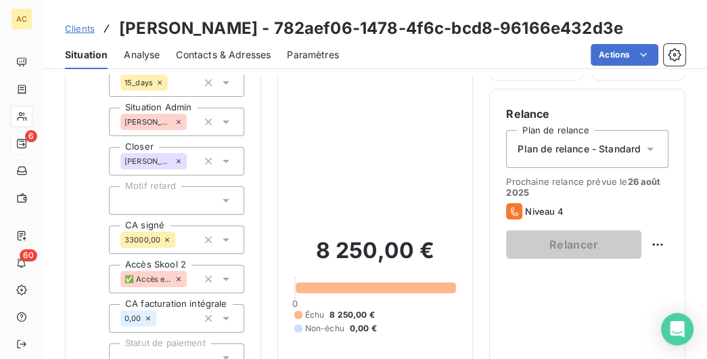
click at [84, 26] on span "Clients" at bounding box center [80, 28] width 30 height 11
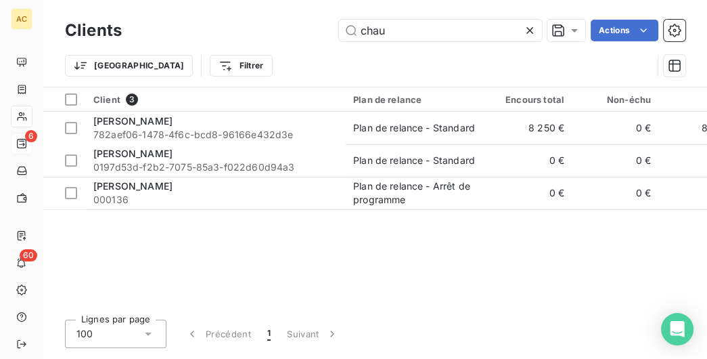
drag, startPoint x: 316, startPoint y: 39, endPoint x: 200, endPoint y: 24, distance: 116.6
click at [339, 36] on input "chau" at bounding box center [440, 31] width 203 height 22
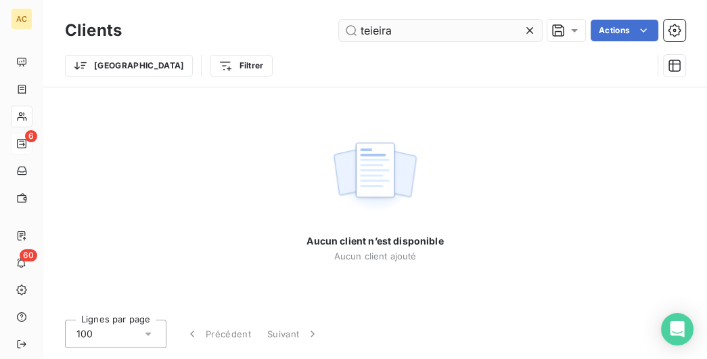
click at [373, 31] on input "teieira" at bounding box center [440, 31] width 203 height 22
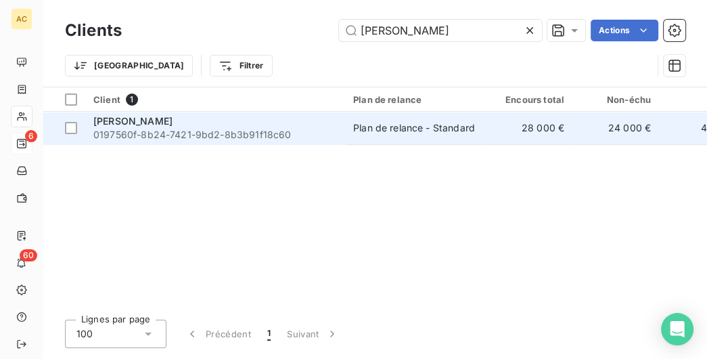
type input "[PERSON_NAME]"
click at [260, 112] on td "[PERSON_NAME] 0197560f-8b24-7421-9bd2-8b3b91f18c60" at bounding box center [215, 128] width 260 height 32
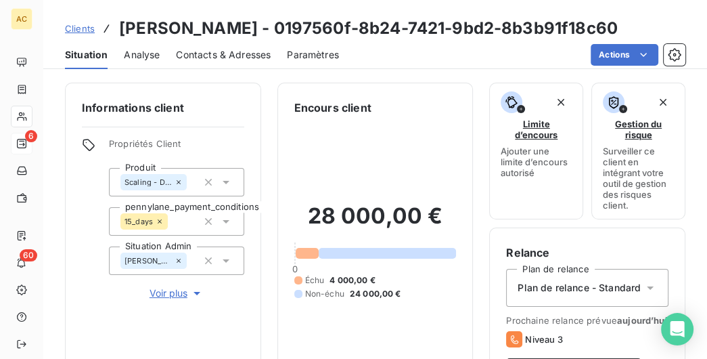
click at [166, 296] on span "Voir plus" at bounding box center [177, 293] width 54 height 14
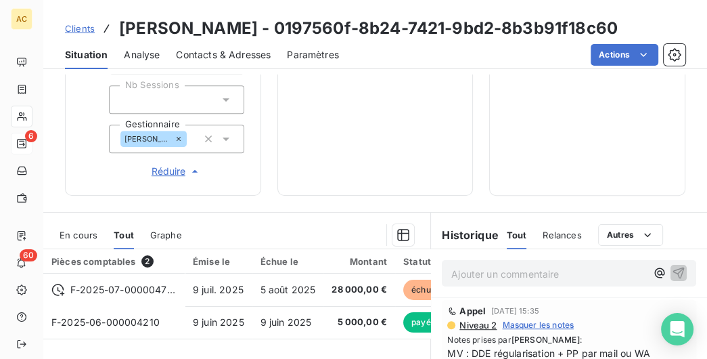
scroll to position [624, 0]
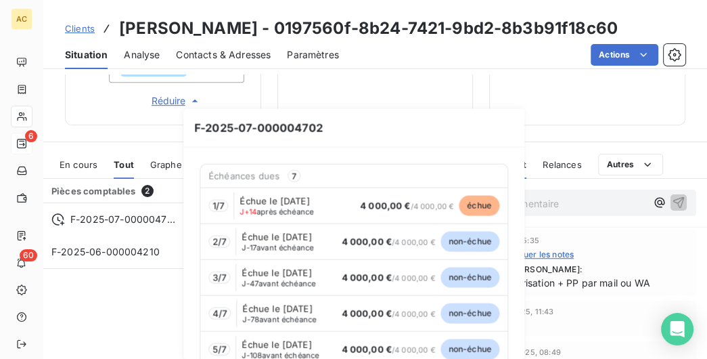
click at [471, 134] on span "F-2025-07-000004702" at bounding box center [353, 128] width 341 height 39
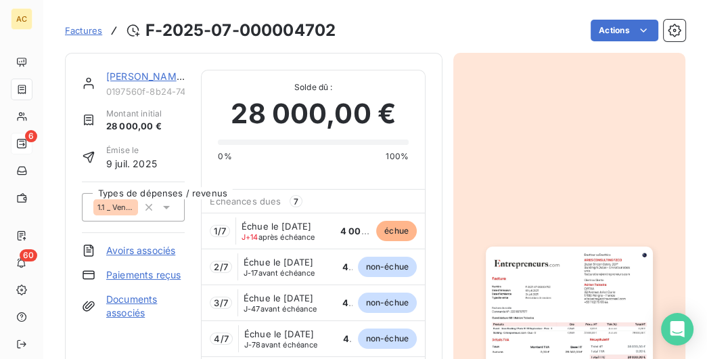
click at [144, 83] on div "[PERSON_NAME]" at bounding box center [145, 77] width 79 height 14
click at [142, 78] on link "[PERSON_NAME]" at bounding box center [145, 76] width 79 height 12
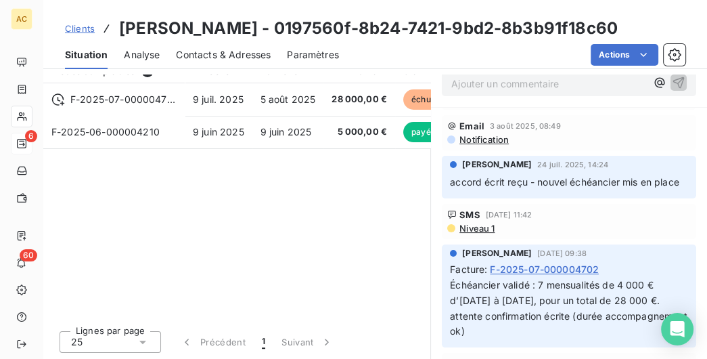
scroll to position [196, 0]
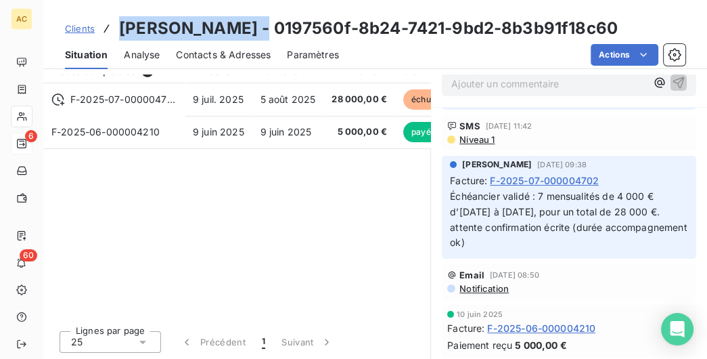
drag, startPoint x: 239, startPoint y: 31, endPoint x: 117, endPoint y: 19, distance: 122.4
click at [117, 19] on div "Clients [PERSON_NAME] - 0197560f-8b24-7421-9bd2-8b3b91f18c60" at bounding box center [341, 28] width 553 height 24
copy h3 "[PERSON_NAME]"
click at [218, 58] on span "Contacts & Adresses" at bounding box center [223, 55] width 95 height 14
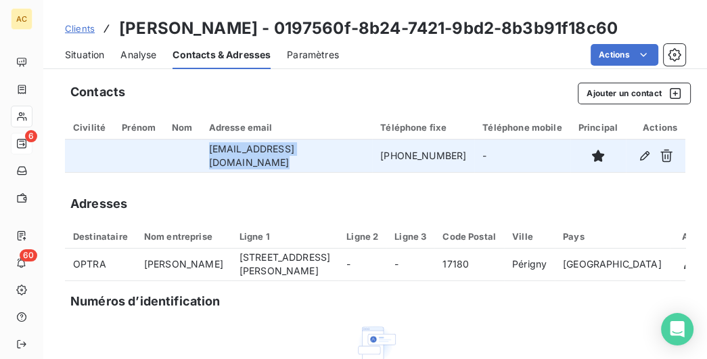
drag, startPoint x: 352, startPoint y: 157, endPoint x: 211, endPoint y: 162, distance: 140.9
click at [211, 162] on td "[EMAIL_ADDRESS][DOMAIN_NAME]" at bounding box center [287, 155] width 172 height 32
copy td "[EMAIL_ADDRESS][DOMAIN_NAME]"
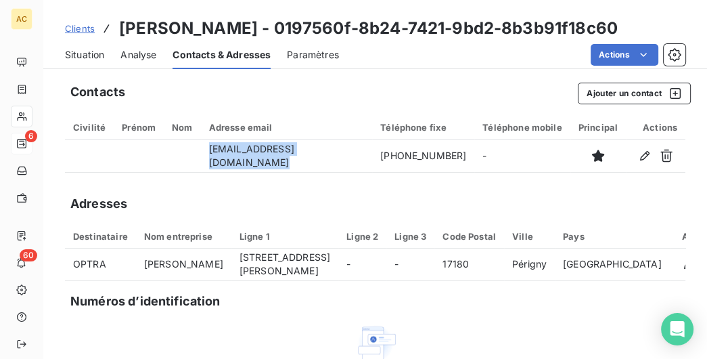
click at [103, 56] on span "Situation" at bounding box center [84, 55] width 39 height 14
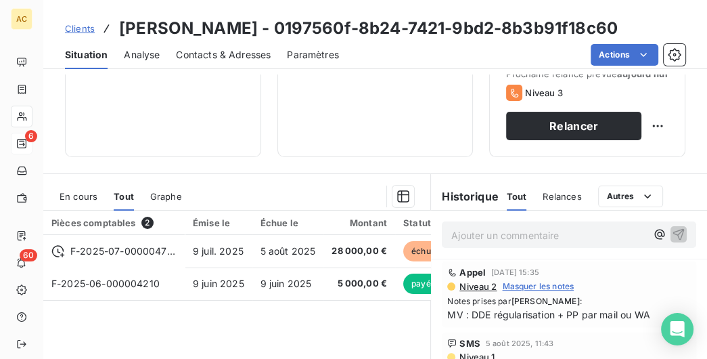
scroll to position [278, 0]
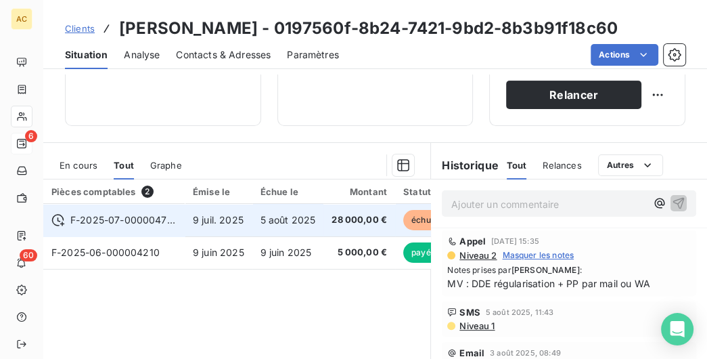
click at [58, 212] on td "F-2025-07-000004702" at bounding box center [113, 220] width 141 height 32
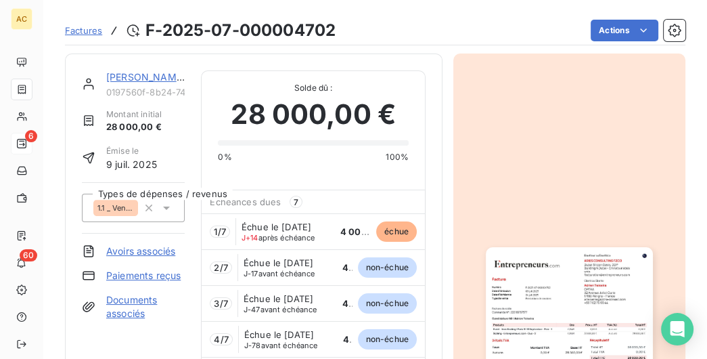
click at [141, 78] on link "[PERSON_NAME]" at bounding box center [145, 77] width 79 height 12
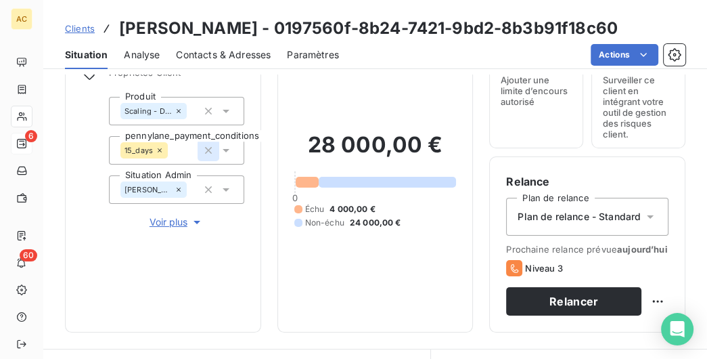
scroll to position [69, 0]
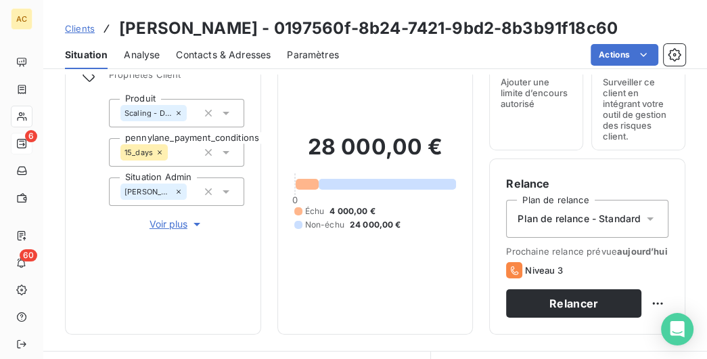
click at [201, 60] on span "Contacts & Adresses" at bounding box center [223, 55] width 95 height 14
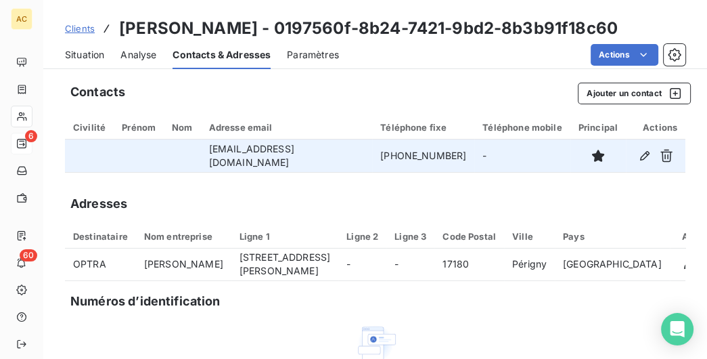
drag, startPoint x: 462, startPoint y: 157, endPoint x: 364, endPoint y: 149, distance: 98.5
click at [372, 149] on td "[PHONE_NUMBER]" at bounding box center [423, 155] width 102 height 32
copy td "[PHONE_NUMBER]"
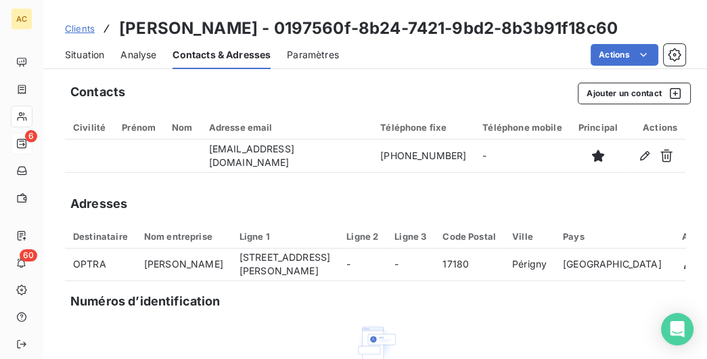
click at [94, 52] on span "Situation" at bounding box center [84, 55] width 39 height 14
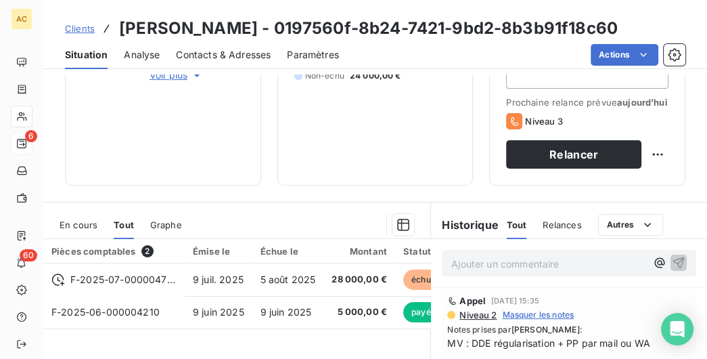
scroll to position [347, 0]
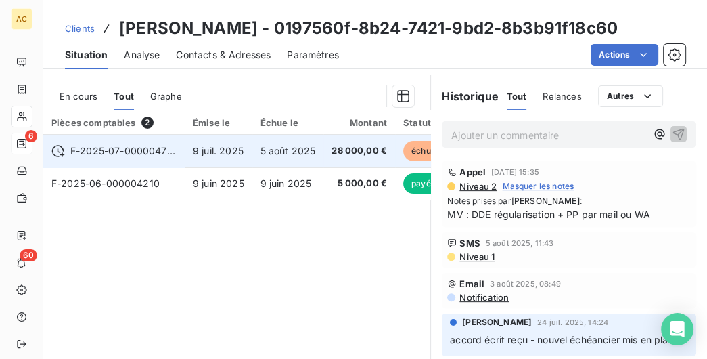
click at [144, 153] on span "F-2025-07-000004702" at bounding box center [123, 151] width 106 height 14
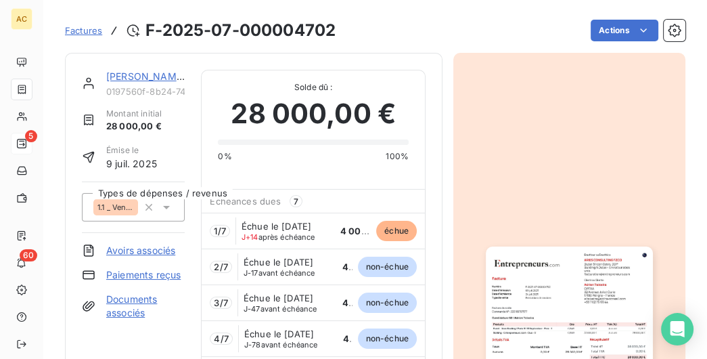
click at [122, 75] on link "[PERSON_NAME]" at bounding box center [145, 76] width 79 height 12
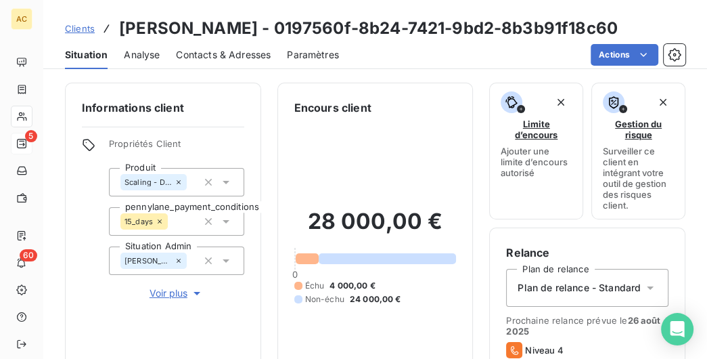
click at [85, 30] on span "Clients" at bounding box center [80, 28] width 30 height 11
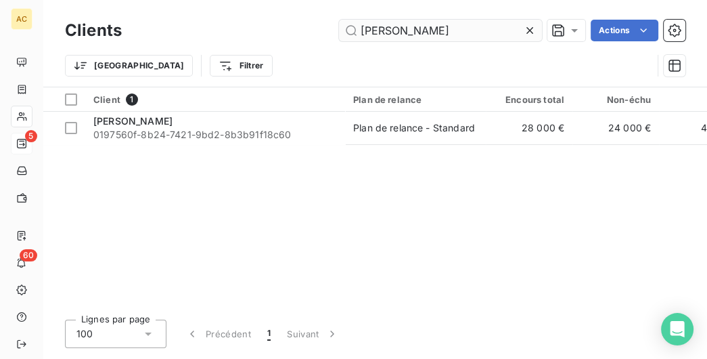
click at [416, 31] on div "Clients teixeira Actions" at bounding box center [375, 30] width 621 height 28
drag, startPoint x: 413, startPoint y: 29, endPoint x: 196, endPoint y: 31, distance: 217.3
click at [339, 31] on input "[PERSON_NAME]" at bounding box center [440, 31] width 203 height 22
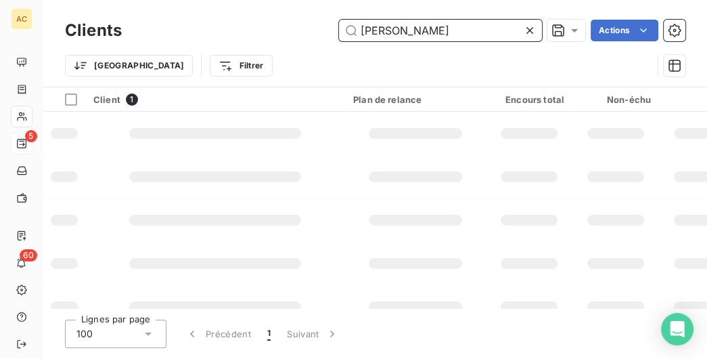
type input "[PERSON_NAME]"
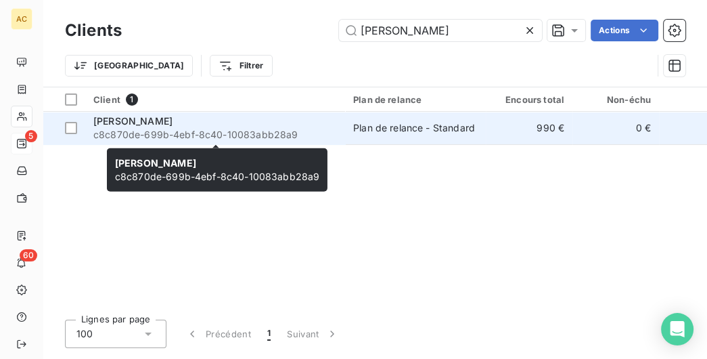
click at [227, 130] on span "c8c870de-699b-4ebf-8c40-10083abb28a9" at bounding box center [215, 135] width 244 height 14
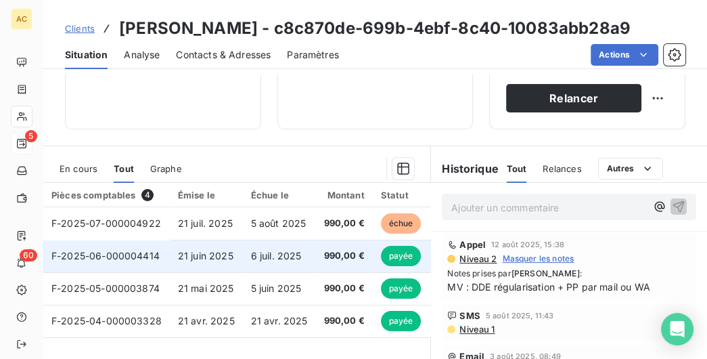
scroll to position [259, 0]
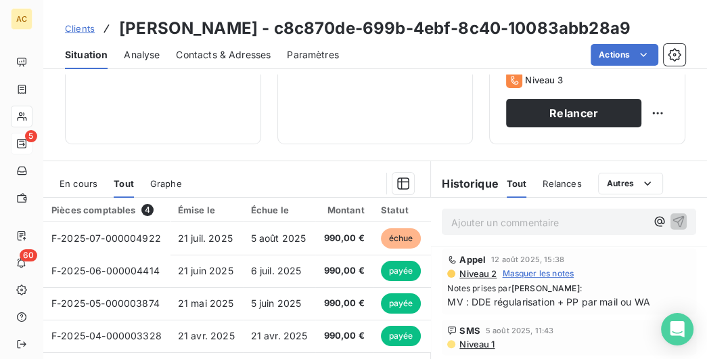
click at [229, 54] on span "Contacts & Adresses" at bounding box center [223, 55] width 95 height 14
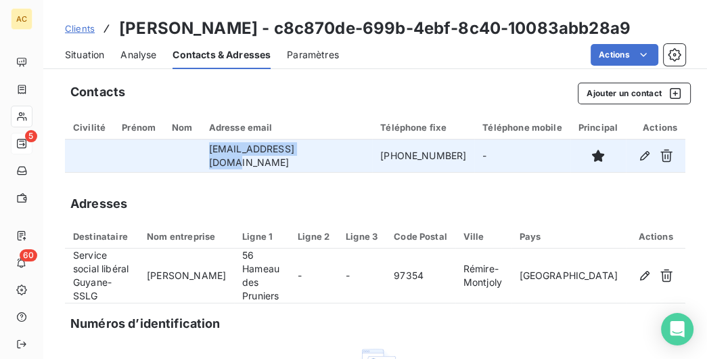
drag, startPoint x: 313, startPoint y: 156, endPoint x: 207, endPoint y: 154, distance: 106.3
click at [207, 154] on tr "[EMAIL_ADDRESS][DOMAIN_NAME] [PHONE_NUMBER] -" at bounding box center [375, 155] width 621 height 32
copy tr "[EMAIL_ADDRESS][DOMAIN_NAME]"
drag, startPoint x: 447, startPoint y: 154, endPoint x: 350, endPoint y: 155, distance: 96.8
click at [372, 155] on td "[PHONE_NUMBER]" at bounding box center [423, 155] width 102 height 32
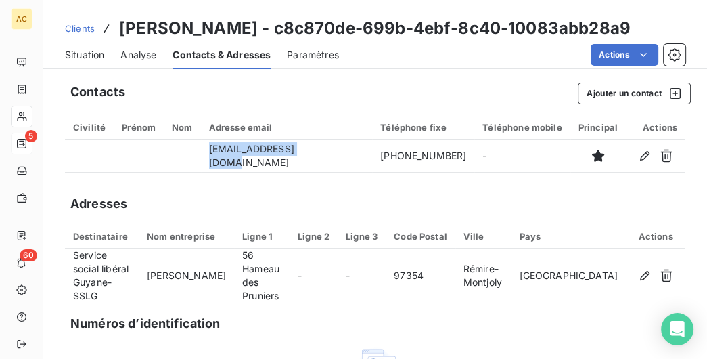
click at [94, 52] on span "Situation" at bounding box center [84, 55] width 39 height 14
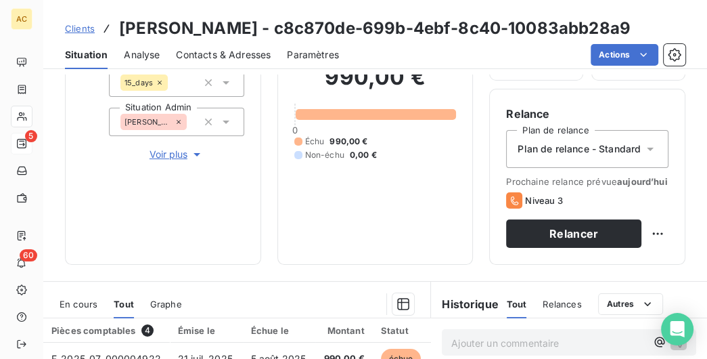
scroll to position [208, 0]
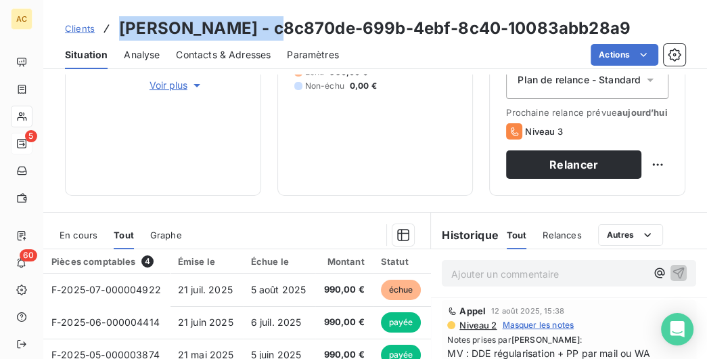
drag, startPoint x: 291, startPoint y: 31, endPoint x: 110, endPoint y: 23, distance: 180.9
click at [110, 23] on div "Clients [PERSON_NAME] - c8c870de-699b-4ebf-8c40-10083abb28a9" at bounding box center [348, 28] width 566 height 24
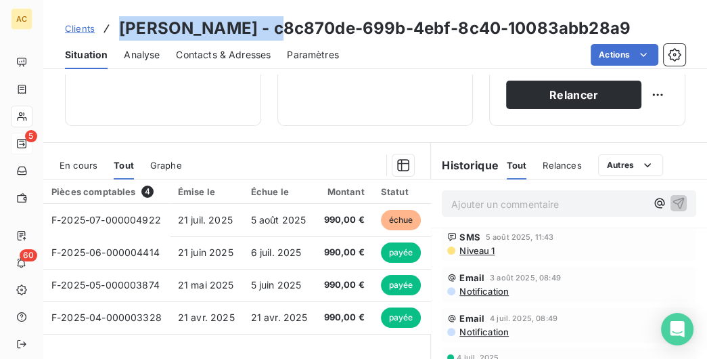
scroll to position [45, 0]
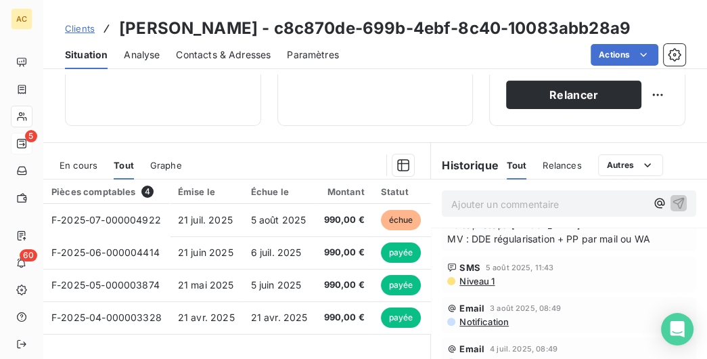
click at [481, 311] on span "Notification" at bounding box center [483, 321] width 51 height 11
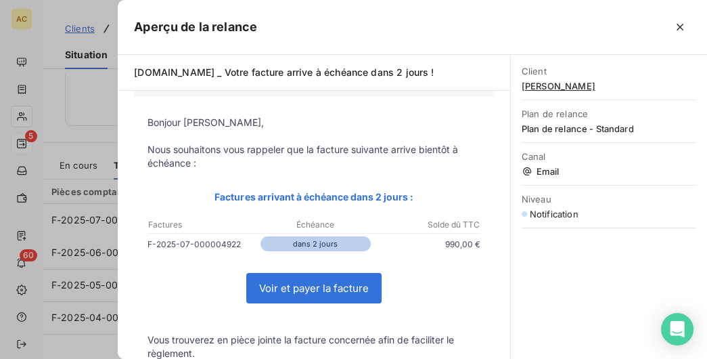
scroll to position [0, 0]
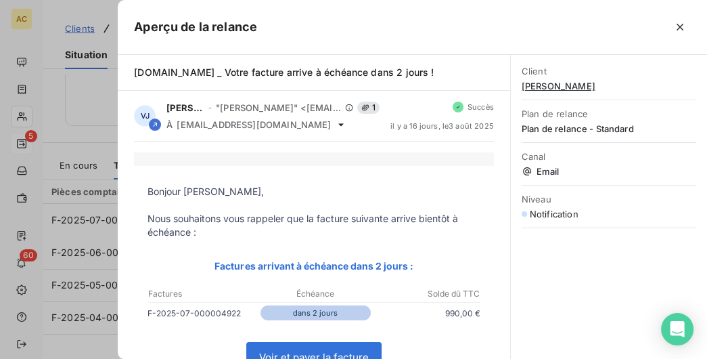
click at [95, 152] on div at bounding box center [353, 179] width 707 height 359
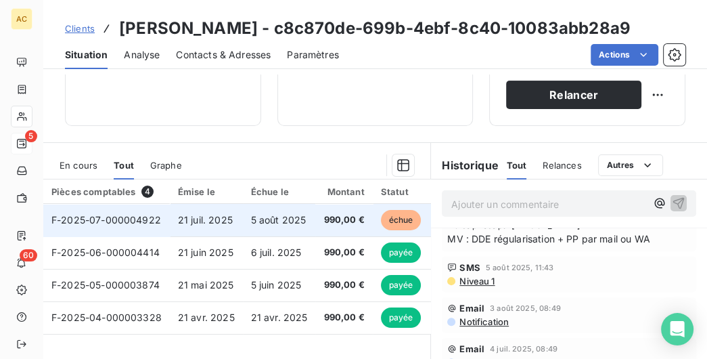
click at [273, 219] on span "5 août 2025" at bounding box center [279, 220] width 56 height 12
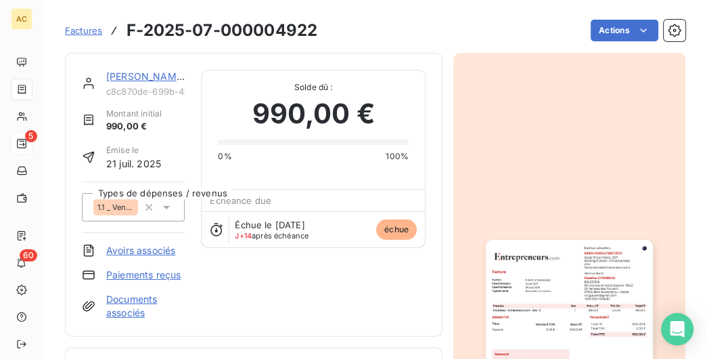
click at [139, 278] on link "Paiements reçus" at bounding box center [143, 275] width 74 height 14
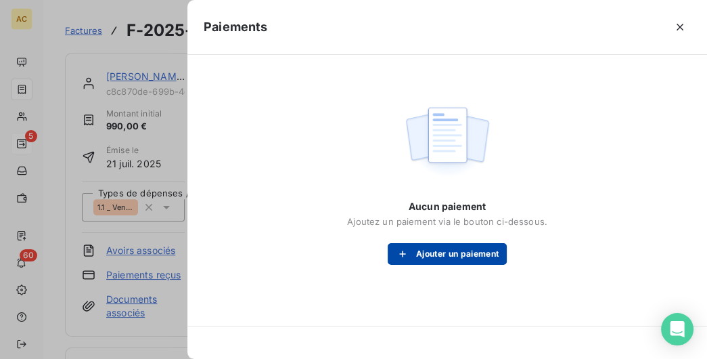
click at [432, 259] on button "Ajouter un paiement" at bounding box center [447, 254] width 119 height 22
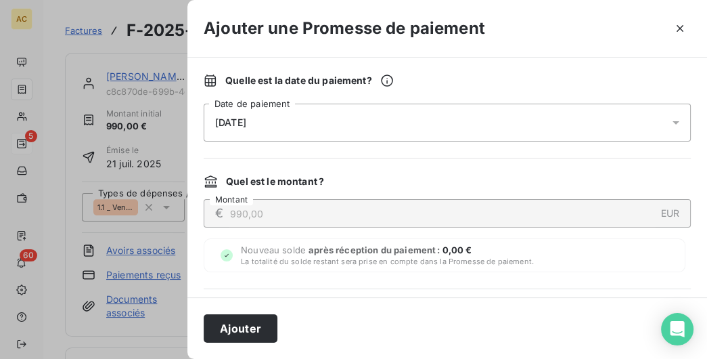
click at [338, 127] on div "[DATE]" at bounding box center [447, 123] width 487 height 38
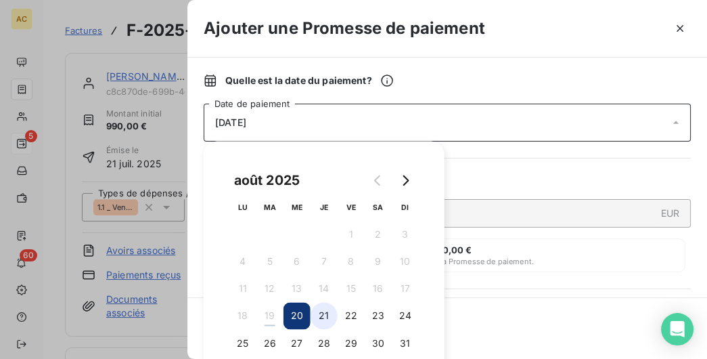
click at [328, 311] on button "21" at bounding box center [324, 315] width 27 height 27
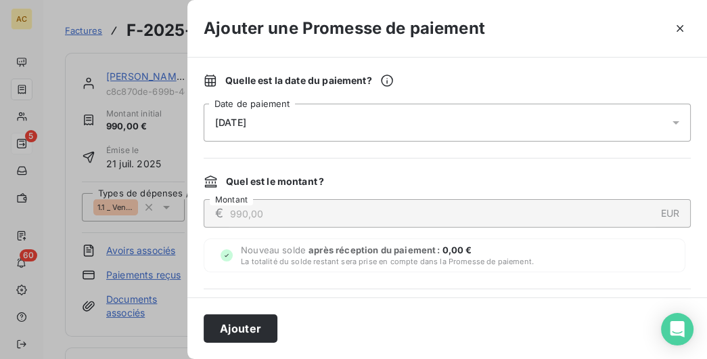
click at [512, 300] on div "Ajouter" at bounding box center [447, 328] width 520 height 62
click at [238, 311] on button "Ajouter" at bounding box center [241, 328] width 74 height 28
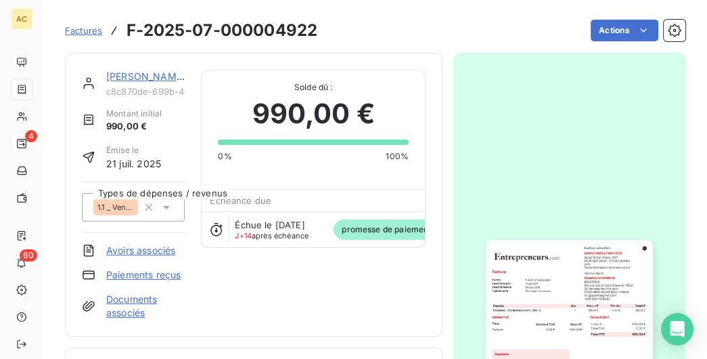
click at [117, 76] on link "[PERSON_NAME]" at bounding box center [145, 76] width 79 height 12
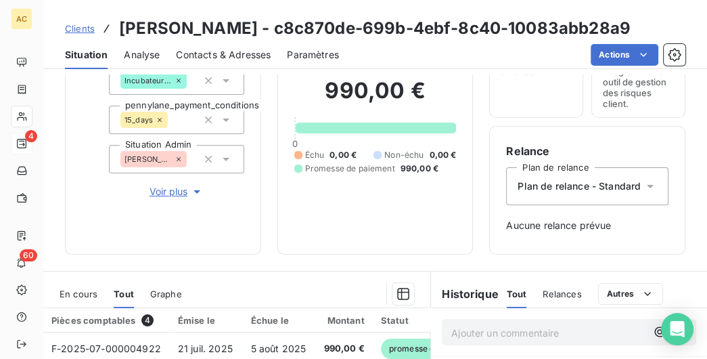
scroll to position [208, 0]
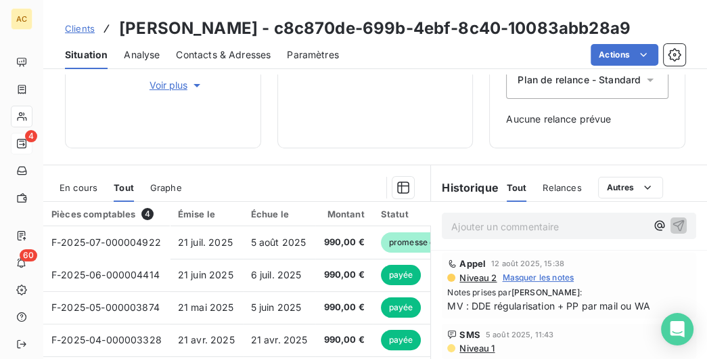
click at [513, 223] on p "Ajouter un commentaire ﻿" at bounding box center [548, 226] width 195 height 17
click at [534, 222] on p "Ajouter un commentaire ﻿" at bounding box center [548, 226] width 195 height 17
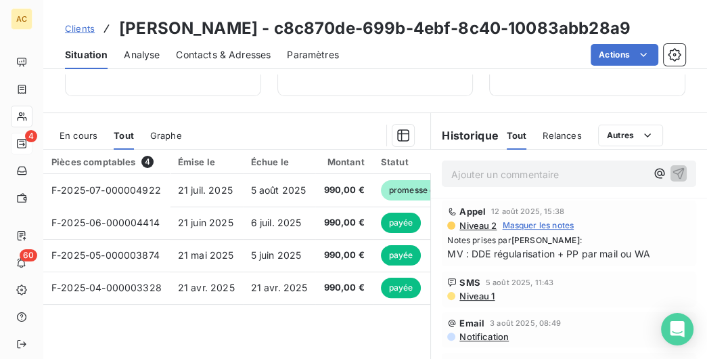
scroll to position [347, 0]
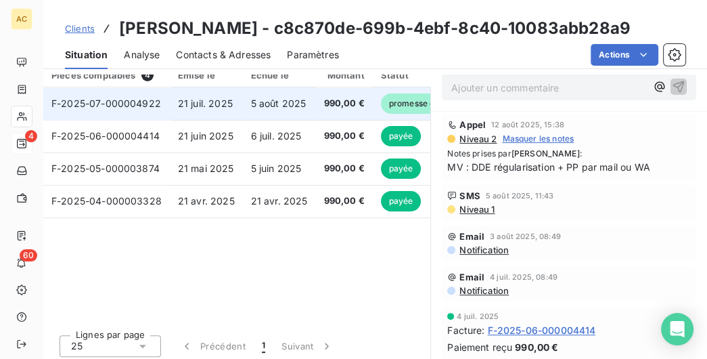
click at [198, 102] on span "21 juil. 2025" at bounding box center [205, 103] width 55 height 12
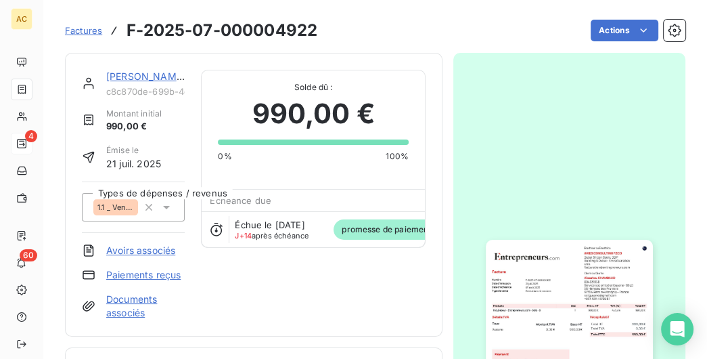
click at [155, 277] on link "Paiements reçus" at bounding box center [143, 275] width 74 height 14
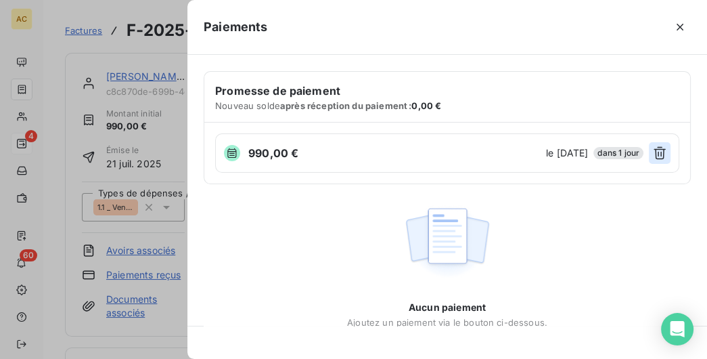
click at [661, 151] on icon "button" at bounding box center [660, 153] width 14 height 14
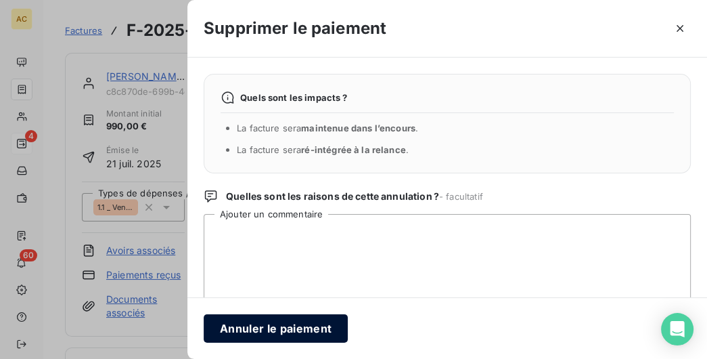
click at [300, 311] on button "Annuler le paiement" at bounding box center [276, 328] width 144 height 28
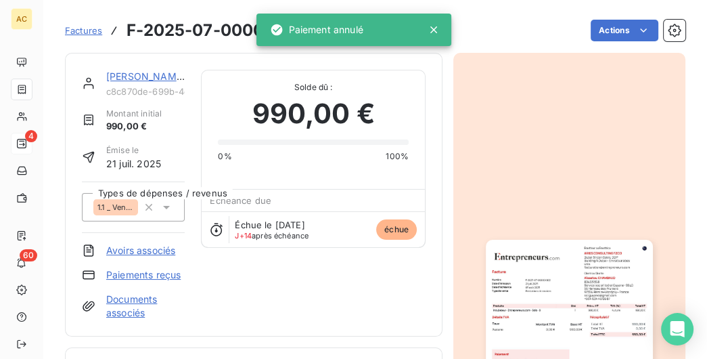
click at [146, 81] on link "[PERSON_NAME]" at bounding box center [145, 76] width 79 height 12
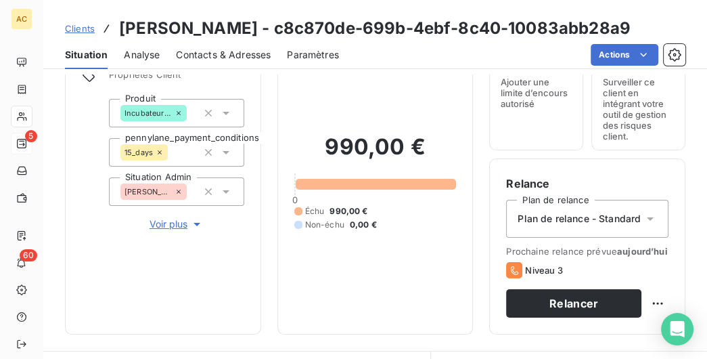
scroll to position [208, 0]
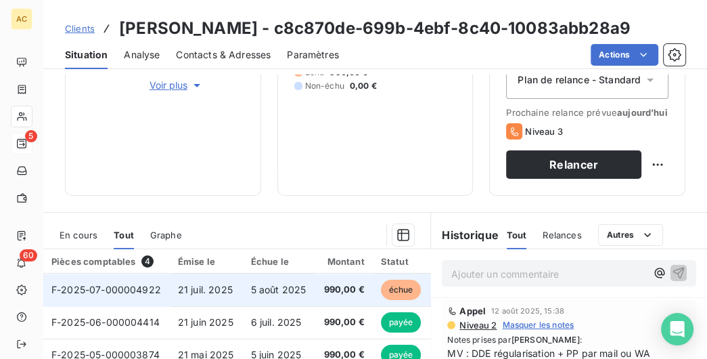
click at [164, 284] on td "F-2025-07-000004922" at bounding box center [106, 289] width 127 height 32
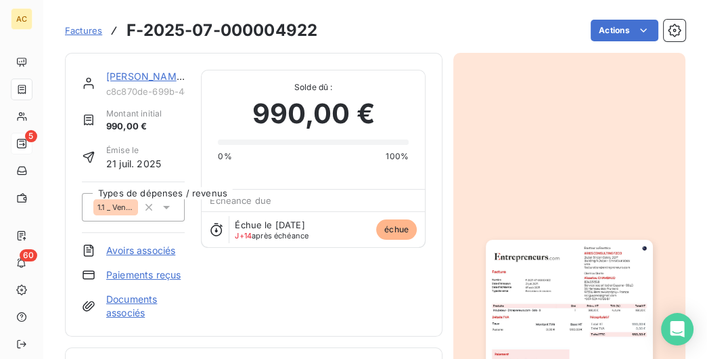
click at [138, 273] on link "Paiements reçus" at bounding box center [143, 275] width 74 height 14
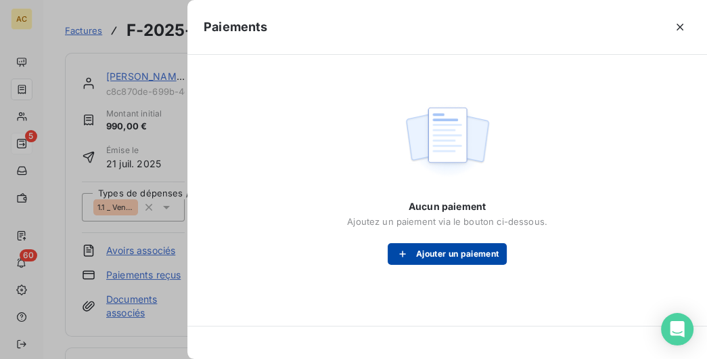
click at [455, 259] on button "Ajouter un paiement" at bounding box center [447, 254] width 119 height 22
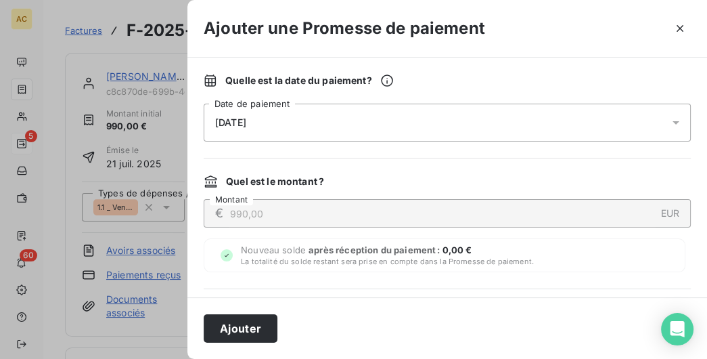
click at [585, 119] on div "[DATE]" at bounding box center [447, 123] width 487 height 38
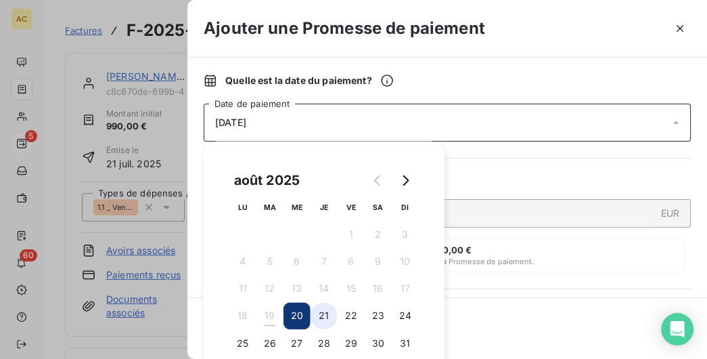
click at [328, 311] on button "21" at bounding box center [324, 315] width 27 height 27
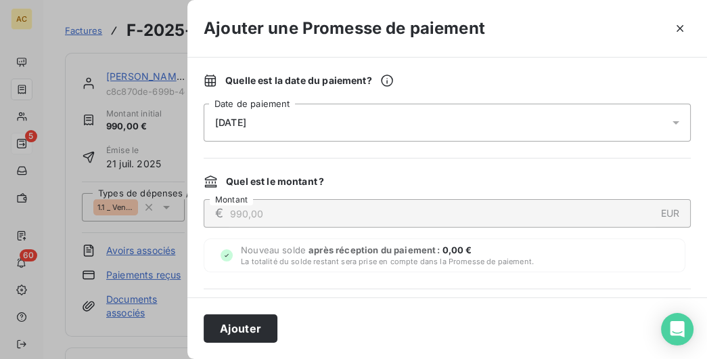
click at [545, 257] on div "Nouveau solde après réception du paiement : 0,00 € La totalité du solde restant…" at bounding box center [445, 255] width 482 height 34
click at [248, 311] on button "Ajouter" at bounding box center [241, 328] width 74 height 28
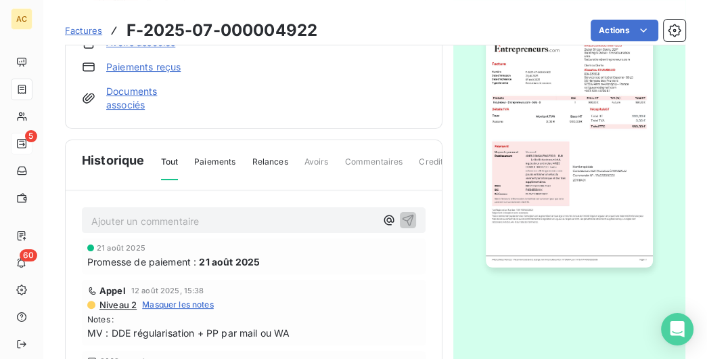
scroll to position [139, 0]
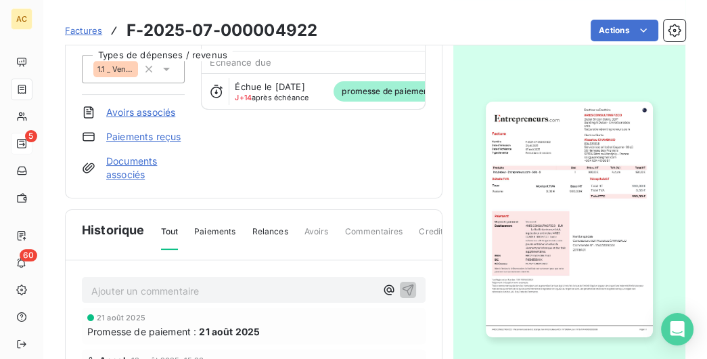
click at [153, 161] on link "Documents associés" at bounding box center [145, 167] width 79 height 27
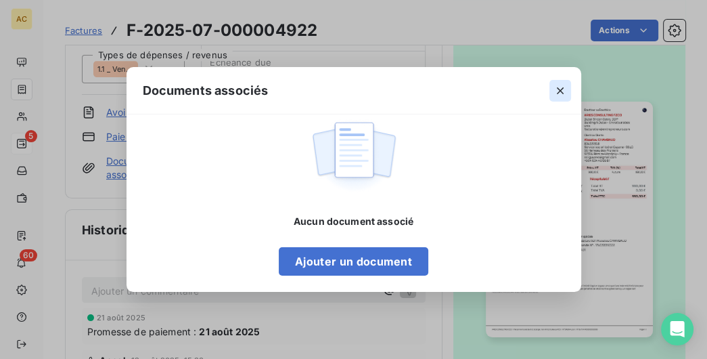
click at [558, 91] on icon "button" at bounding box center [561, 91] width 14 height 14
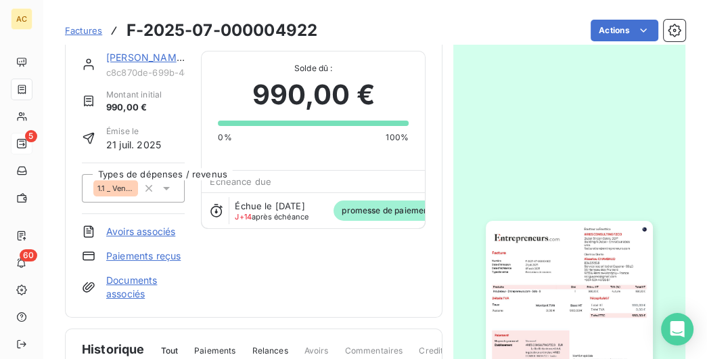
scroll to position [0, 0]
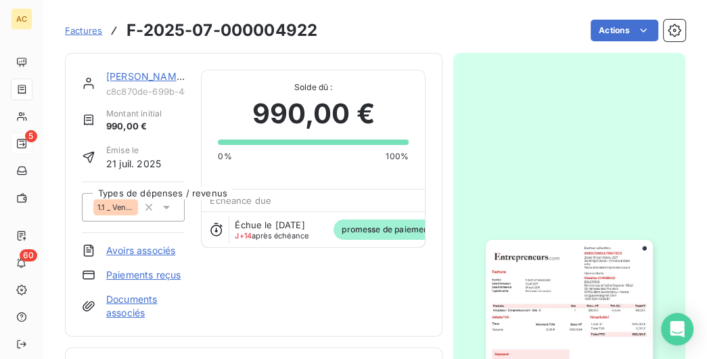
click at [133, 81] on link "[PERSON_NAME]" at bounding box center [145, 76] width 79 height 12
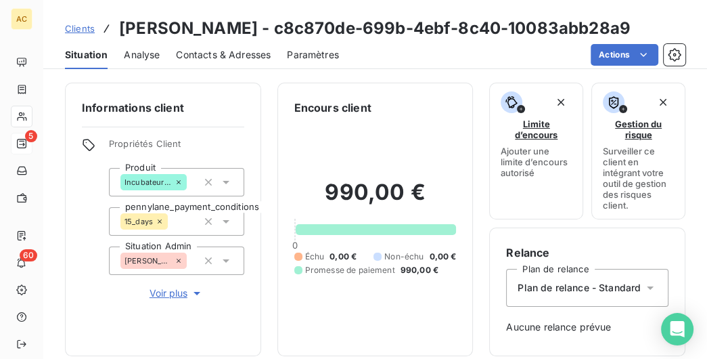
scroll to position [208, 0]
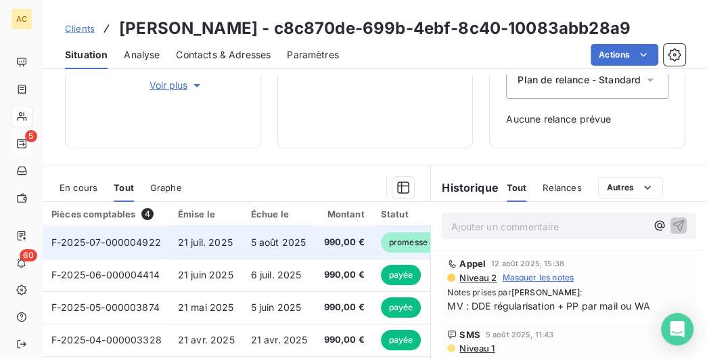
click at [317, 238] on td "990,00 €" at bounding box center [343, 242] width 57 height 32
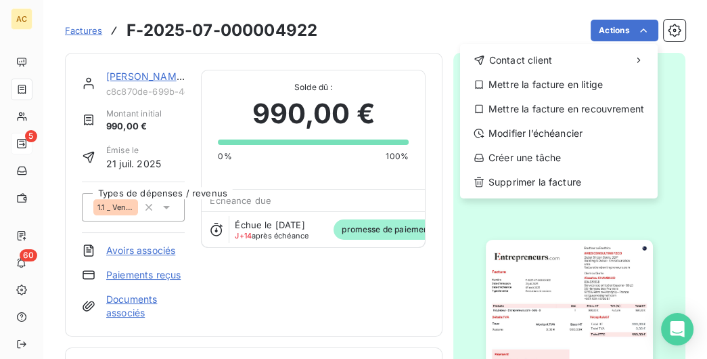
click at [644, 34] on html "AC 5 60 Factures F-2025-07-000004922 Actions Contact client Mettre la facture e…" at bounding box center [353, 179] width 707 height 359
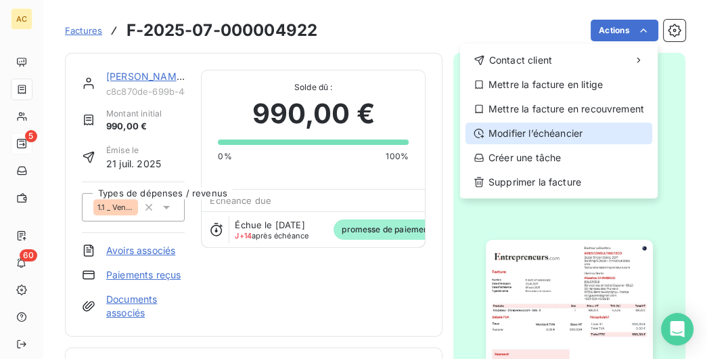
click at [581, 133] on div "Modifier l’échéancier" at bounding box center [559, 134] width 187 height 22
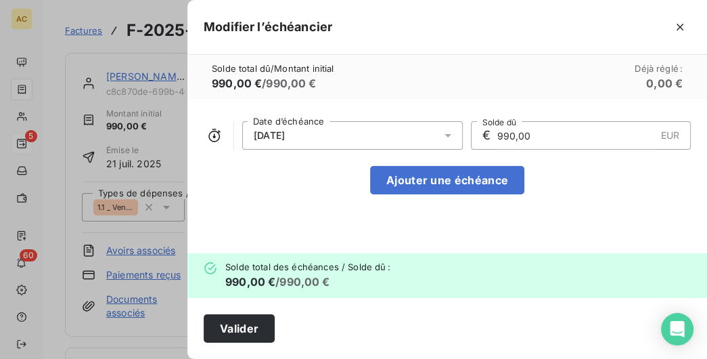
drag, startPoint x: 506, startPoint y: 135, endPoint x: 490, endPoint y: 135, distance: 15.6
click at [496, 135] on input "990,00" at bounding box center [576, 135] width 160 height 27
click at [679, 27] on icon "button" at bounding box center [681, 27] width 14 height 14
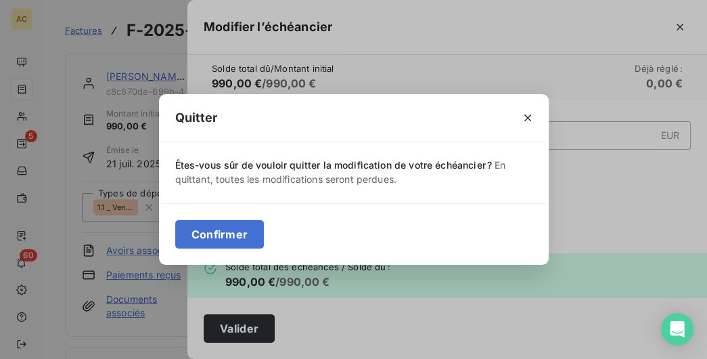
click at [243, 236] on button "Confirmer" at bounding box center [219, 234] width 89 height 28
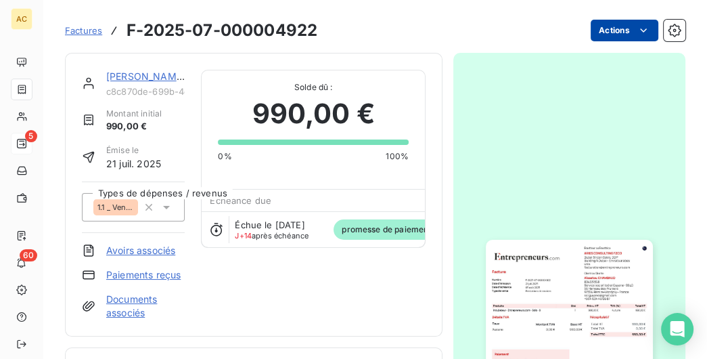
click at [644, 27] on html "AC 5 60 Factures F-2025-07-000004922 Actions [PERSON_NAME] c8c870de-699b-4ebf-8…" at bounding box center [353, 179] width 707 height 359
drag, startPoint x: 242, startPoint y: 281, endPoint x: 242, endPoint y: 272, distance: 8.8
click at [242, 281] on html "AC 5 60 Factures F-2025-07-000004922 Actions [PERSON_NAME] c8c870de-699b-4ebf-8…" at bounding box center [353, 179] width 707 height 359
click at [128, 74] on link "[PERSON_NAME]" at bounding box center [145, 76] width 79 height 12
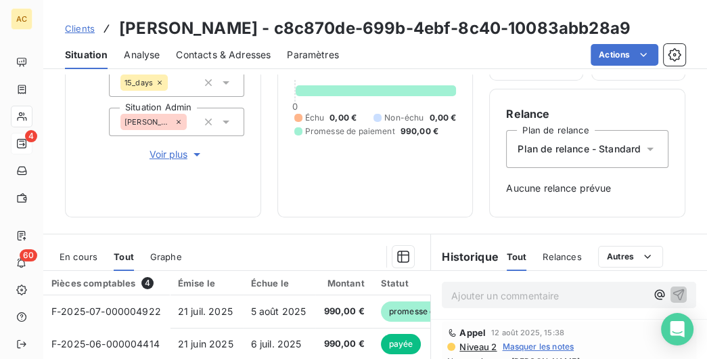
click at [483, 296] on p "Ajouter un commentaire ﻿" at bounding box center [548, 295] width 195 height 17
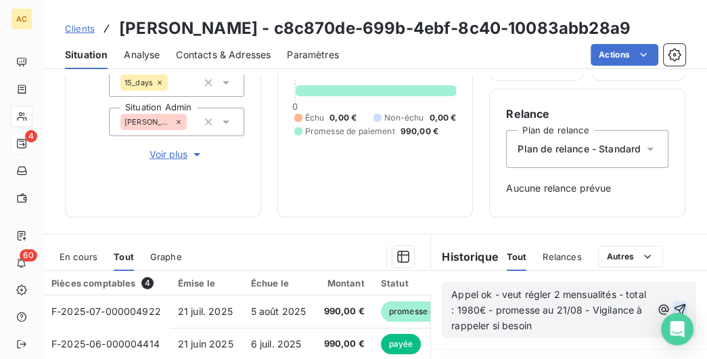
click at [686, 309] on icon "button" at bounding box center [681, 310] width 14 height 14
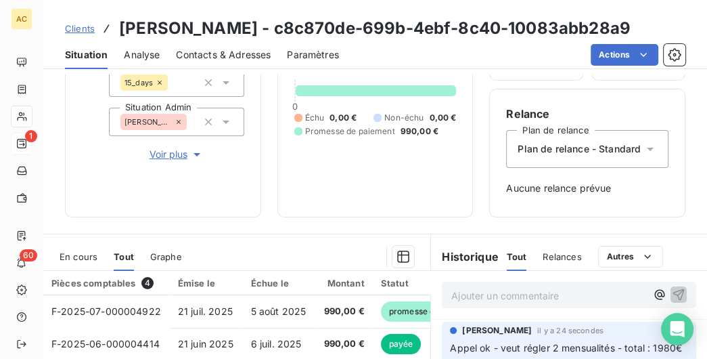
click at [87, 30] on span "Clients" at bounding box center [80, 28] width 30 height 11
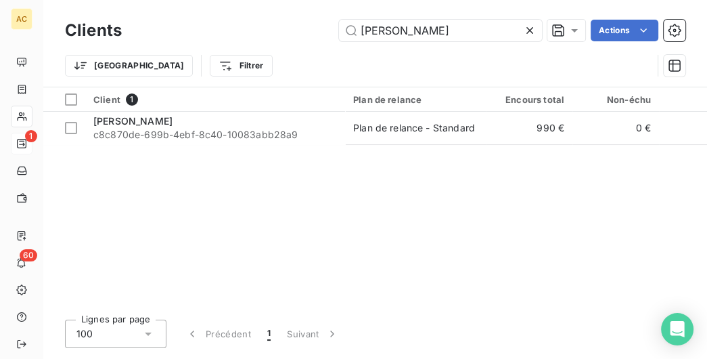
drag, startPoint x: 433, startPoint y: 32, endPoint x: 239, endPoint y: 27, distance: 194.3
click at [339, 28] on input "[PERSON_NAME]" at bounding box center [440, 31] width 203 height 22
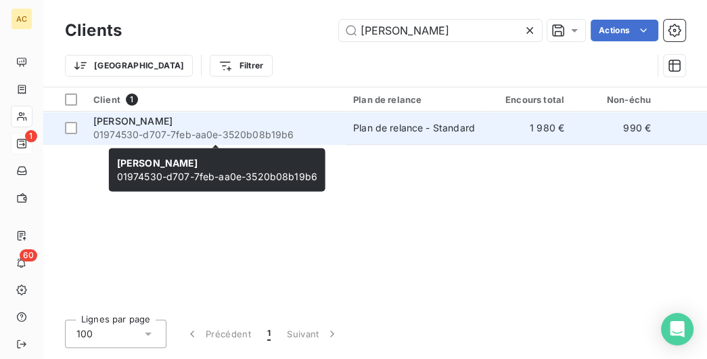
type input "[PERSON_NAME]"
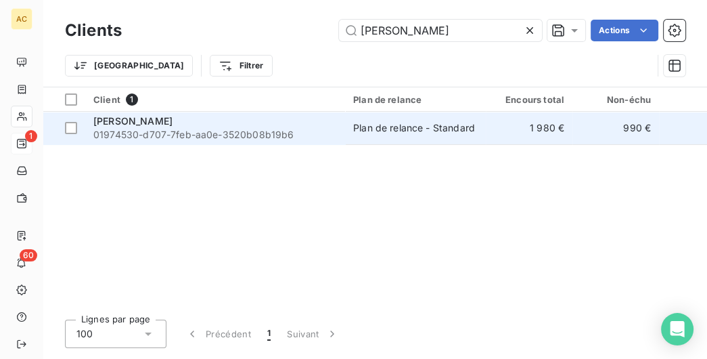
click at [324, 122] on div "[PERSON_NAME]" at bounding box center [215, 121] width 244 height 14
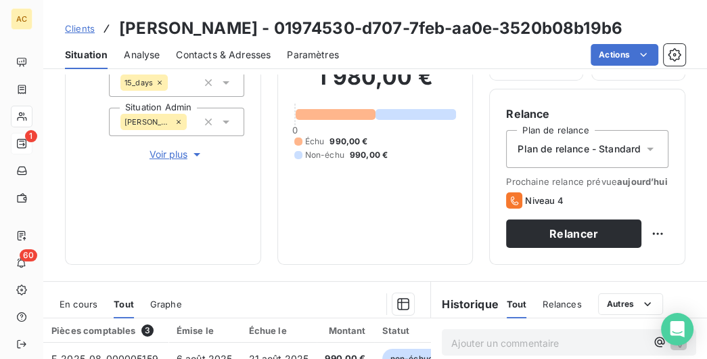
scroll to position [69, 0]
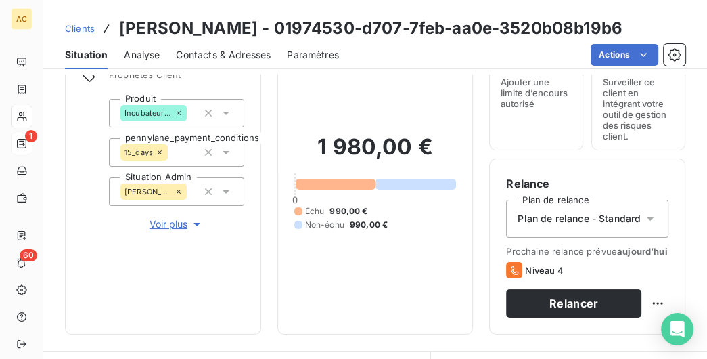
click at [248, 54] on span "Contacts & Adresses" at bounding box center [223, 55] width 95 height 14
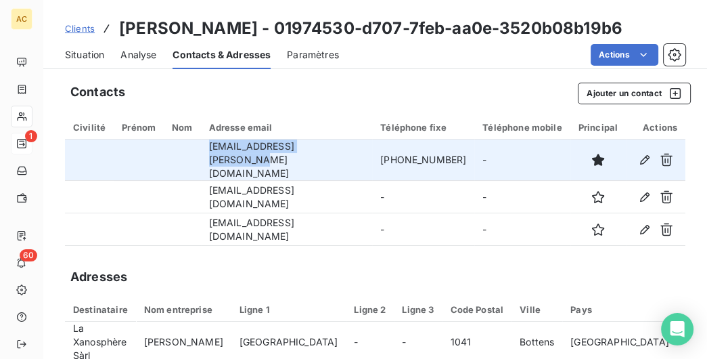
drag, startPoint x: 349, startPoint y: 156, endPoint x: 211, endPoint y: 156, distance: 137.4
click at [211, 156] on td "[EMAIL_ADDRESS][PERSON_NAME][DOMAIN_NAME]" at bounding box center [287, 159] width 172 height 41
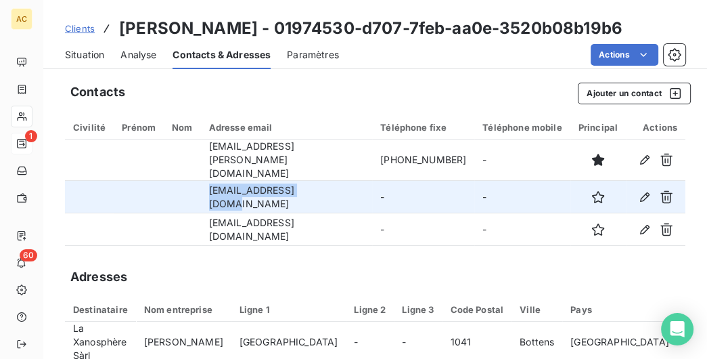
drag, startPoint x: 334, startPoint y: 190, endPoint x: 213, endPoint y: 187, distance: 120.5
click at [213, 187] on td "[EMAIL_ADDRESS][DOMAIN_NAME]" at bounding box center [287, 197] width 172 height 32
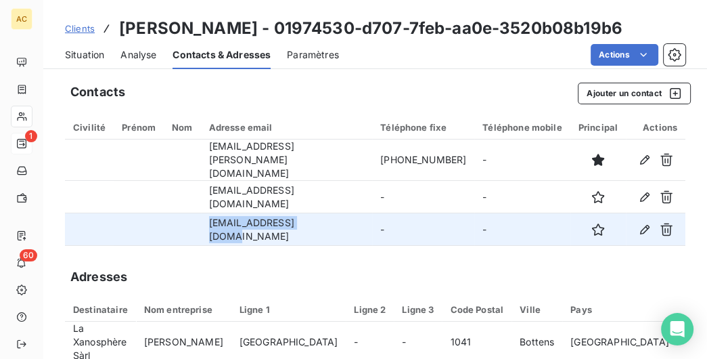
drag, startPoint x: 344, startPoint y: 219, endPoint x: 203, endPoint y: 220, distance: 140.8
click at [203, 220] on tr "[EMAIL_ADDRESS][DOMAIN_NAME] - -" at bounding box center [375, 229] width 621 height 32
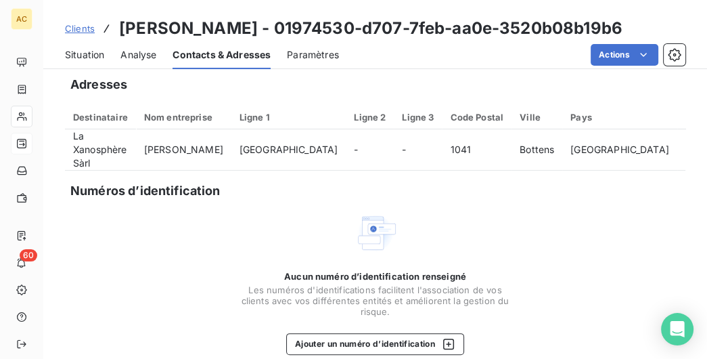
scroll to position [0, 0]
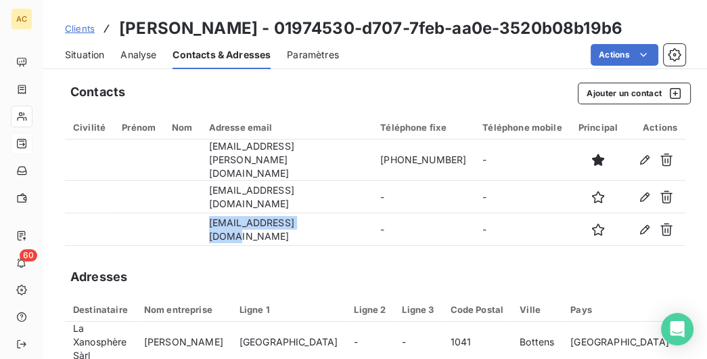
click at [98, 56] on span "Situation" at bounding box center [84, 55] width 39 height 14
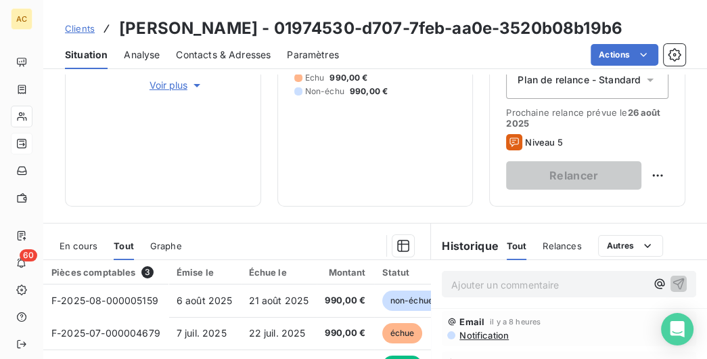
scroll to position [347, 0]
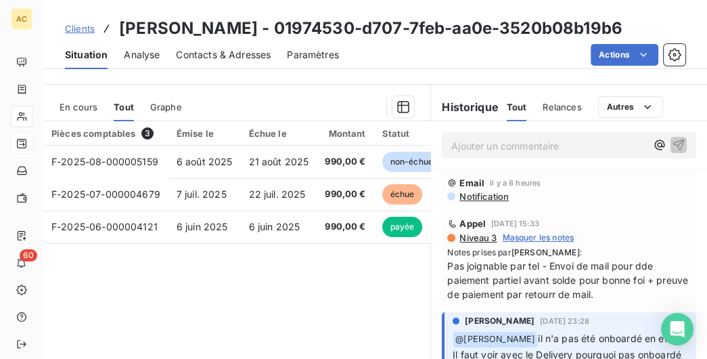
click at [499, 151] on p "Ajouter un commentaire ﻿" at bounding box center [548, 145] width 195 height 17
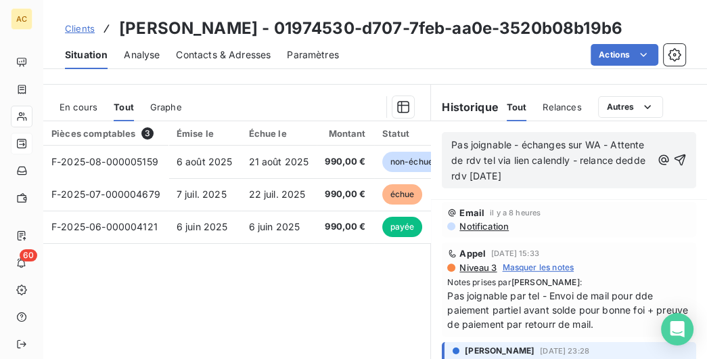
click at [636, 160] on span "Pas joignable - échanges sur WA - Attente de rdv tel via lien calendly - relanc…" at bounding box center [549, 160] width 197 height 43
click at [630, 158] on span "Pas joignable - échanges sur WA - Attente de rdv tel via lien calendly - relanc…" at bounding box center [549, 160] width 197 height 43
click at [684, 156] on icon "button" at bounding box center [681, 160] width 14 height 14
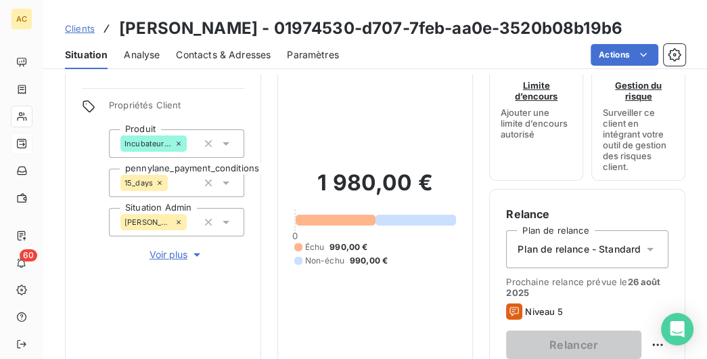
scroll to position [0, 0]
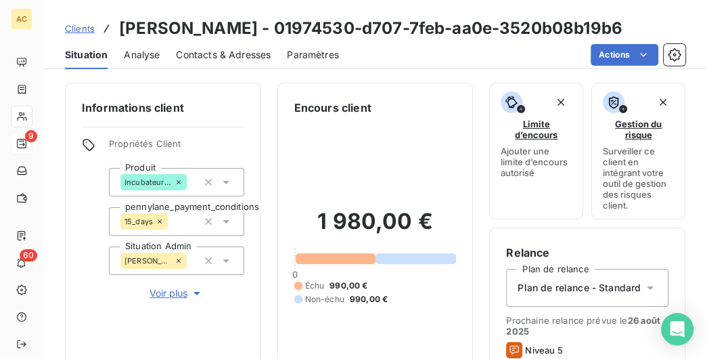
click at [85, 26] on span "Clients" at bounding box center [80, 28] width 30 height 11
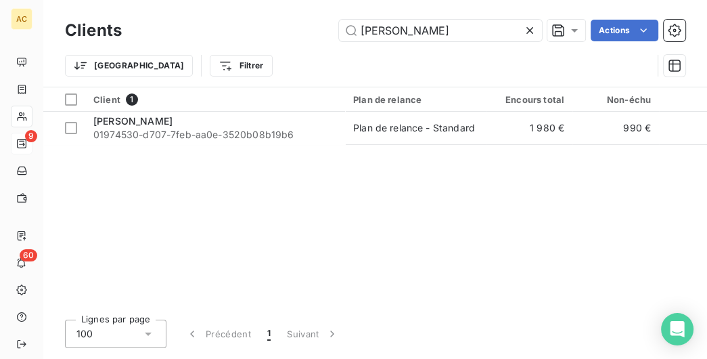
drag, startPoint x: 404, startPoint y: 35, endPoint x: 242, endPoint y: 35, distance: 161.8
click at [339, 37] on input "[PERSON_NAME]" at bounding box center [440, 31] width 203 height 22
type input "Tournemouly"
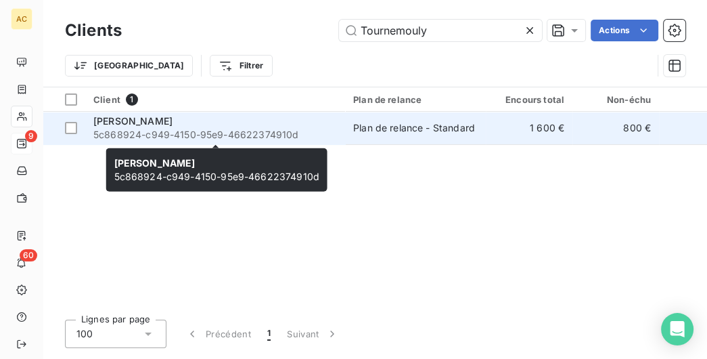
click at [139, 133] on span "5c868924-c949-4150-95e9-46622374910d" at bounding box center [215, 135] width 244 height 14
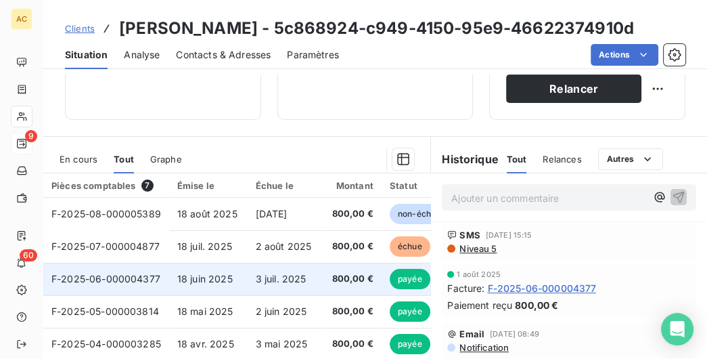
scroll to position [294, 0]
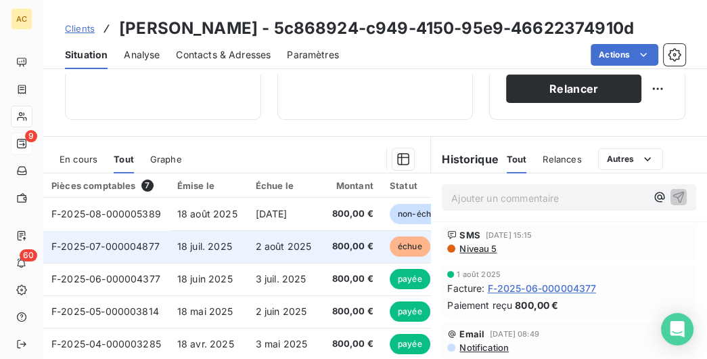
click at [227, 263] on td "18 juil. 2025" at bounding box center [208, 246] width 79 height 32
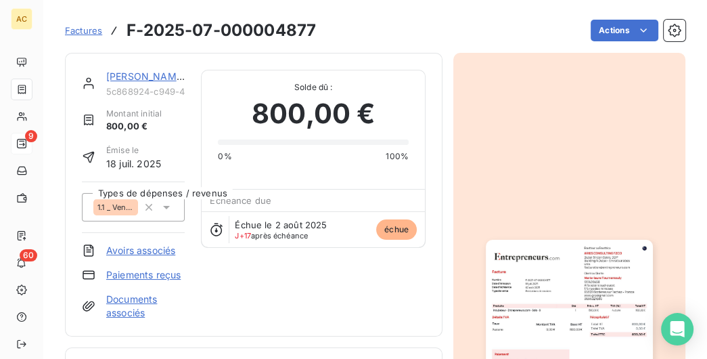
click at [148, 79] on link "[PERSON_NAME]" at bounding box center [145, 76] width 79 height 12
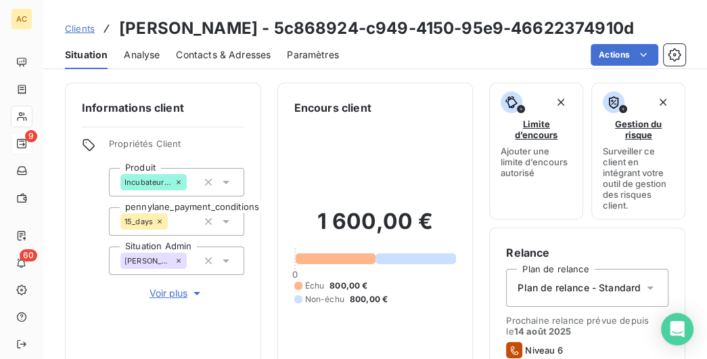
click at [246, 62] on span "Contacts & Adresses" at bounding box center [223, 55] width 95 height 14
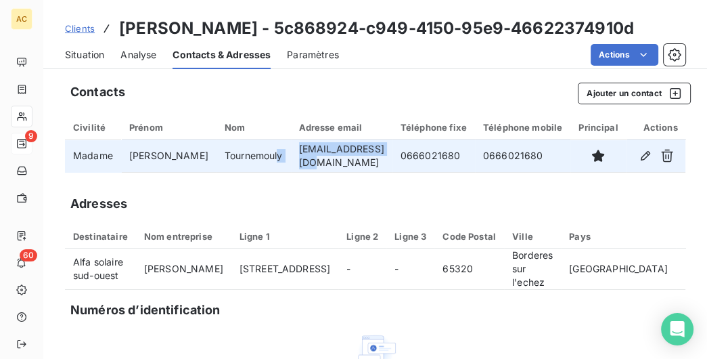
drag, startPoint x: 384, startPoint y: 182, endPoint x: 261, endPoint y: 183, distance: 123.2
click at [261, 172] on tr "Madame [PERSON_NAME] [EMAIL_ADDRESS][DOMAIN_NAME] 0666021680 0666021680" at bounding box center [375, 155] width 621 height 32
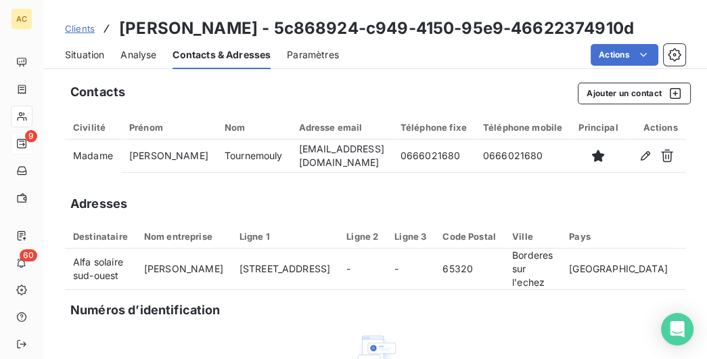
click at [351, 206] on div "Contacts Ajouter un contact Civilité Prénom Nom Adresse email Téléphone fixe Té…" at bounding box center [375, 284] width 664 height 421
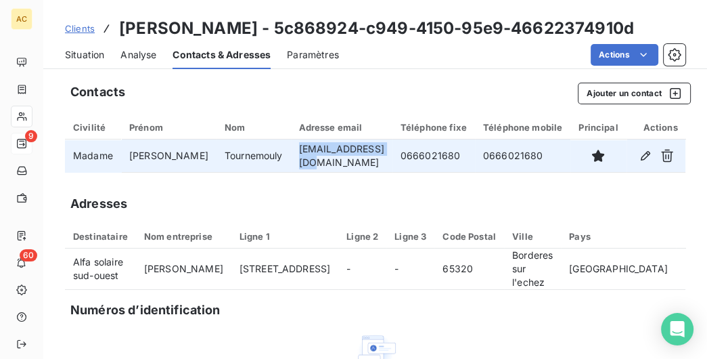
drag, startPoint x: 382, startPoint y: 179, endPoint x: 282, endPoint y: 183, distance: 99.6
click at [291, 172] on td "[EMAIL_ADDRESS][DOMAIN_NAME]" at bounding box center [342, 155] width 102 height 32
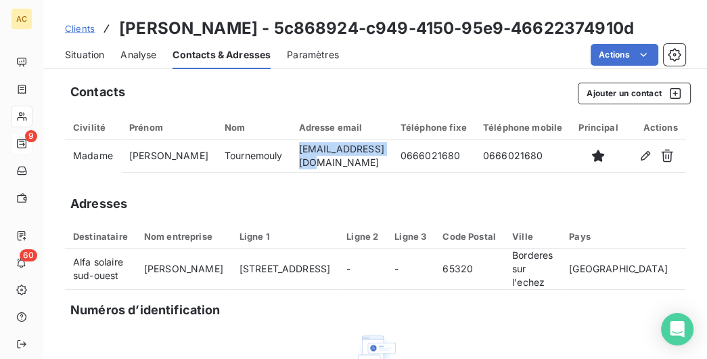
click at [99, 62] on span "Situation" at bounding box center [84, 55] width 39 height 14
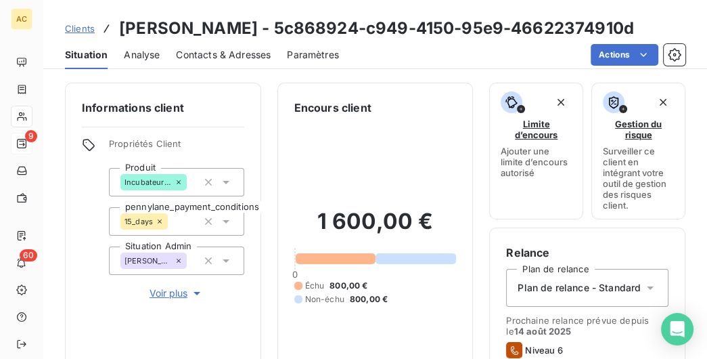
click at [170, 300] on span "Voir plus" at bounding box center [177, 293] width 54 height 14
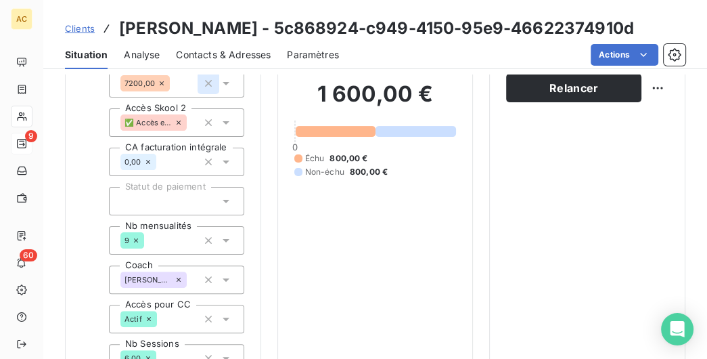
scroll to position [208, 0]
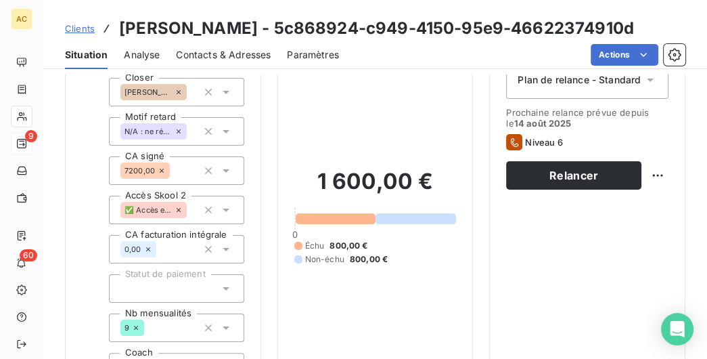
click at [236, 62] on span "Contacts & Adresses" at bounding box center [223, 55] width 95 height 14
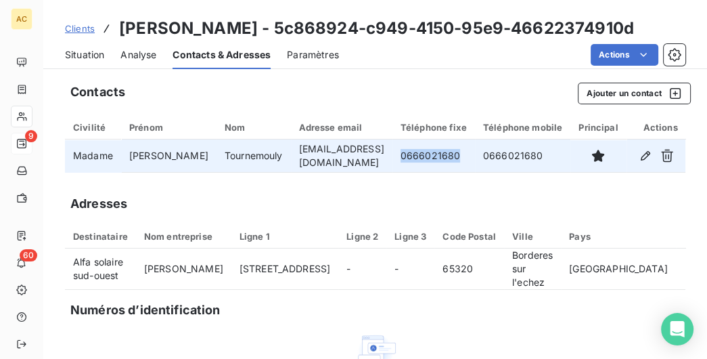
drag, startPoint x: 463, startPoint y: 179, endPoint x: 391, endPoint y: 167, distance: 73.4
click at [393, 167] on td "0666021680" at bounding box center [434, 155] width 83 height 32
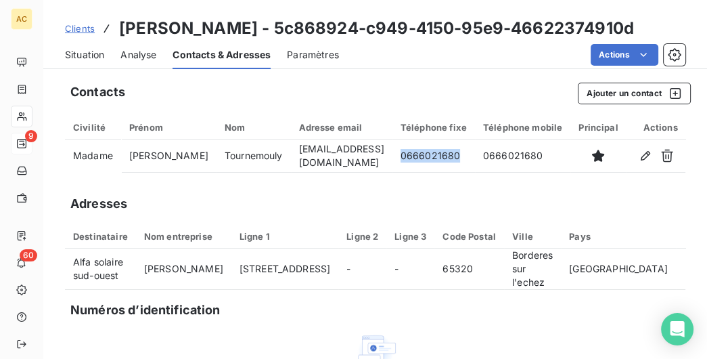
click at [85, 62] on span "Situation" at bounding box center [84, 55] width 39 height 14
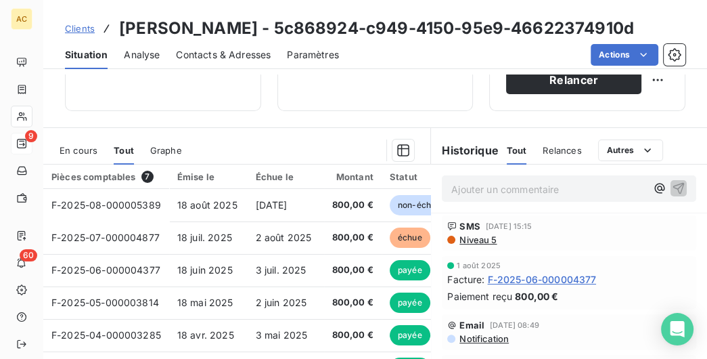
scroll to position [278, 0]
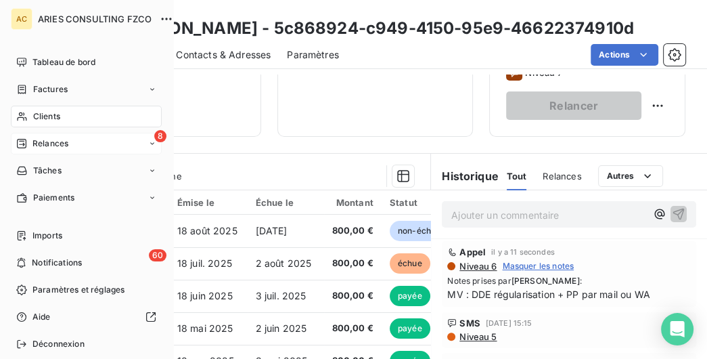
click at [68, 42] on div "AC ARIES CONSULTING FZCO Tableau de bord Factures Clients 8 Relances Tâches Pai…" at bounding box center [86, 179] width 173 height 359
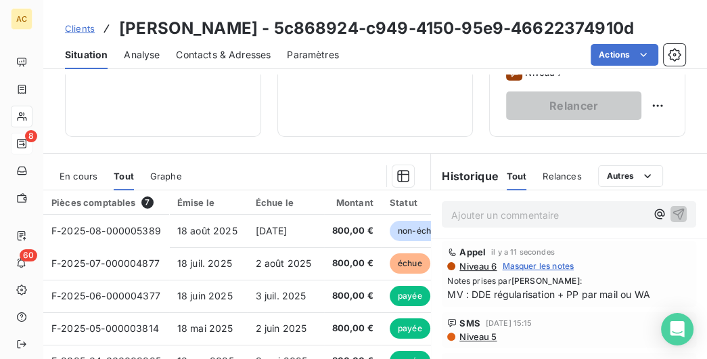
click at [81, 34] on span "Clients" at bounding box center [80, 28] width 30 height 11
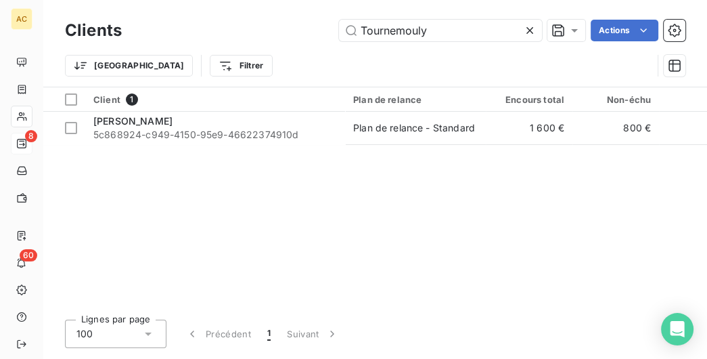
drag, startPoint x: 349, startPoint y: 30, endPoint x: 72, endPoint y: 33, distance: 276.2
click at [339, 34] on input "Tournemouly" at bounding box center [440, 31] width 203 height 22
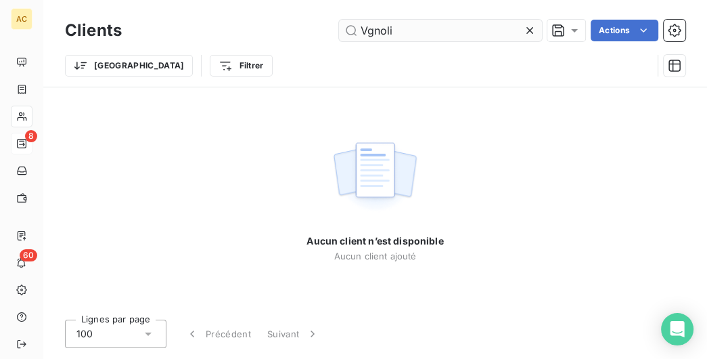
click at [366, 28] on input "Vgnoli" at bounding box center [440, 31] width 203 height 22
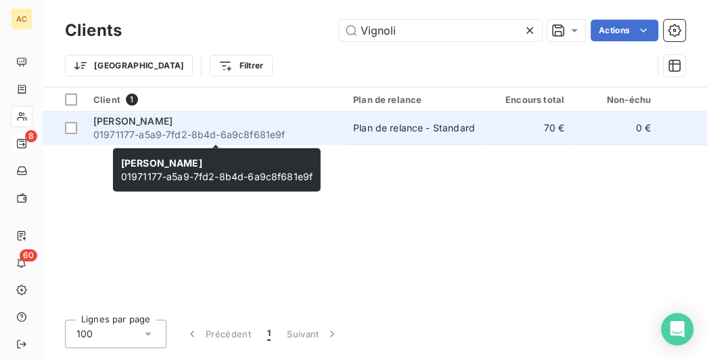
type input "Vignoli"
click at [266, 128] on span "01971177-a5a9-7fd2-8b4d-6a9c8f681e9f" at bounding box center [215, 135] width 244 height 14
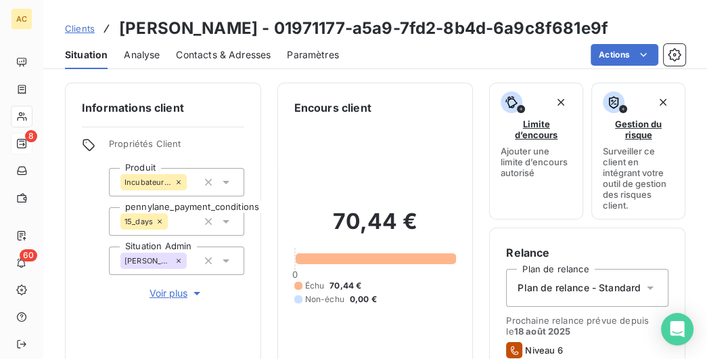
click at [175, 295] on span "Voir plus" at bounding box center [177, 293] width 54 height 14
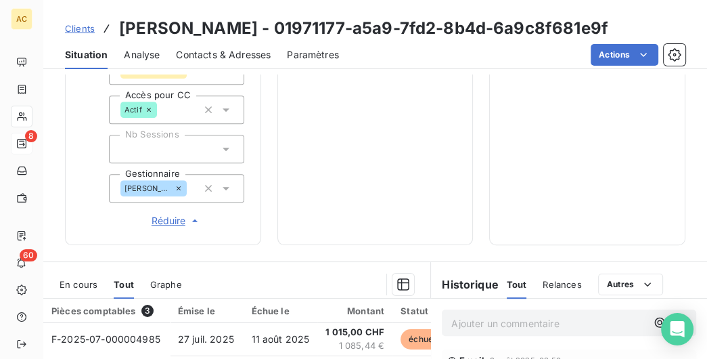
scroll to position [624, 0]
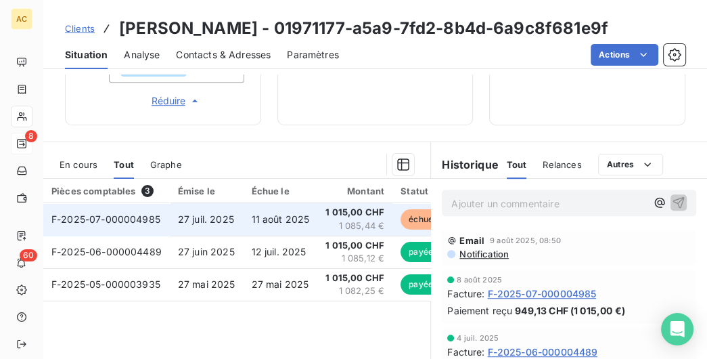
click at [255, 219] on span "11 août 2025" at bounding box center [281, 219] width 58 height 12
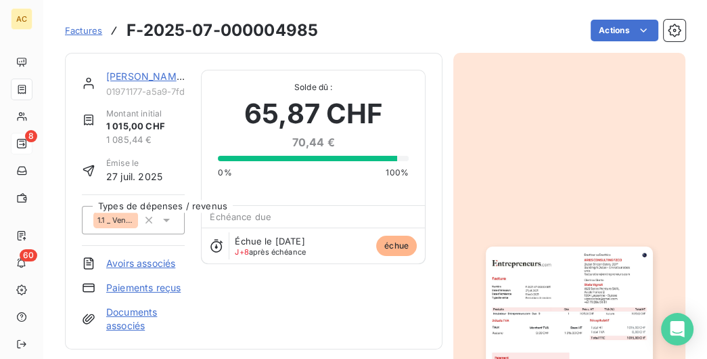
click at [119, 70] on div "[PERSON_NAME] 01971177-a5a9-7fd2-8b4d-6a9c8f681e9f Montant initial 1 015,00 CHF…" at bounding box center [254, 201] width 378 height 296
click at [122, 83] on div "[PERSON_NAME] 01971177-a5a9-7fd2-8b4d-6a9c8f681e9f" at bounding box center [145, 83] width 79 height 27
click at [120, 81] on link "[PERSON_NAME]" at bounding box center [145, 76] width 79 height 12
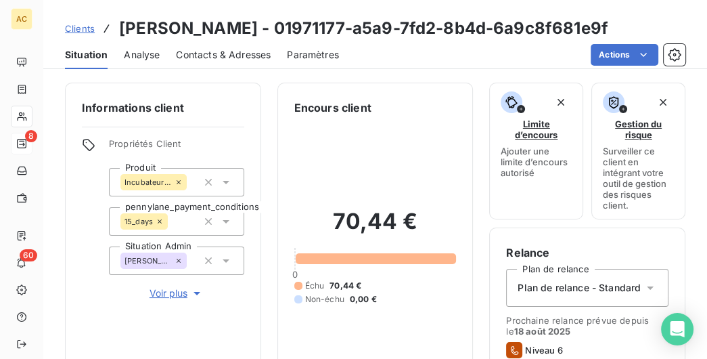
click at [83, 30] on span "Clients" at bounding box center [80, 28] width 30 height 11
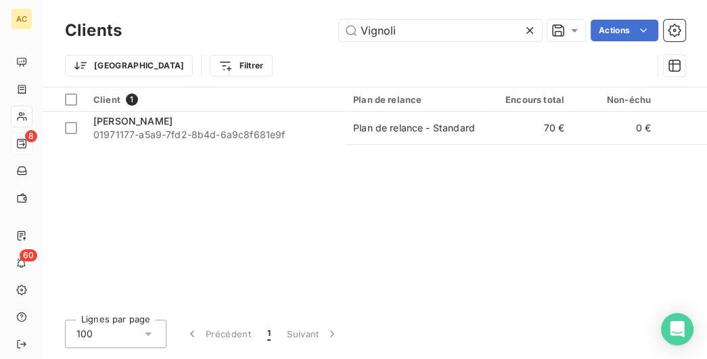
drag, startPoint x: 428, startPoint y: 29, endPoint x: 307, endPoint y: 17, distance: 121.8
click at [339, 28] on input "Vignoli" at bounding box center [440, 31] width 203 height 22
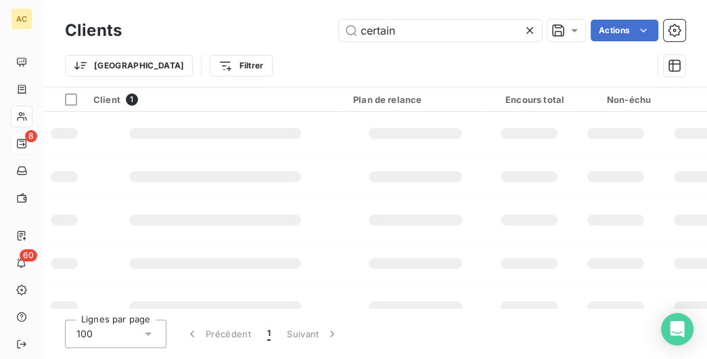
type input "certain"
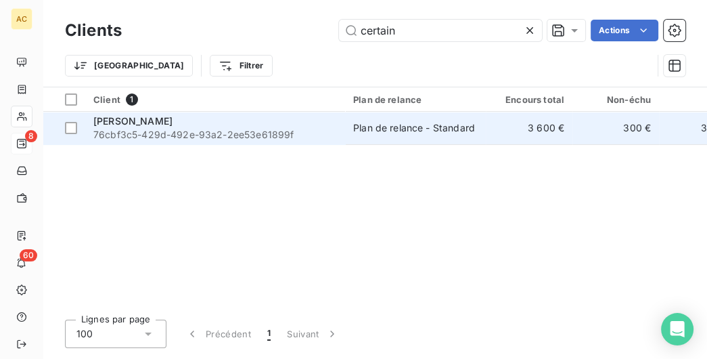
click at [307, 118] on div "[PERSON_NAME]" at bounding box center [215, 121] width 244 height 14
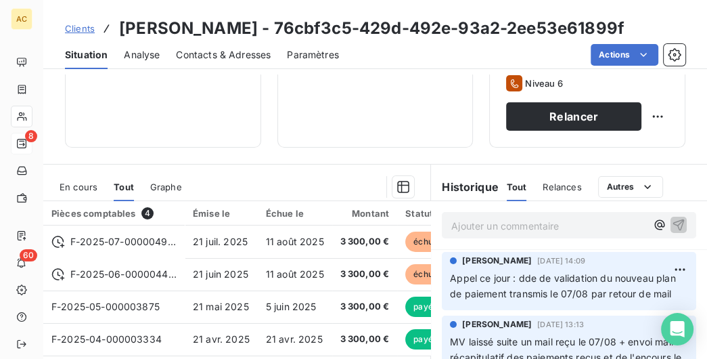
scroll to position [208, 0]
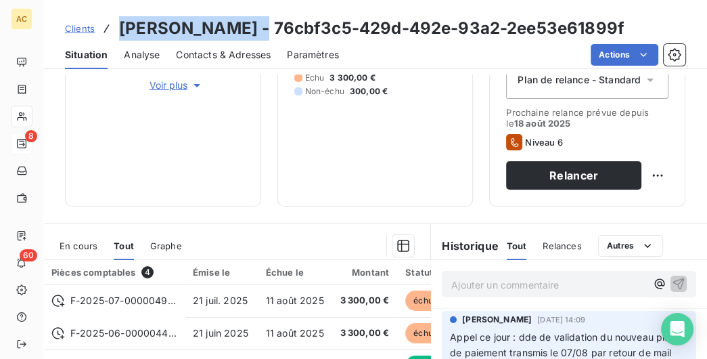
drag, startPoint x: 248, startPoint y: 30, endPoint x: 116, endPoint y: 30, distance: 131.3
click at [116, 30] on div "Clients [PERSON_NAME] - 76cbf3c5-429d-492e-93a2-2ee53e61899f" at bounding box center [345, 28] width 560 height 24
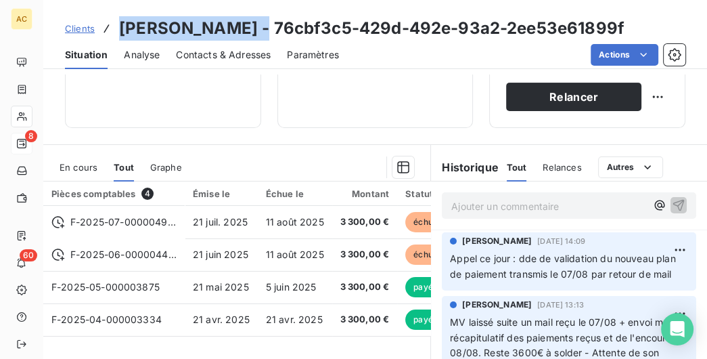
scroll to position [347, 0]
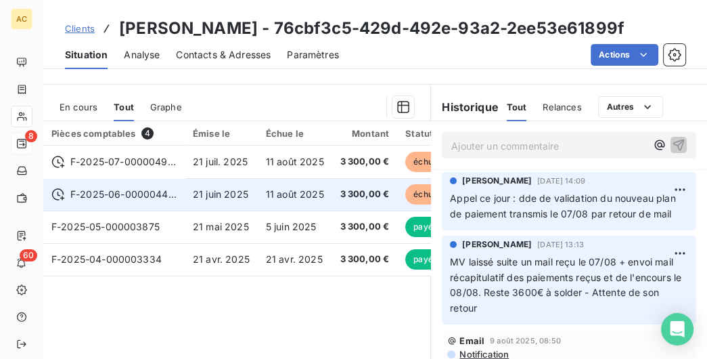
click at [182, 191] on td "F-2025-06-000004427" at bounding box center [113, 194] width 141 height 32
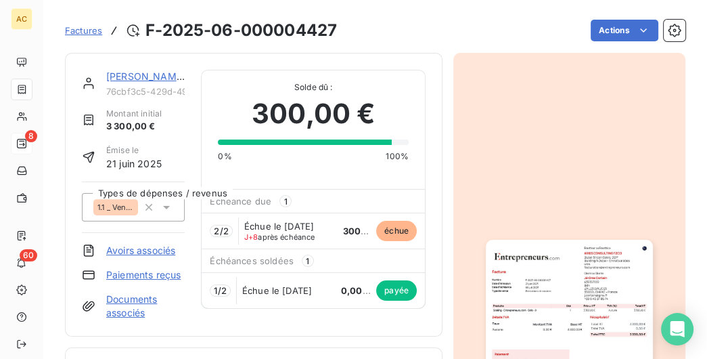
click at [150, 75] on link "[PERSON_NAME]" at bounding box center [145, 76] width 79 height 12
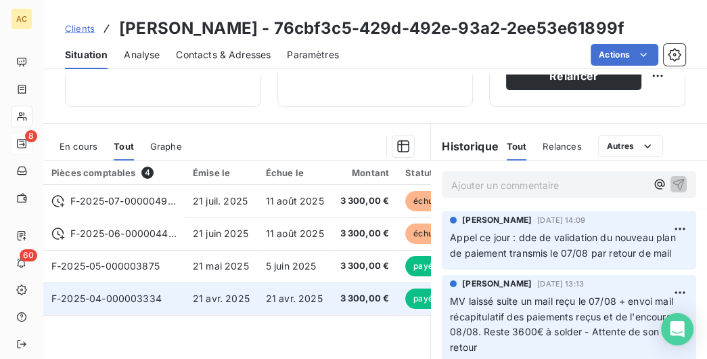
scroll to position [347, 0]
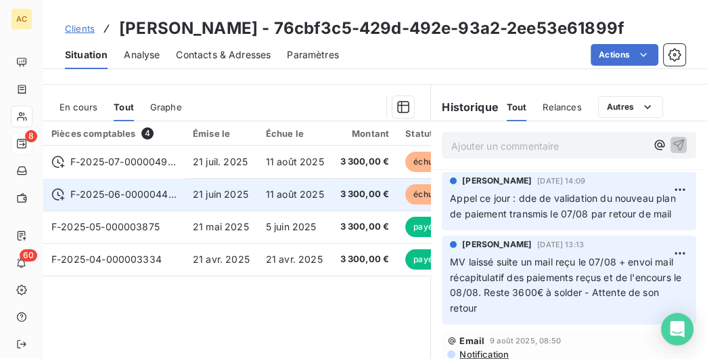
click at [202, 196] on span "21 juin 2025" at bounding box center [221, 194] width 56 height 12
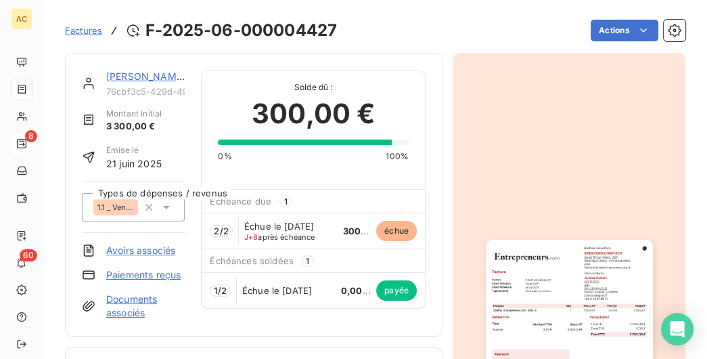
click at [150, 73] on link "[PERSON_NAME]" at bounding box center [145, 76] width 79 height 12
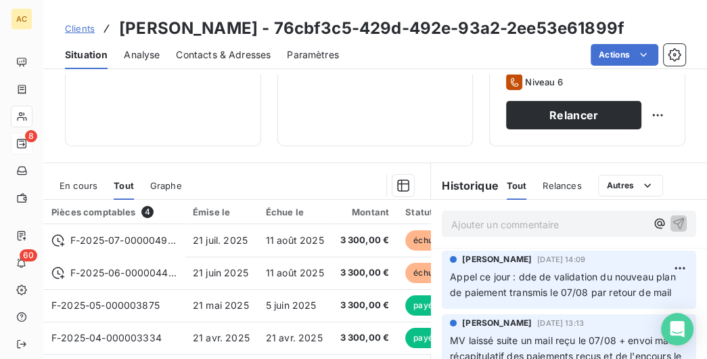
scroll to position [278, 0]
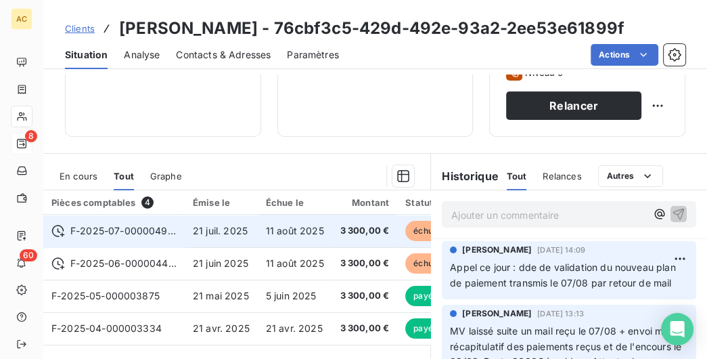
click at [200, 223] on td "21 juil. 2025" at bounding box center [221, 231] width 73 height 32
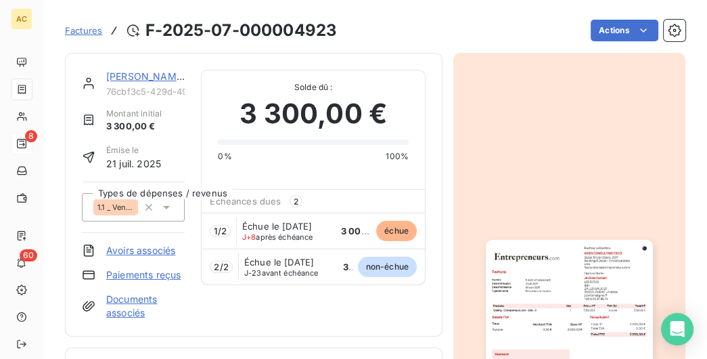
click at [125, 79] on link "[PERSON_NAME]" at bounding box center [145, 76] width 79 height 12
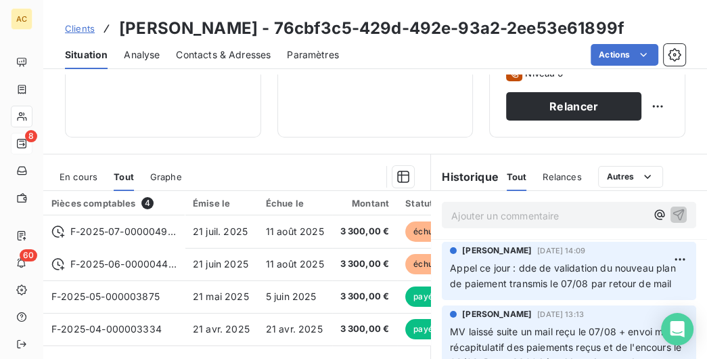
scroll to position [278, 0]
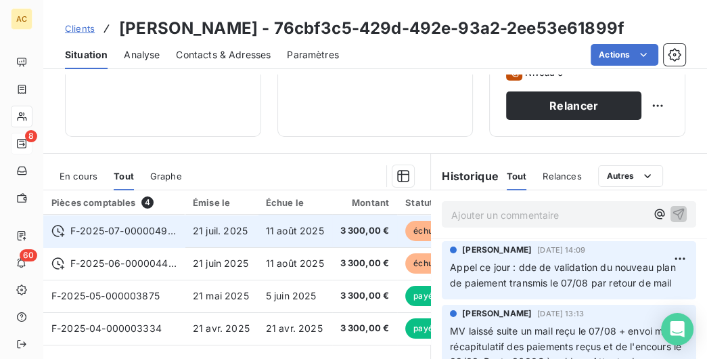
click at [297, 229] on span "11 août 2025" at bounding box center [295, 231] width 58 height 12
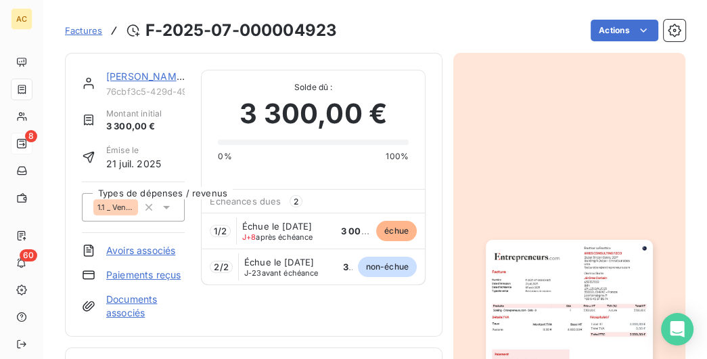
click at [161, 74] on link "[PERSON_NAME]" at bounding box center [145, 76] width 79 height 12
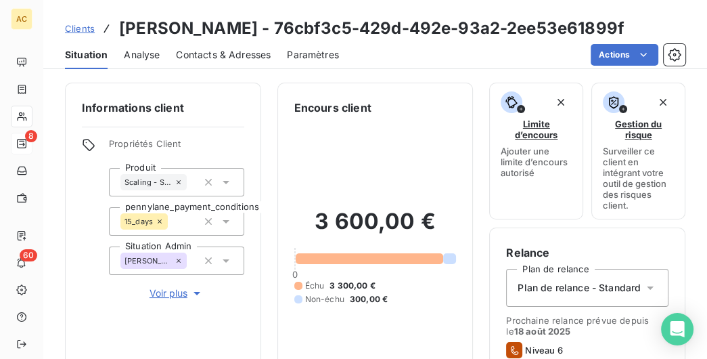
click at [216, 54] on span "Contacts & Adresses" at bounding box center [223, 55] width 95 height 14
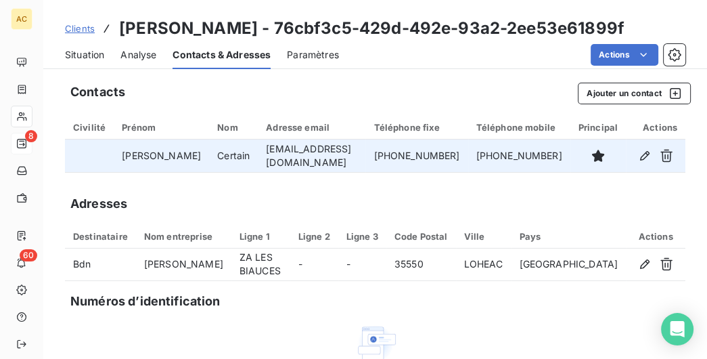
drag, startPoint x: 432, startPoint y: 154, endPoint x: 324, endPoint y: 162, distance: 107.9
click at [324, 162] on tr "[PERSON_NAME] [EMAIL_ADDRESS][DOMAIN_NAME] [PHONE_NUMBER] [PHONE_NUMBER]" at bounding box center [375, 155] width 621 height 32
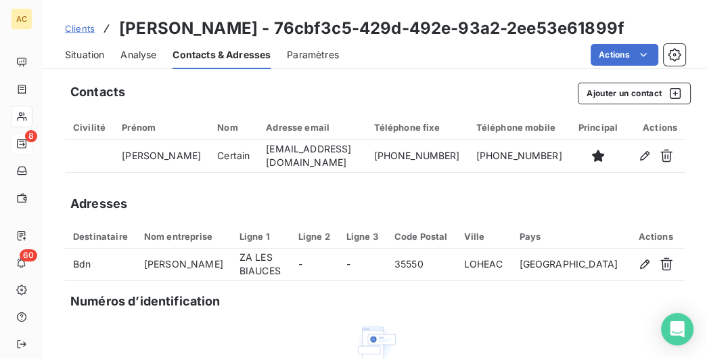
click at [83, 49] on span "Situation" at bounding box center [84, 55] width 39 height 14
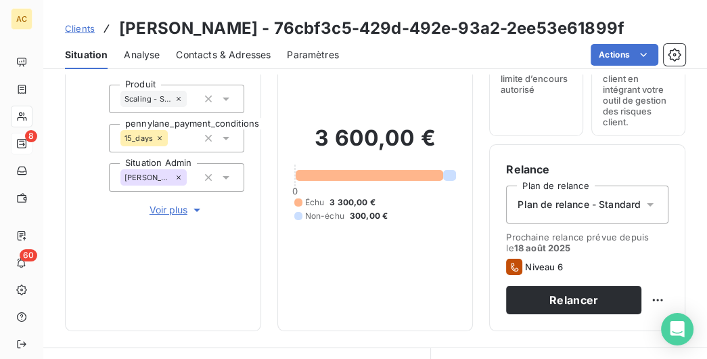
scroll to position [278, 0]
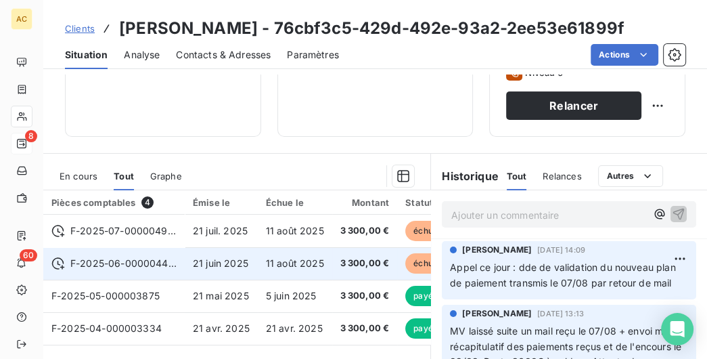
click at [131, 257] on span "F-2025-06-000004427" at bounding box center [123, 264] width 106 height 14
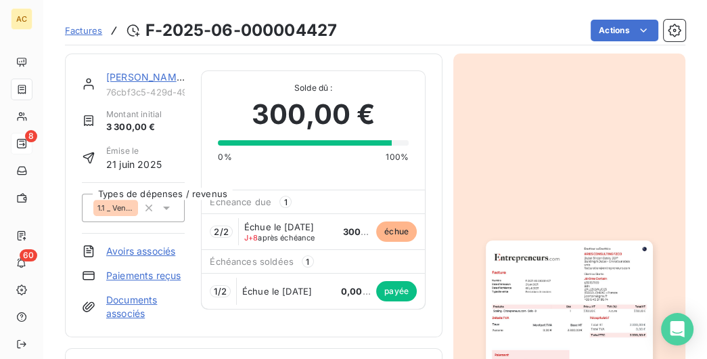
click at [160, 78] on link "[PERSON_NAME]" at bounding box center [145, 77] width 79 height 12
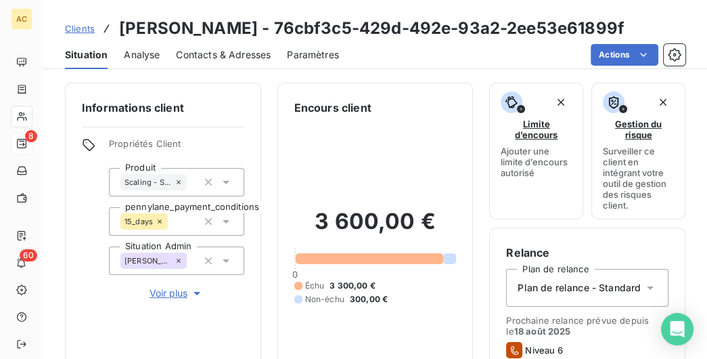
scroll to position [278, 0]
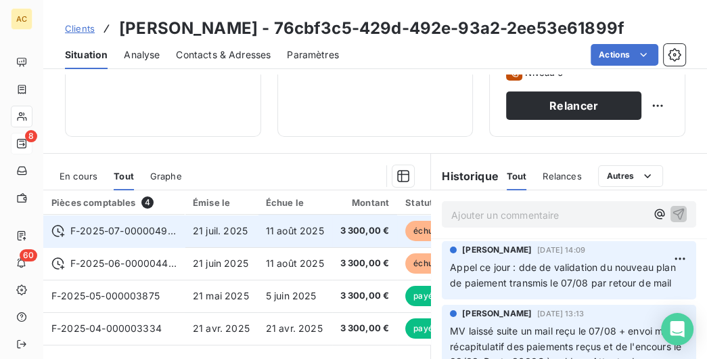
click at [250, 232] on td "21 juil. 2025" at bounding box center [221, 231] width 73 height 32
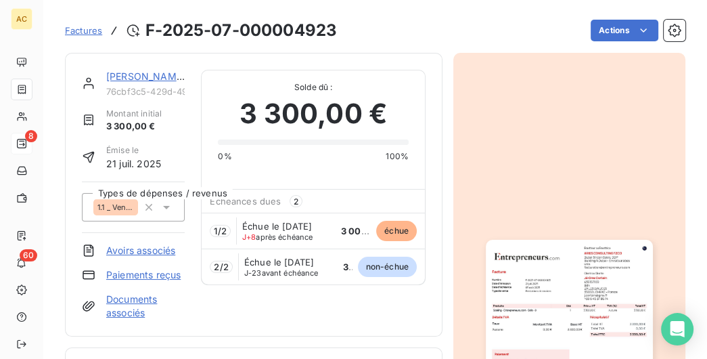
click at [152, 79] on link "[PERSON_NAME]" at bounding box center [145, 76] width 79 height 12
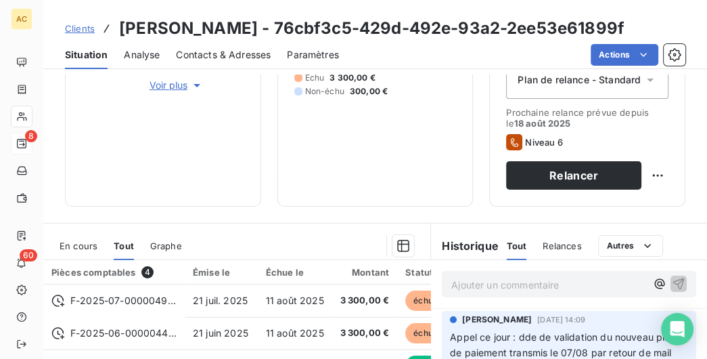
scroll to position [347, 0]
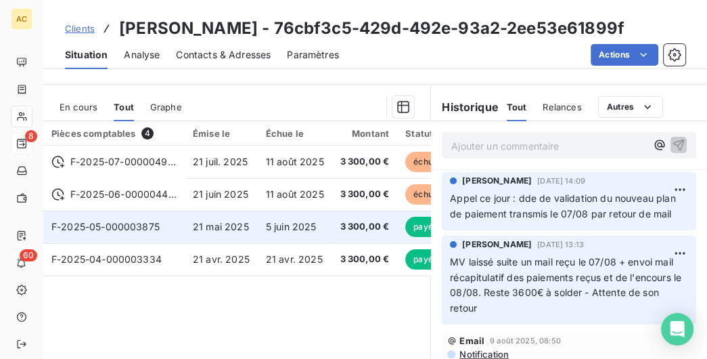
click at [269, 211] on td "5 juin 2025" at bounding box center [295, 227] width 74 height 32
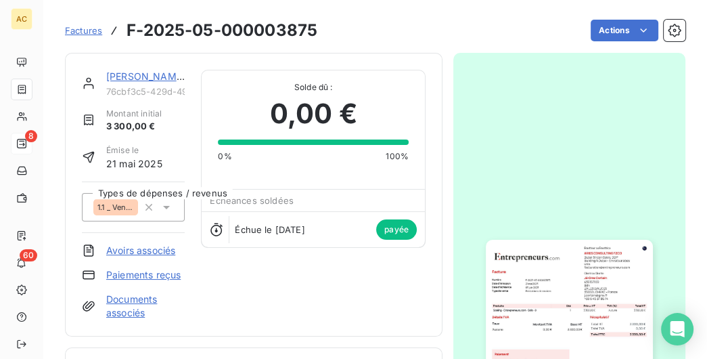
click at [144, 78] on link "[PERSON_NAME]" at bounding box center [145, 76] width 79 height 12
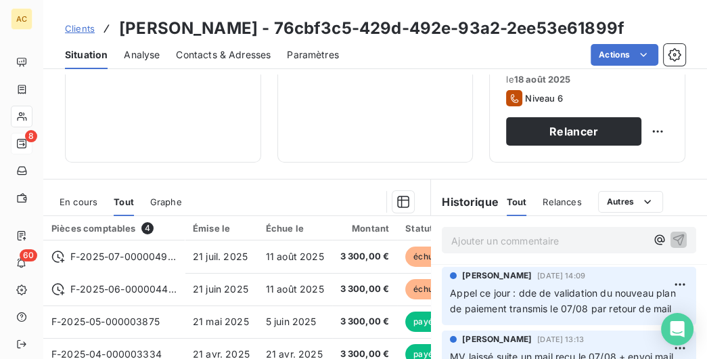
scroll to position [278, 0]
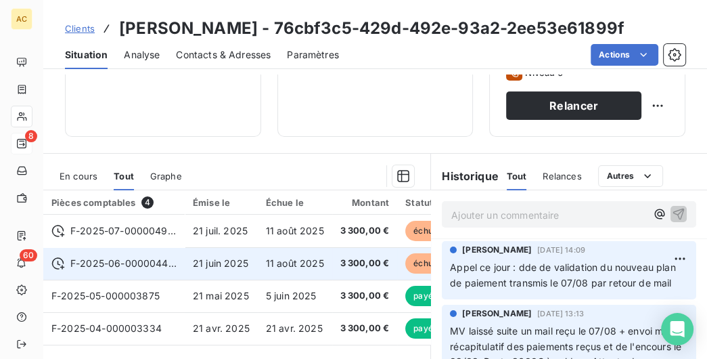
click at [276, 266] on span "11 août 2025" at bounding box center [295, 263] width 58 height 12
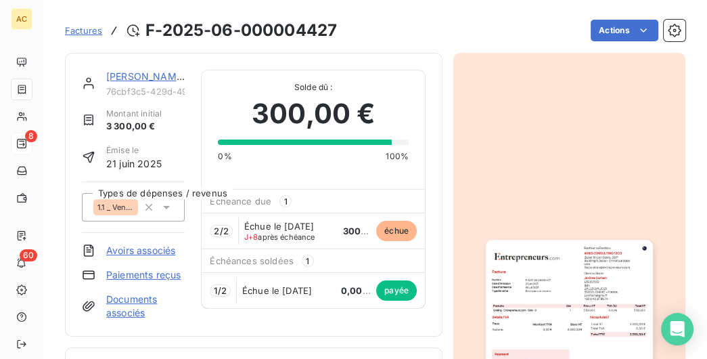
click at [135, 311] on link "Documents associés" at bounding box center [145, 305] width 79 height 27
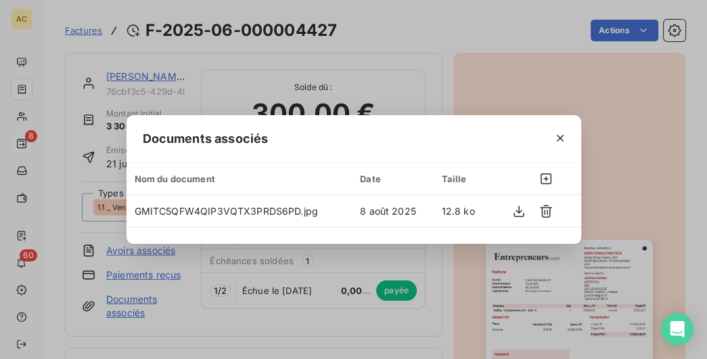
click at [436, 72] on div "Documents associés Nom du document Date Taille GMITC5QFW4QIP3VQTX3PRDS6PD.jpg […" at bounding box center [353, 179] width 707 height 359
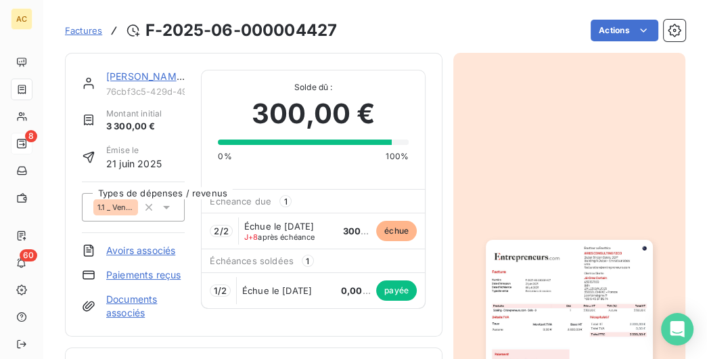
click at [138, 303] on link "Documents associés" at bounding box center [145, 305] width 79 height 27
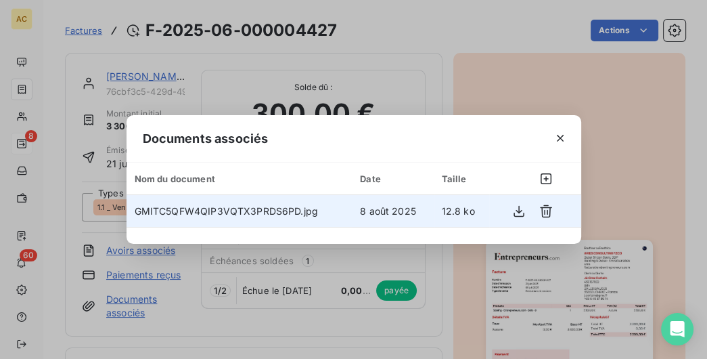
click at [307, 208] on span "GMITC5QFW4QIP3VQTX3PRDS6PD.jpg" at bounding box center [227, 211] width 184 height 12
click at [308, 212] on span "GMITC5QFW4QIP3VQTX3PRDS6PD.jpg" at bounding box center [227, 211] width 184 height 12
click at [518, 211] on icon "button" at bounding box center [519, 211] width 14 height 14
click at [527, 219] on button "button" at bounding box center [519, 211] width 22 height 22
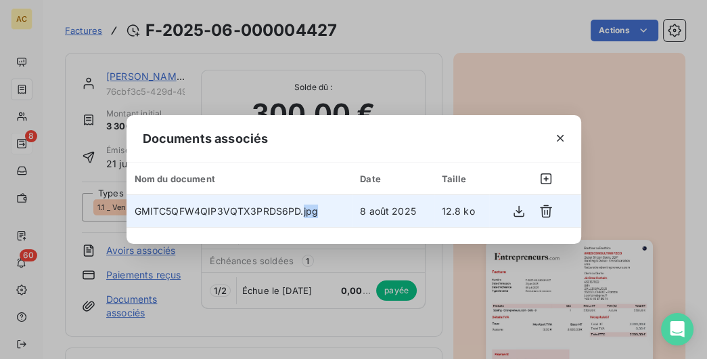
click at [463, 11] on div "Documents associés Nom du document Date Taille GMITC5QFW4QIP3VQTX3PRDS6PD.jpg […" at bounding box center [353, 179] width 707 height 359
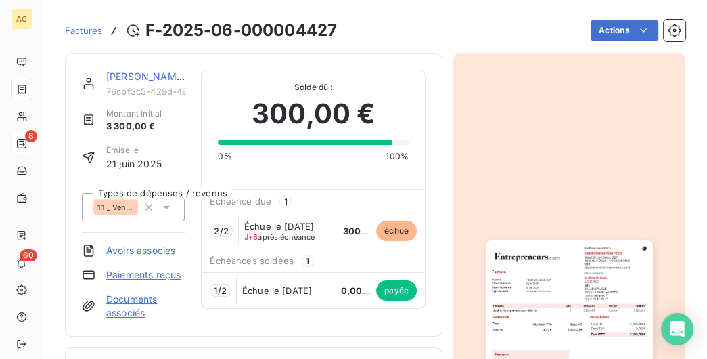
click at [129, 72] on link "[PERSON_NAME]" at bounding box center [145, 76] width 79 height 12
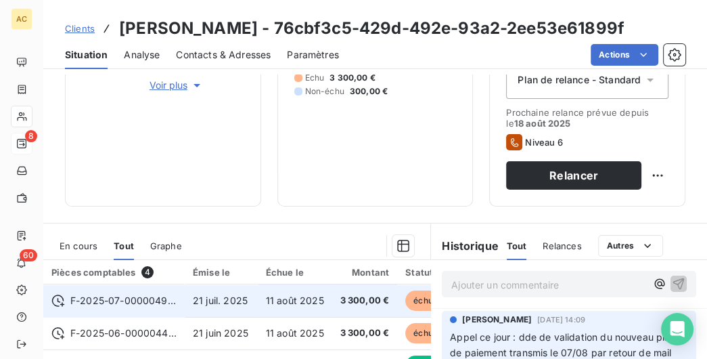
scroll to position [409, 0]
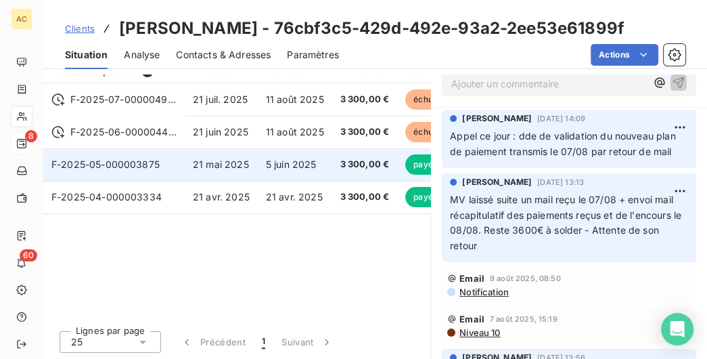
click at [219, 167] on span "21 mai 2025" at bounding box center [221, 164] width 56 height 12
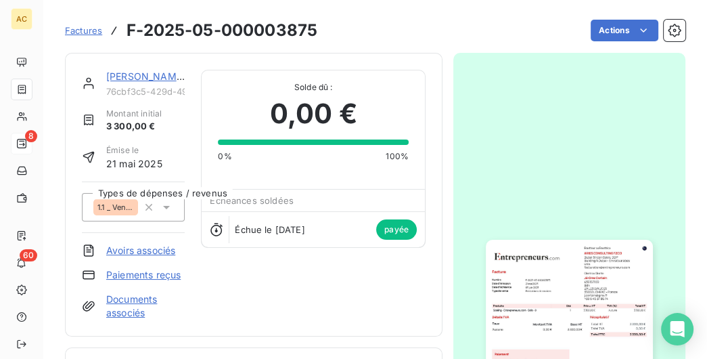
click at [161, 79] on link "[PERSON_NAME]" at bounding box center [145, 76] width 79 height 12
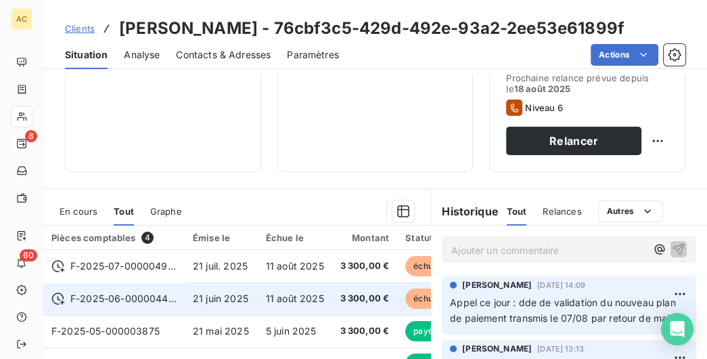
scroll to position [278, 0]
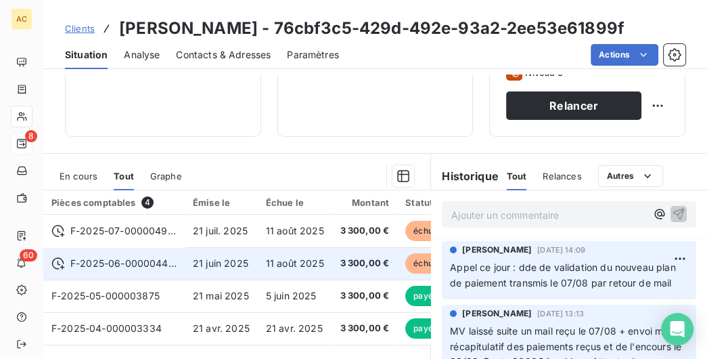
click at [158, 261] on span "F-2025-06-000004427" at bounding box center [123, 264] width 106 height 14
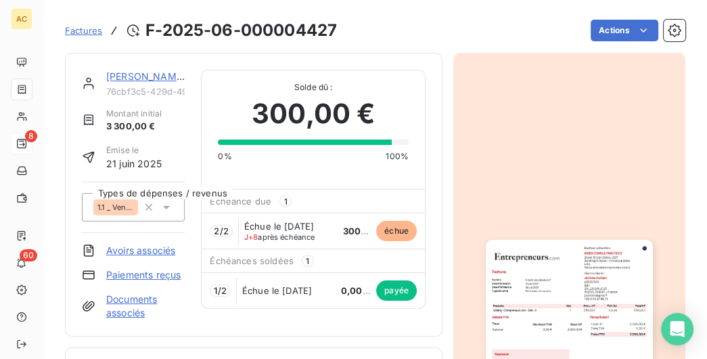
click at [158, 78] on link "[PERSON_NAME]" at bounding box center [145, 76] width 79 height 12
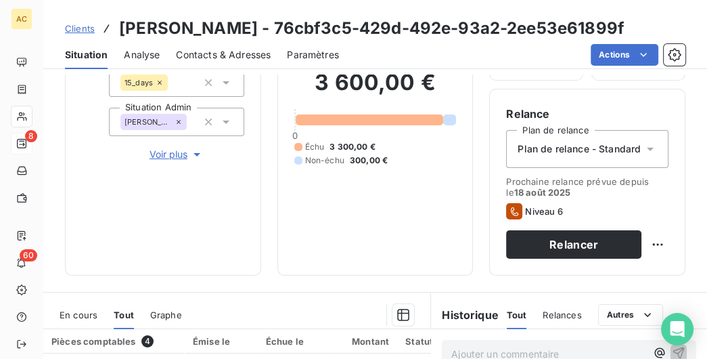
scroll to position [347, 0]
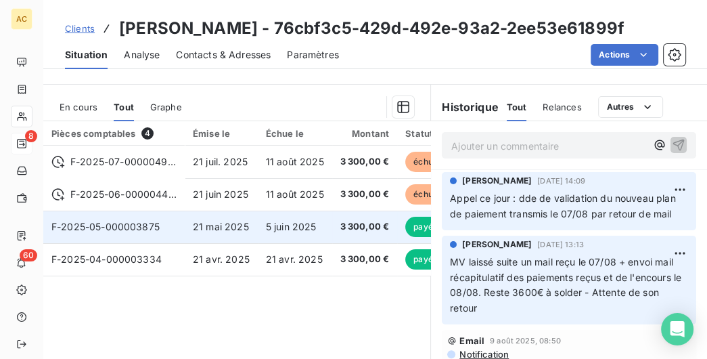
click at [185, 221] on td "F-2025-05-000003875" at bounding box center [113, 227] width 141 height 32
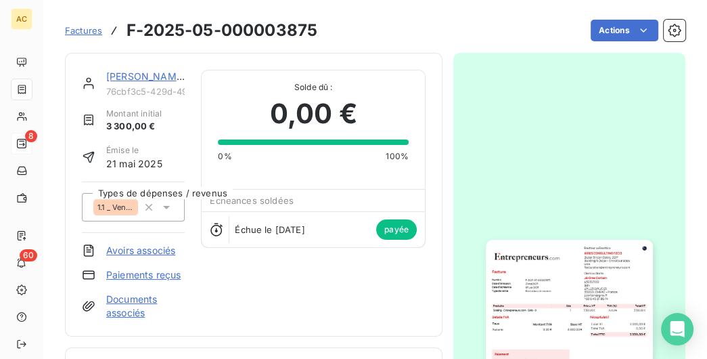
click at [141, 78] on link "[PERSON_NAME]" at bounding box center [145, 76] width 79 height 12
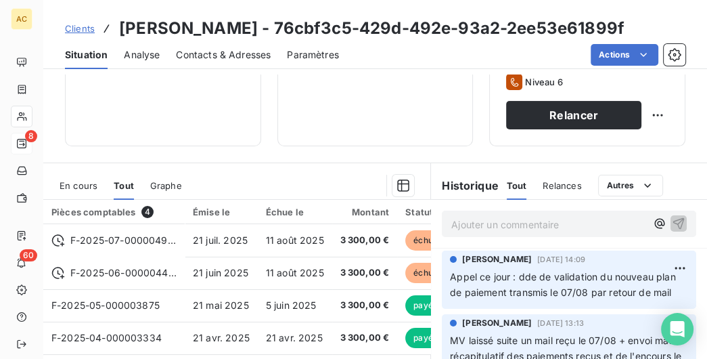
scroll to position [347, 0]
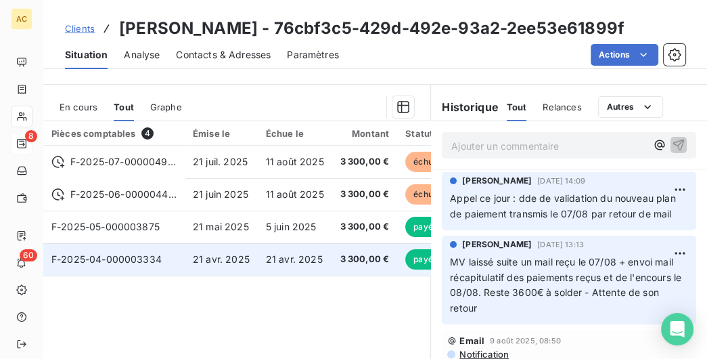
click at [185, 252] on td "21 avr. 2025" at bounding box center [221, 259] width 73 height 32
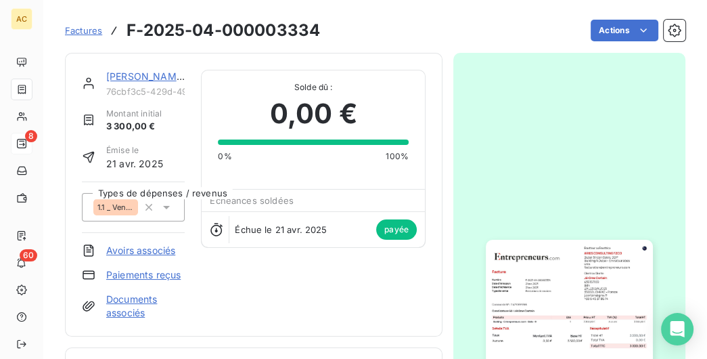
click at [141, 72] on link "[PERSON_NAME]" at bounding box center [145, 76] width 79 height 12
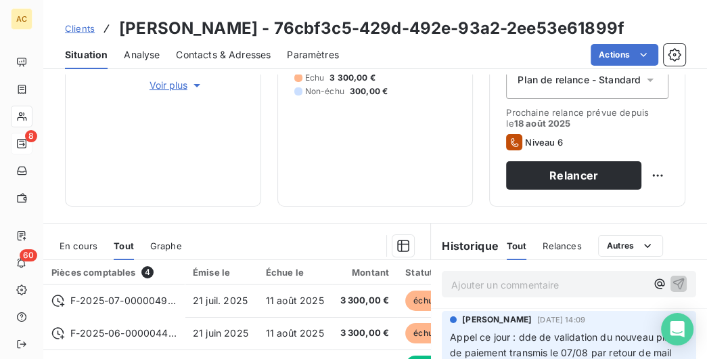
scroll to position [409, 0]
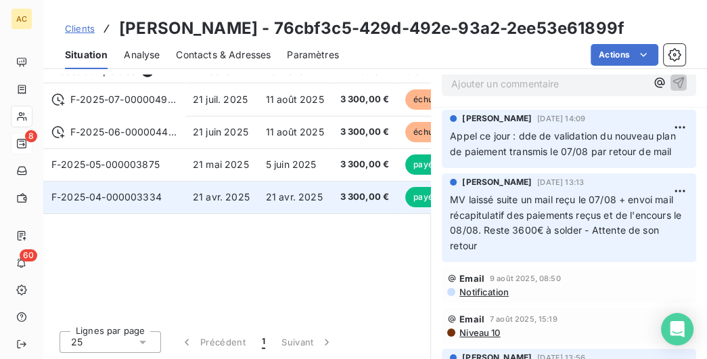
click at [187, 202] on td "21 avr. 2025" at bounding box center [221, 197] width 73 height 32
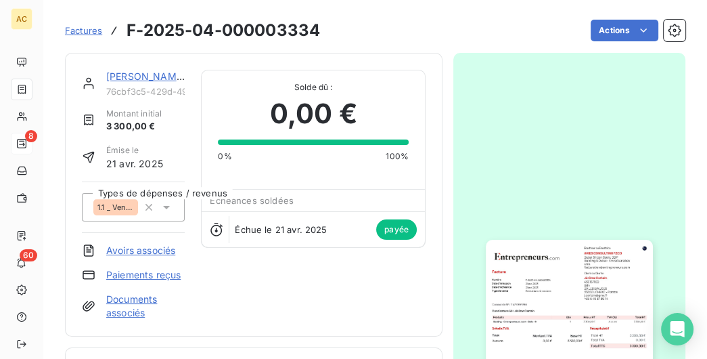
click at [133, 74] on link "[PERSON_NAME]" at bounding box center [145, 76] width 79 height 12
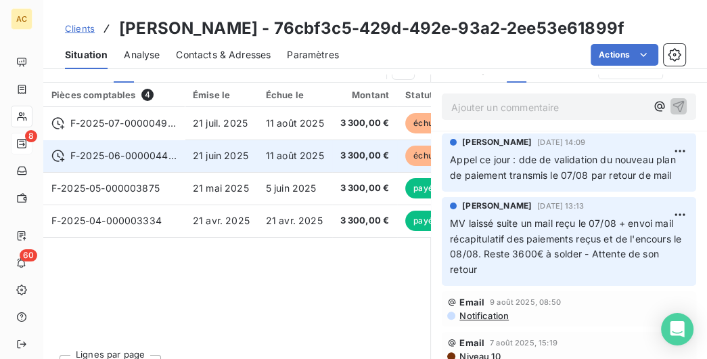
scroll to position [409, 0]
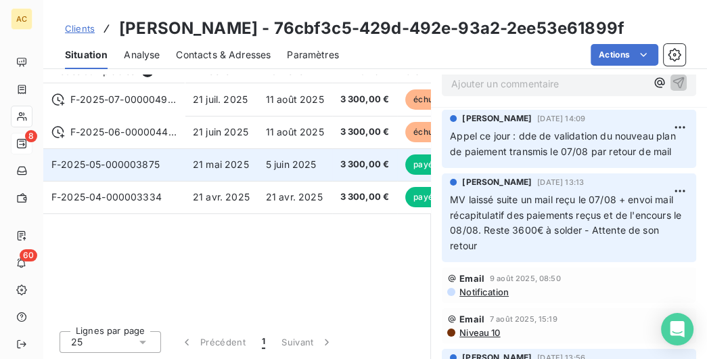
click at [189, 158] on td "21 mai 2025" at bounding box center [221, 164] width 73 height 32
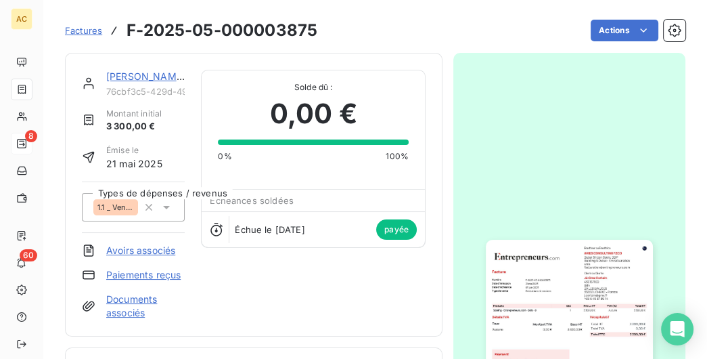
click at [169, 75] on link "[PERSON_NAME]" at bounding box center [145, 76] width 79 height 12
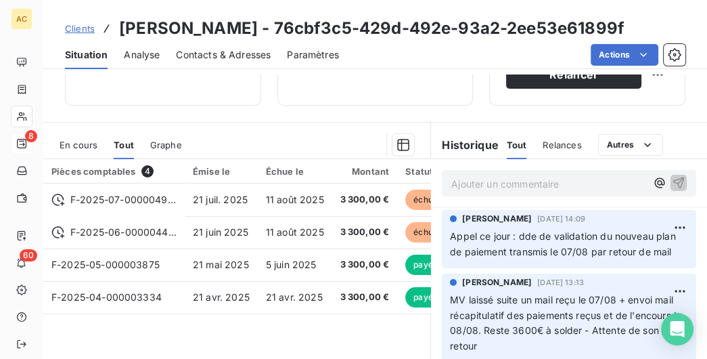
scroll to position [347, 0]
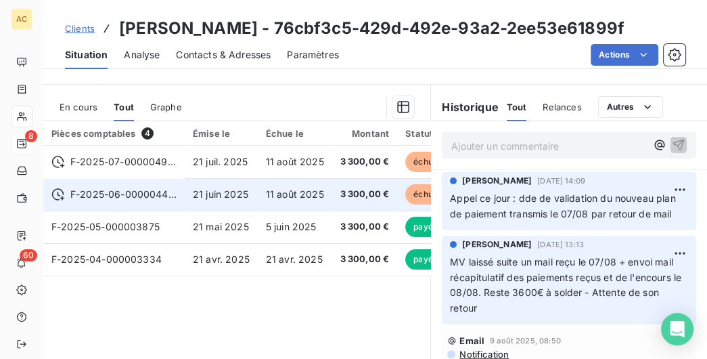
click at [164, 202] on td "F-2025-06-000004427" at bounding box center [113, 194] width 141 height 32
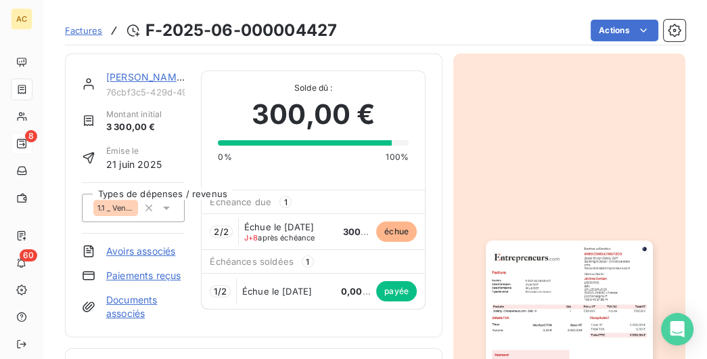
click at [137, 75] on link "[PERSON_NAME]" at bounding box center [145, 77] width 79 height 12
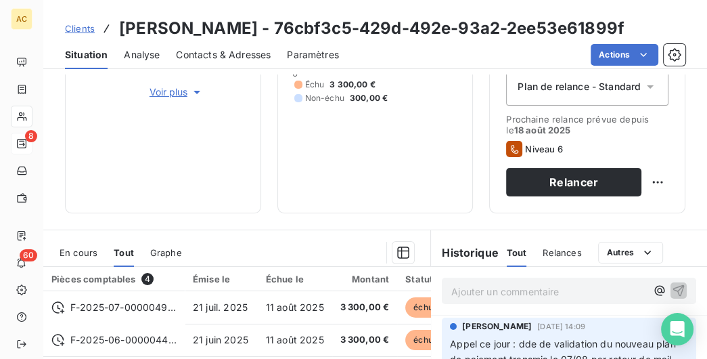
scroll to position [270, 0]
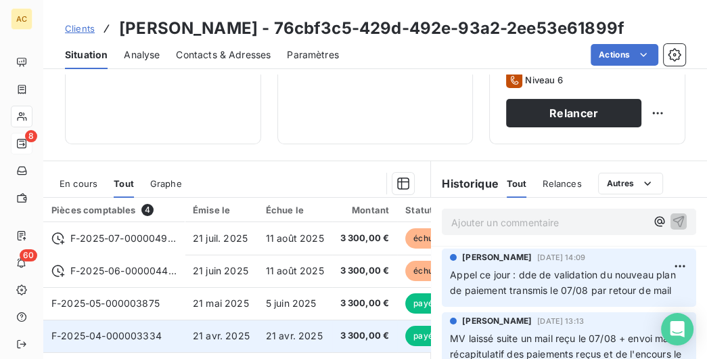
click at [303, 311] on span "21 avr. 2025" at bounding box center [294, 336] width 57 height 12
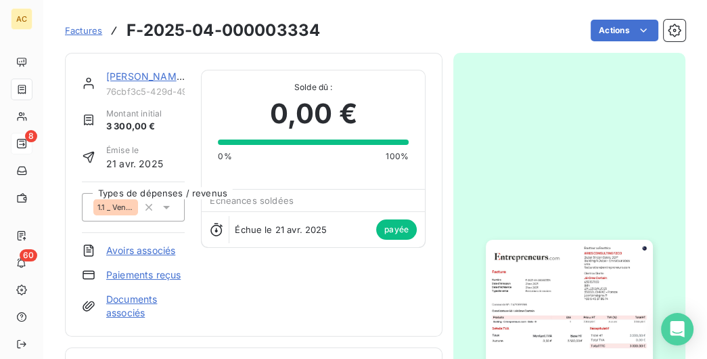
click at [153, 76] on link "[PERSON_NAME]" at bounding box center [145, 76] width 79 height 12
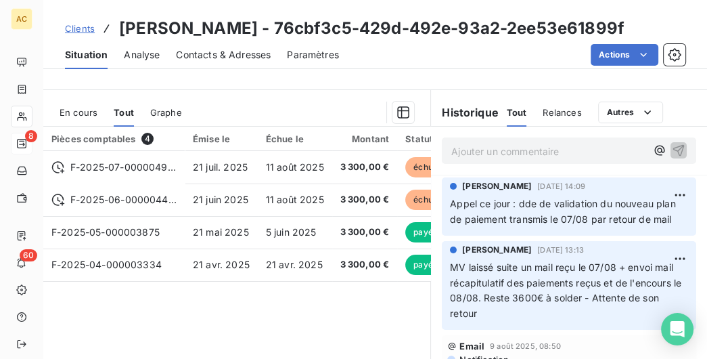
scroll to position [409, 0]
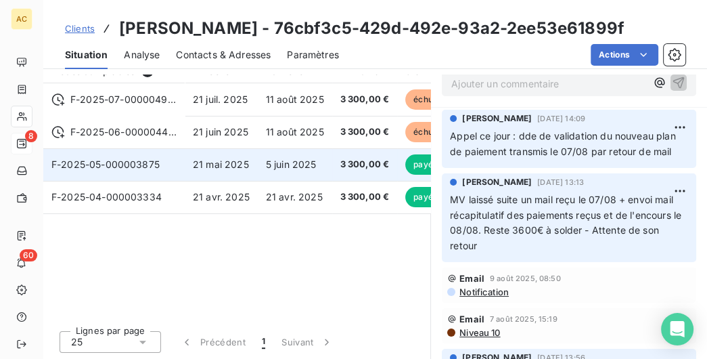
click at [179, 167] on td "F-2025-05-000003875" at bounding box center [113, 164] width 141 height 32
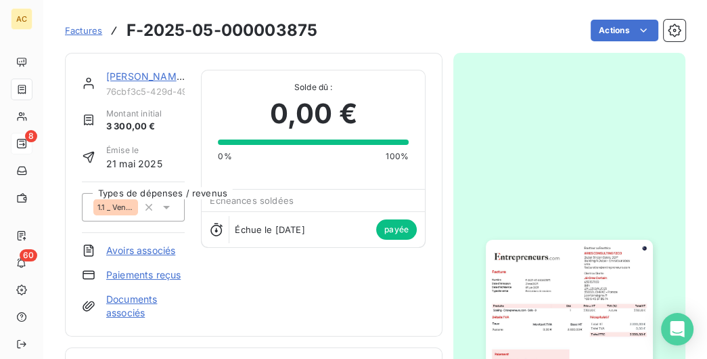
click at [151, 74] on link "[PERSON_NAME]" at bounding box center [145, 76] width 79 height 12
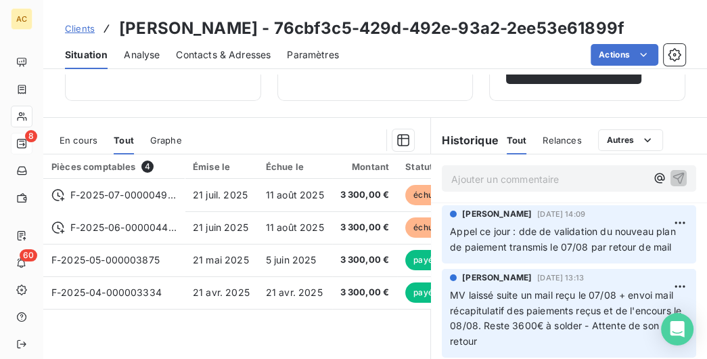
scroll to position [347, 0]
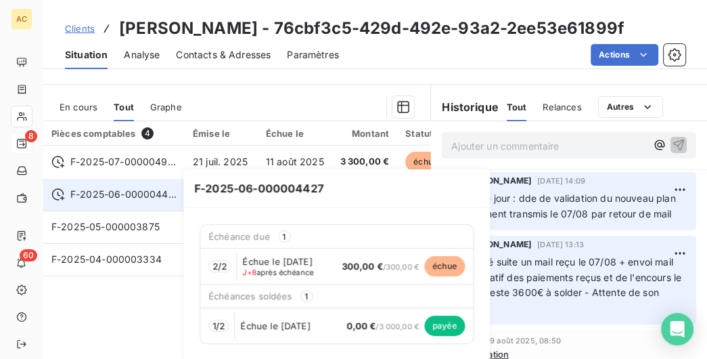
click at [168, 187] on span "F-2025-06-000004427" at bounding box center [123, 194] width 106 height 14
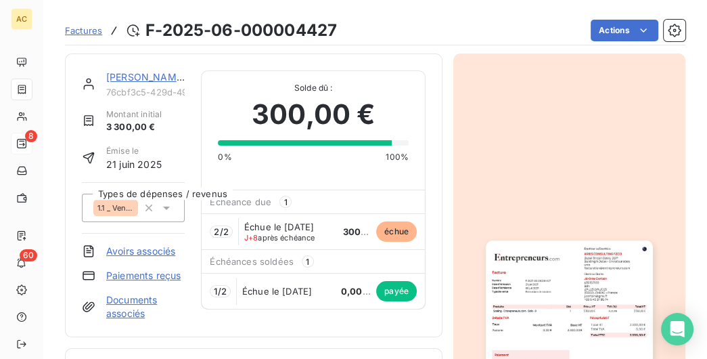
click at [152, 76] on link "[PERSON_NAME]" at bounding box center [145, 77] width 79 height 12
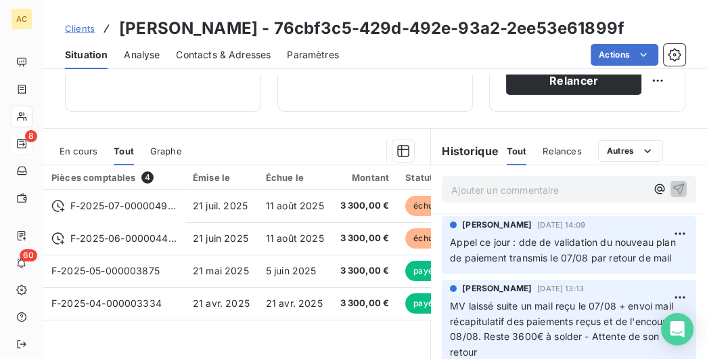
scroll to position [347, 0]
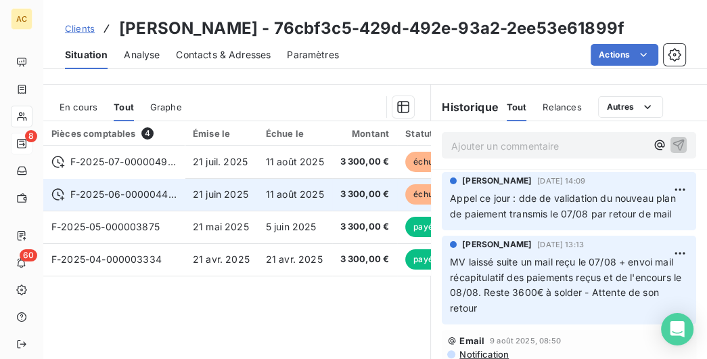
click at [204, 197] on span "21 juin 2025" at bounding box center [221, 194] width 56 height 12
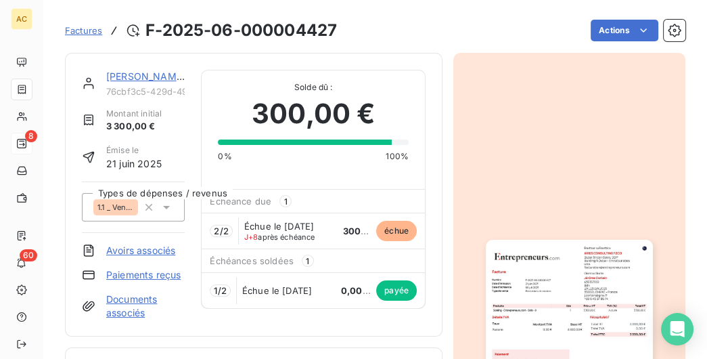
click at [133, 75] on link "[PERSON_NAME]" at bounding box center [145, 76] width 79 height 12
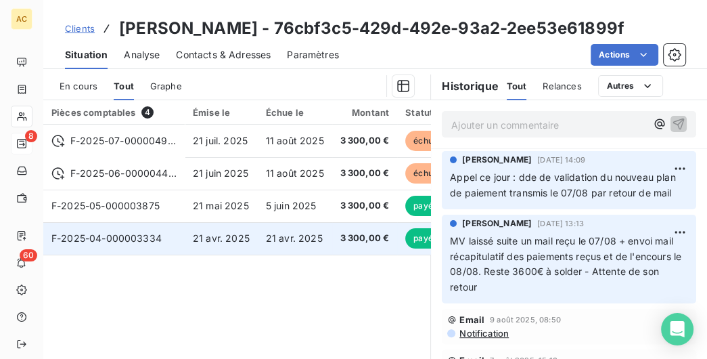
scroll to position [340, 0]
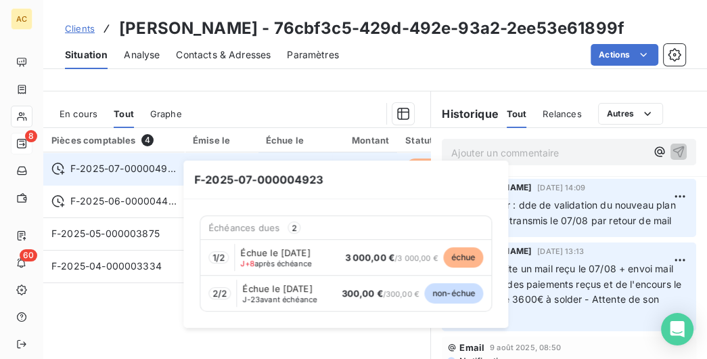
click at [161, 162] on span "F-2025-07-000004923" at bounding box center [123, 169] width 106 height 14
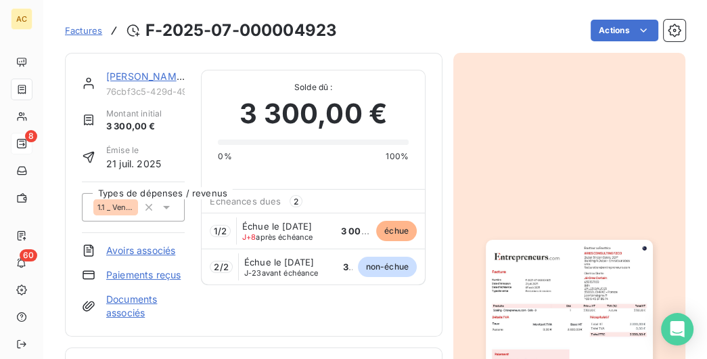
click at [143, 74] on link "[PERSON_NAME]" at bounding box center [145, 76] width 79 height 12
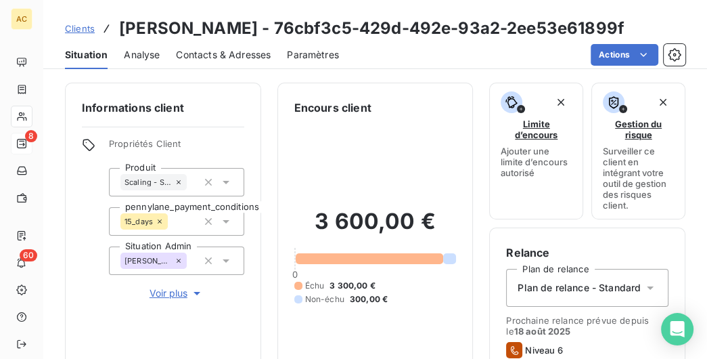
drag, startPoint x: 221, startPoint y: 48, endPoint x: 229, endPoint y: 53, distance: 9.2
click at [221, 48] on span "Contacts & Adresses" at bounding box center [223, 55] width 95 height 14
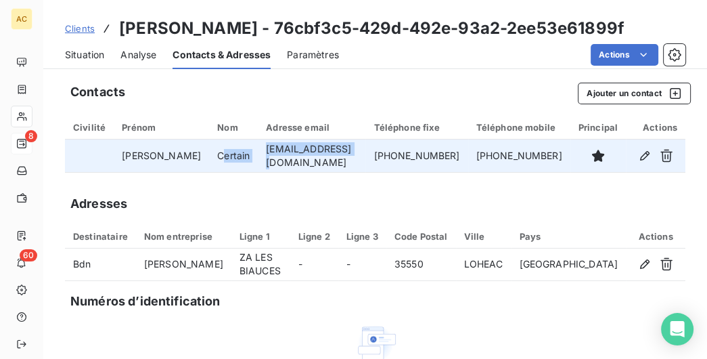
drag, startPoint x: 323, startPoint y: 149, endPoint x: 189, endPoint y: 156, distance: 134.2
click at [189, 156] on tr "[PERSON_NAME] [EMAIL_ADDRESS][DOMAIN_NAME] [PHONE_NUMBER] [PHONE_NUMBER]" at bounding box center [375, 155] width 621 height 32
click at [305, 158] on td "[EMAIL_ADDRESS][DOMAIN_NAME]" at bounding box center [312, 155] width 108 height 32
drag, startPoint x: 313, startPoint y: 154, endPoint x: 234, endPoint y: 153, distance: 78.5
click at [258, 153] on td "[EMAIL_ADDRESS][DOMAIN_NAME]" at bounding box center [312, 155] width 108 height 32
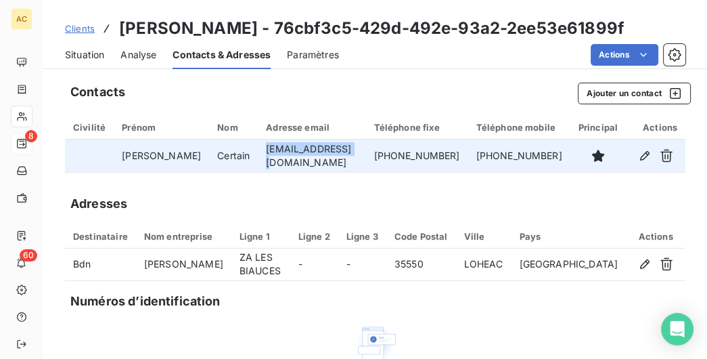
drag, startPoint x: 435, startPoint y: 156, endPoint x: 338, endPoint y: 154, distance: 96.1
click at [366, 154] on td "[PHONE_NUMBER]" at bounding box center [417, 155] width 102 height 32
drag, startPoint x: 324, startPoint y: 157, endPoint x: 208, endPoint y: 157, distance: 115.7
click at [208, 157] on tr "[PERSON_NAME] [EMAIL_ADDRESS][DOMAIN_NAME] [PHONE_NUMBER] [PHONE_NUMBER]" at bounding box center [375, 155] width 621 height 32
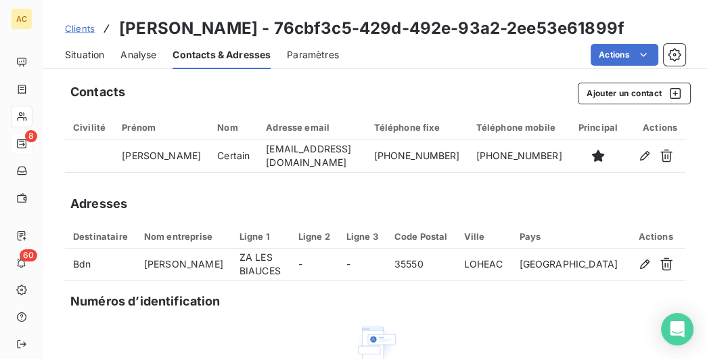
drag, startPoint x: 265, startPoint y: 174, endPoint x: 272, endPoint y: 173, distance: 6.8
click at [266, 173] on div "Contacts Ajouter un contact Civilité Prénom Nom Adresse email Téléphone fixe Té…" at bounding box center [375, 280] width 664 height 412
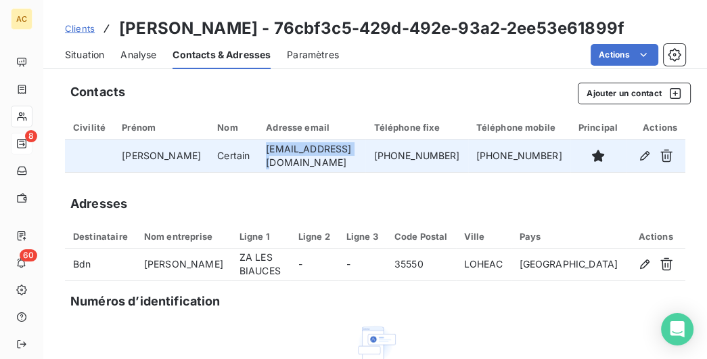
drag, startPoint x: 314, startPoint y: 161, endPoint x: 235, endPoint y: 157, distance: 79.3
click at [258, 157] on td "[EMAIL_ADDRESS][DOMAIN_NAME]" at bounding box center [312, 155] width 108 height 32
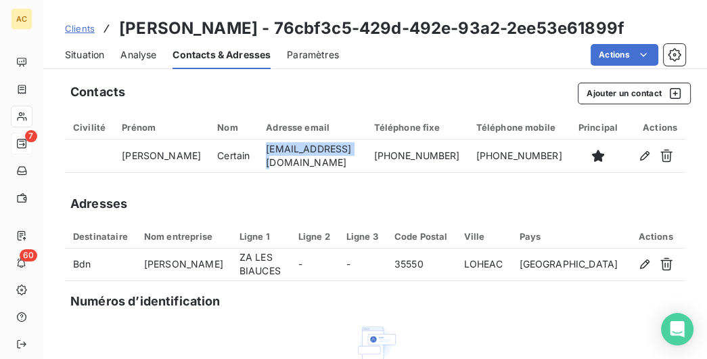
click at [74, 35] on link "Clients" at bounding box center [80, 29] width 30 height 14
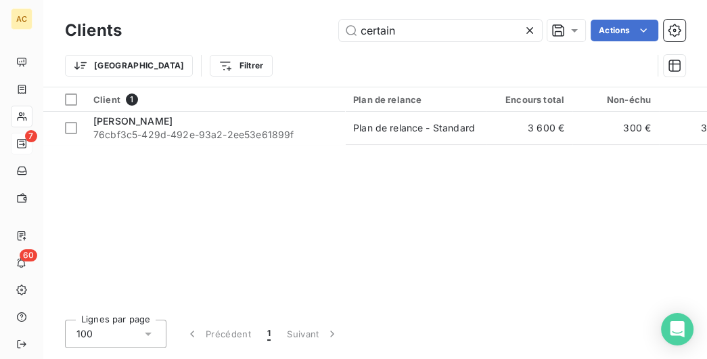
drag, startPoint x: 428, startPoint y: 31, endPoint x: 230, endPoint y: 45, distance: 198.8
click at [339, 41] on input "certain" at bounding box center [440, 31] width 203 height 22
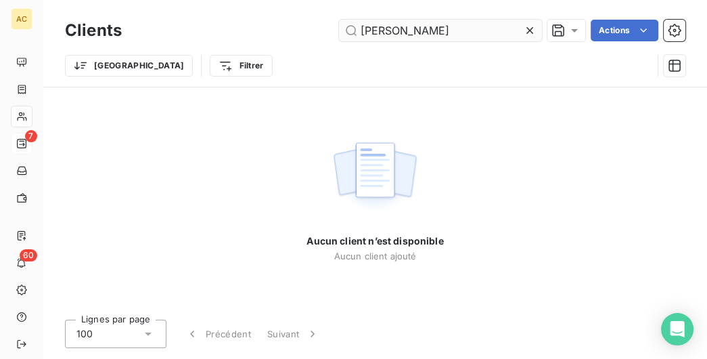
click at [394, 32] on input "[PERSON_NAME]" at bounding box center [440, 31] width 203 height 22
drag, startPoint x: 433, startPoint y: 30, endPoint x: 168, endPoint y: 29, distance: 265.3
click at [339, 29] on input "[PERSON_NAME]" at bounding box center [440, 31] width 203 height 22
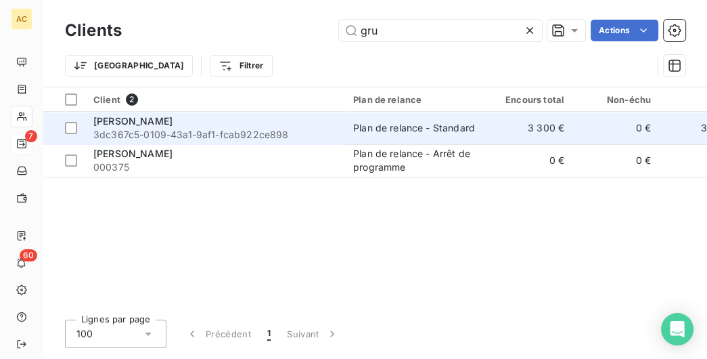
type input "gru"
click at [133, 131] on span "3dc367c5-0109-43a1-9af1-fcab922ce898" at bounding box center [215, 135] width 244 height 14
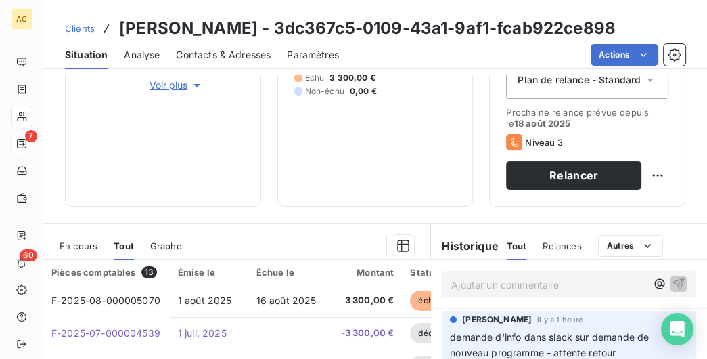
scroll to position [278, 0]
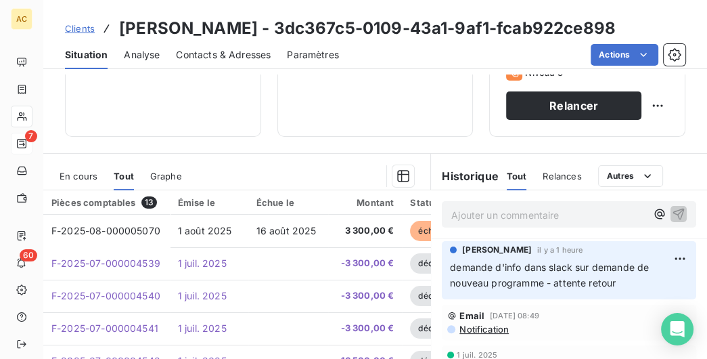
click at [471, 217] on p "Ajouter un commentaire ﻿" at bounding box center [548, 214] width 195 height 17
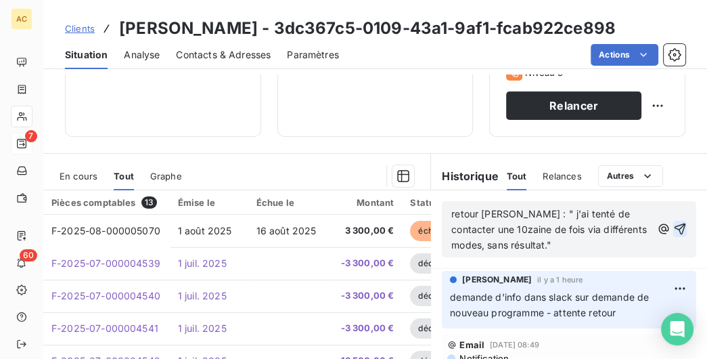
click at [676, 228] on icon "button" at bounding box center [681, 229] width 14 height 14
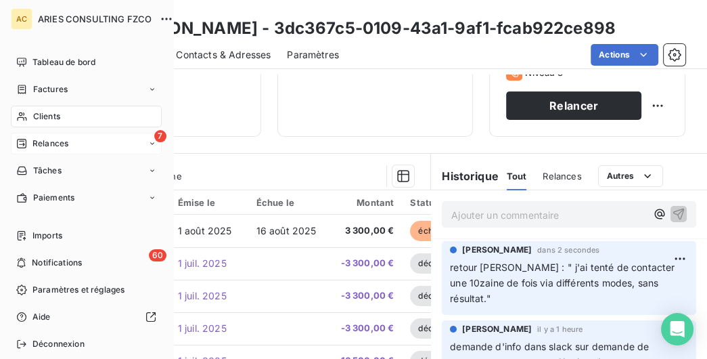
click at [26, 148] on icon at bounding box center [21, 143] width 11 height 11
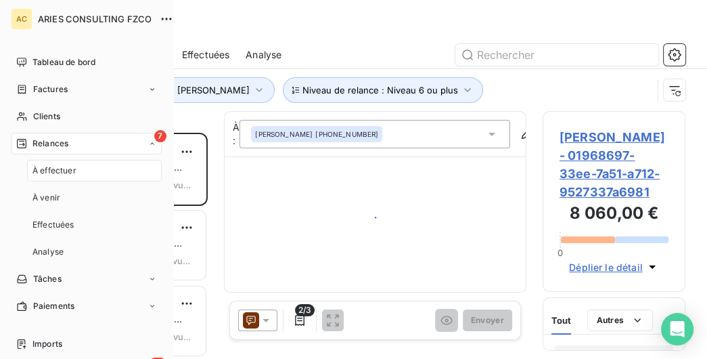
scroll to position [226, 143]
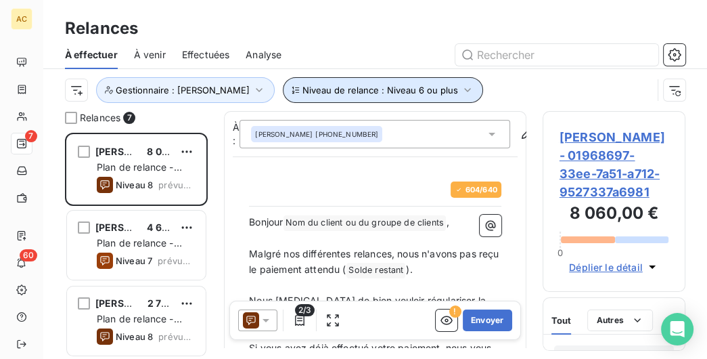
click at [332, 90] on span "Niveau de relance : Niveau 6 ou plus" at bounding box center [381, 90] width 156 height 11
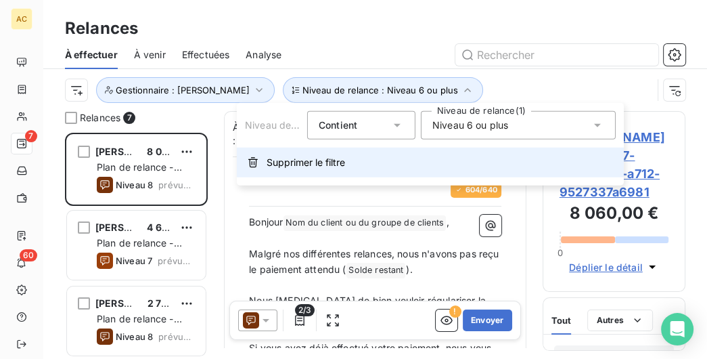
click at [315, 170] on button "Supprimer le filtre" at bounding box center [430, 163] width 387 height 30
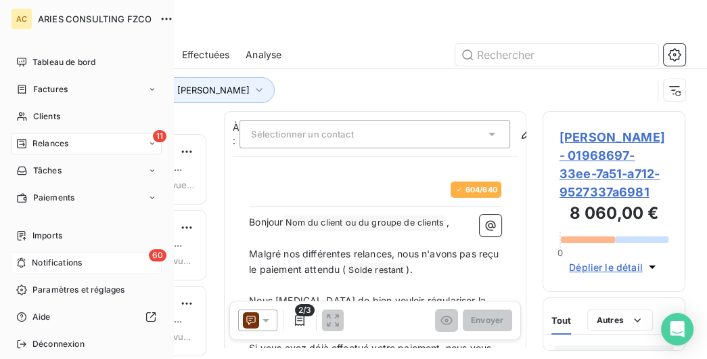
click at [24, 259] on icon at bounding box center [21, 262] width 10 height 11
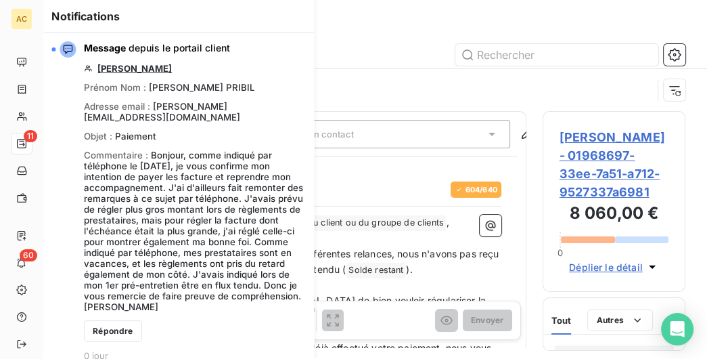
click at [380, 56] on div at bounding box center [492, 55] width 388 height 22
